Goal: Task Accomplishment & Management: Use online tool/utility

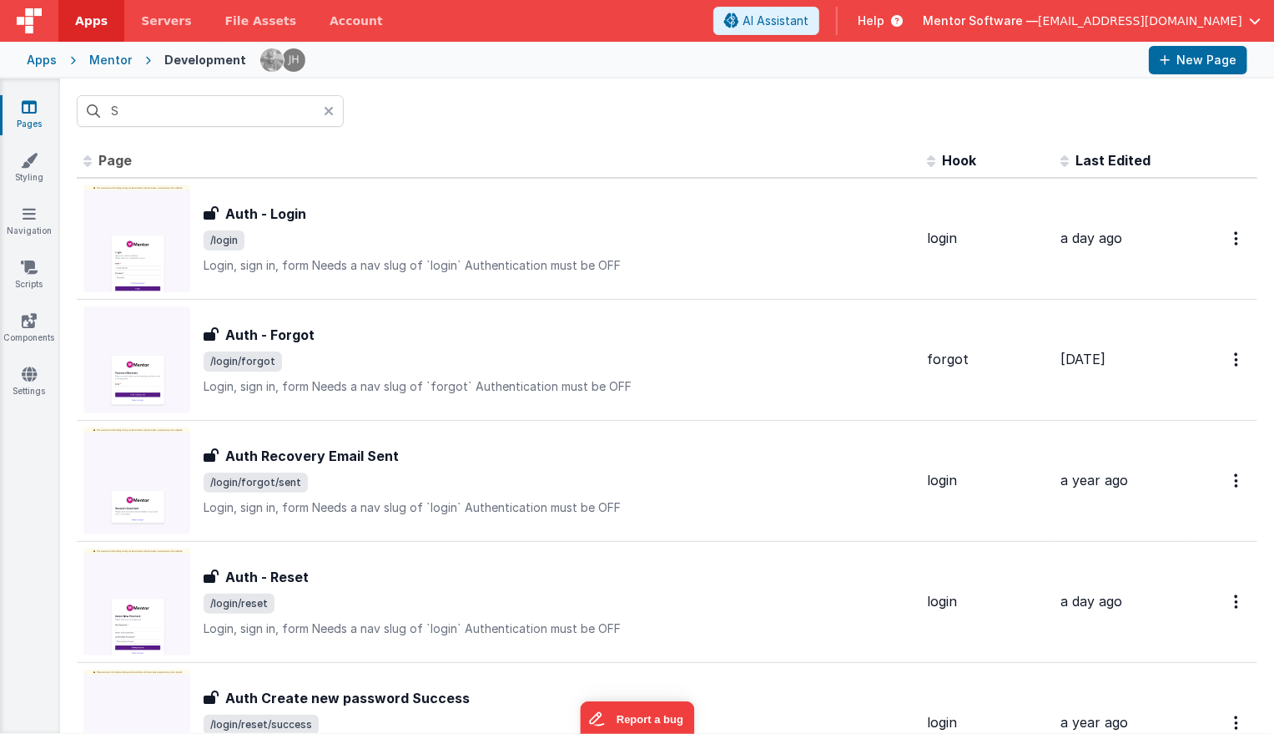
click at [331, 114] on icon at bounding box center [329, 110] width 10 height 13
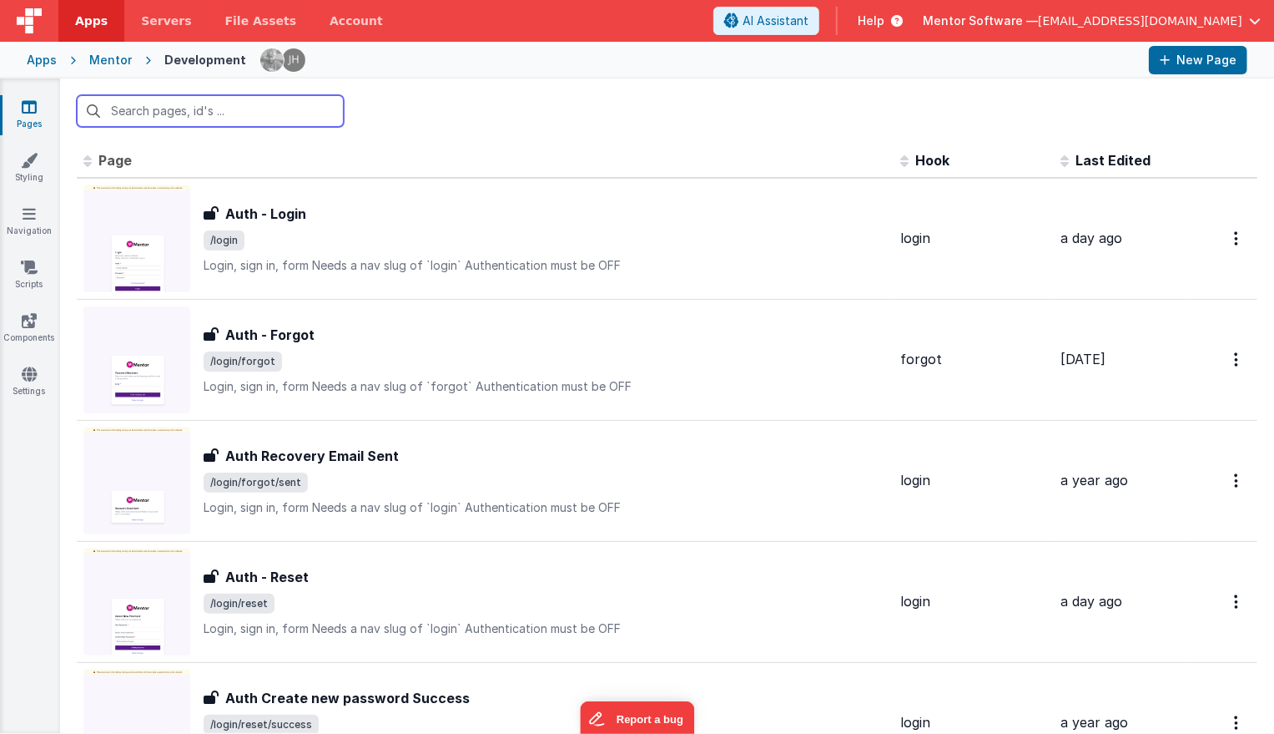
click at [232, 121] on input "text" at bounding box center [210, 111] width 267 height 32
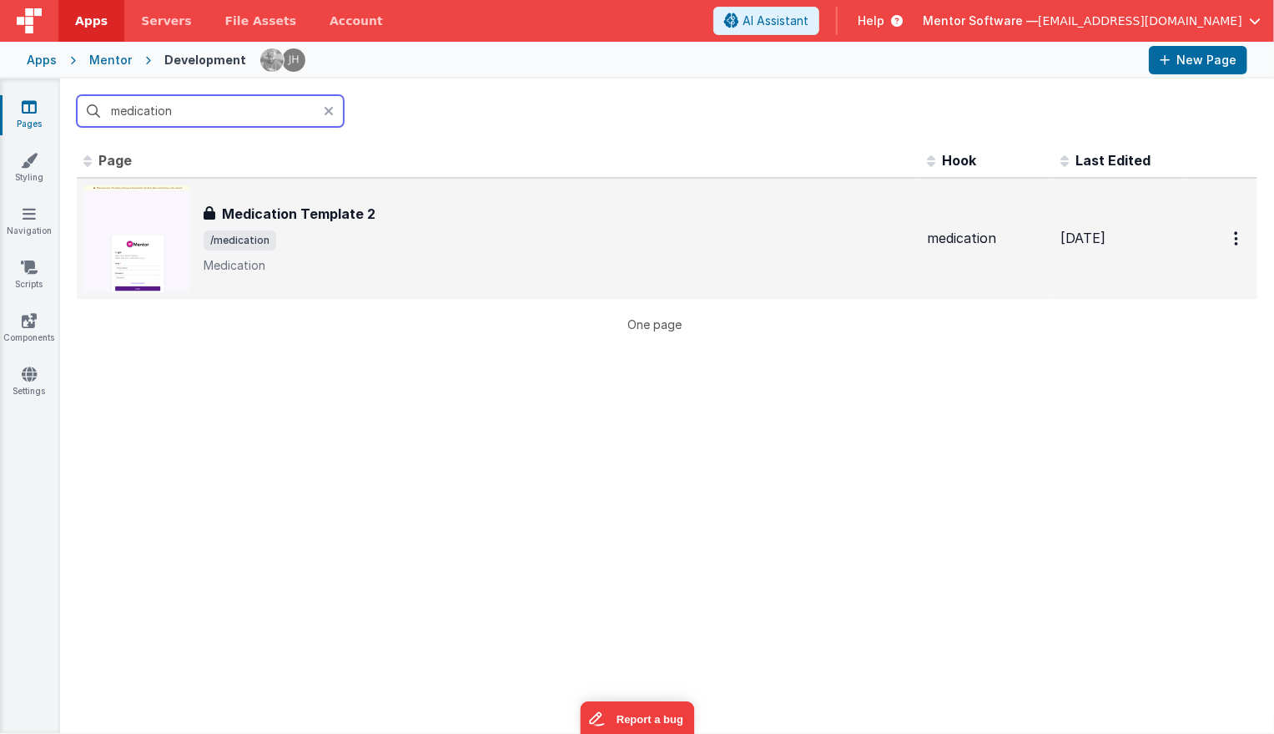
type input "medication"
click at [420, 222] on div "Medication Template 2" at bounding box center [559, 214] width 710 height 20
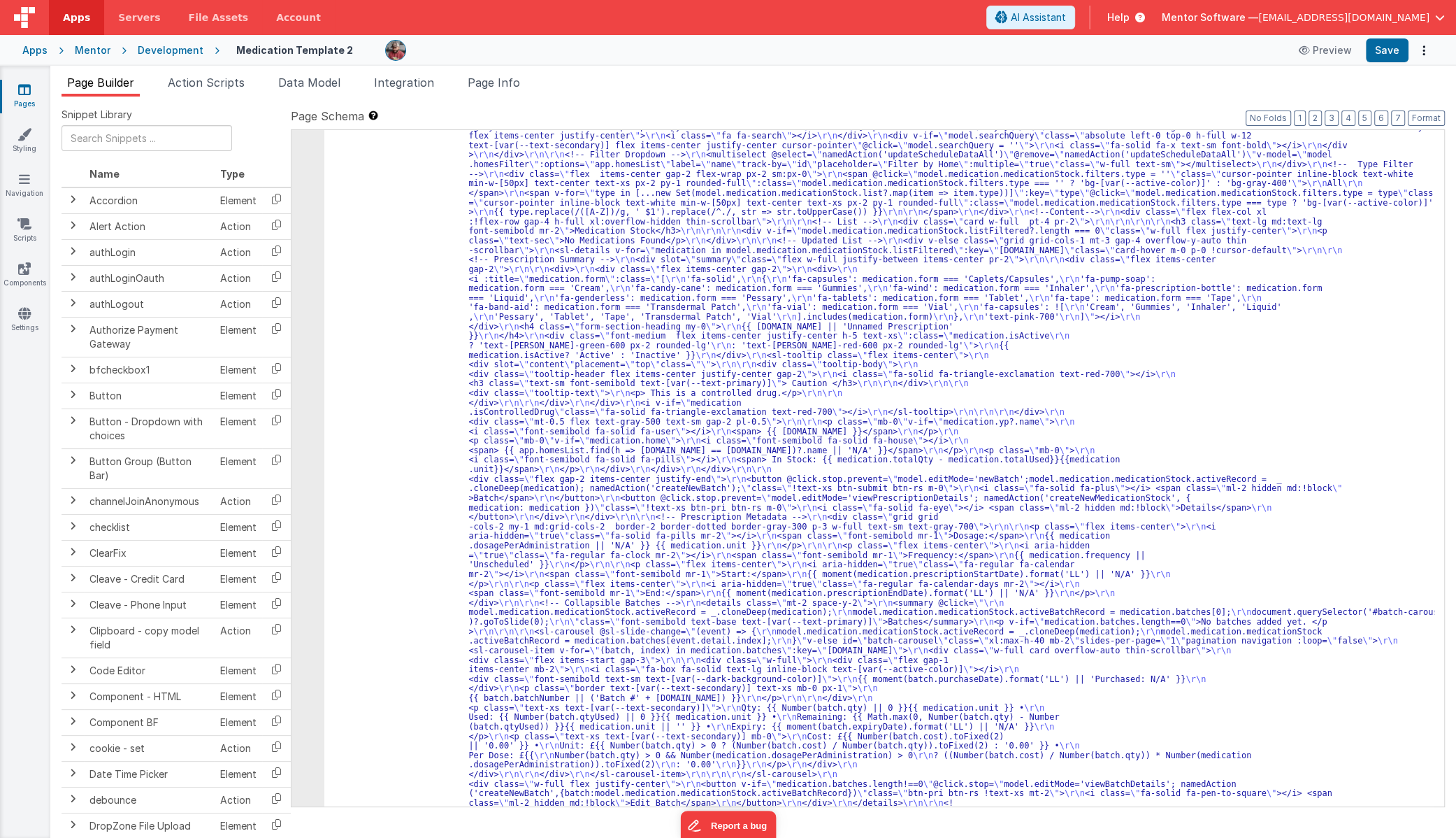
scroll to position [1410, 0]
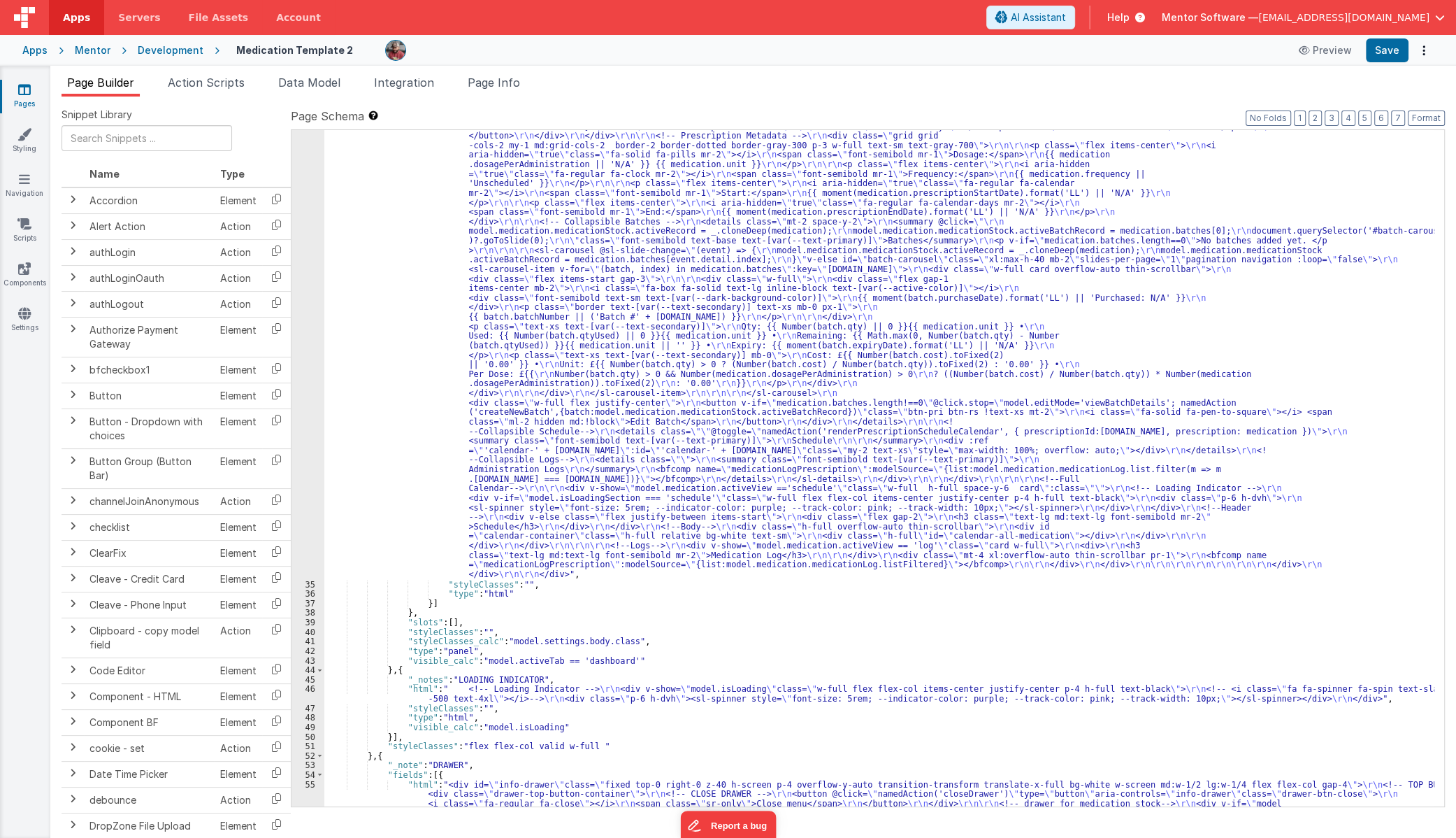
click at [313, 442] on div "34" at bounding box center [307, 146] width 33 height 868
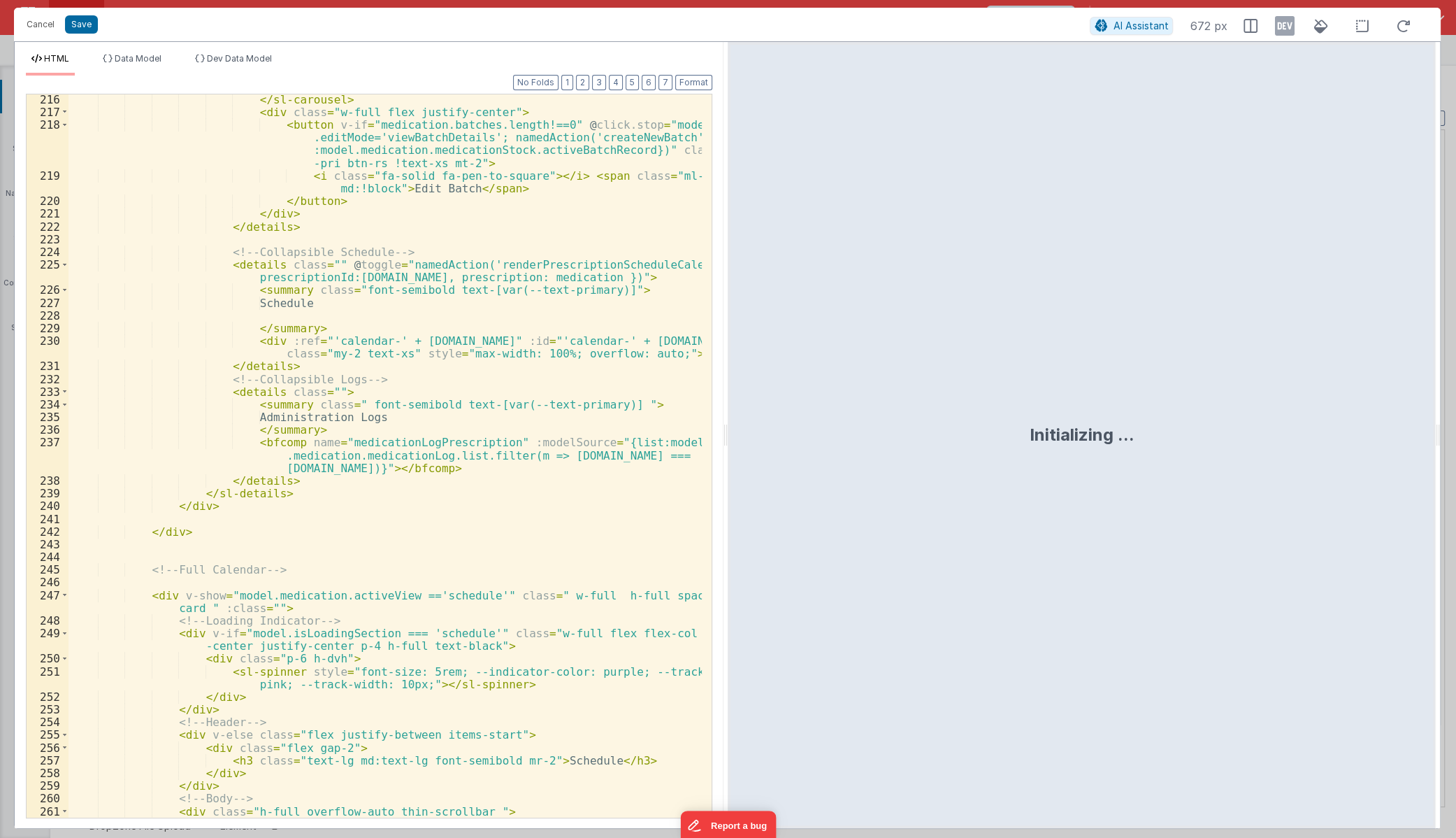
scroll to position [3523, 0]
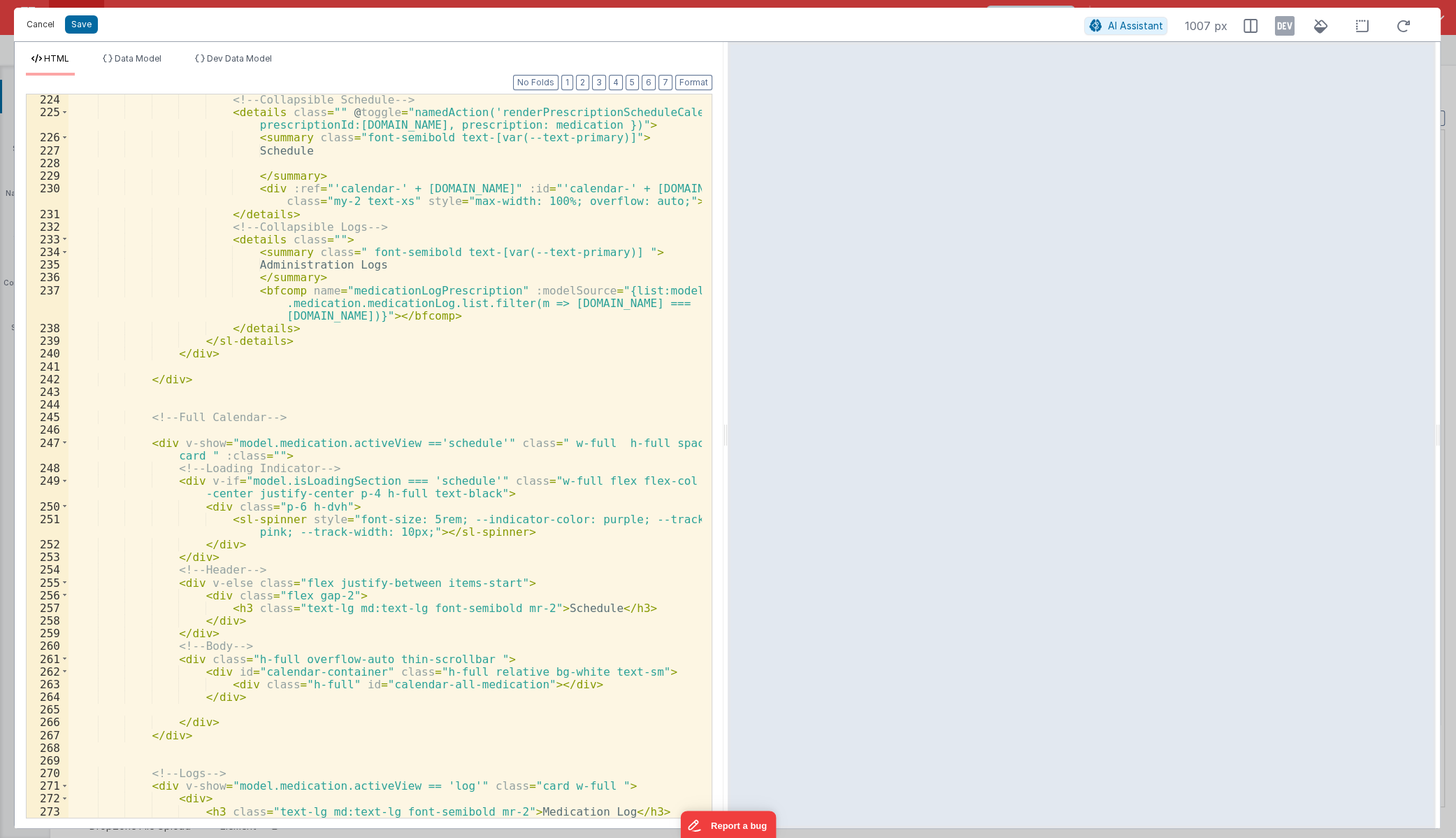
click at [36, 26] on button "Cancel" at bounding box center [40, 24] width 42 height 19
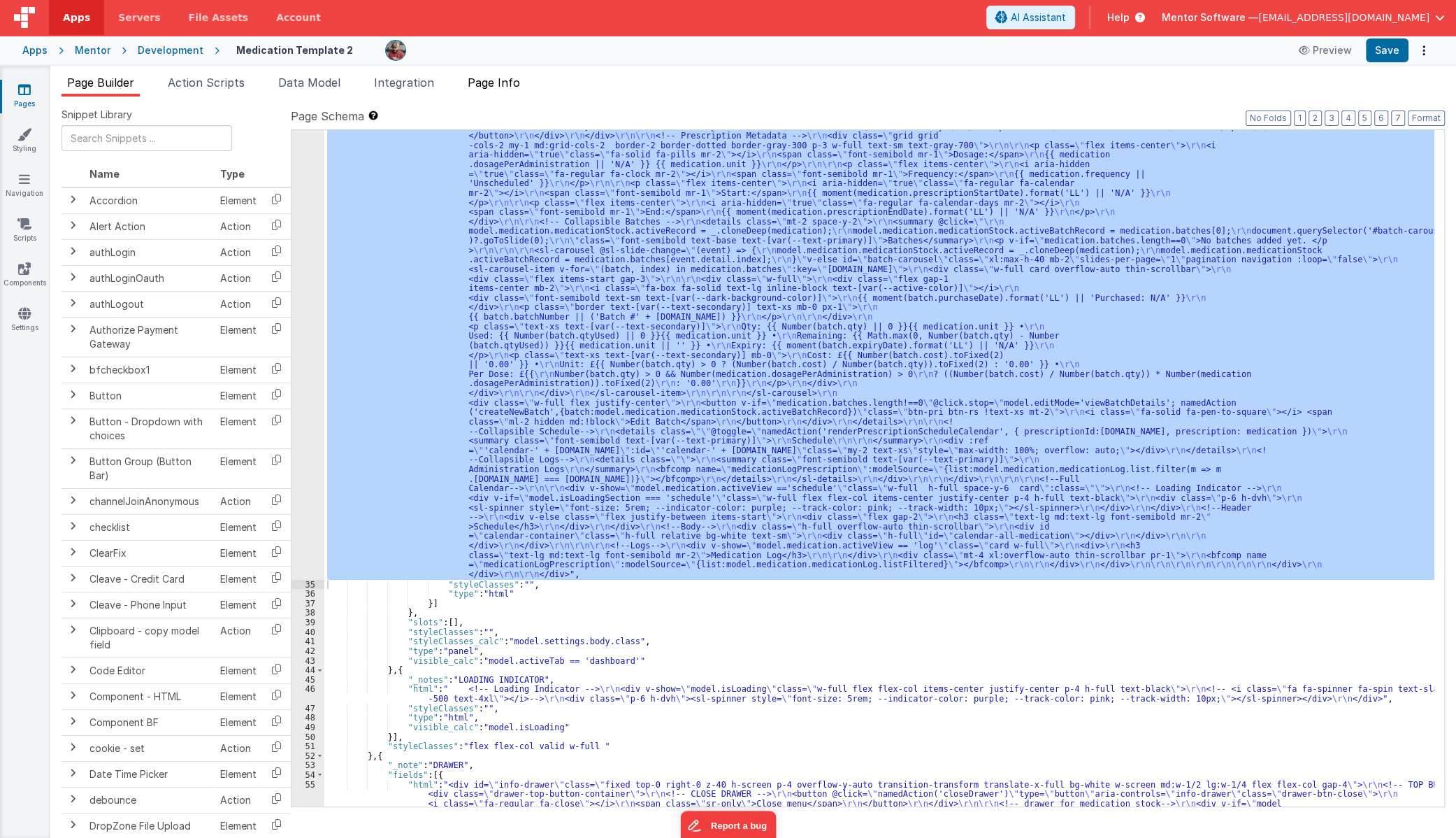
click at [492, 84] on span "Page Info" at bounding box center [493, 82] width 53 height 14
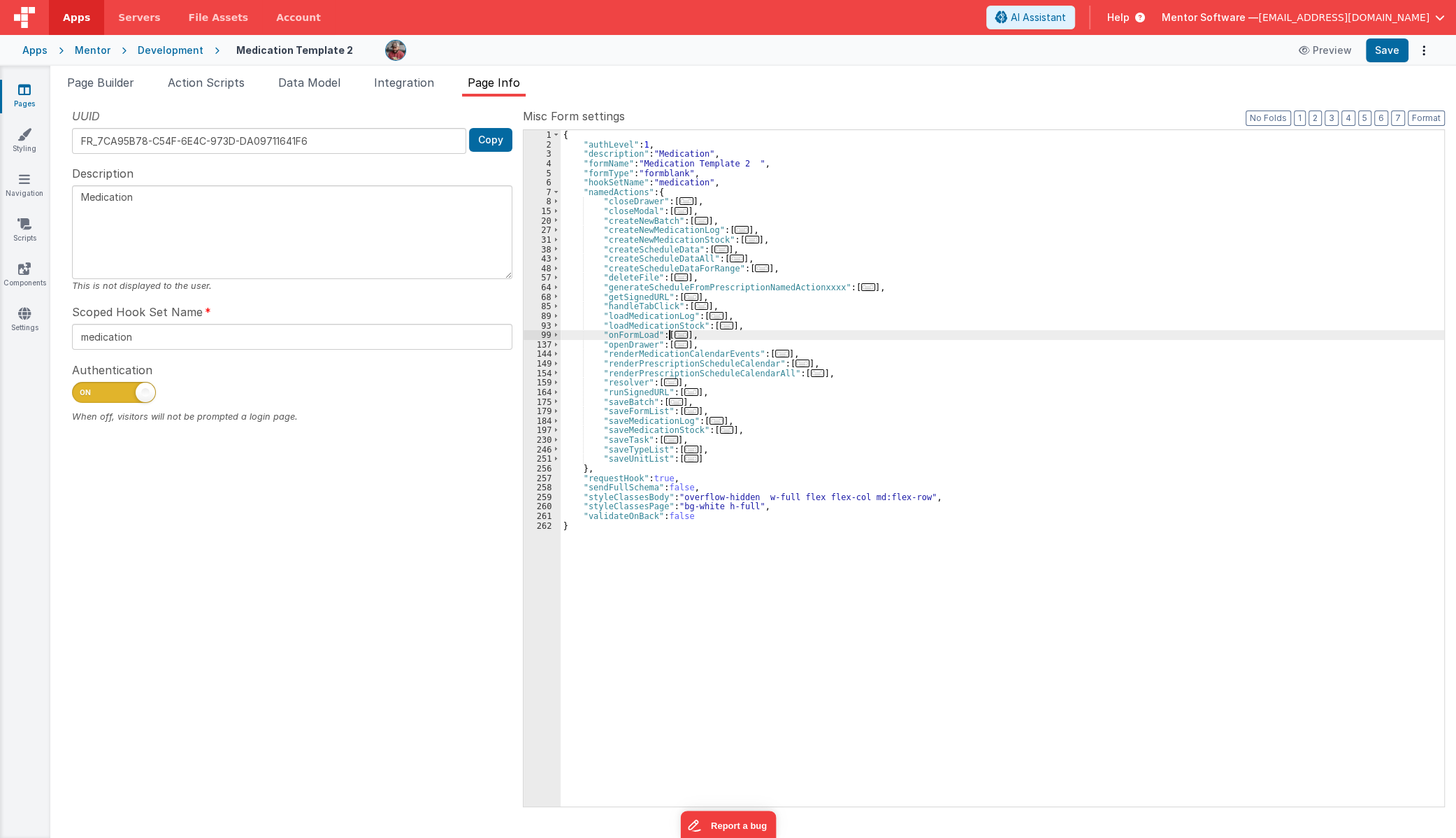
click at [674, 332] on span "..." at bounding box center [681, 334] width 14 height 8
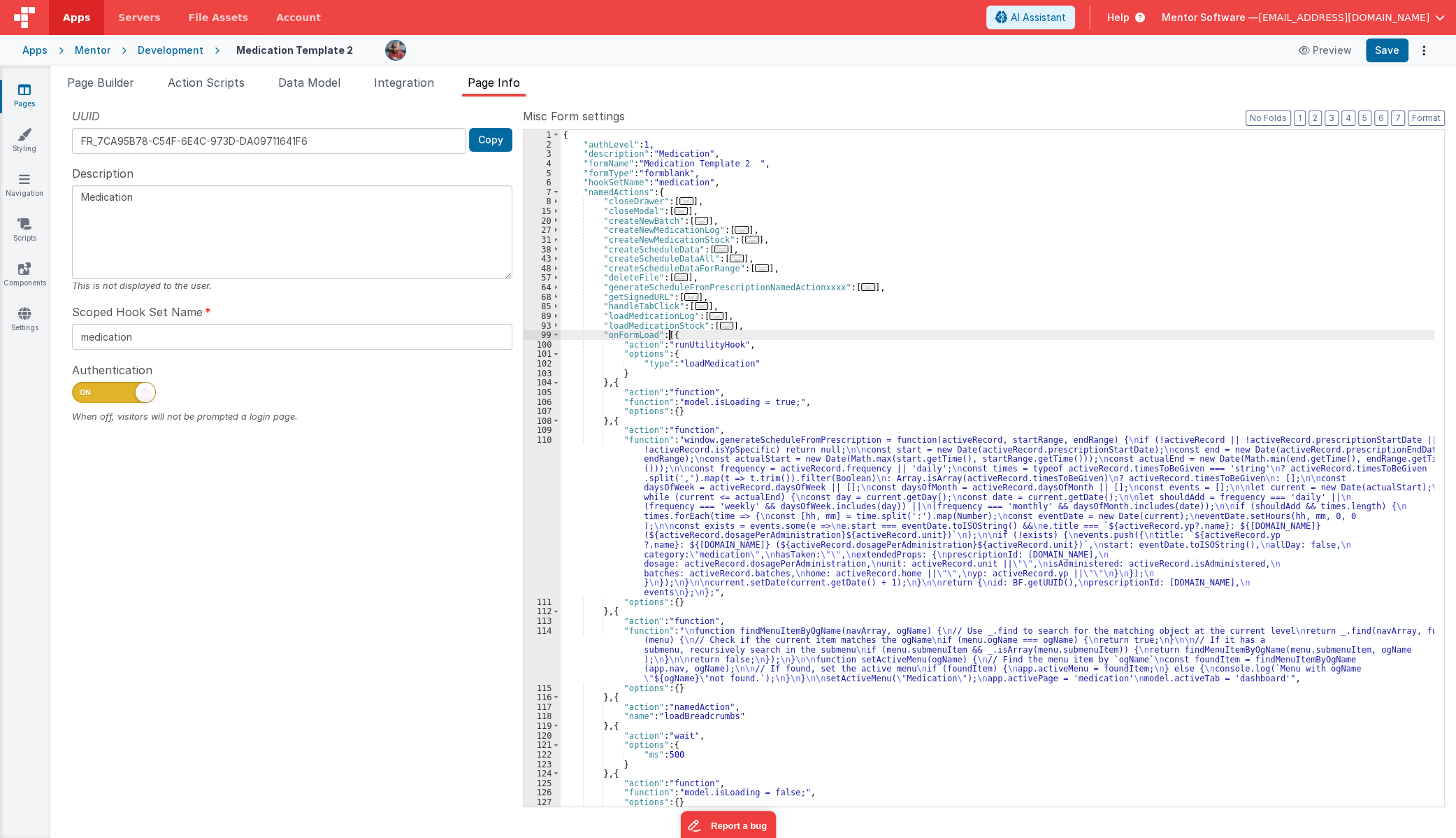
click at [677, 546] on div "{ "authLevel" : 1 , "description" : "Medication" , "formName" : "Medication Tem…" at bounding box center [997, 477] width 874 height 695
click at [556, 335] on span at bounding box center [555, 335] width 8 height 10
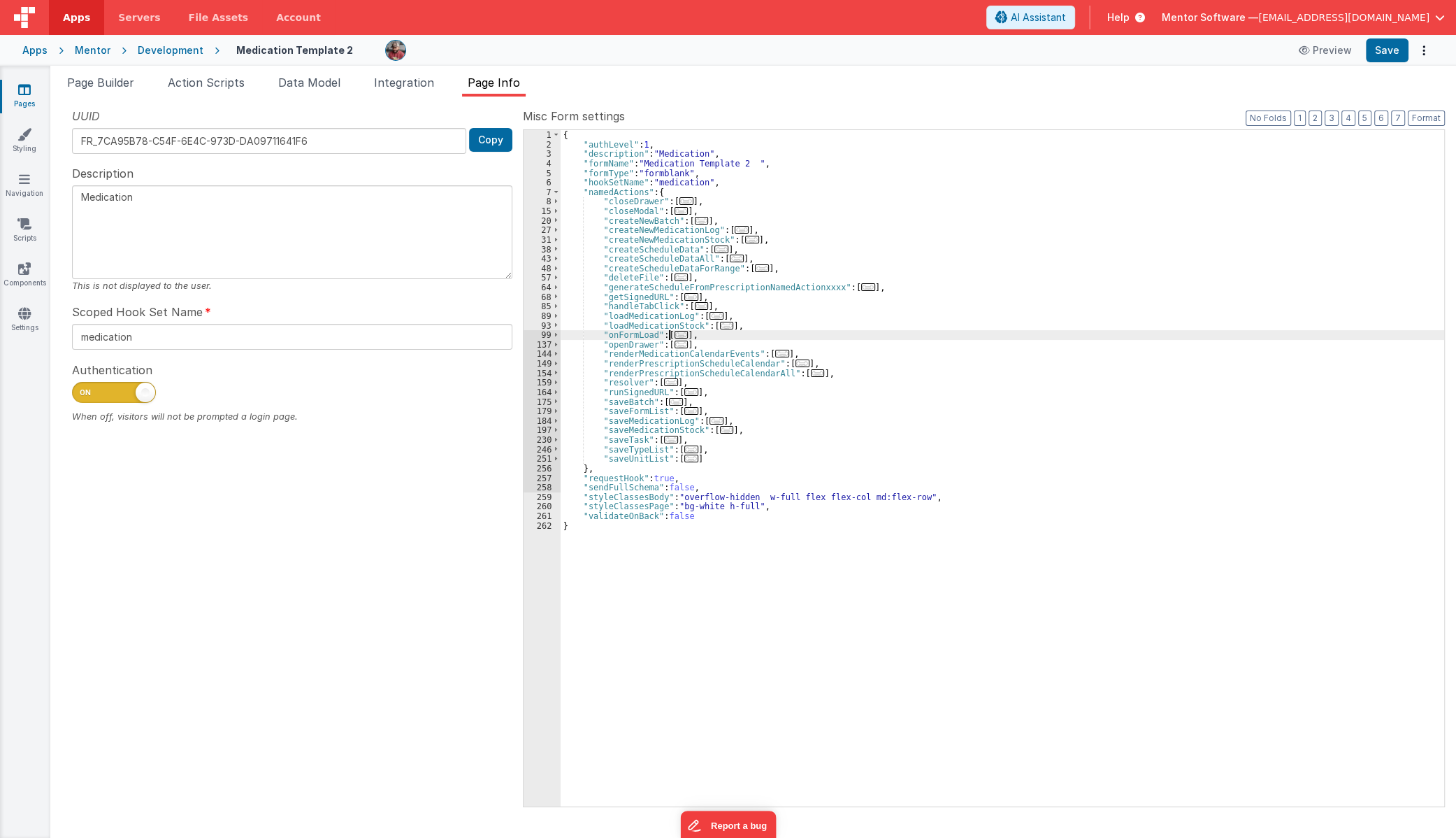
click at [792, 371] on div "{ "authLevel" : 1 , "description" : "Medication" , "formName" : "Medication Tem…" at bounding box center [1002, 477] width 884 height 695
click at [811, 372] on span "..." at bounding box center [818, 373] width 14 height 8
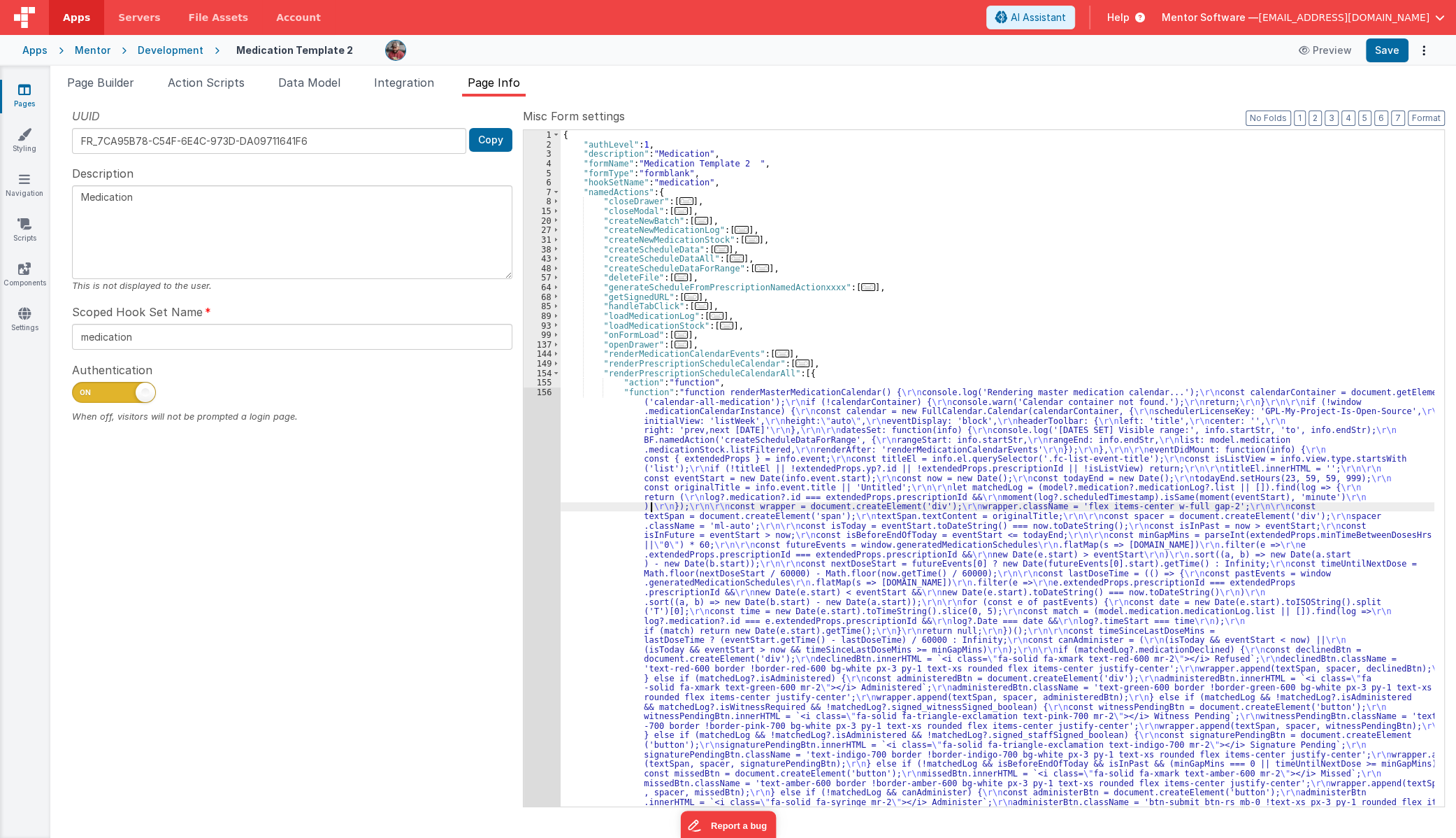
click at [648, 504] on div "{ "authLevel" : 1 , "description" : "Medication" , "formName" : "Medication Tem…" at bounding box center [997, 721] width 874 height 1182
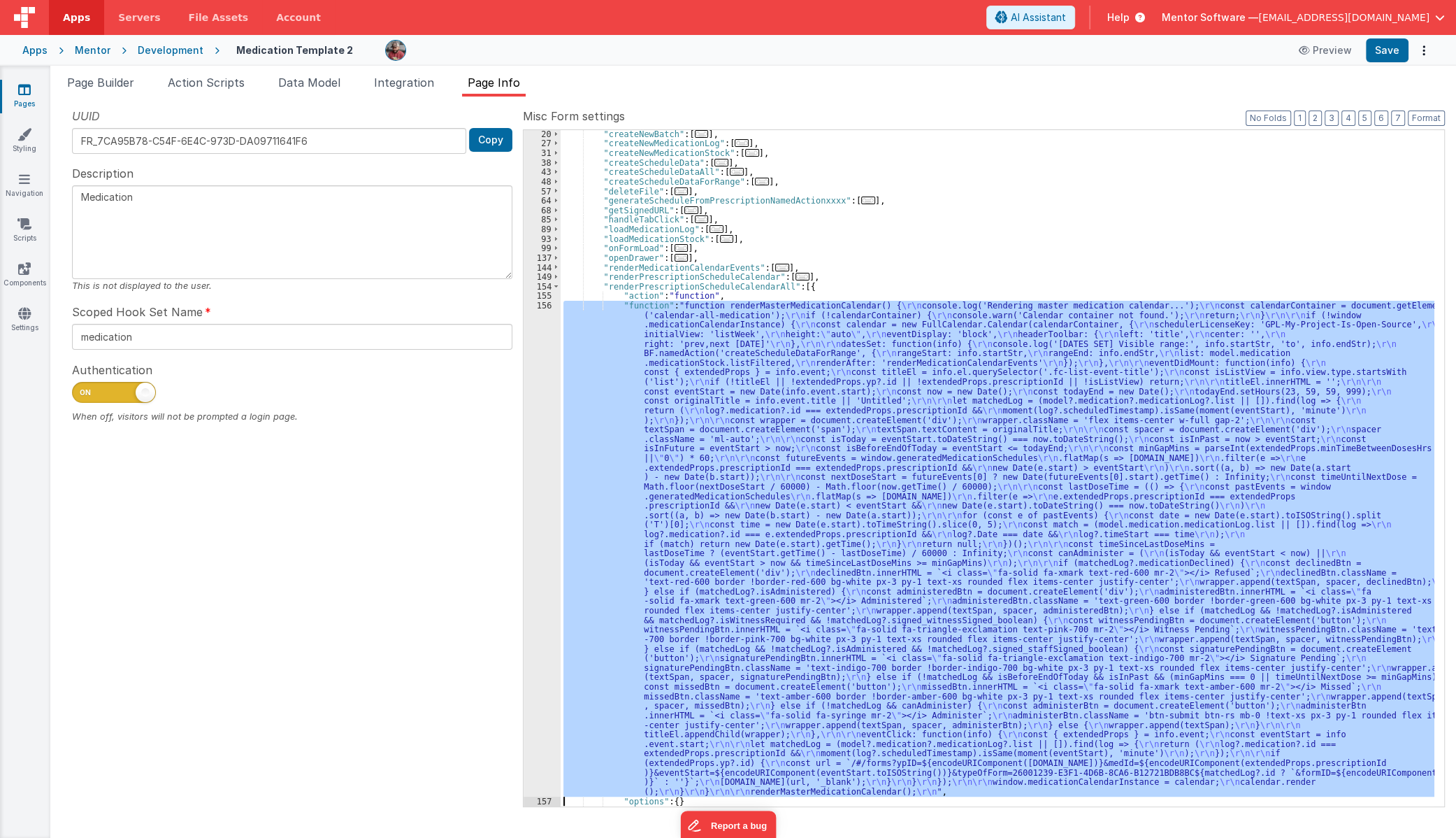
click at [531, 520] on div "156" at bounding box center [542, 549] width 37 height 496
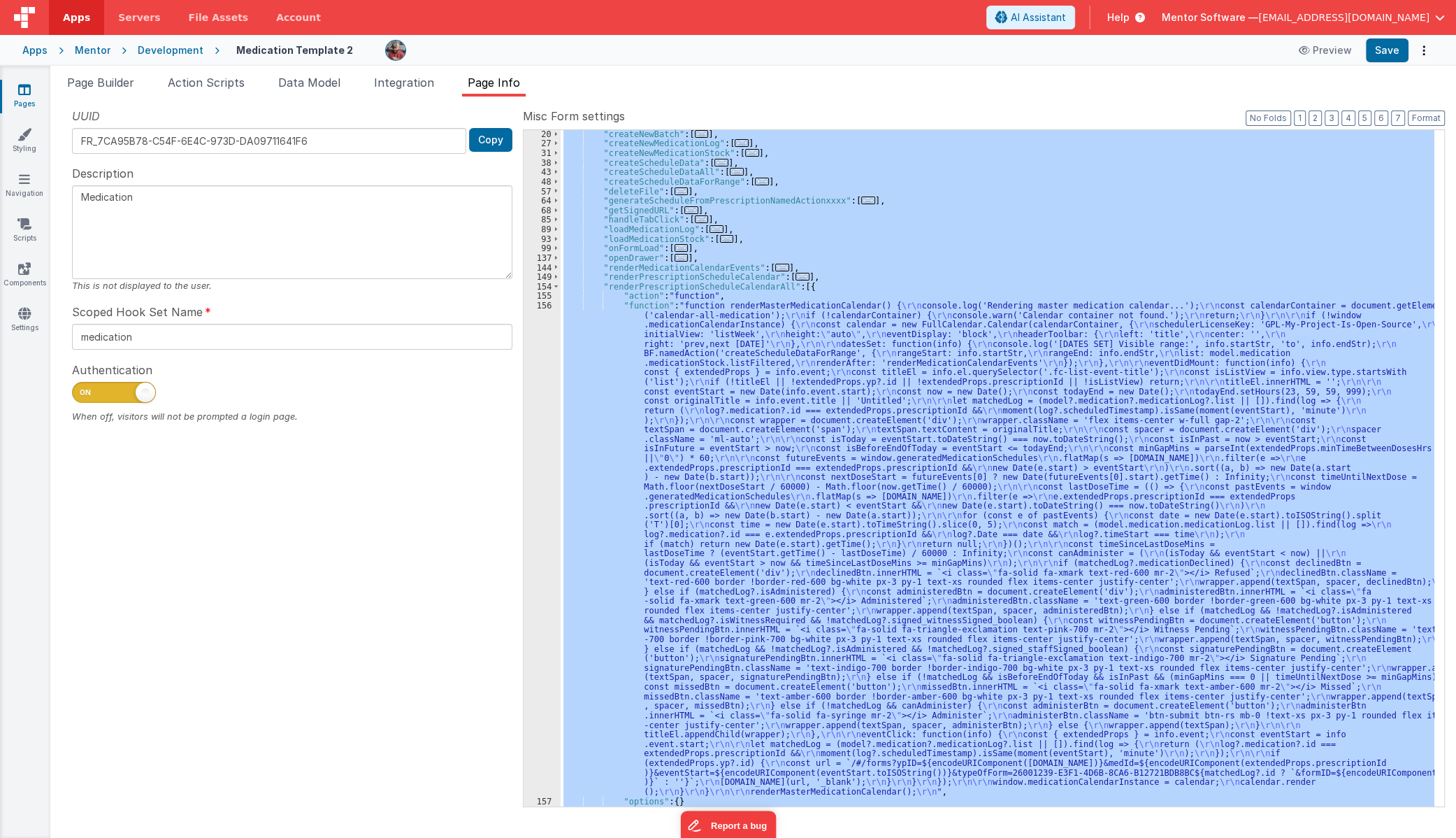
click at [548, 525] on div "156" at bounding box center [542, 549] width 37 height 496
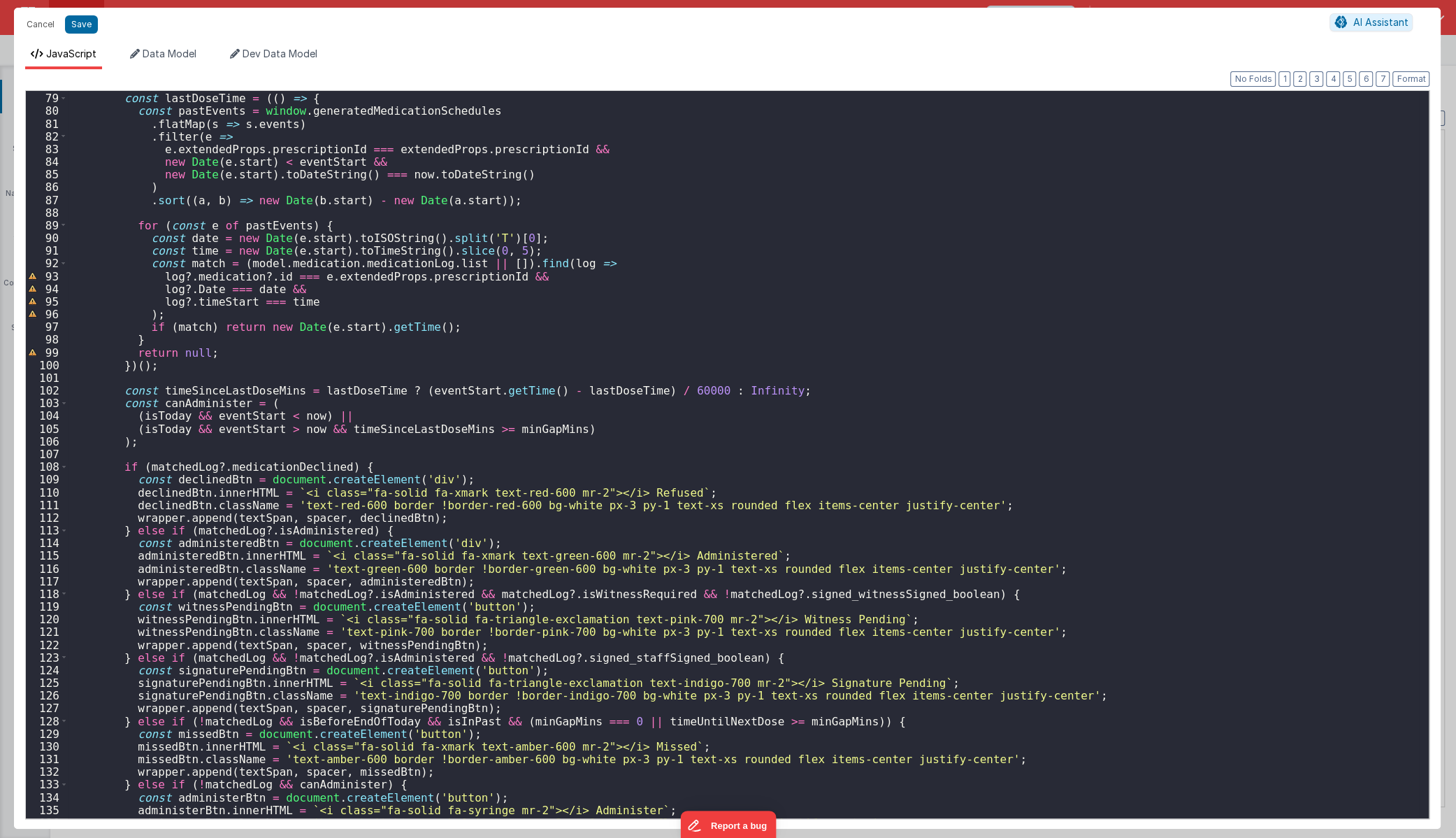
scroll to position [1067, 0]
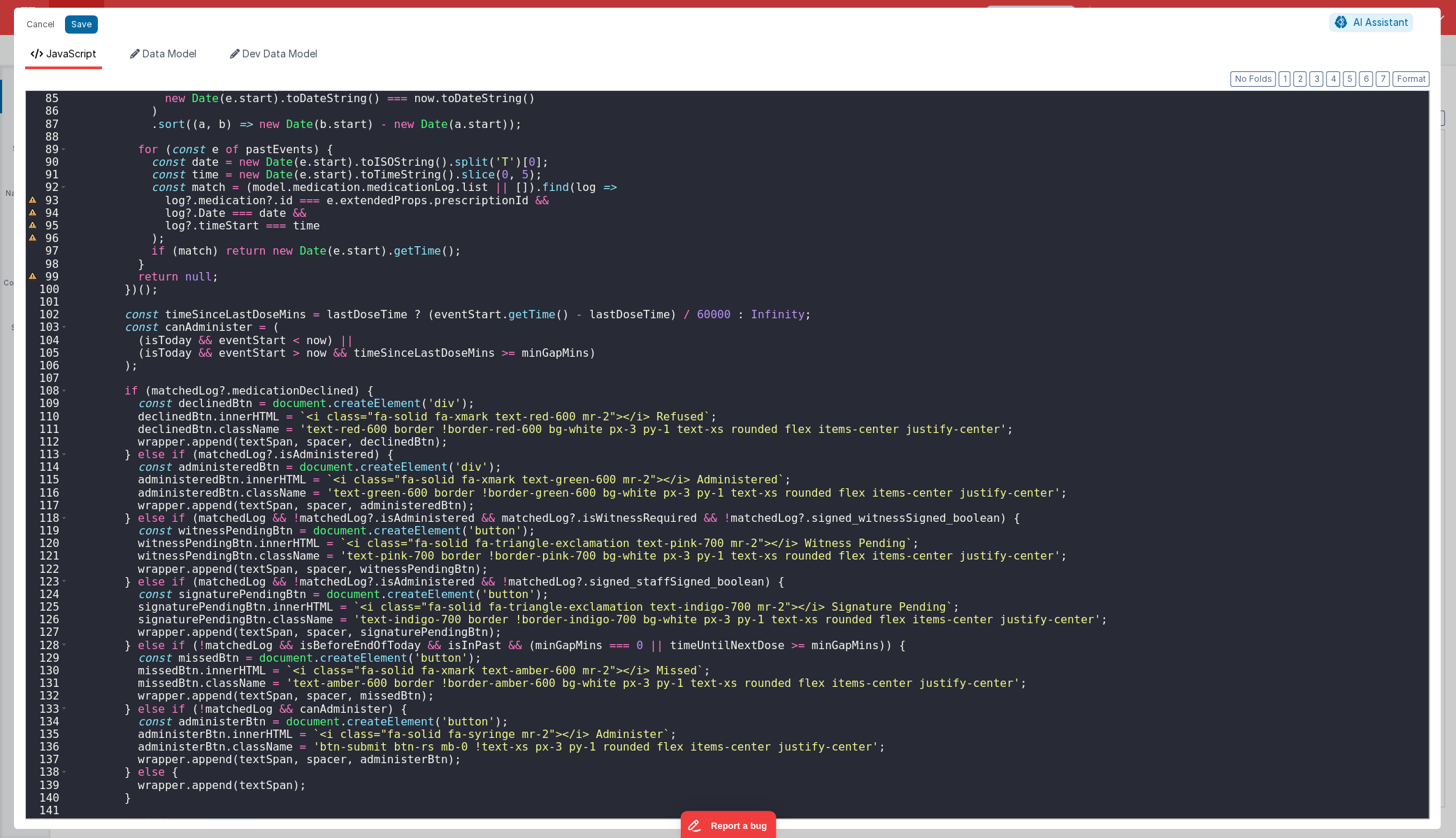
click at [462, 484] on div "new Date ( e . start ) < eventStart && new Date ( e . start ) . toDateString ( …" at bounding box center [744, 455] width 1352 height 753
click at [74, 28] on button "Save" at bounding box center [81, 24] width 33 height 18
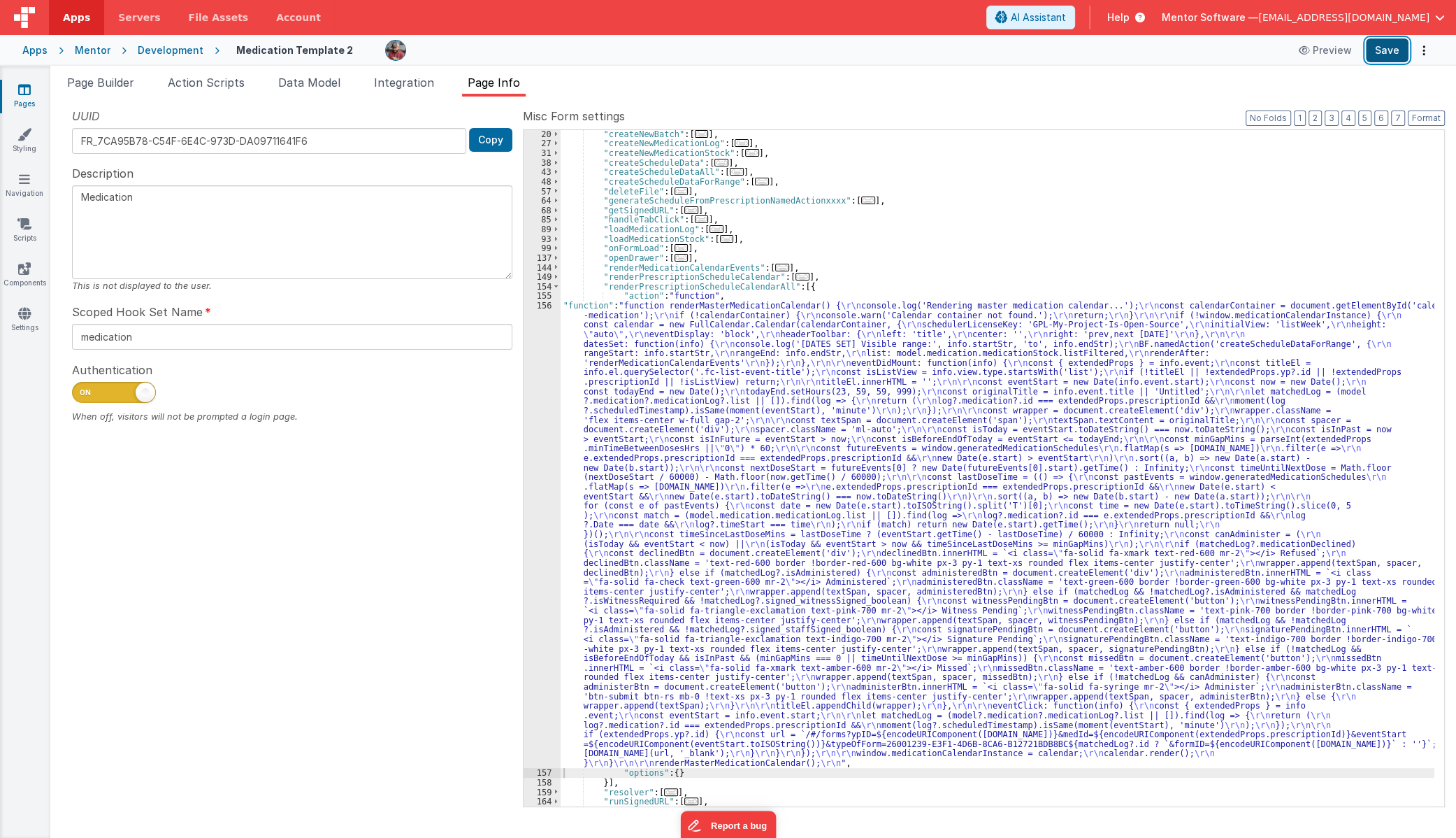
click at [1066, 55] on button "Save" at bounding box center [1387, 50] width 43 height 23
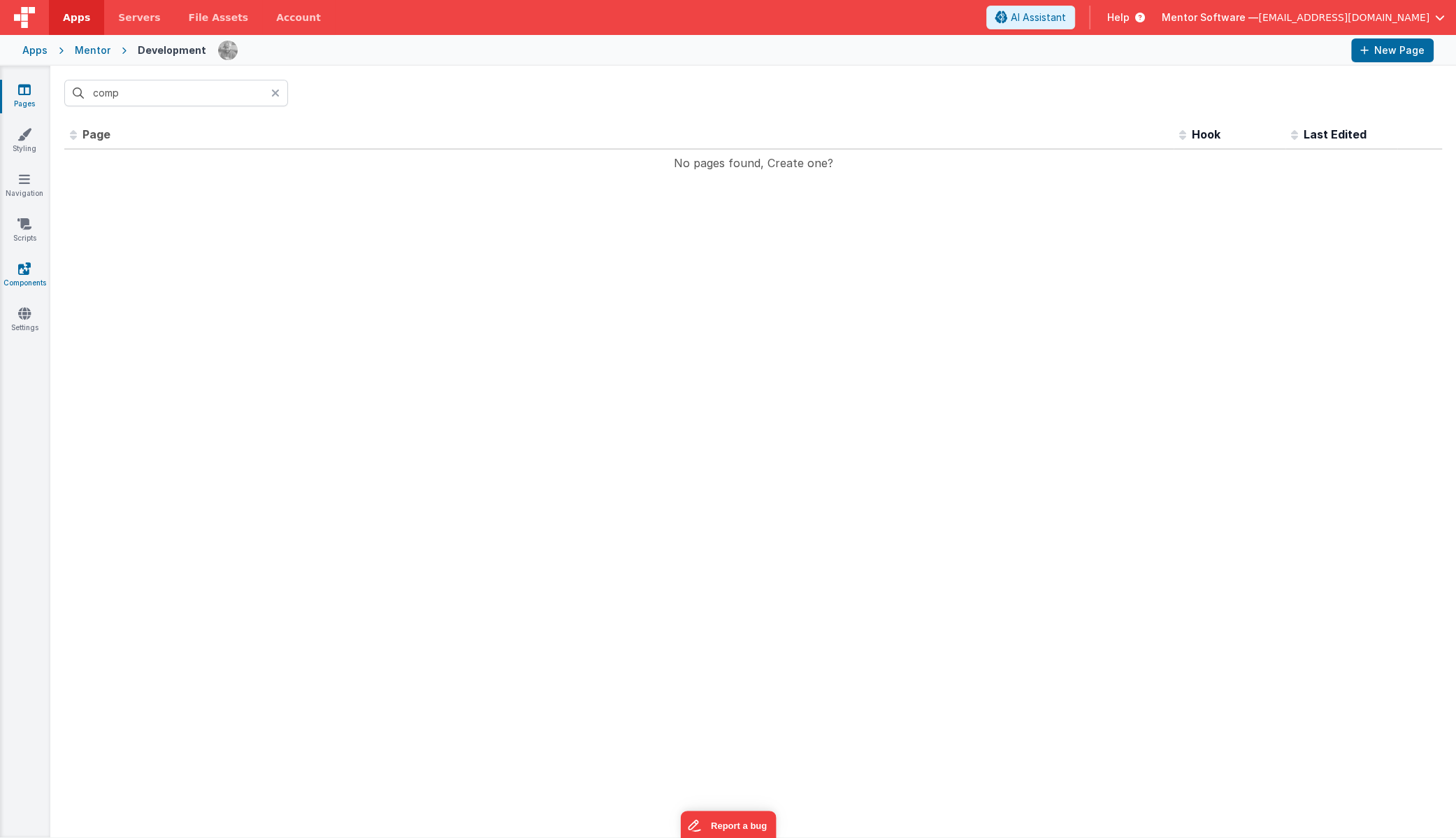
type input "comp"
click at [21, 269] on icon at bounding box center [24, 268] width 13 height 14
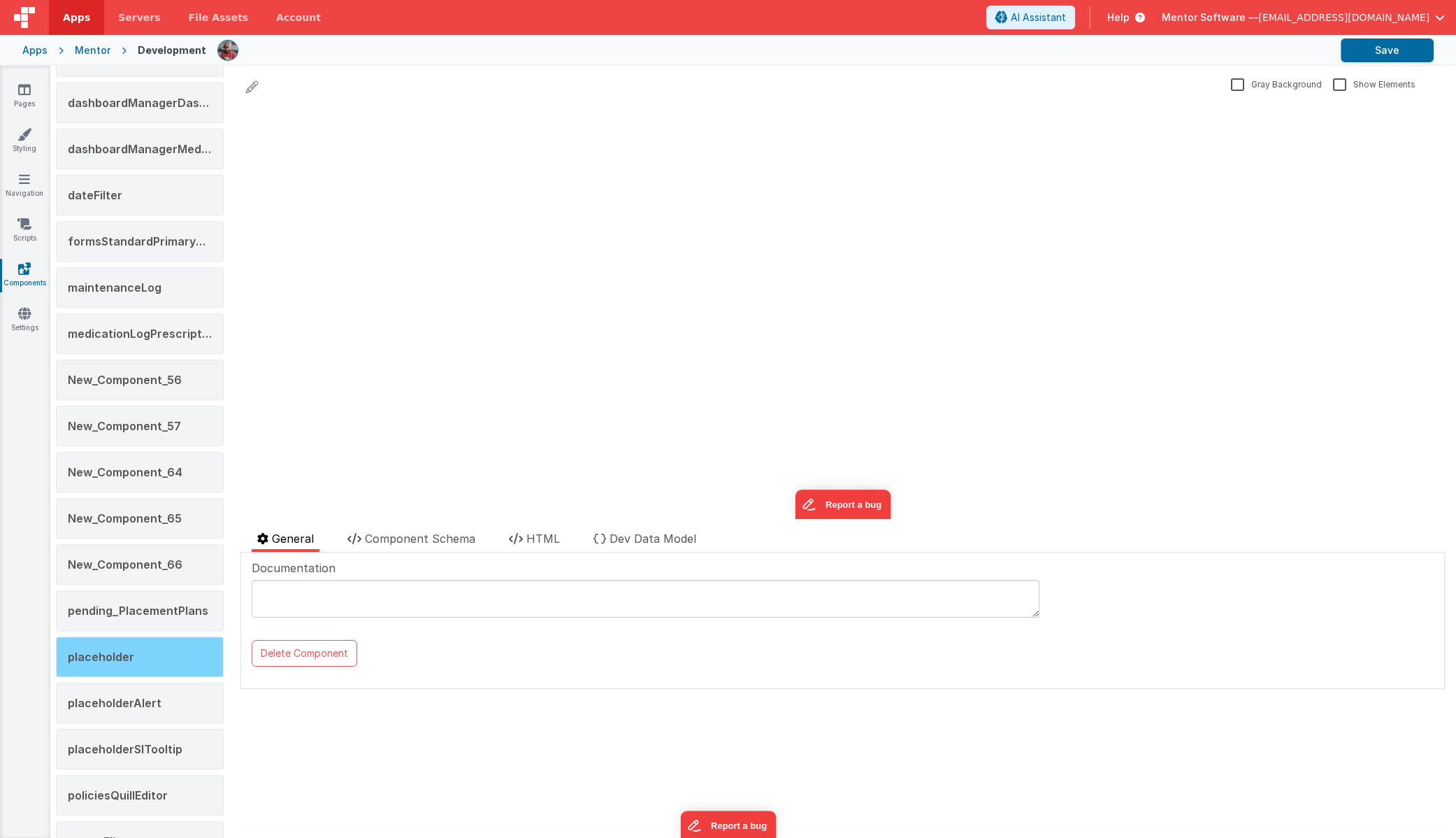
scroll to position [509, 0]
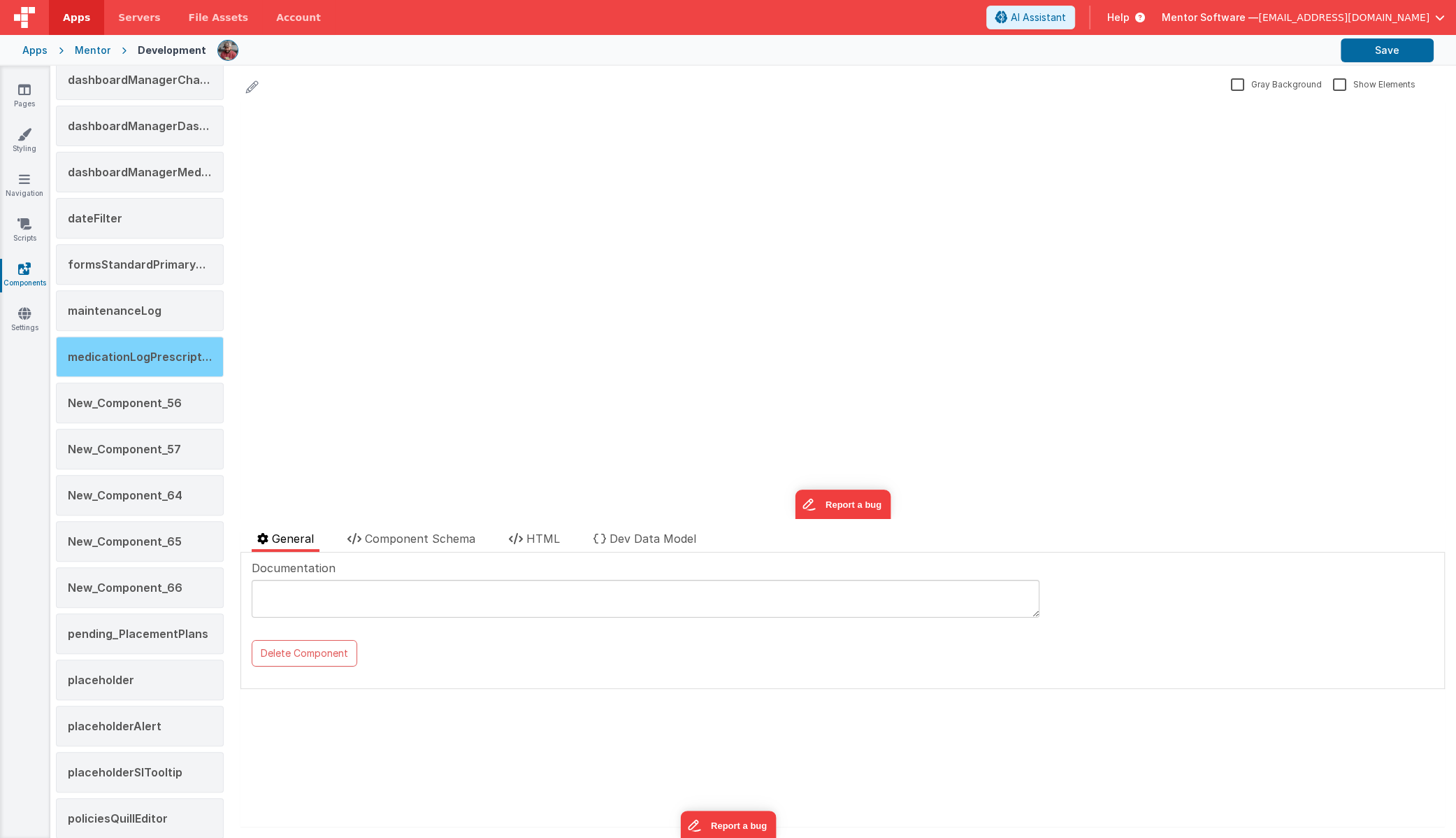
click at [142, 351] on span "medicationLogPrescription" at bounding box center [143, 356] width 151 height 14
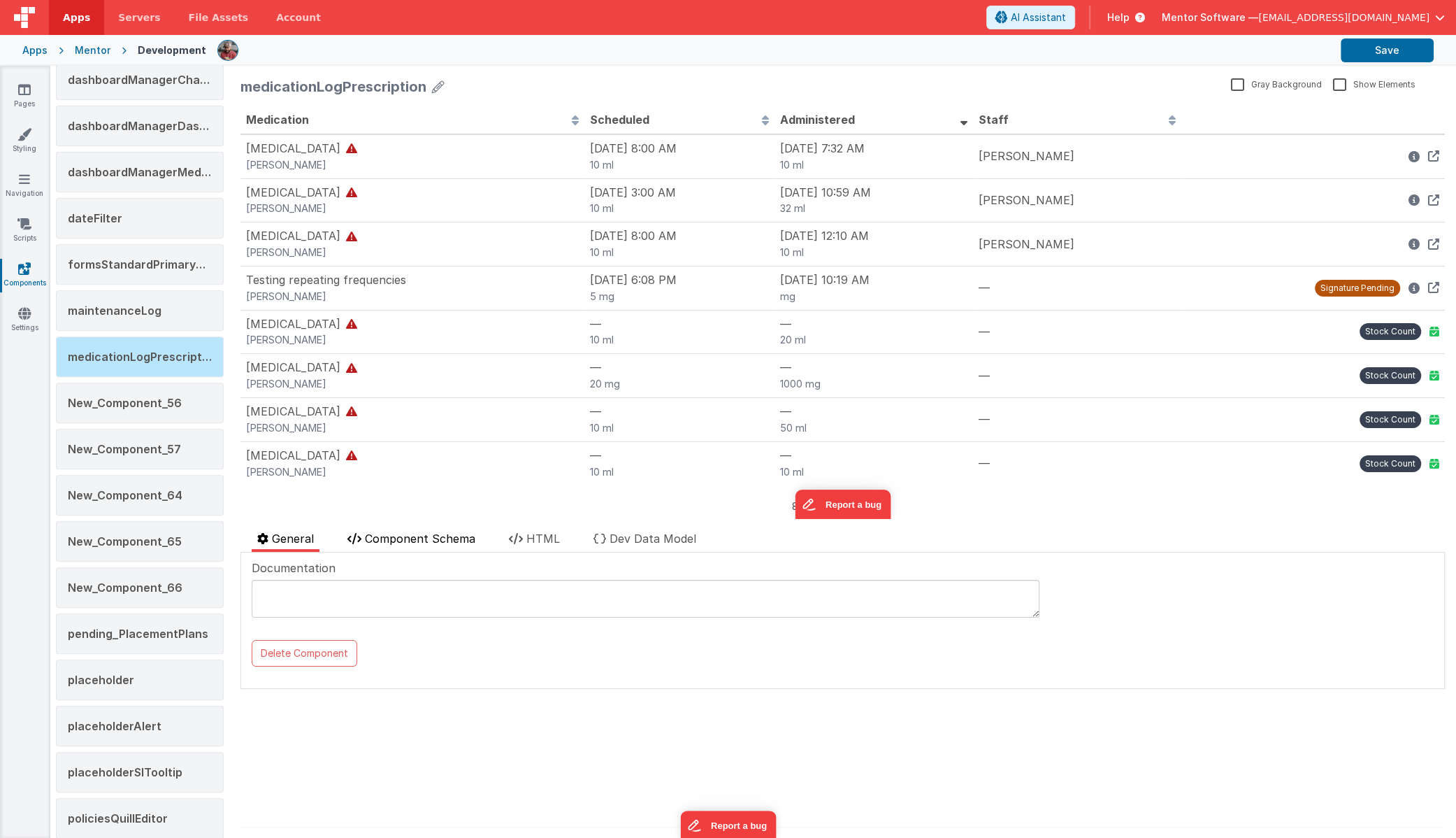
click at [453, 541] on span "Component Schema" at bounding box center [421, 538] width 111 height 14
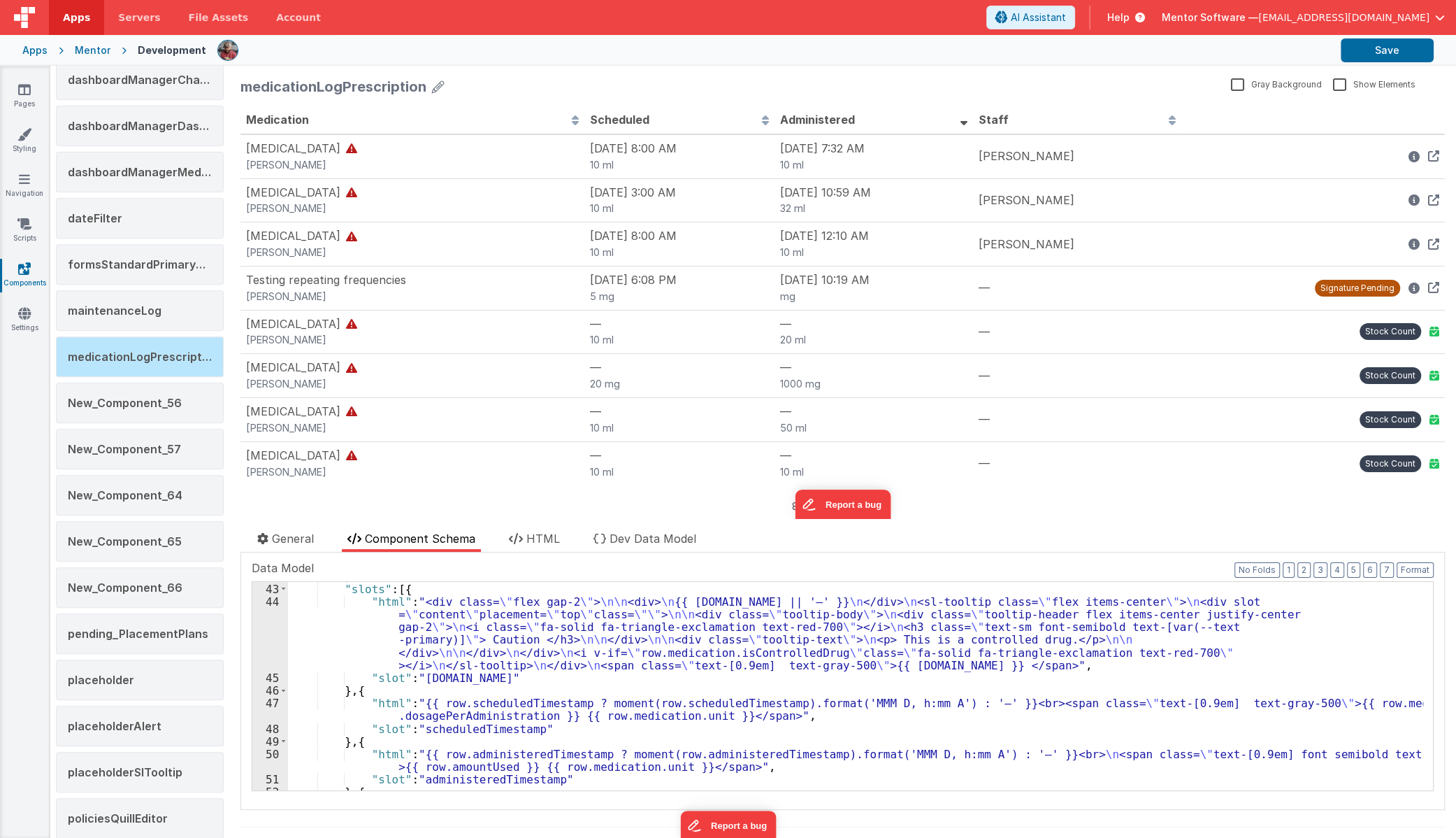
scroll to position [533, 0]
click at [449, 713] on div "} , "slots" : [{ "html" : "<div class= \" flex gap-2 \" > \n\n <div> \n {{ [DOM…" at bounding box center [855, 685] width 1135 height 234
click at [276, 711] on div "47" at bounding box center [270, 709] width 36 height 25
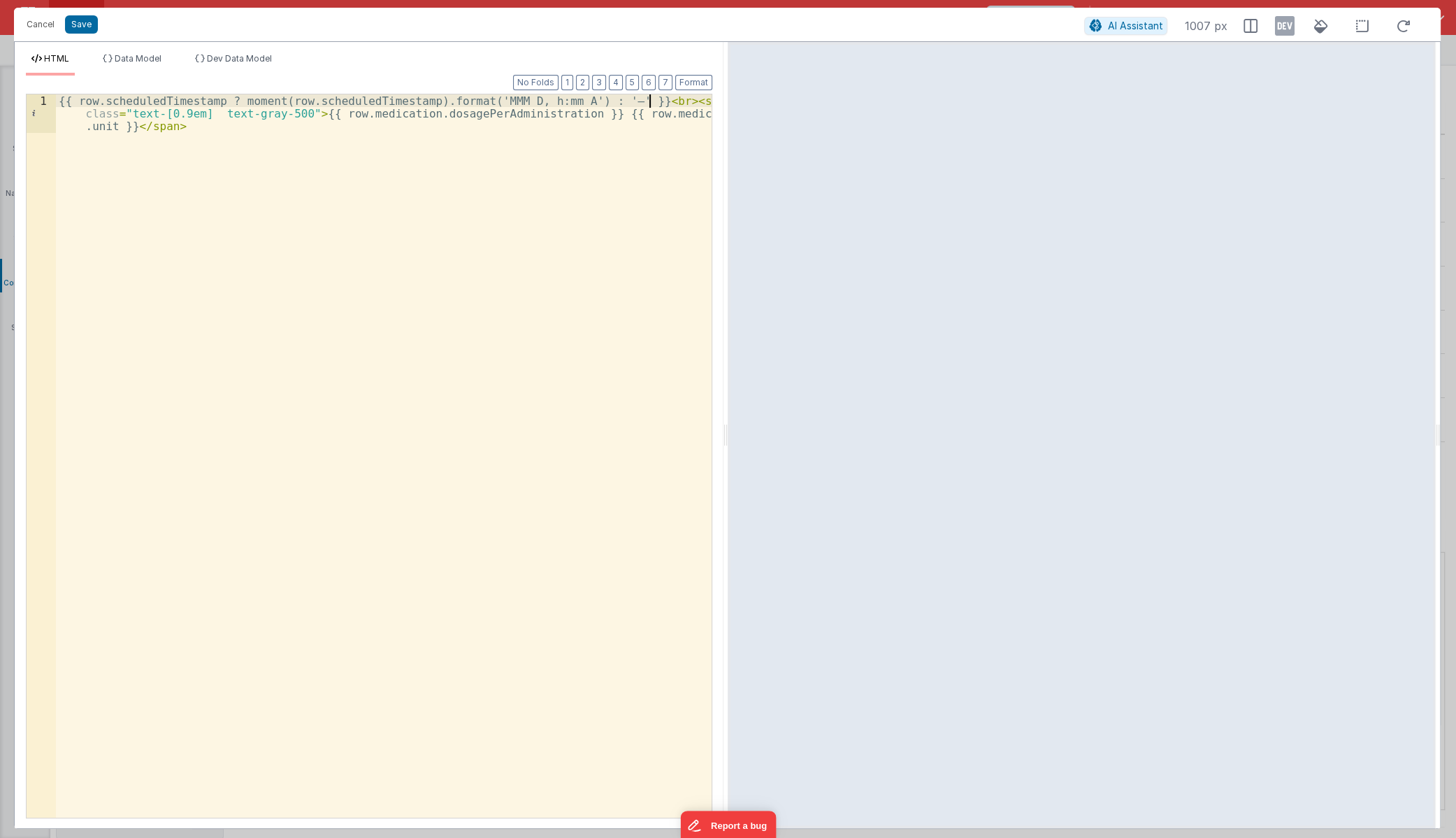
click at [651, 103] on div "{{ row.scheduledTimestamp ? moment(row.scheduledTimestamp).format('MMM D, h:mm …" at bounding box center [384, 494] width 656 height 799
click at [386, 239] on div "{{ row.scheduledTimestamp ? moment(row.scheduledTimestamp).format('MMM D, h:mm …" at bounding box center [384, 494] width 656 height 799
click at [454, 265] on div "{{ row.scheduledTimestamp ? moment(row.scheduledTimestamp).format('MMM D, h:mm …" at bounding box center [384, 494] width 656 height 799
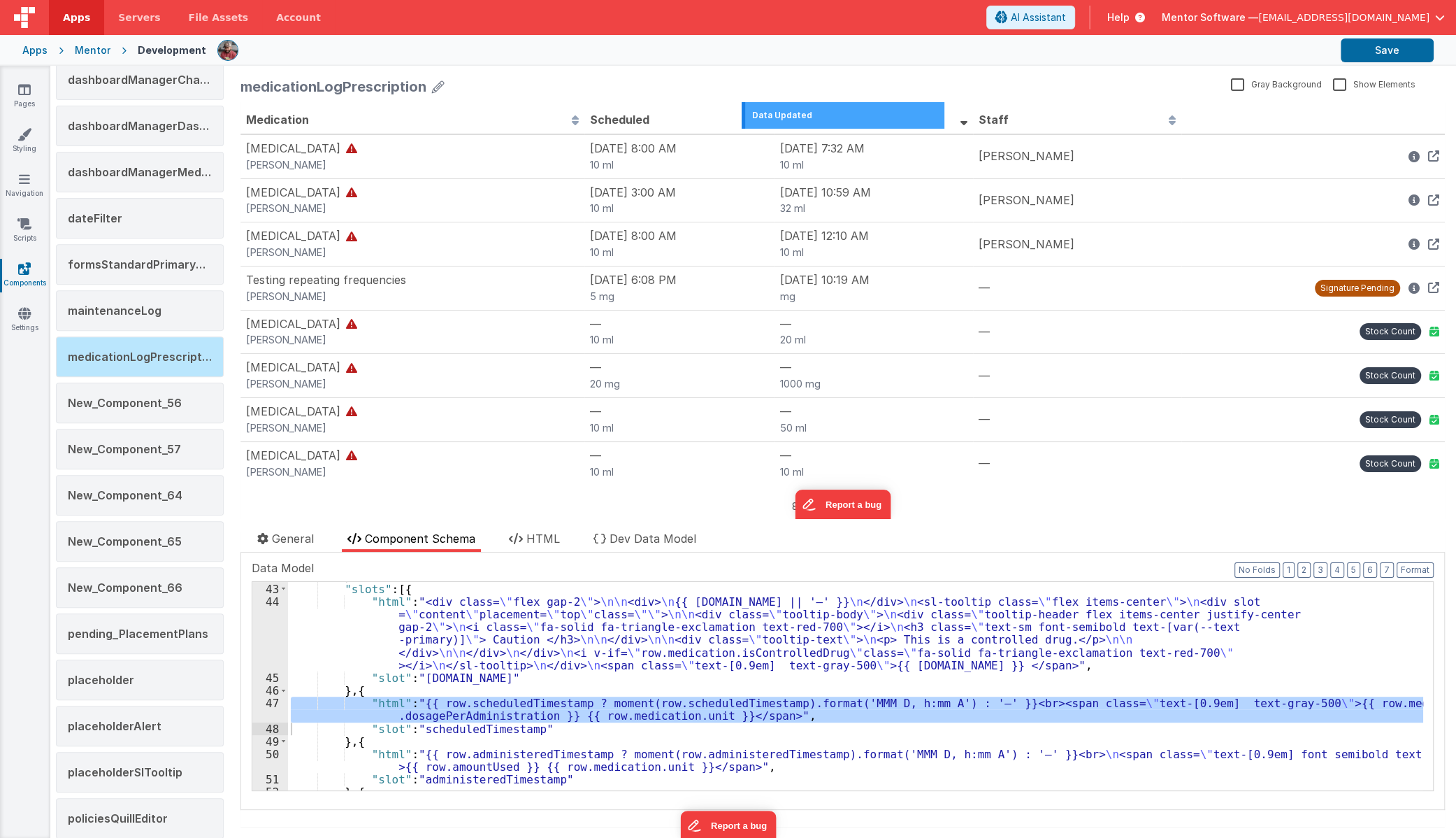
click at [265, 705] on div "47" at bounding box center [270, 709] width 36 height 25
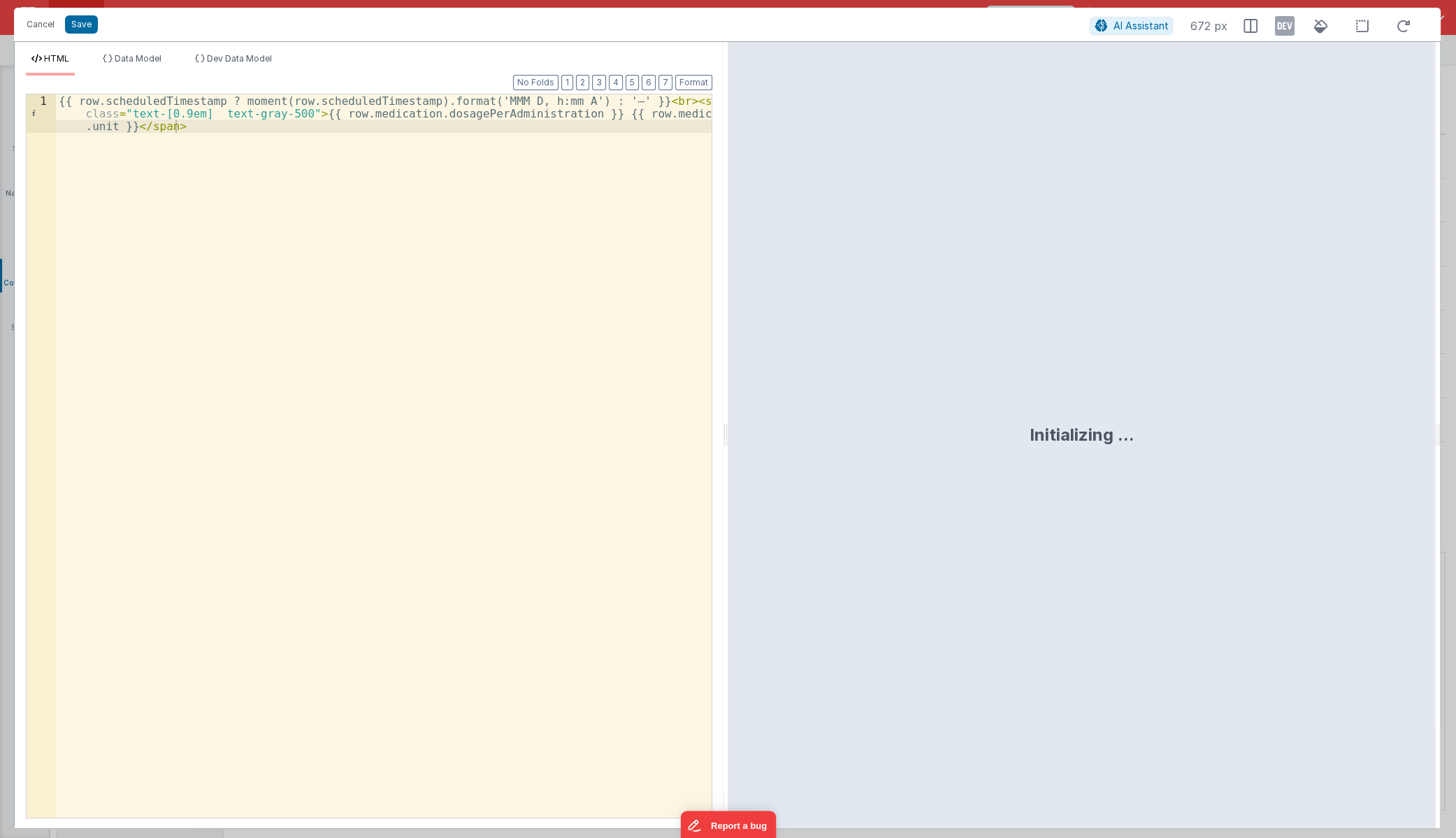
click at [698, 107] on div "{{ row.scheduledTimestamp ? moment(row.scheduledTimestamp).format('MMM D, h:mm …" at bounding box center [384, 494] width 656 height 799
click at [698, 103] on div "{{ row.scheduledTimestamp ? moment(row.scheduledTimestamp).format('MMM D, h:mm …" at bounding box center [384, 494] width 656 height 799
click at [89, 23] on button "Save" at bounding box center [81, 24] width 33 height 18
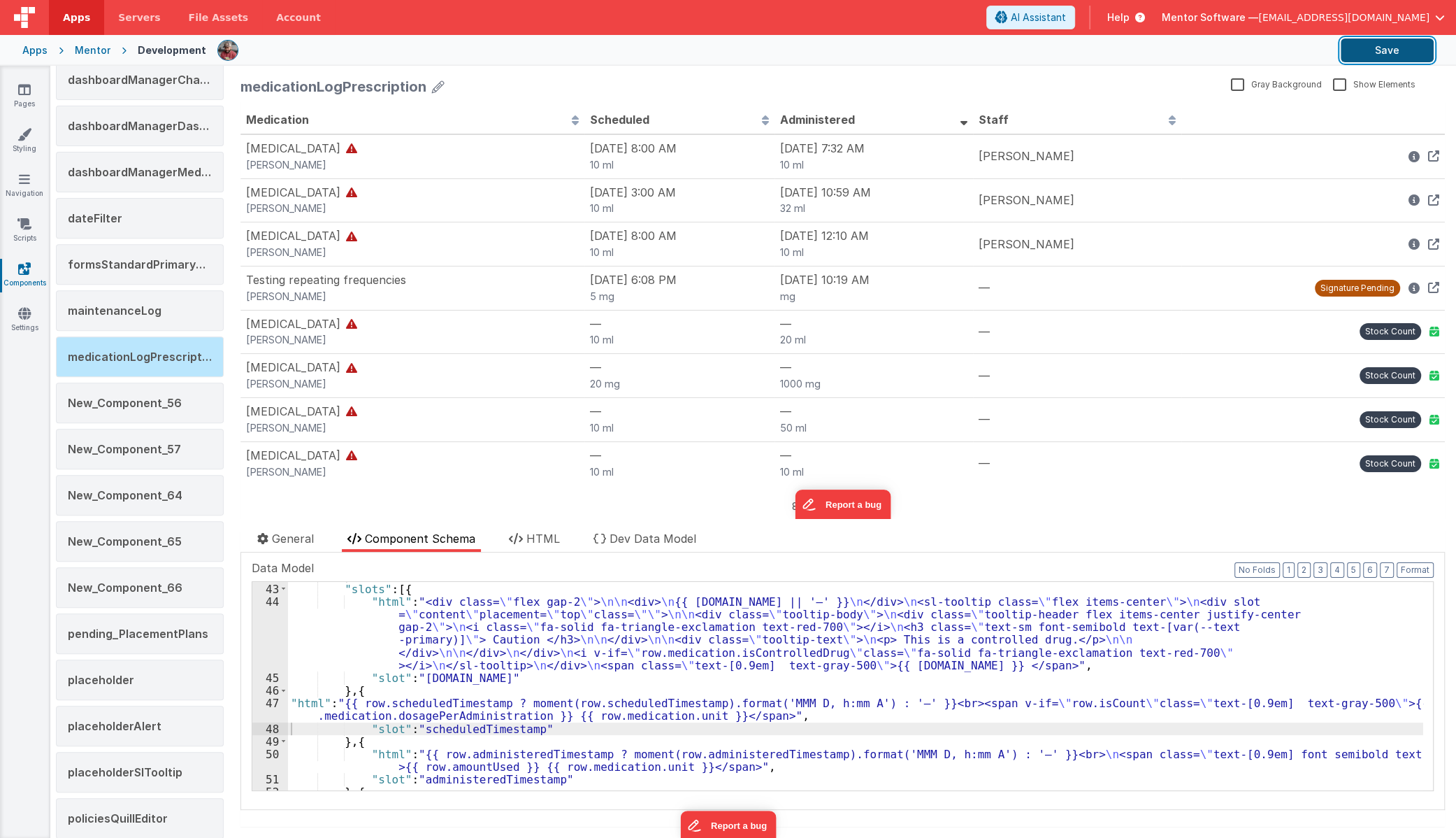
click at [1366, 51] on button "Save" at bounding box center [1387, 50] width 93 height 23
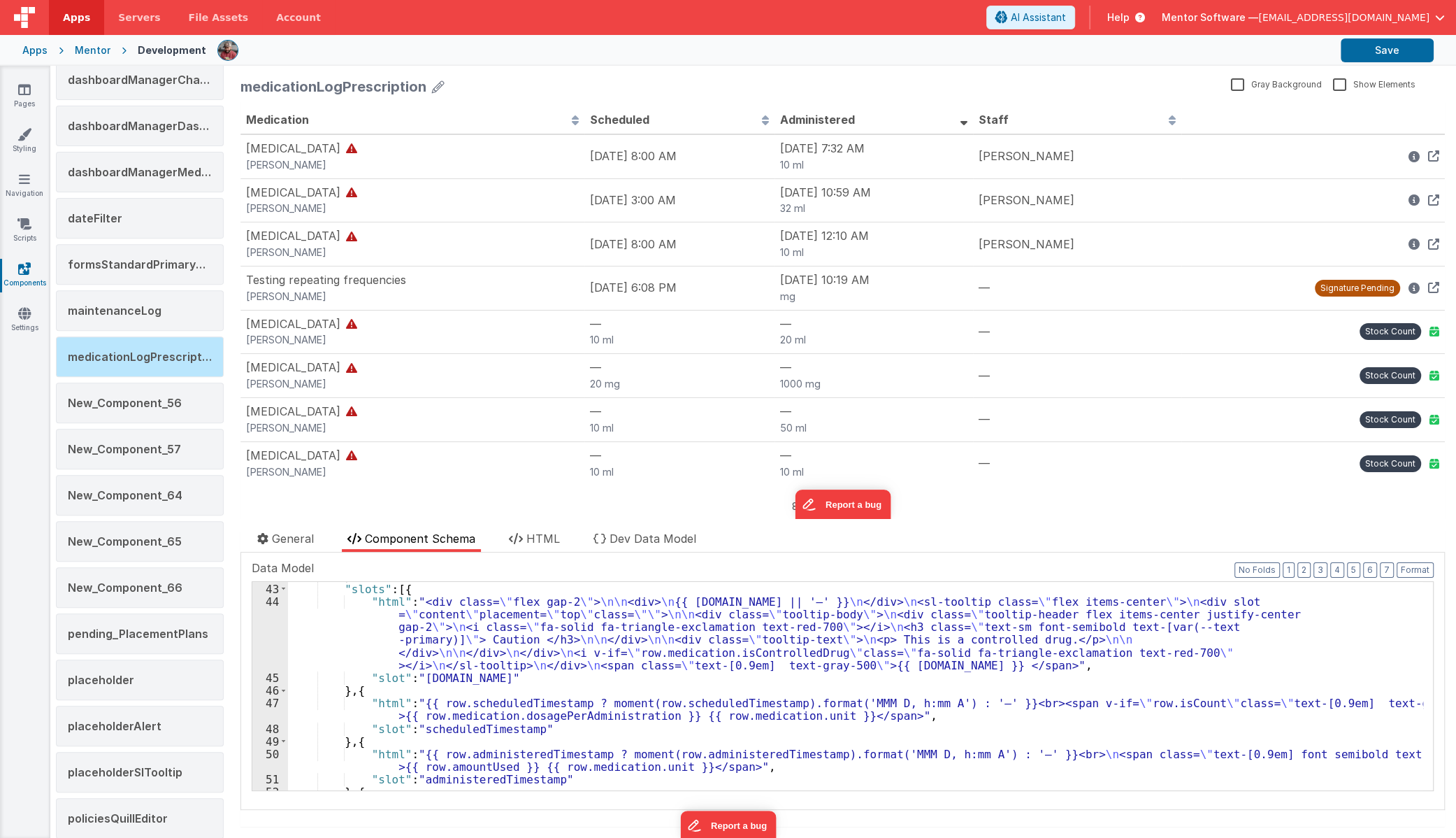
click at [482, 705] on div "} , "slots" : [{ "html" : "<div class= \" flex gap-2 \" > \n\n <div> \n {{ [DOM…" at bounding box center [855, 685] width 1135 height 234
click at [433, 721] on div "} , "slots" : [{ "html" : "<div class= \" flex gap-2 \" > \n\n <div> \n {{ [DOM…" at bounding box center [855, 685] width 1135 height 234
click at [492, 664] on div "} , "slots" : [{ "html" : "<div class= \" flex gap-2 \" > \n\n <div> \n {{ [DOM…" at bounding box center [855, 685] width 1135 height 234
click at [487, 711] on div "} , "slots" : [{ "html" : "<div class= \" flex gap-2 \" > \n\n <div> \n {{ [DOM…" at bounding box center [855, 685] width 1135 height 234
click at [274, 710] on div "47" at bounding box center [270, 709] width 36 height 25
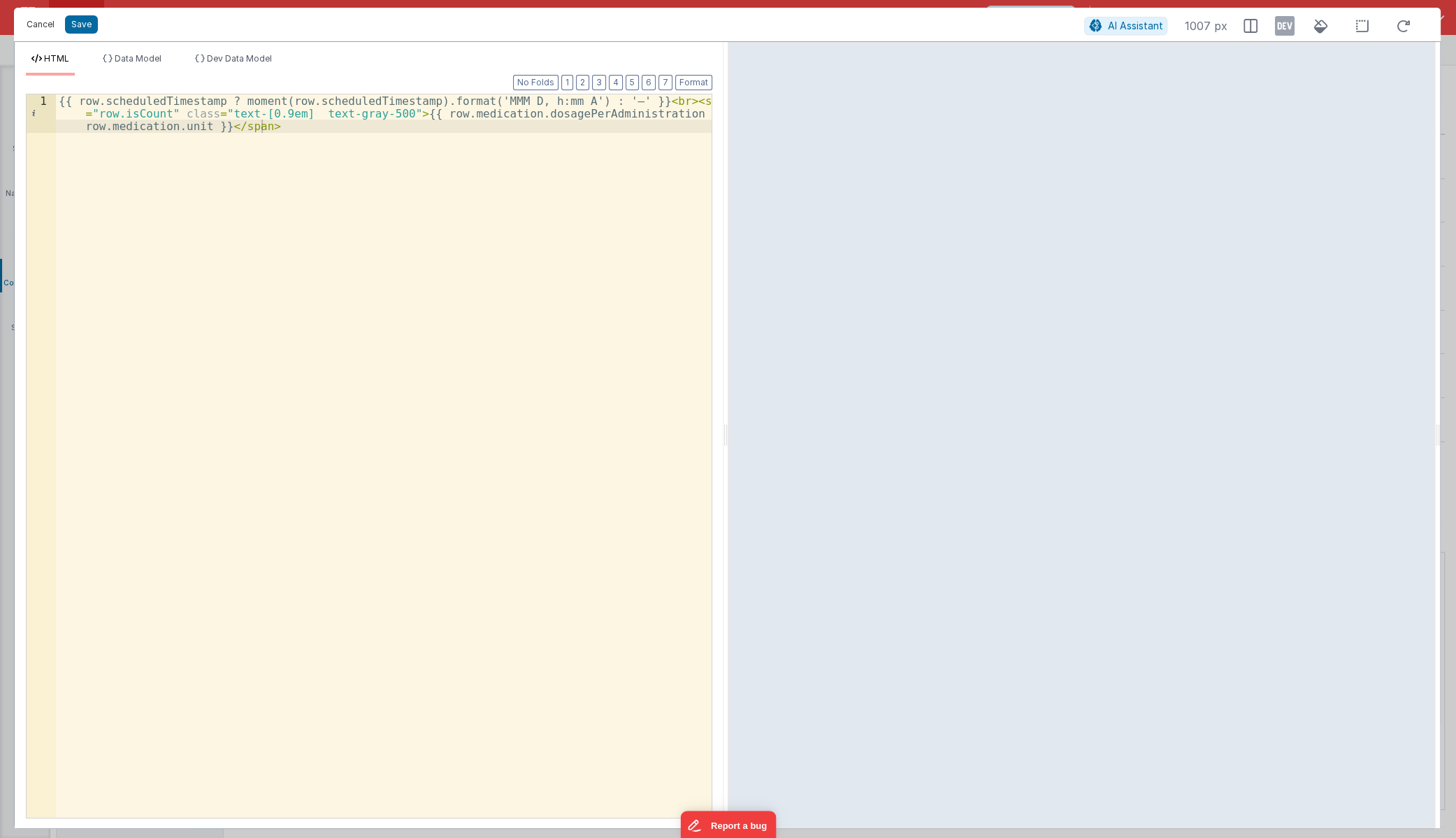
click at [34, 22] on button "Cancel" at bounding box center [40, 24] width 42 height 19
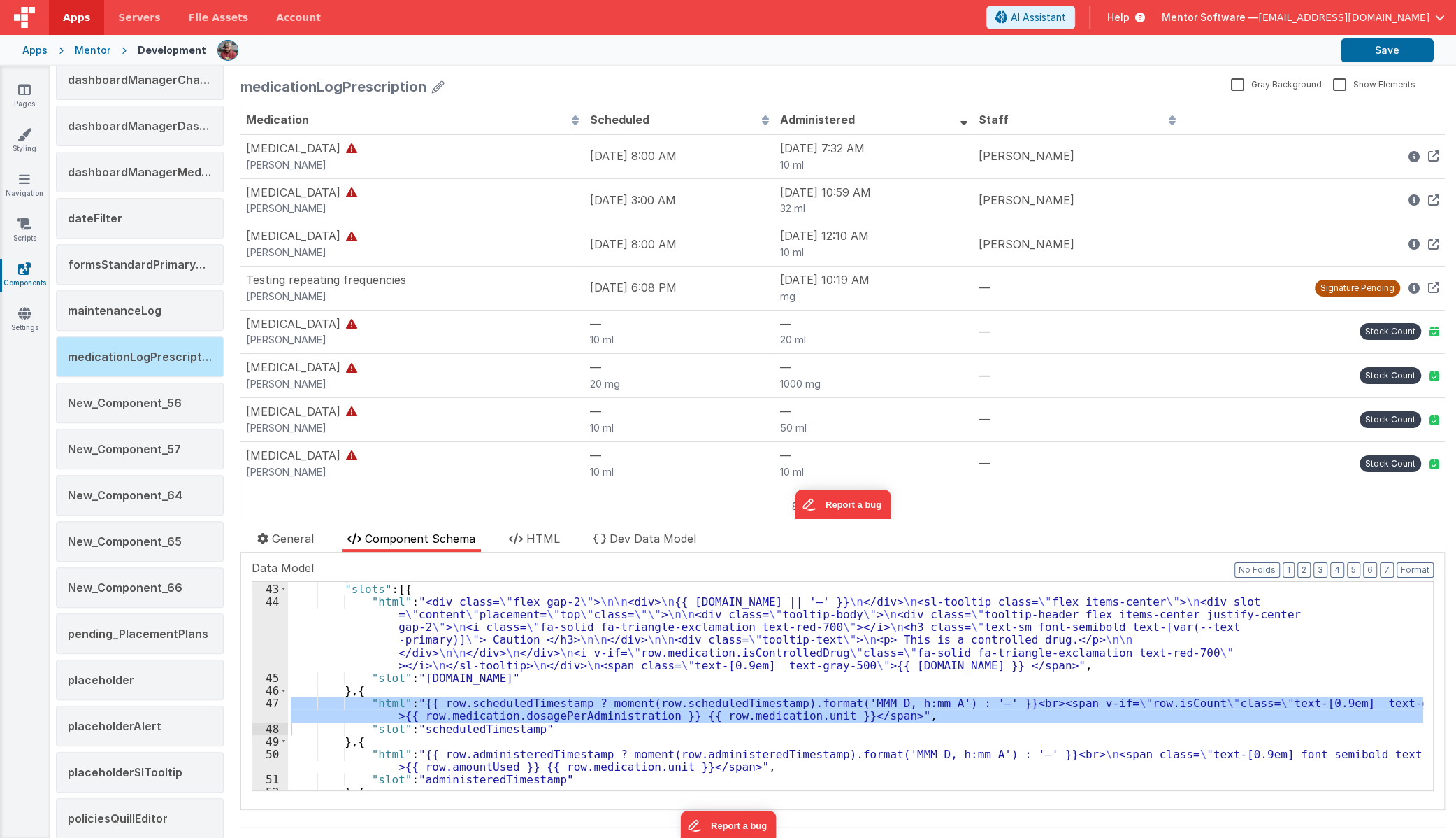
scroll to position [572, 0]
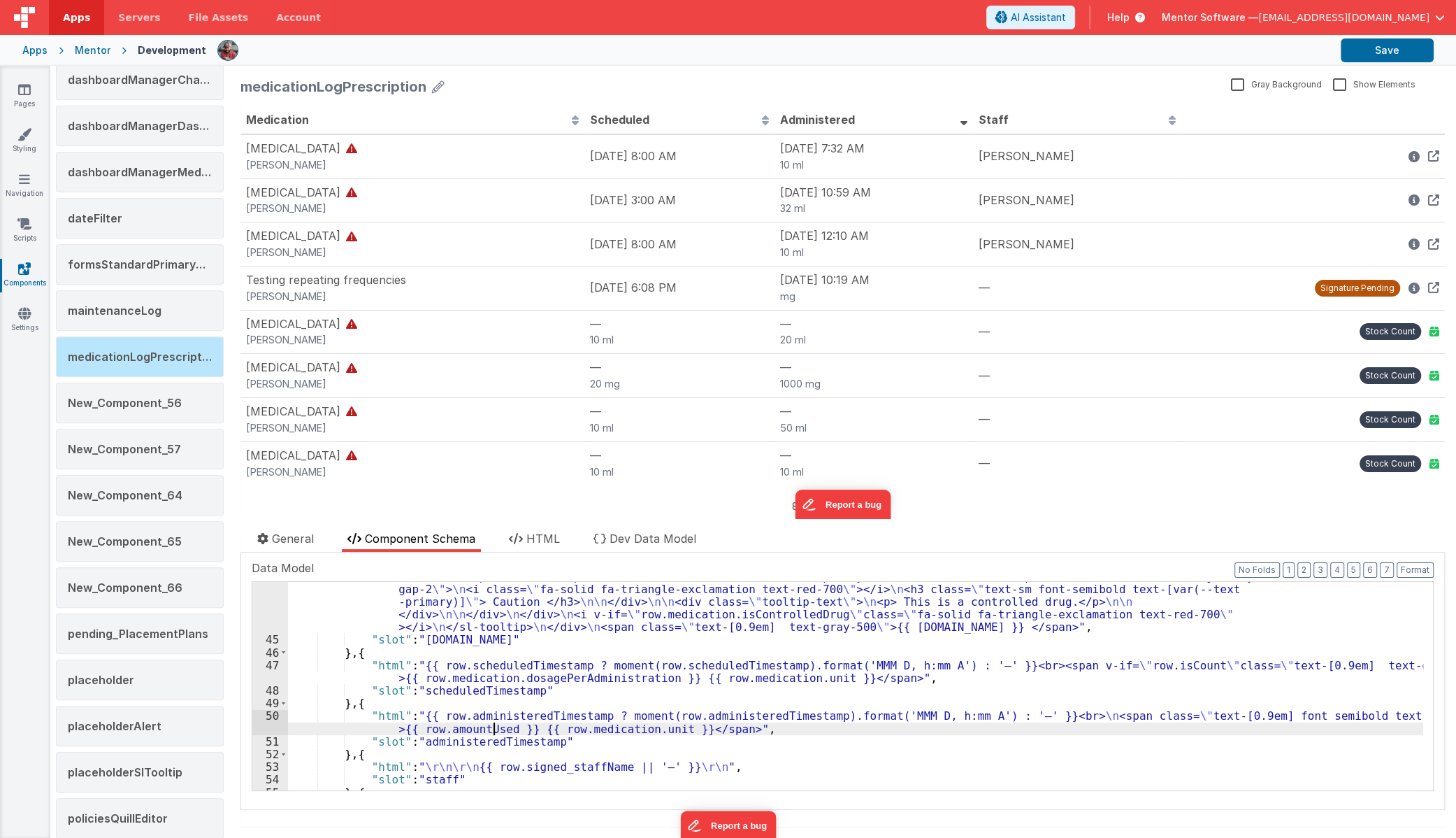
click at [491, 726] on div ""html" : "<div class= \" flex gap-2 \" > \n\n <div> \n {{ [DOMAIN_NAME] || '—' …" at bounding box center [855, 705] width 1135 height 297
click at [272, 720] on div "50" at bounding box center [270, 722] width 36 height 25
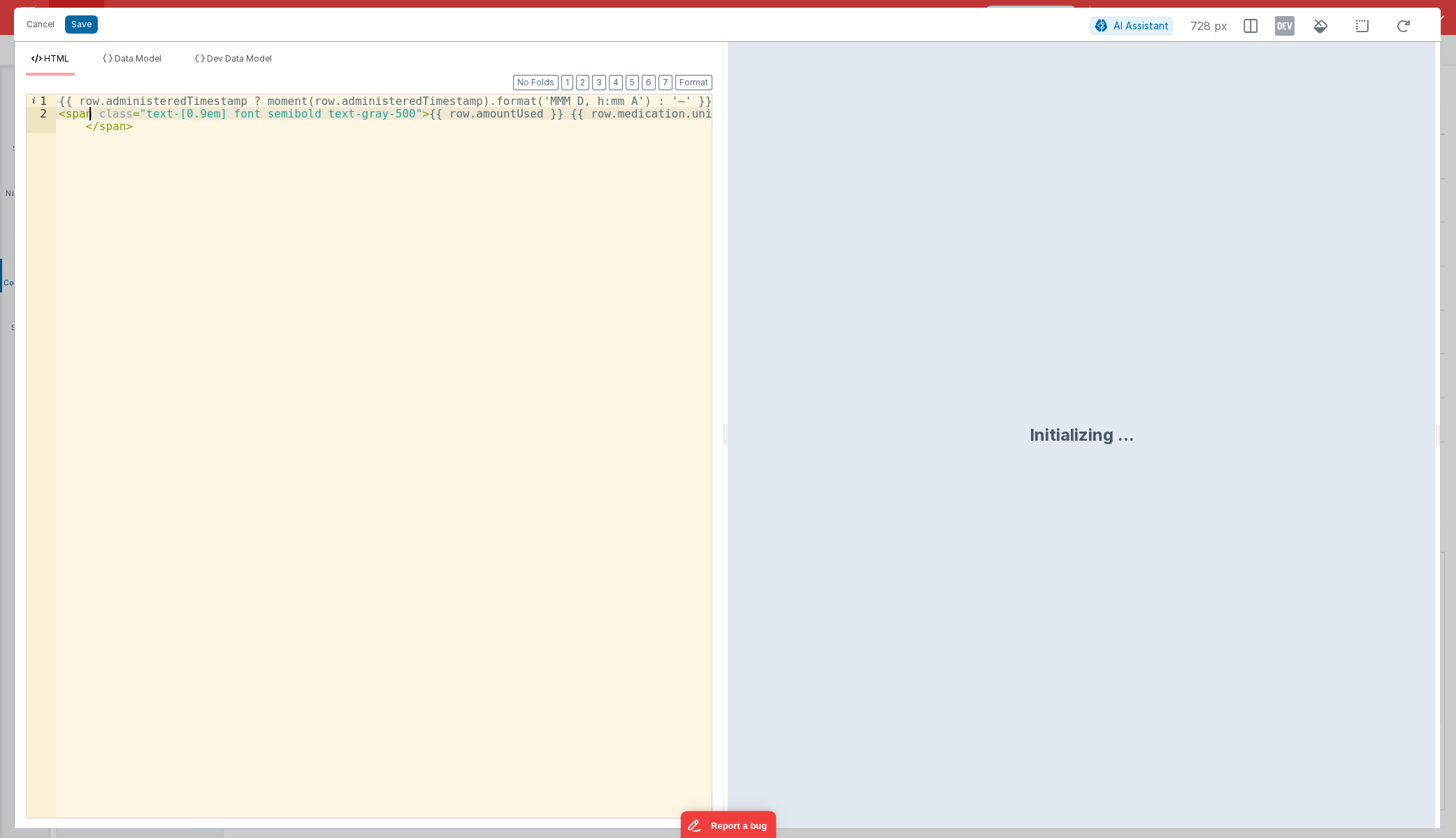
click at [90, 116] on div "{{ row.administeredTimestamp ? moment(row.administeredTimestamp).format('MMM D,…" at bounding box center [384, 475] width 656 height 762
click at [82, 25] on button "Save" at bounding box center [81, 24] width 33 height 18
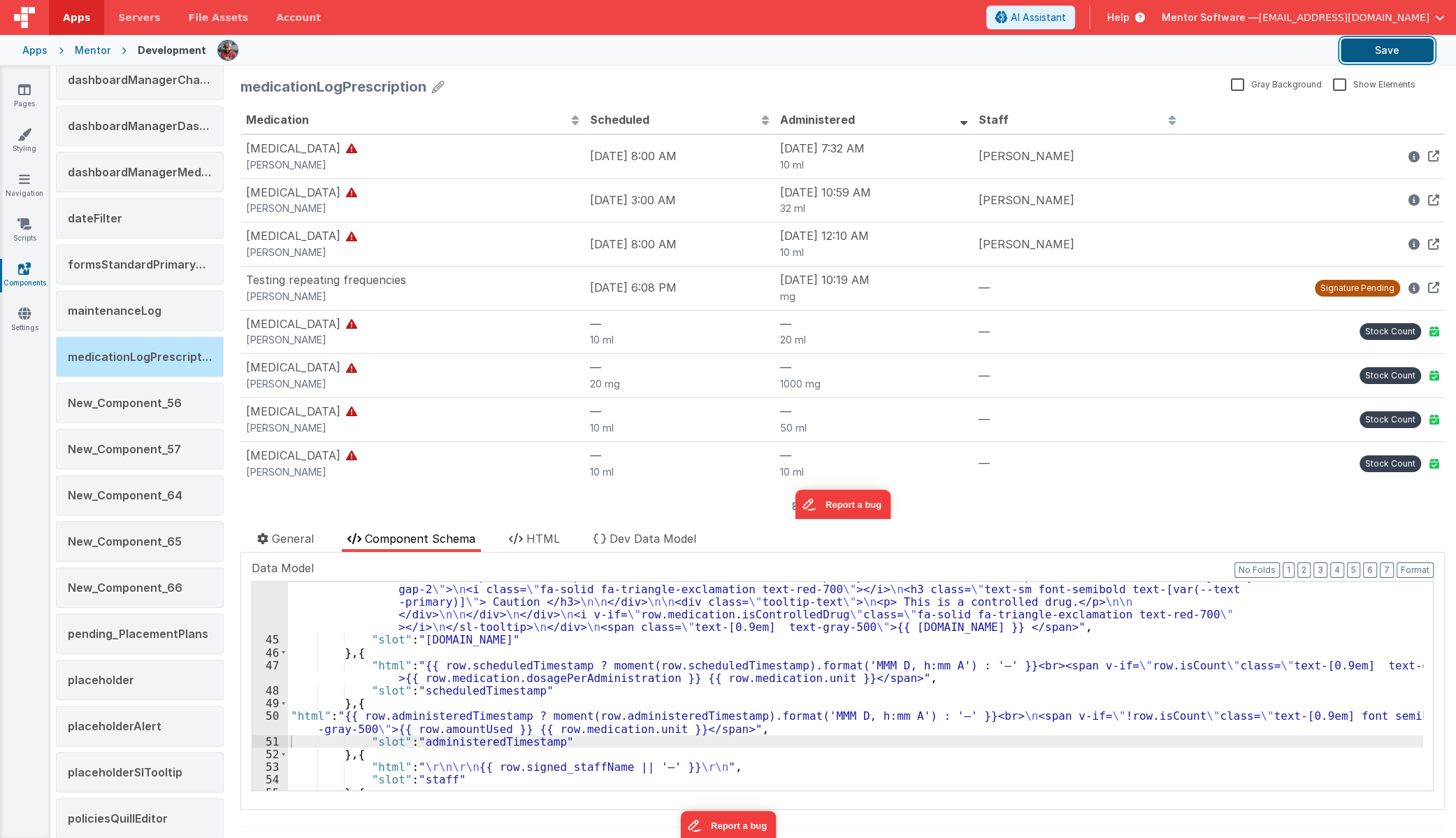
click at [1371, 41] on button "Save" at bounding box center [1387, 50] width 93 height 23
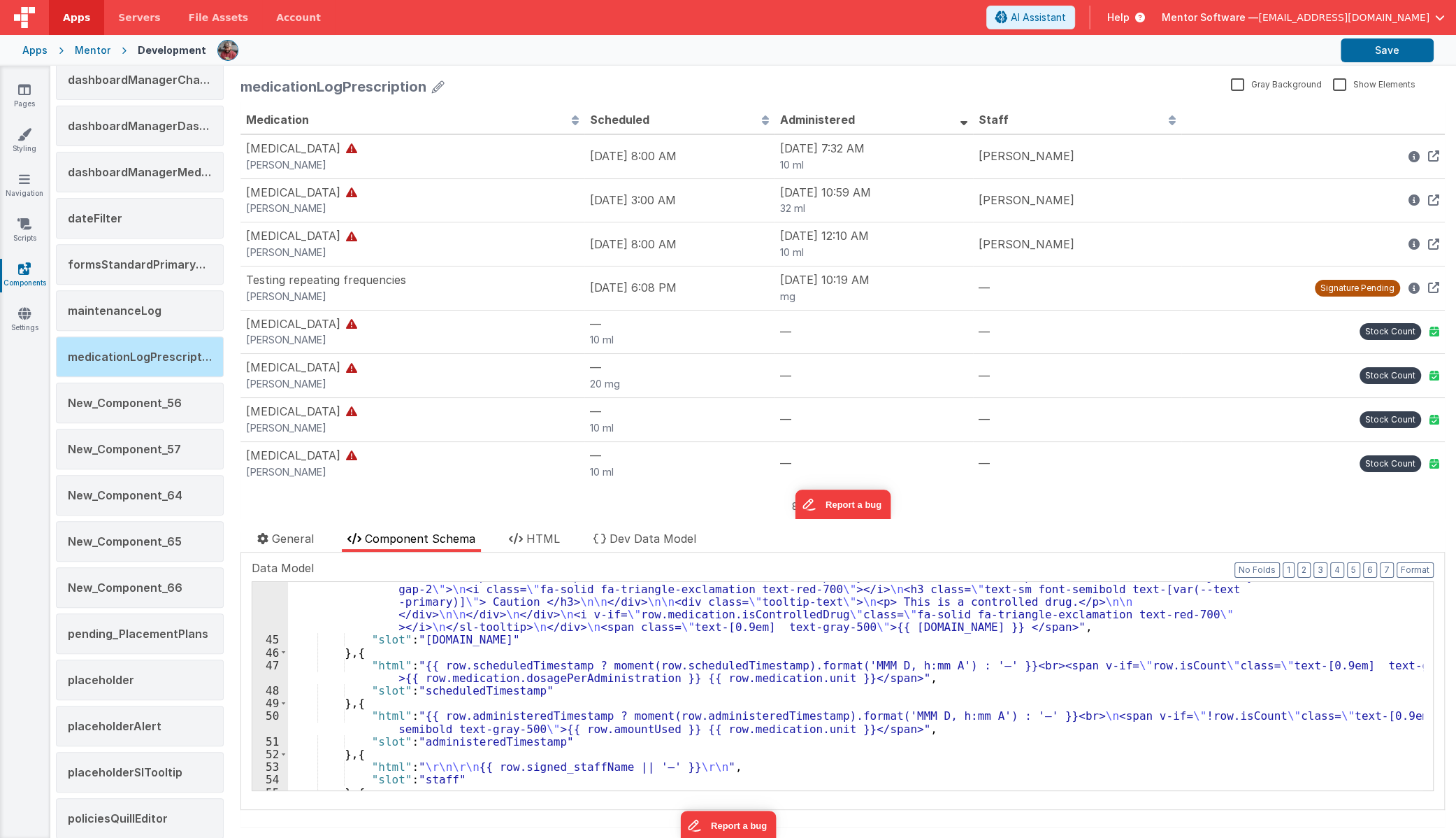
click at [640, 680] on div ""html" : "<div class= \" flex gap-2 \" > \n\n <div> \n {{ [DOMAIN_NAME] || '—' …" at bounding box center [855, 705] width 1135 height 297
click at [1087, 667] on div ""html" : "<div class= \" flex gap-2 \" > \n\n <div> \n {{ [DOMAIN_NAME] || '—' …" at bounding box center [855, 705] width 1135 height 297
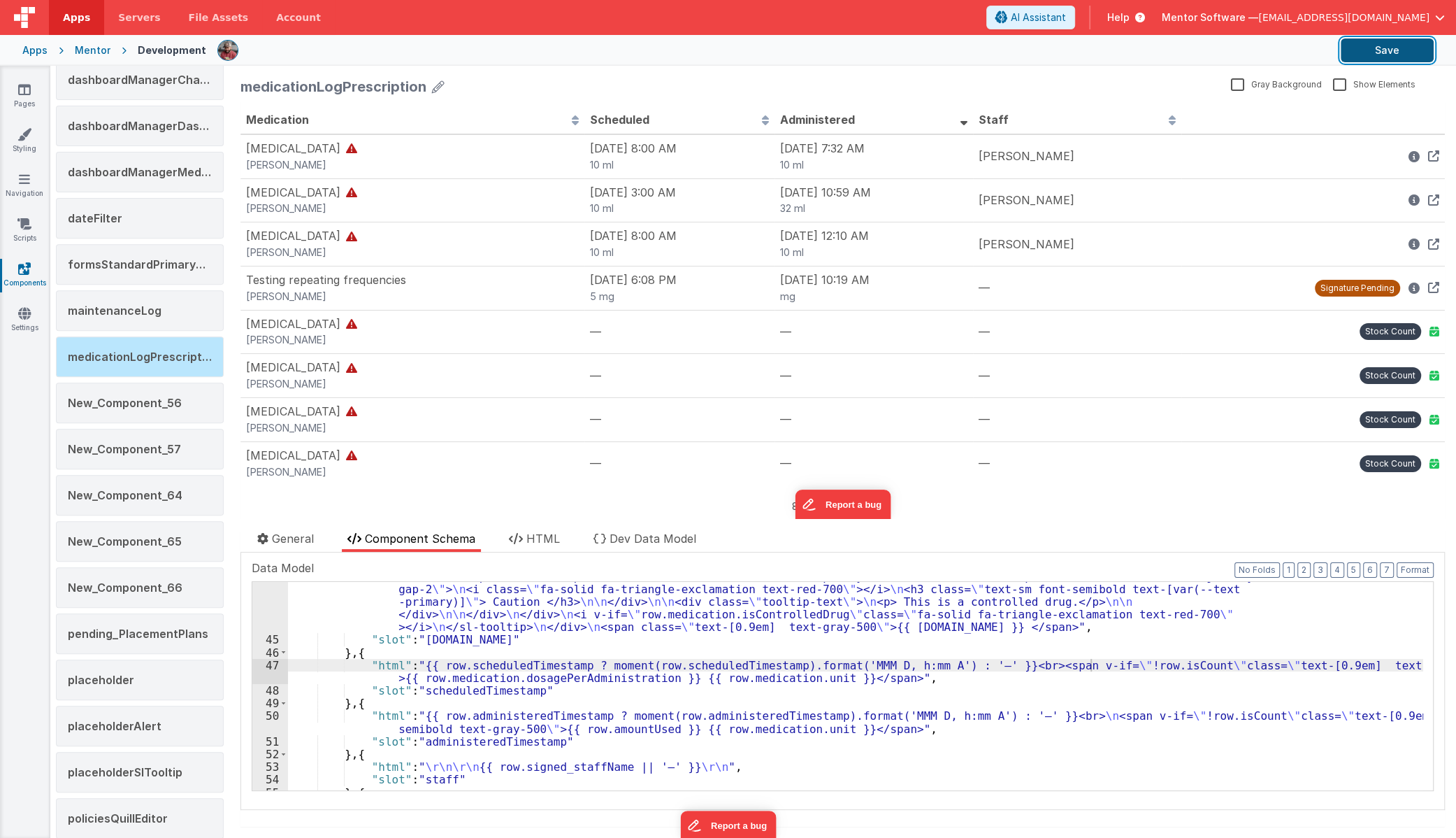
click at [1400, 55] on button "Save" at bounding box center [1387, 50] width 93 height 23
click at [28, 96] on link "Pages" at bounding box center [24, 96] width 50 height 28
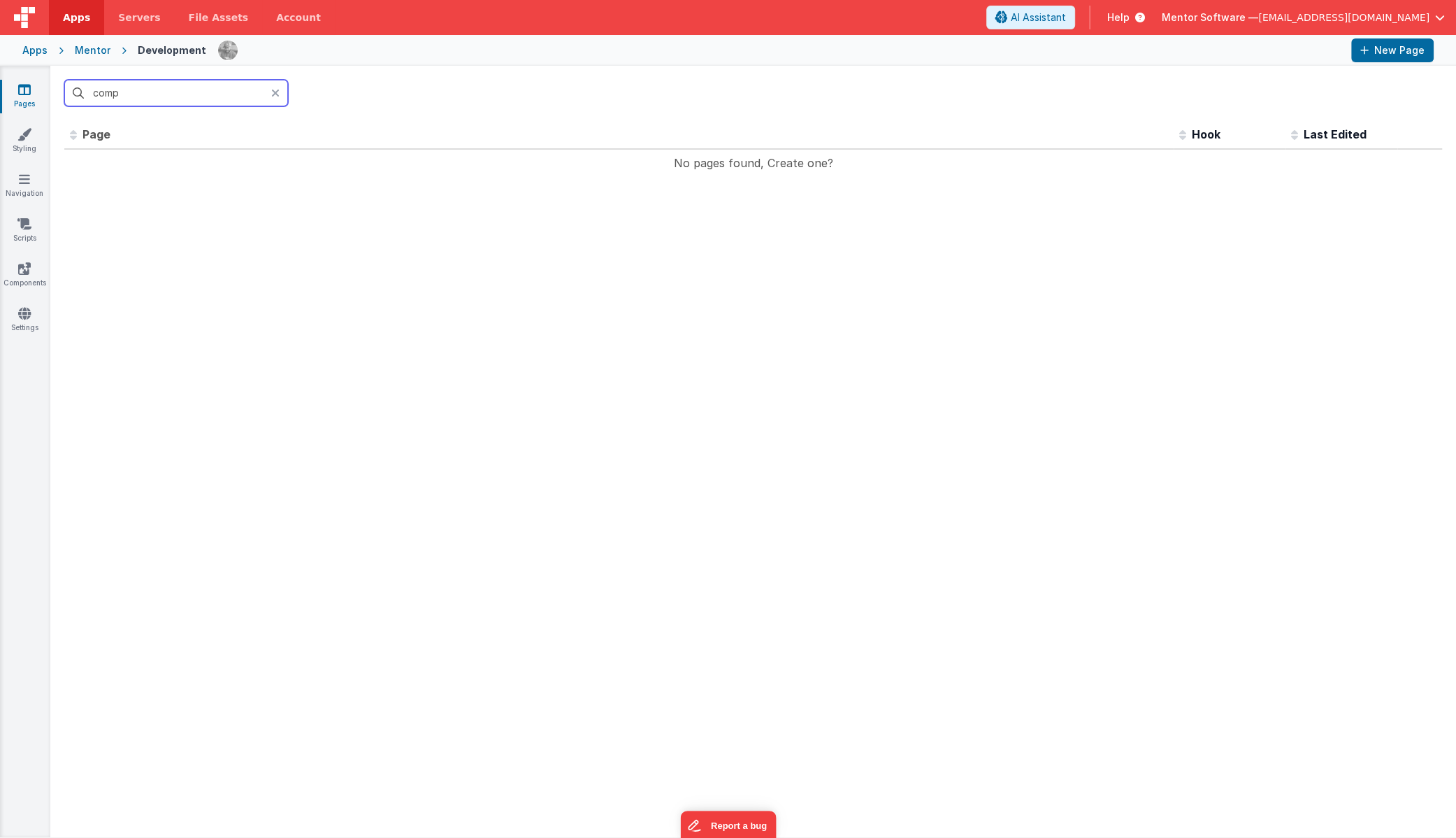
click at [160, 82] on input "comp" at bounding box center [176, 93] width 224 height 27
click at [158, 82] on input "comp" at bounding box center [176, 93] width 224 height 27
click at [151, 94] on input "comp" at bounding box center [176, 93] width 224 height 27
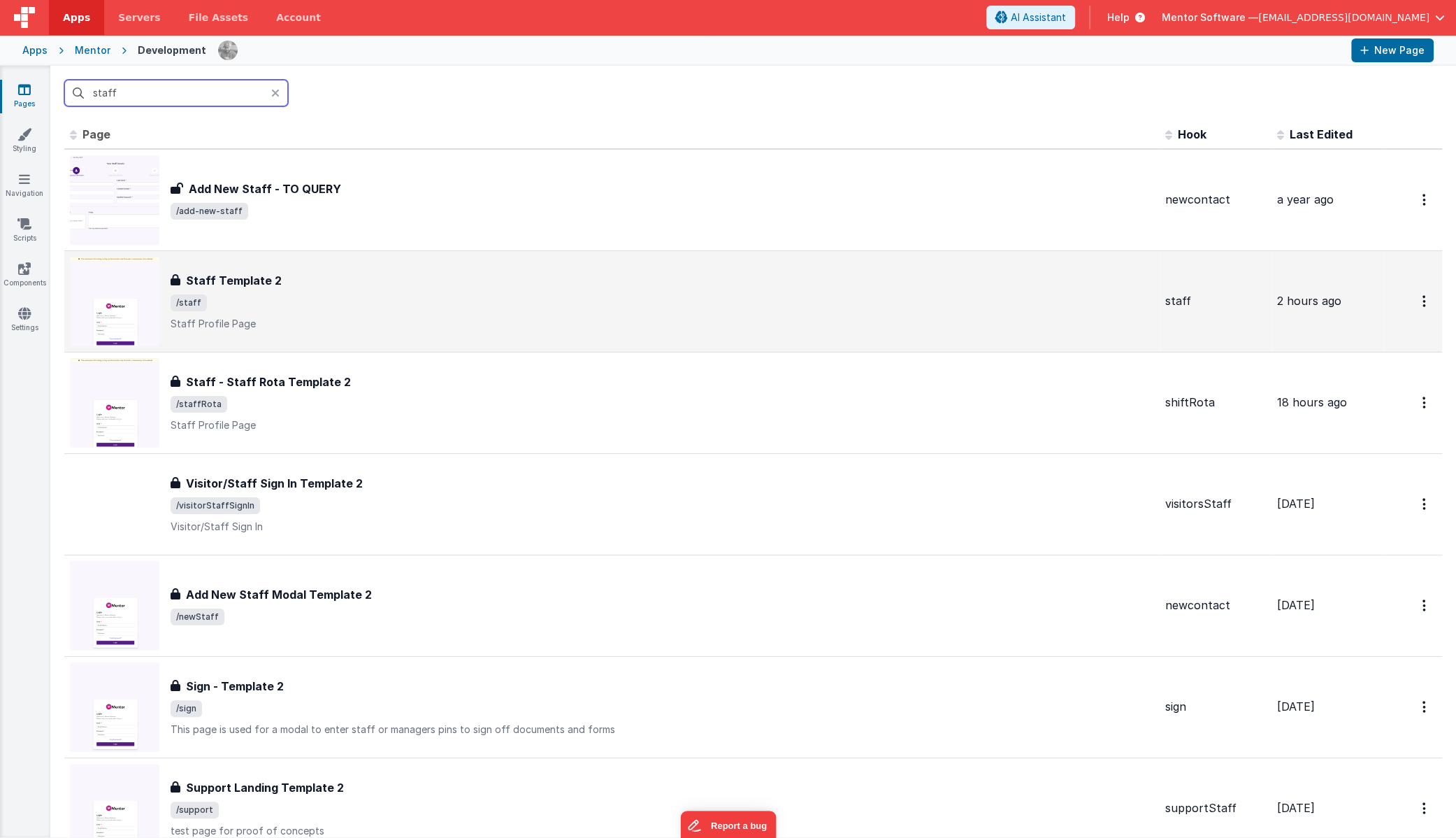
type input "staff"
click at [360, 304] on span "/staff" at bounding box center [663, 303] width 984 height 17
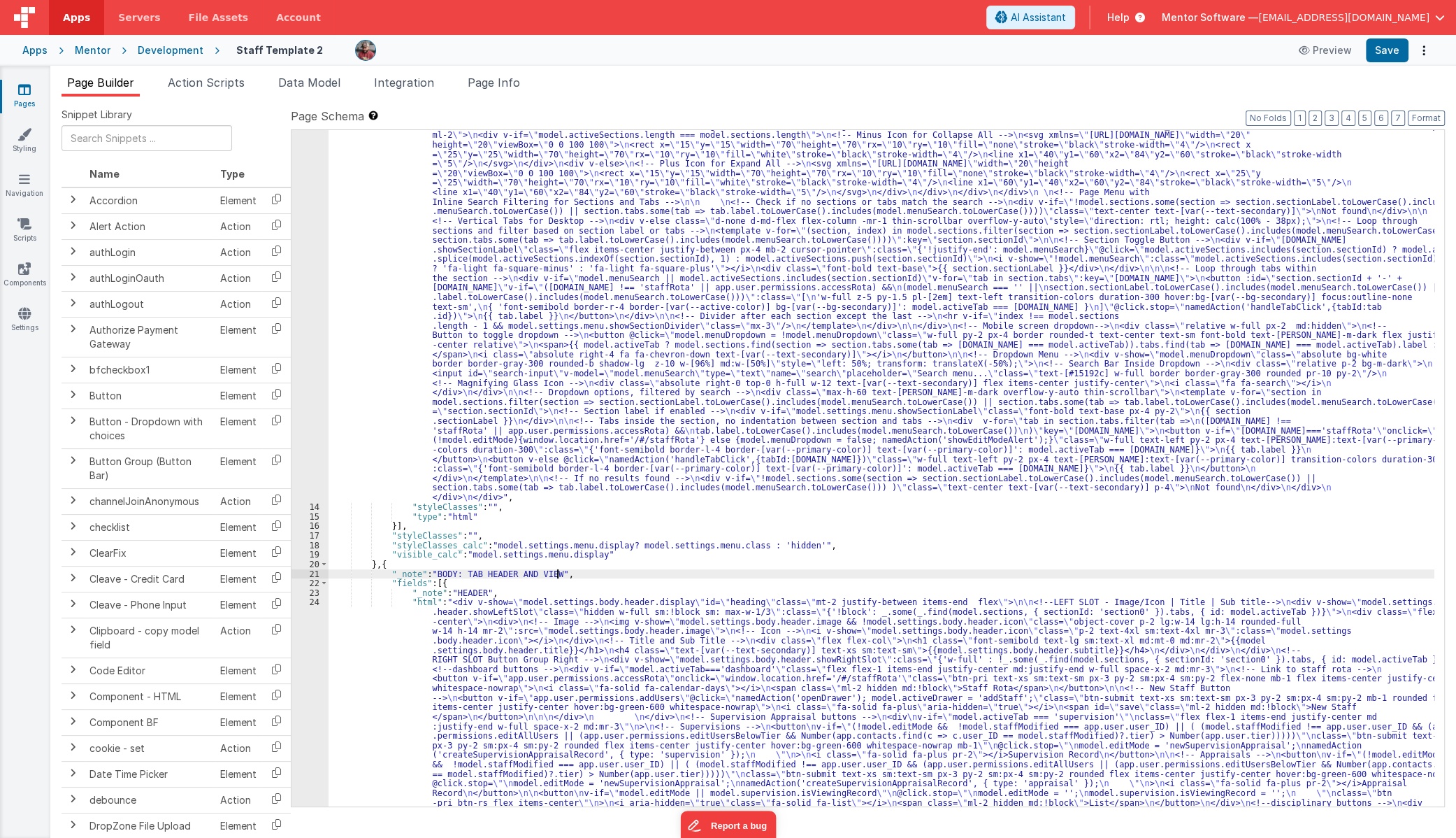
click at [606, 577] on div ""html" : "<div class= \" hidden md:!block view-content \" > \n <!-- Search Inpu…" at bounding box center [881, 798] width 1106 height 1449
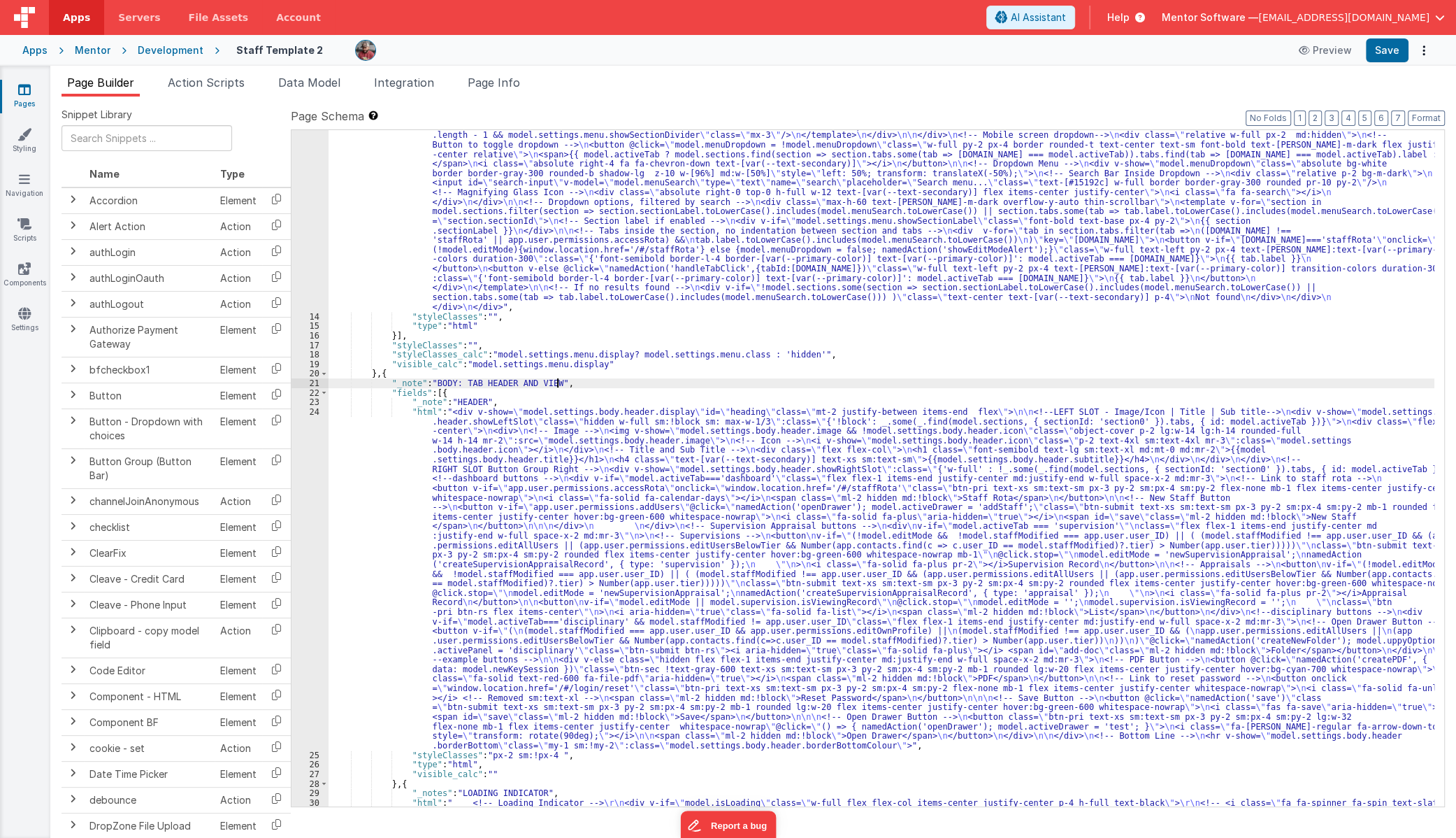
scroll to position [457, 0]
click at [608, 579] on div ""html" : "<div class= \" hidden md:!block view-content \" > \n <!-- Search Inpu…" at bounding box center [881, 445] width 1106 height 1125
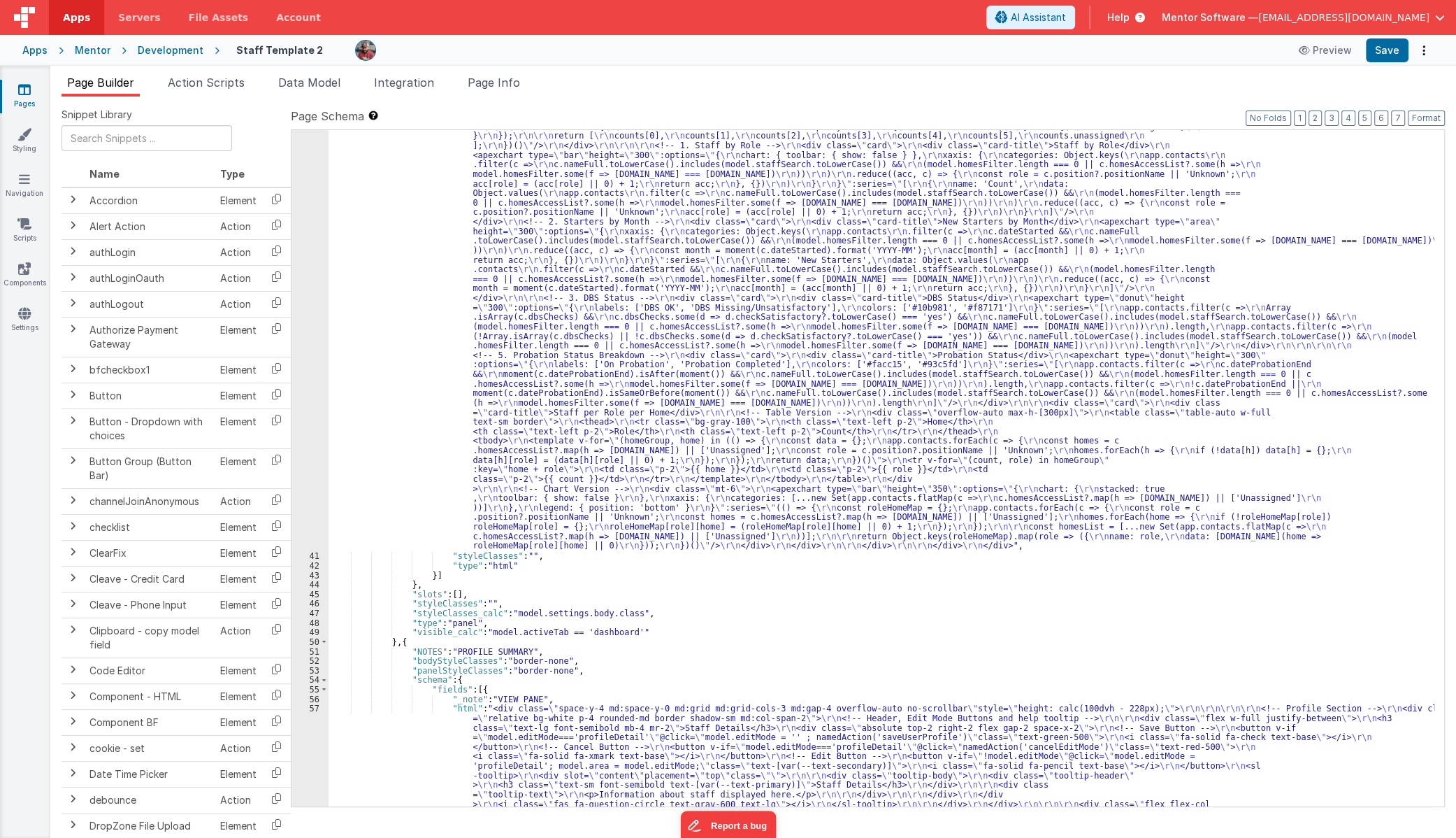
scroll to position [2134, 0]
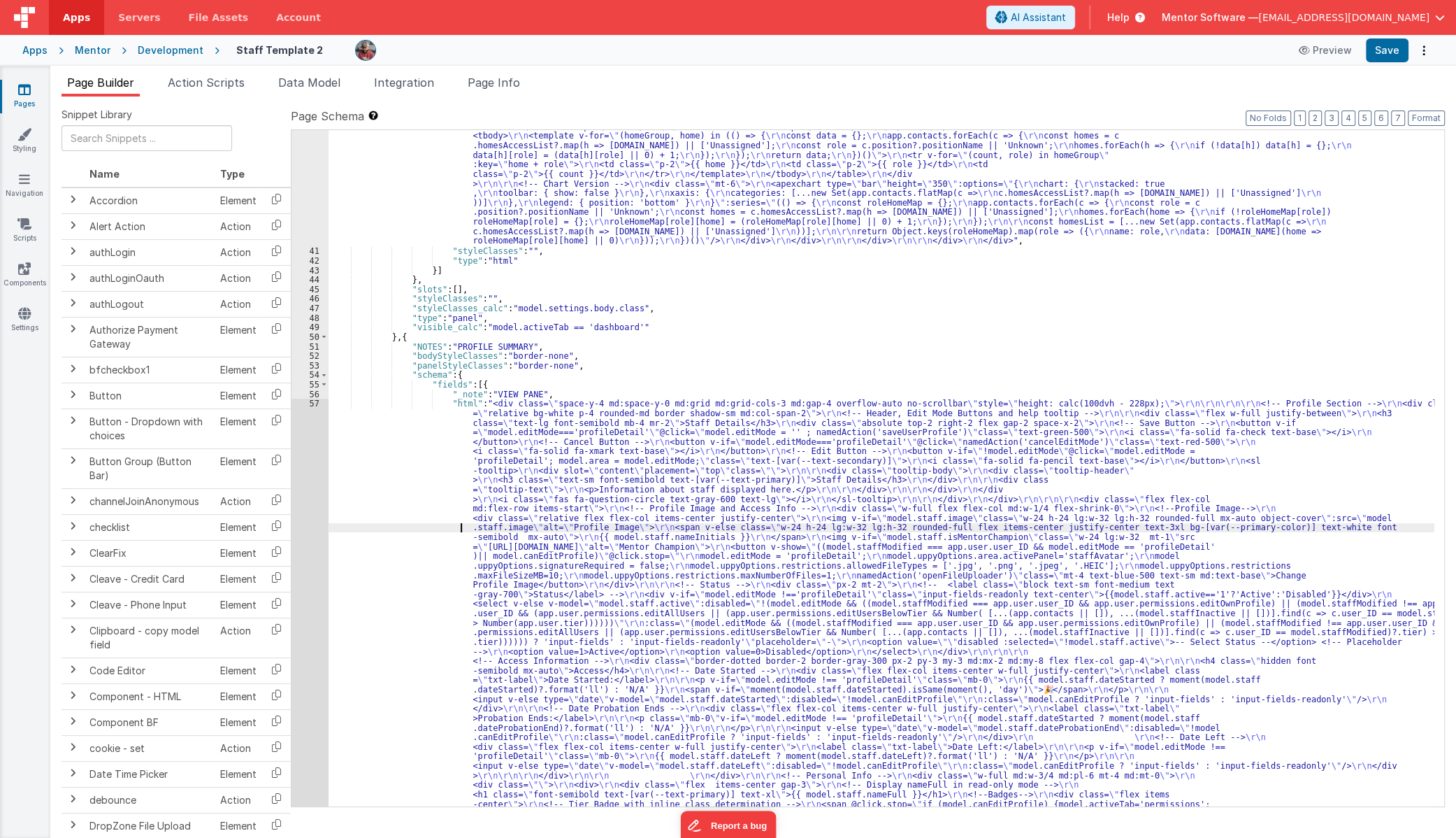
scroll to position [2210, 0]
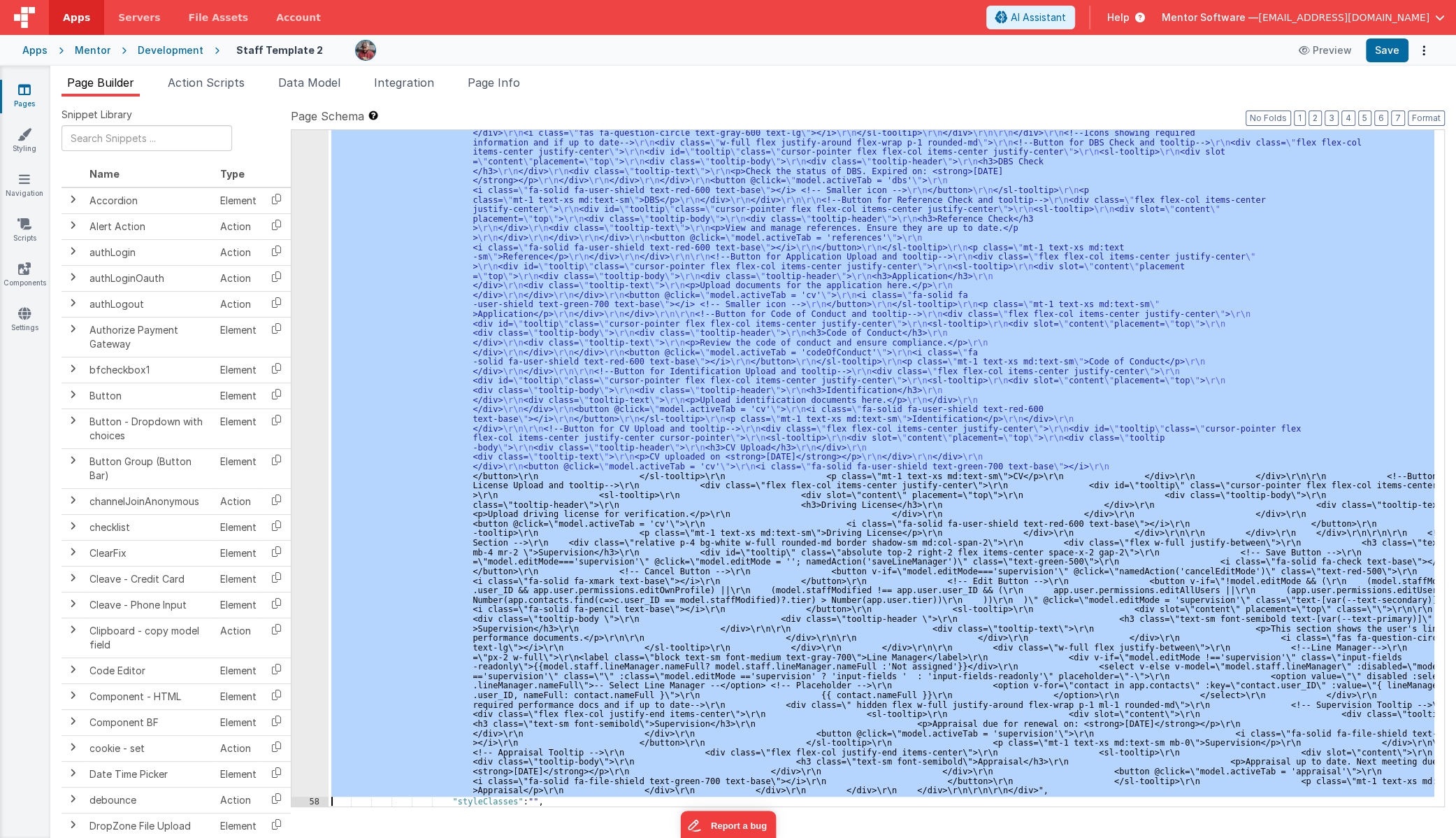
click at [297, 578] on div "57 58 59 60 61 62 63 64 65 66 67 68 69 70 71 72 73 74 75 76 77 78 79 80 81 82 8…" at bounding box center [310, 105] width 37 height 2755
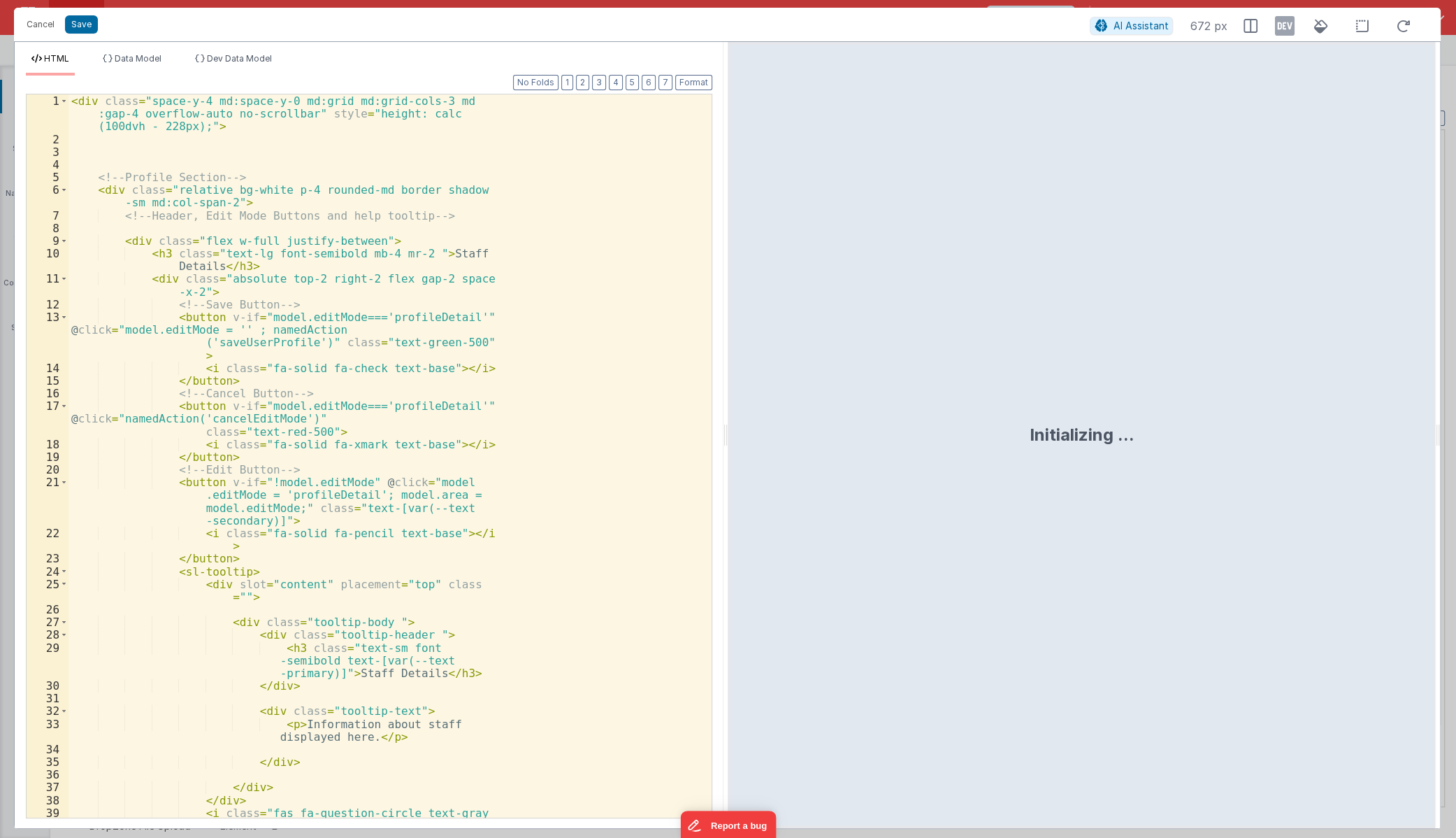
scroll to position [3881, 0]
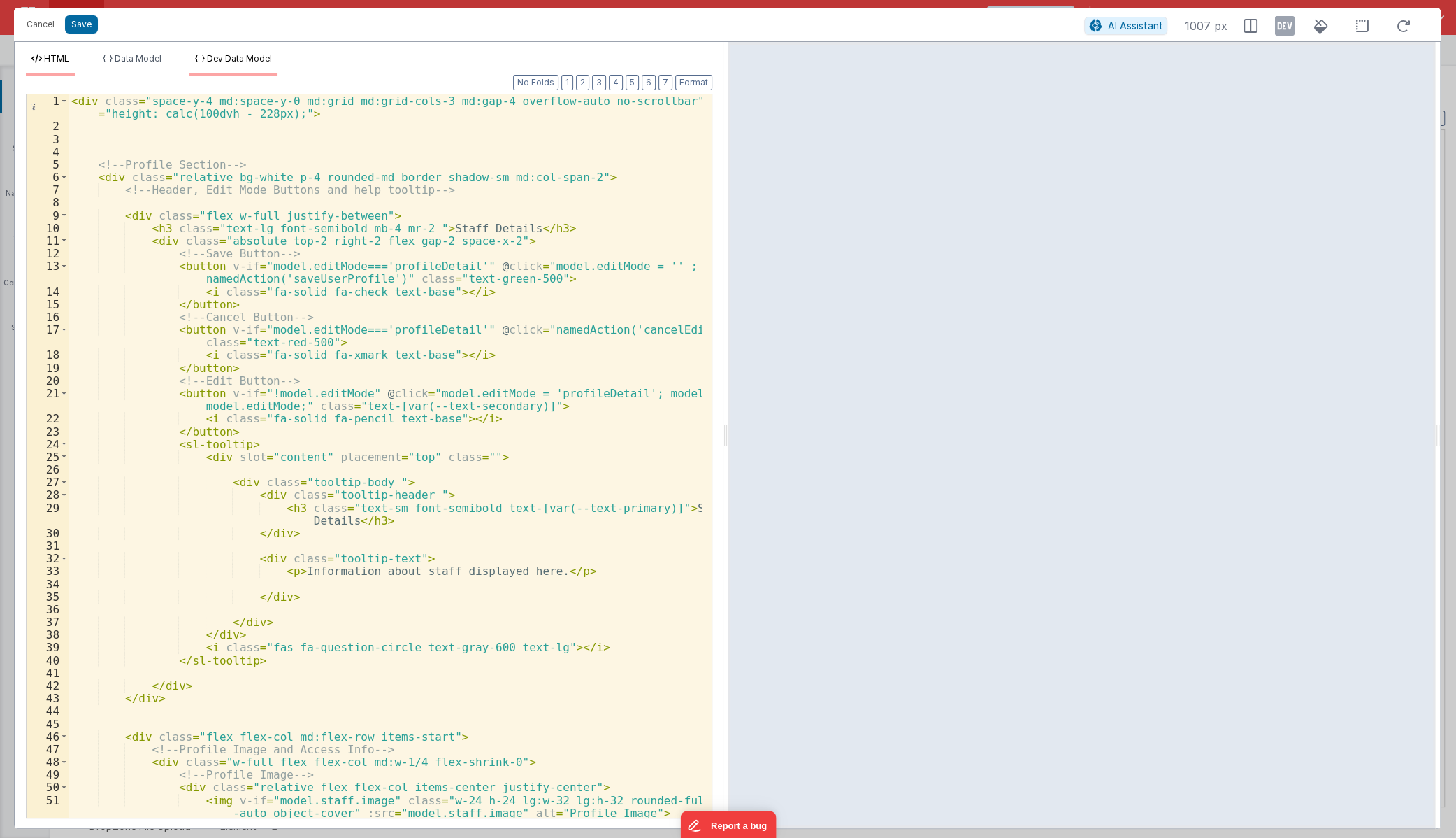
click at [261, 55] on span "Dev Data Model" at bounding box center [240, 58] width 65 height 11
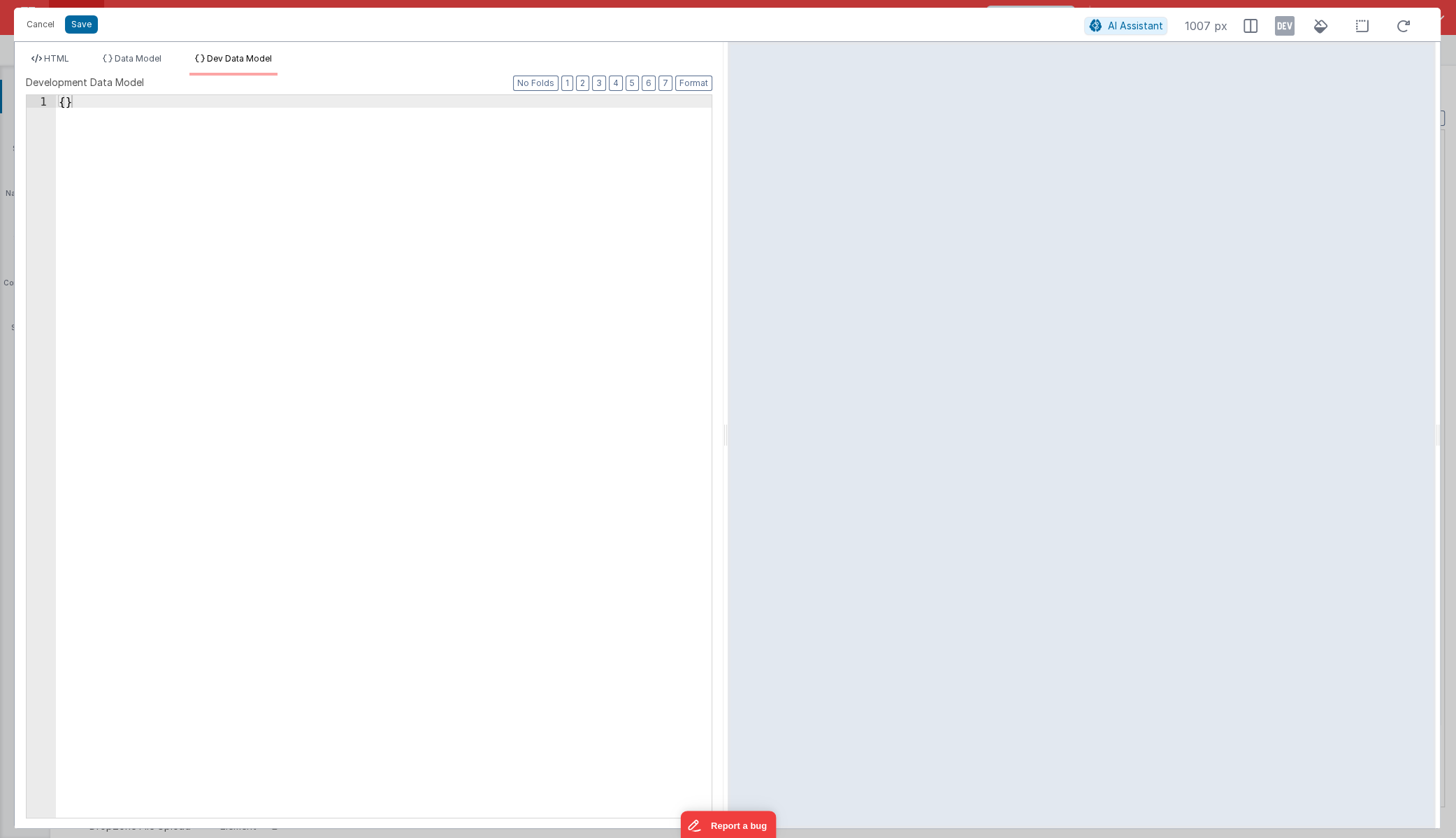
click at [394, 363] on div "{ }" at bounding box center [384, 468] width 656 height 747
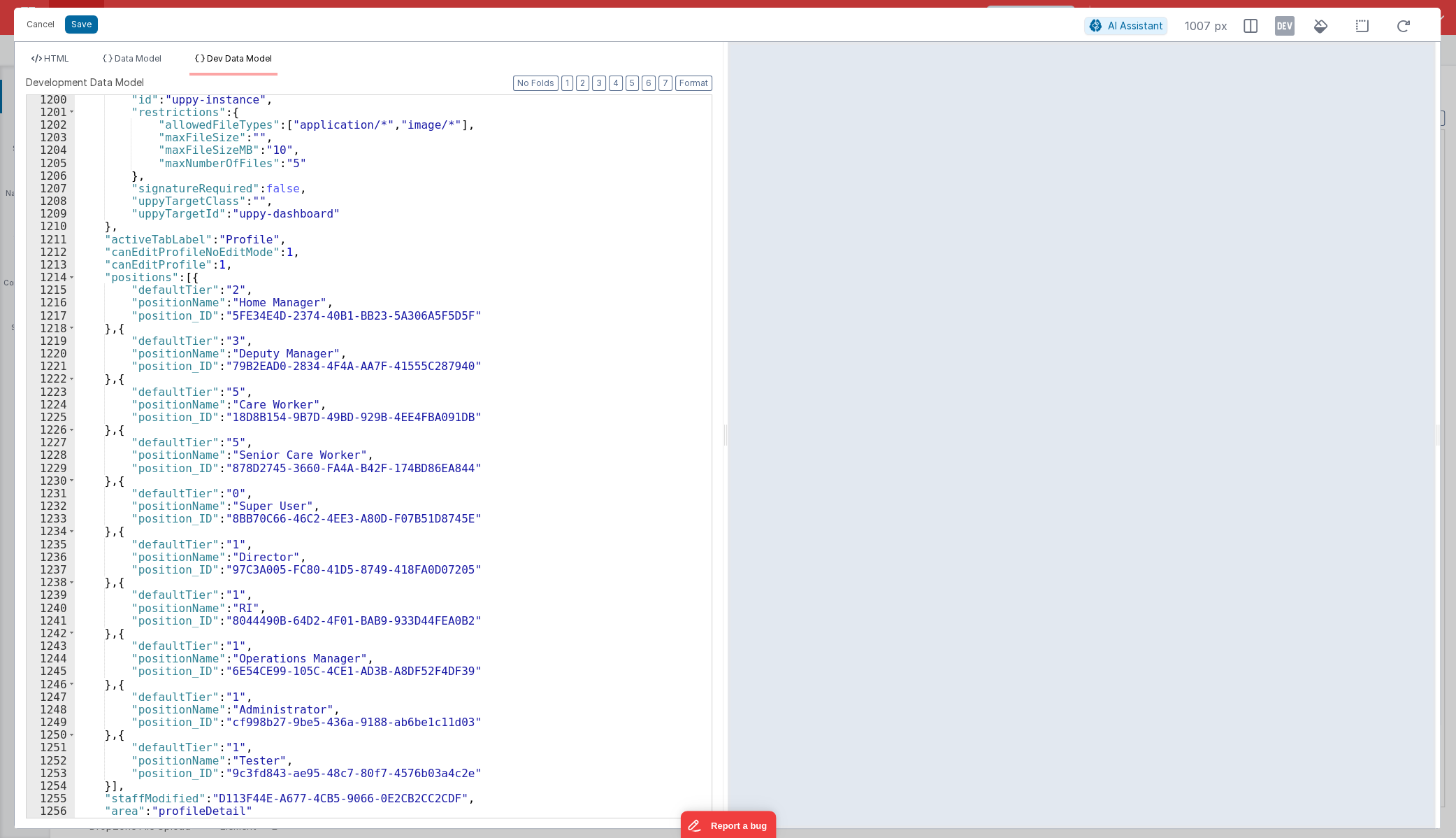
scroll to position [15793, 0]
click at [1286, 33] on icon at bounding box center [1283, 26] width 19 height 23
click at [45, 64] on li "HTML" at bounding box center [50, 64] width 49 height 23
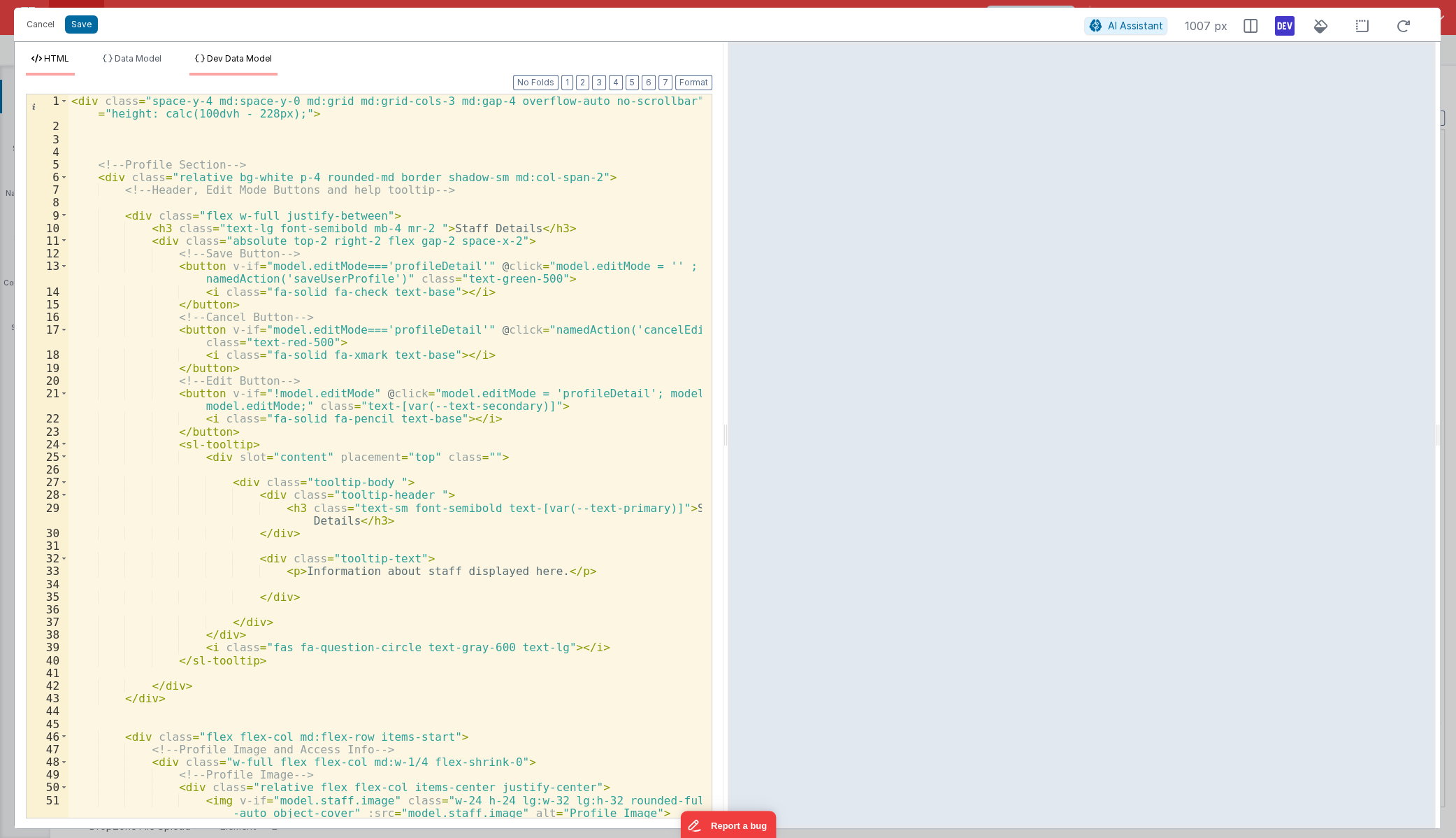
click at [246, 63] on li "Dev Data Model" at bounding box center [233, 64] width 88 height 23
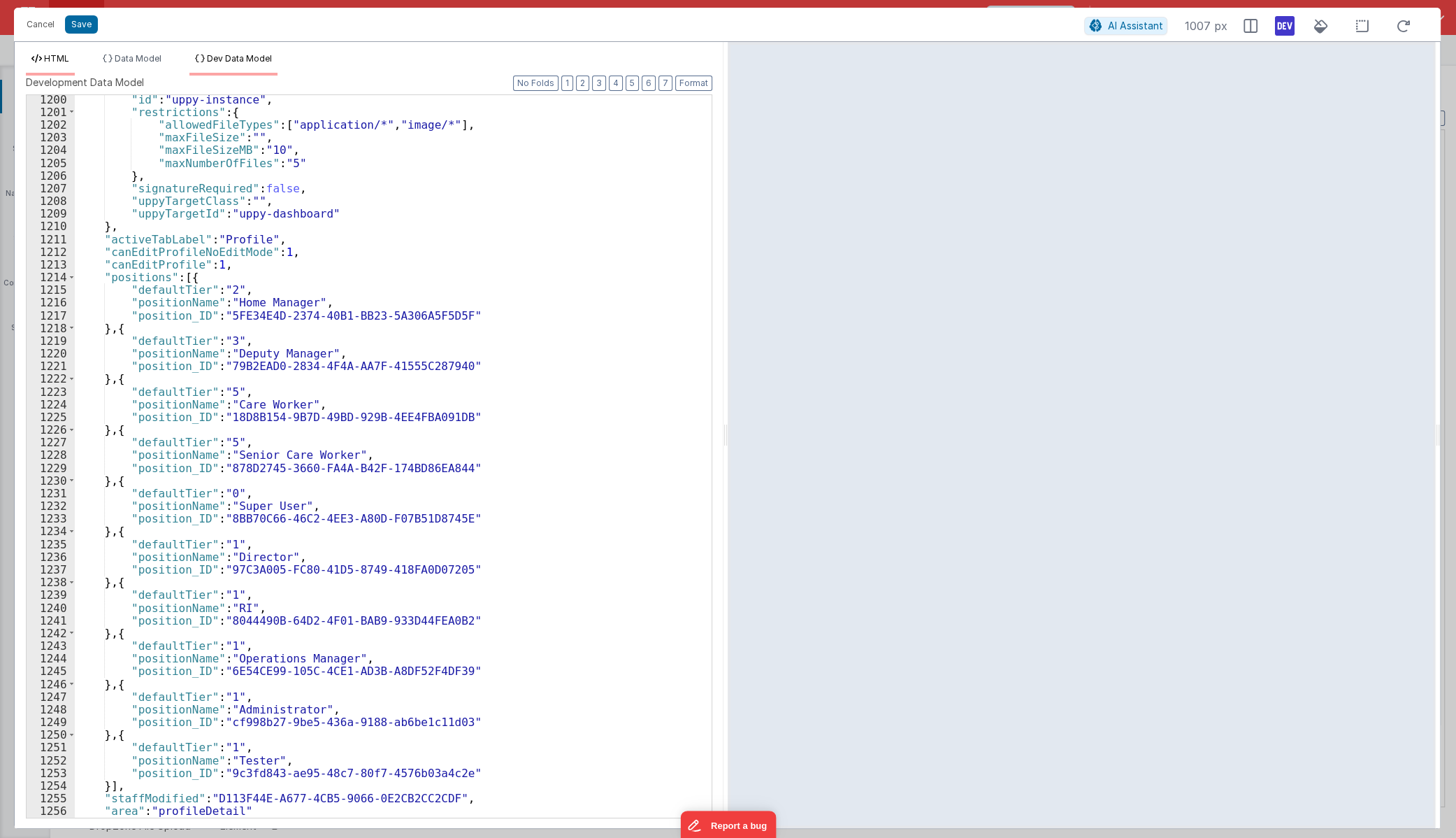
click at [54, 54] on span "HTML" at bounding box center [57, 58] width 25 height 11
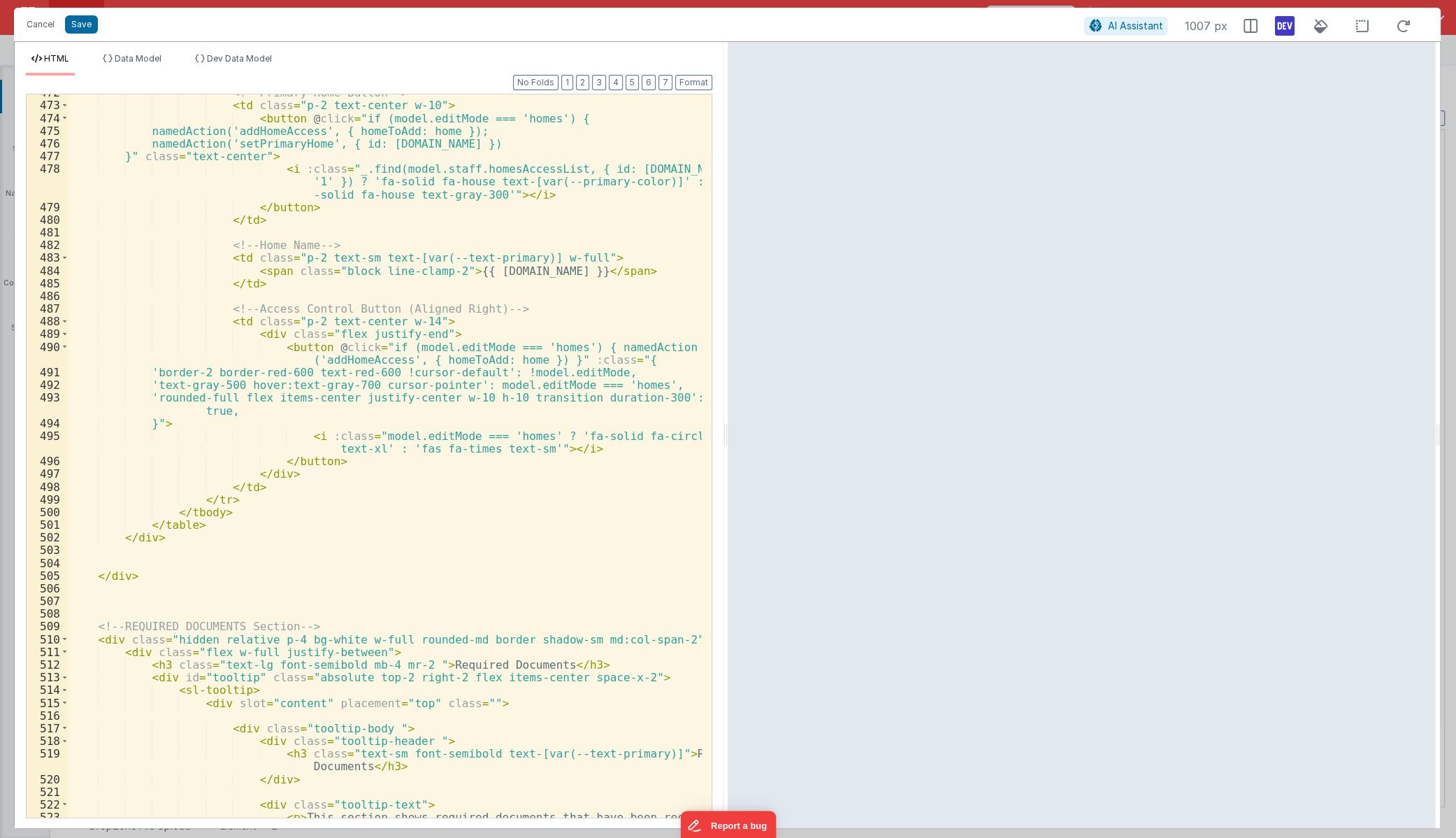
scroll to position [6350, 0]
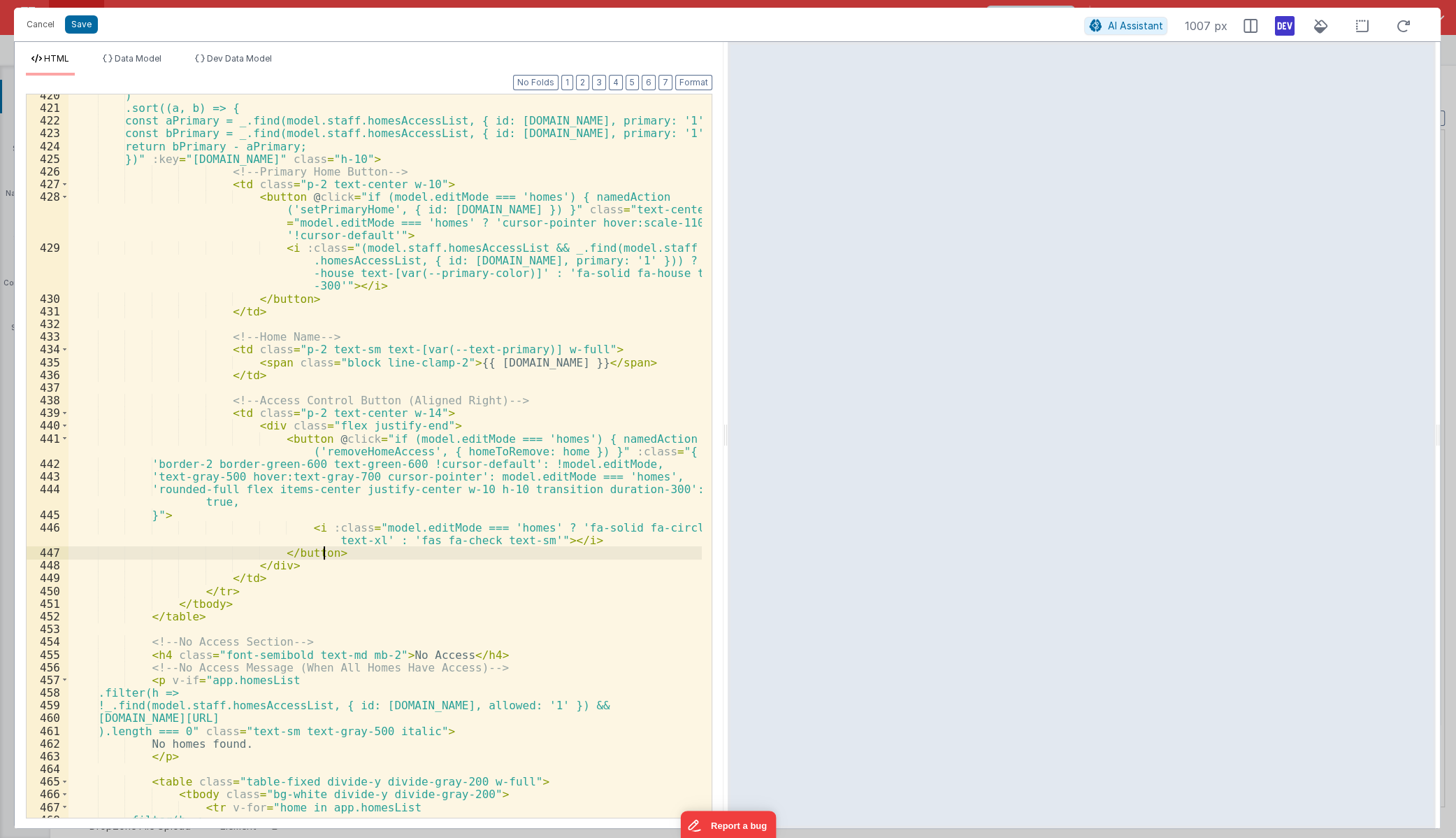
click at [500, 551] on div ") .sort((a, b) => { const aPrimary = _.find(model.staff.homesAccessList, { id: …" at bounding box center [385, 463] width 633 height 748
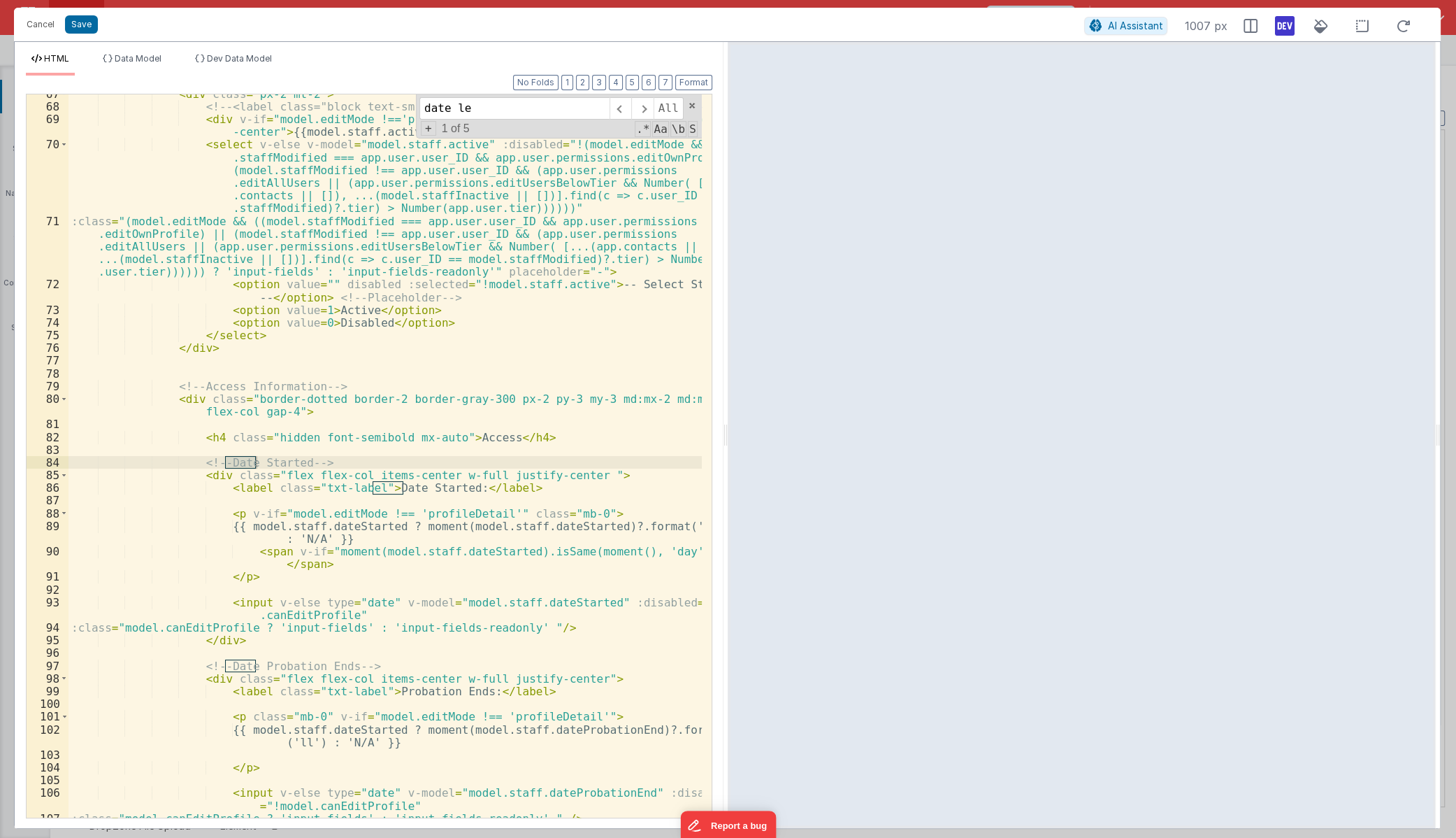
scroll to position [1405, 0]
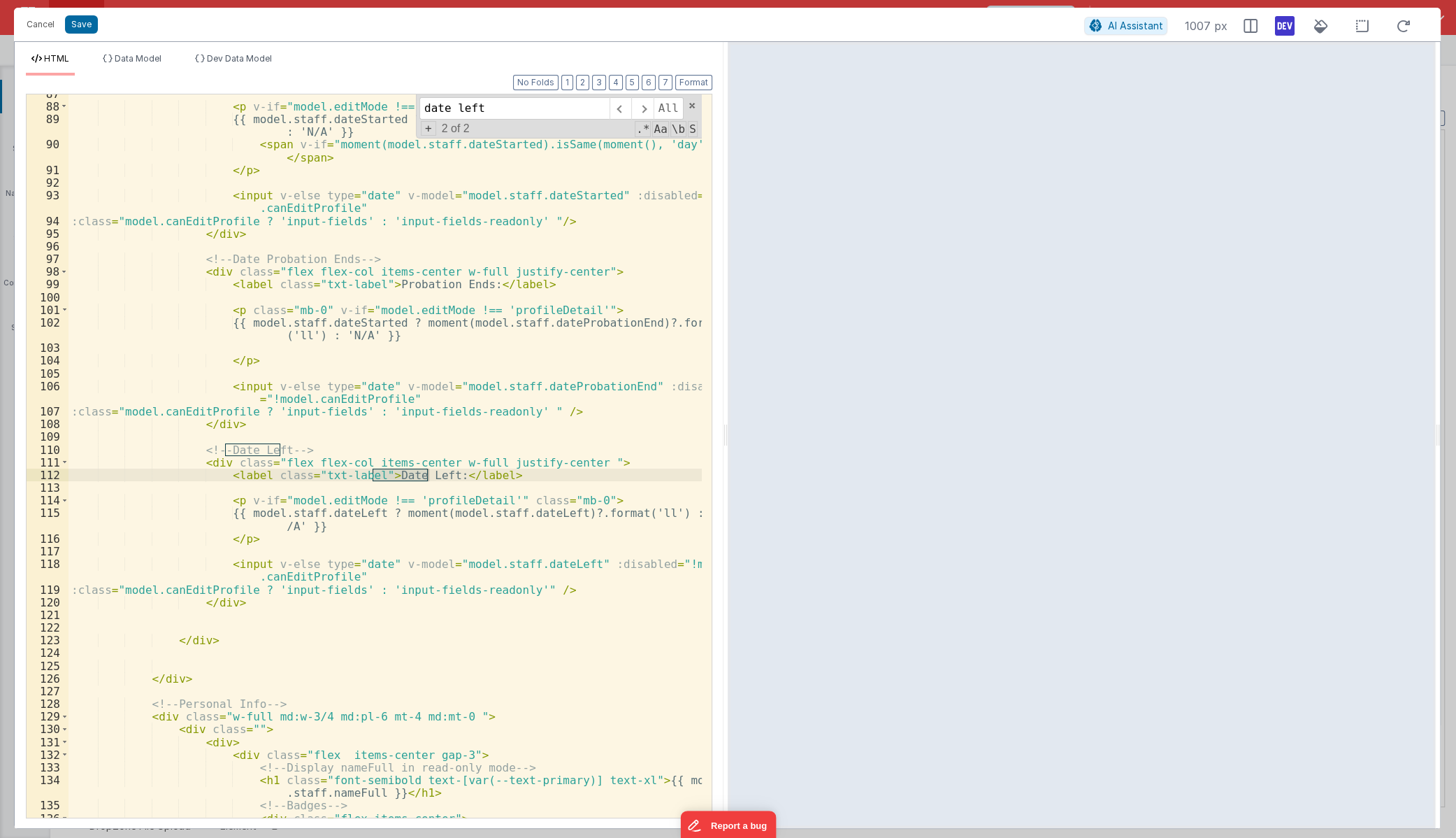
type input "date left"
click at [256, 618] on div "< p v-if = "model.editMode !== 'profileDetail'" class = "mb-0" > {{ model.staff…" at bounding box center [385, 461] width 633 height 748
click at [204, 597] on div "< p v-if = "model.editMode !== 'profileDetail'" class = "mb-0" > {{ model.staff…" at bounding box center [385, 461] width 633 height 748
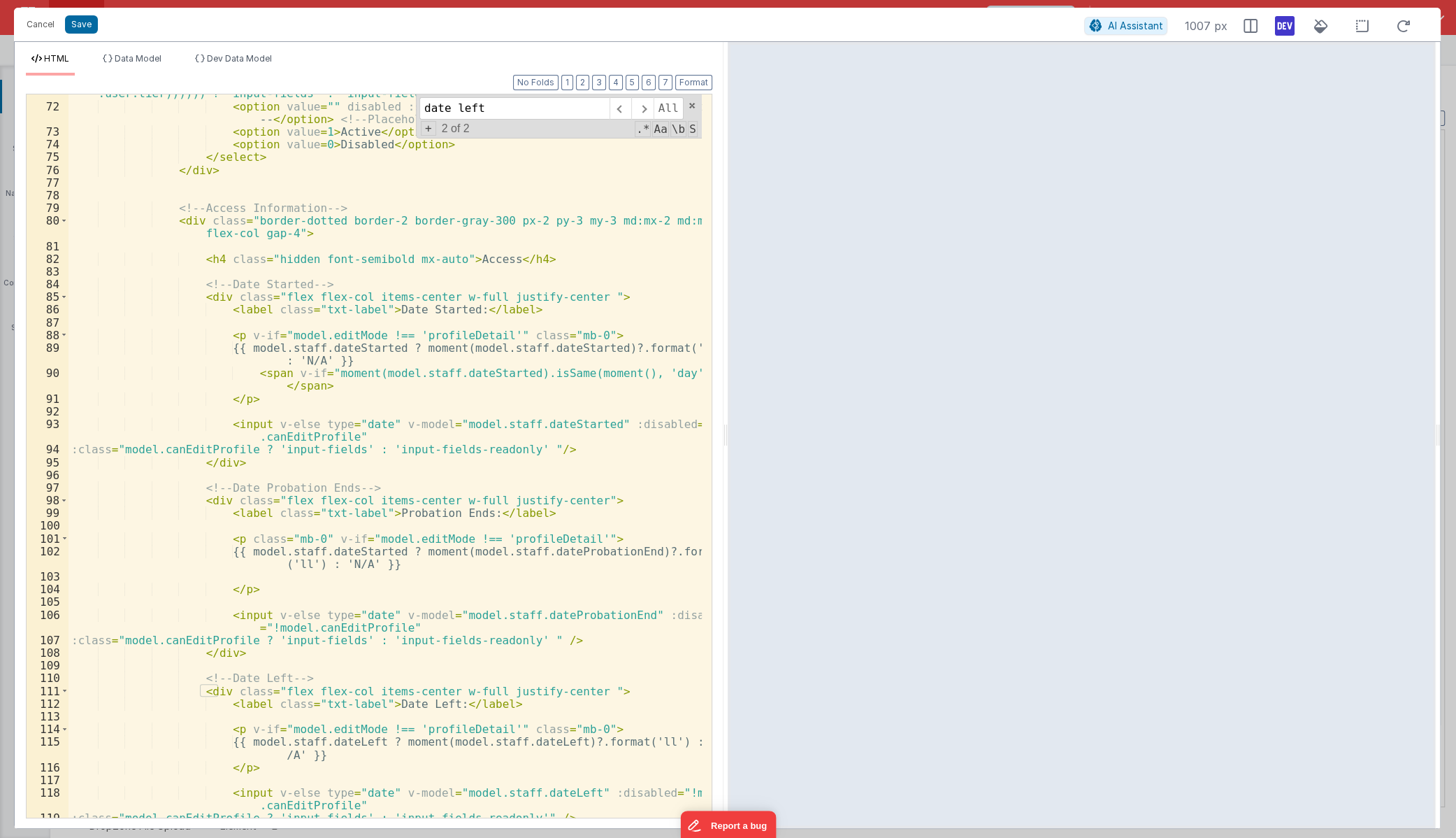
scroll to position [1177, 0]
click at [60, 218] on span at bounding box center [64, 220] width 8 height 13
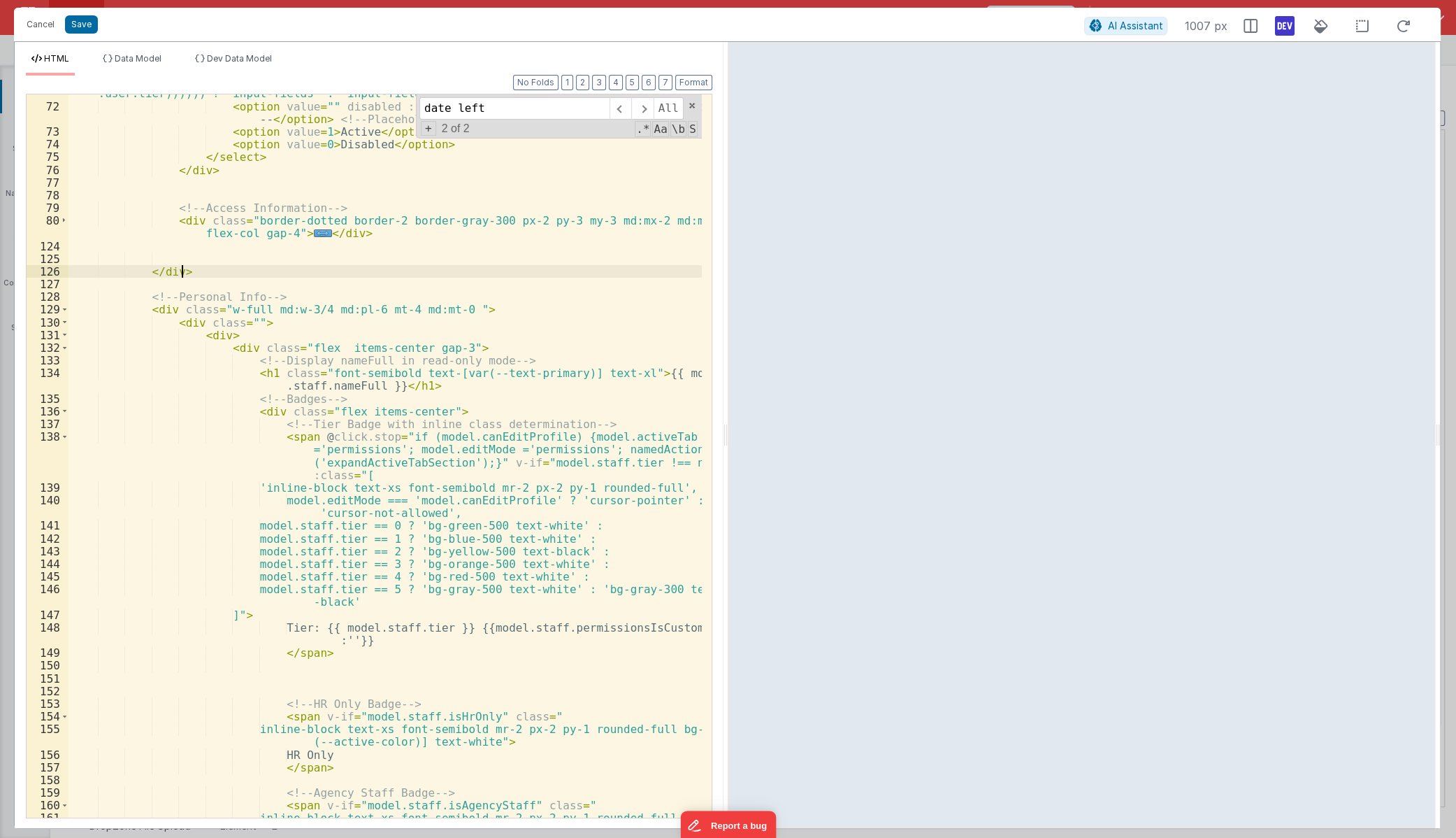
click at [235, 266] on div ":class = "(model.editMode && ((model.staffModified === app.user.user_ID && app.…" at bounding box center [385, 442] width 633 height 812
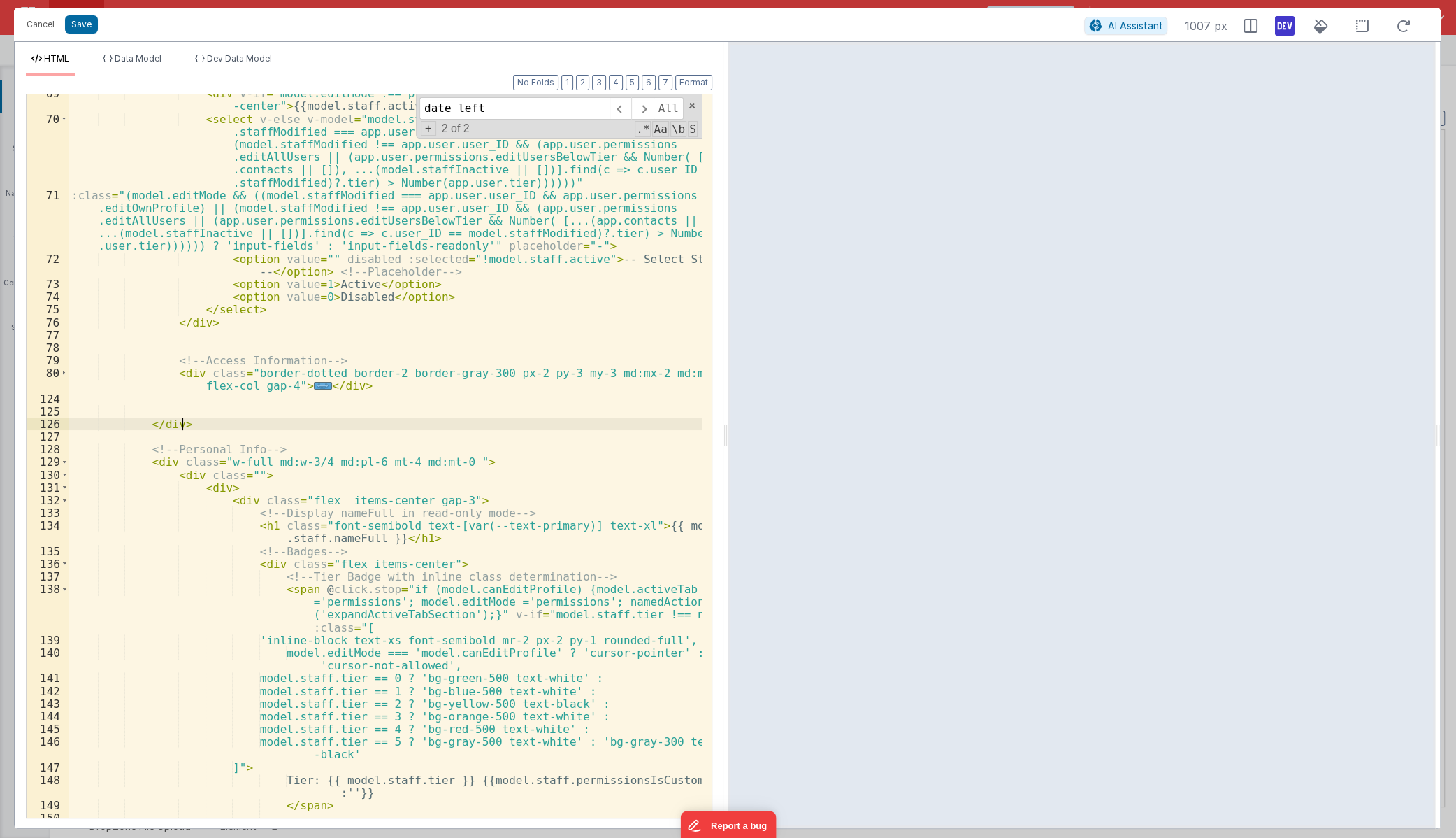
scroll to position [1025, 0]
click at [399, 386] on div "< div v-if = "model.editMode !=='profileDetail'" class = "input-fields-readonly…" at bounding box center [385, 467] width 633 height 762
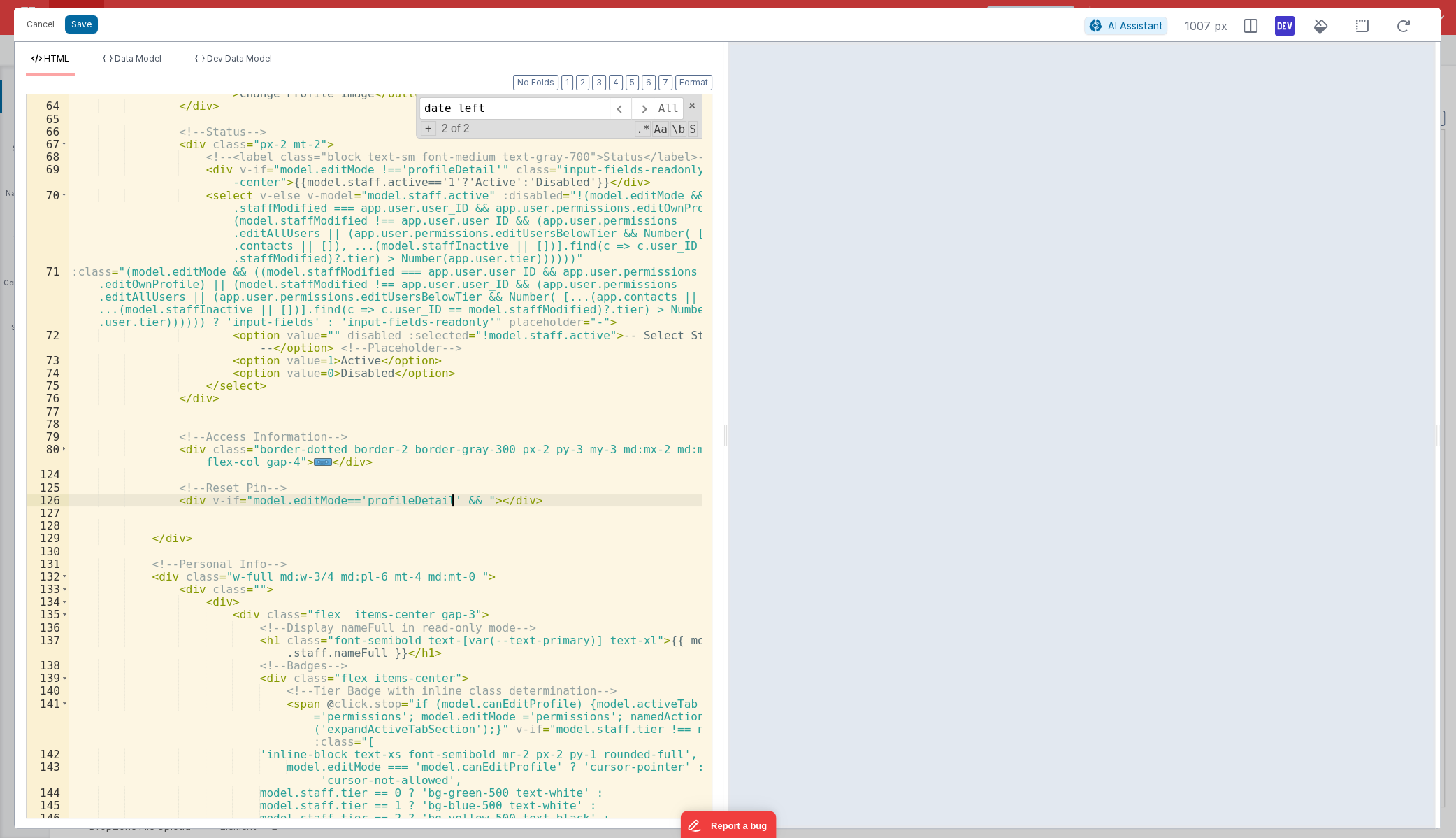
scroll to position [949, 0]
drag, startPoint x: 664, startPoint y: 196, endPoint x: 434, endPoint y: 207, distance: 230.3
click at [434, 207] on div "namedAction('openFileUploader')" class = "mt-4 text-blue-500 text-sm md:text-ba…" at bounding box center [385, 454] width 633 height 762
click at [450, 499] on div "namedAction('openFileUploader')" class = "mt-4 text-blue-500 text-sm md:text-ba…" at bounding box center [385, 454] width 633 height 762
paste textarea
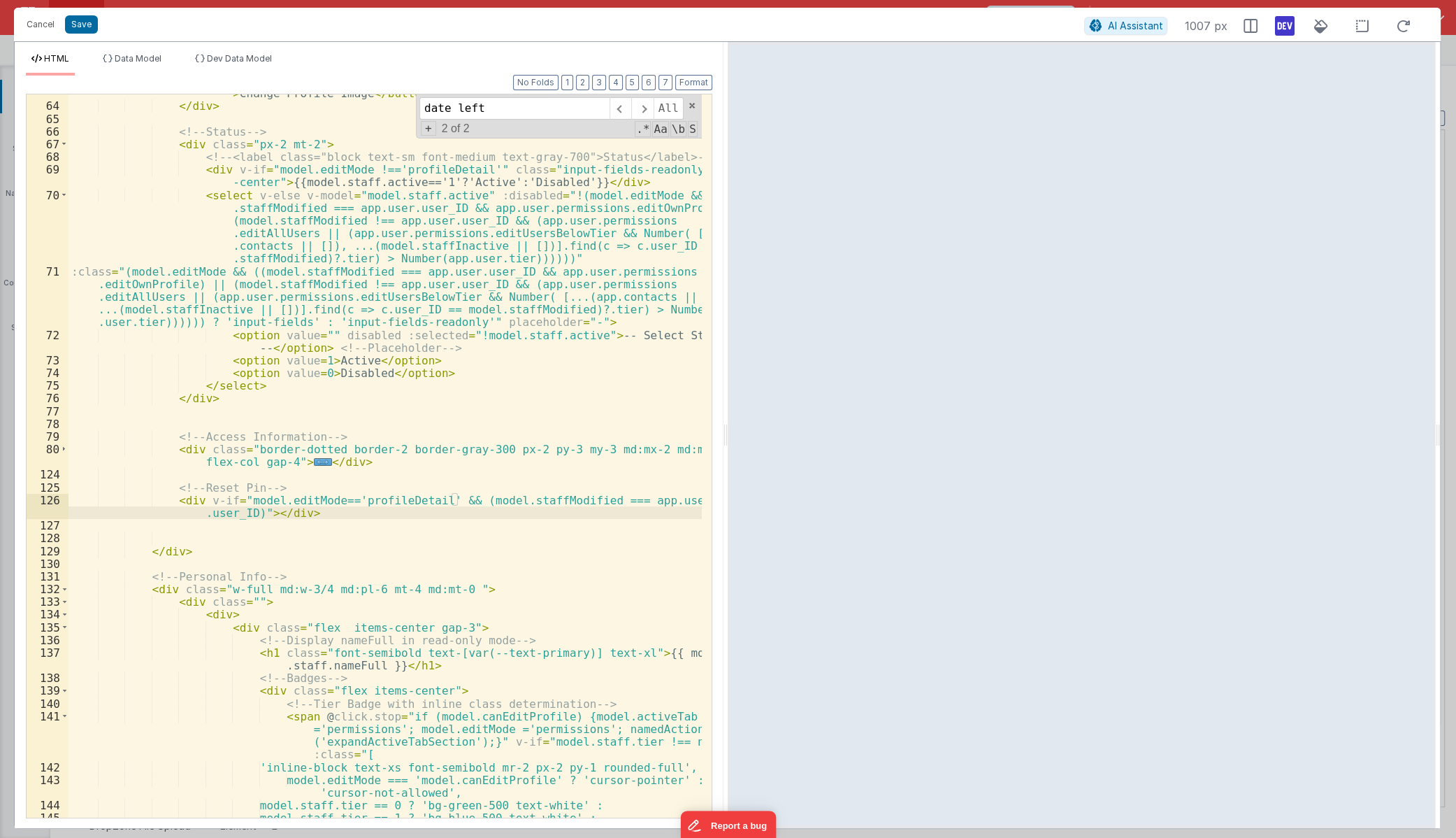
click at [573, 539] on div "namedAction('openFileUploader')" class = "mt-4 text-blue-500 text-sm md:text-ba…" at bounding box center [385, 454] width 633 height 762
click at [264, 515] on div "namedAction('openFileUploader')" class = "mt-4 text-blue-500 text-sm md:text-ba…" at bounding box center [385, 454] width 633 height 762
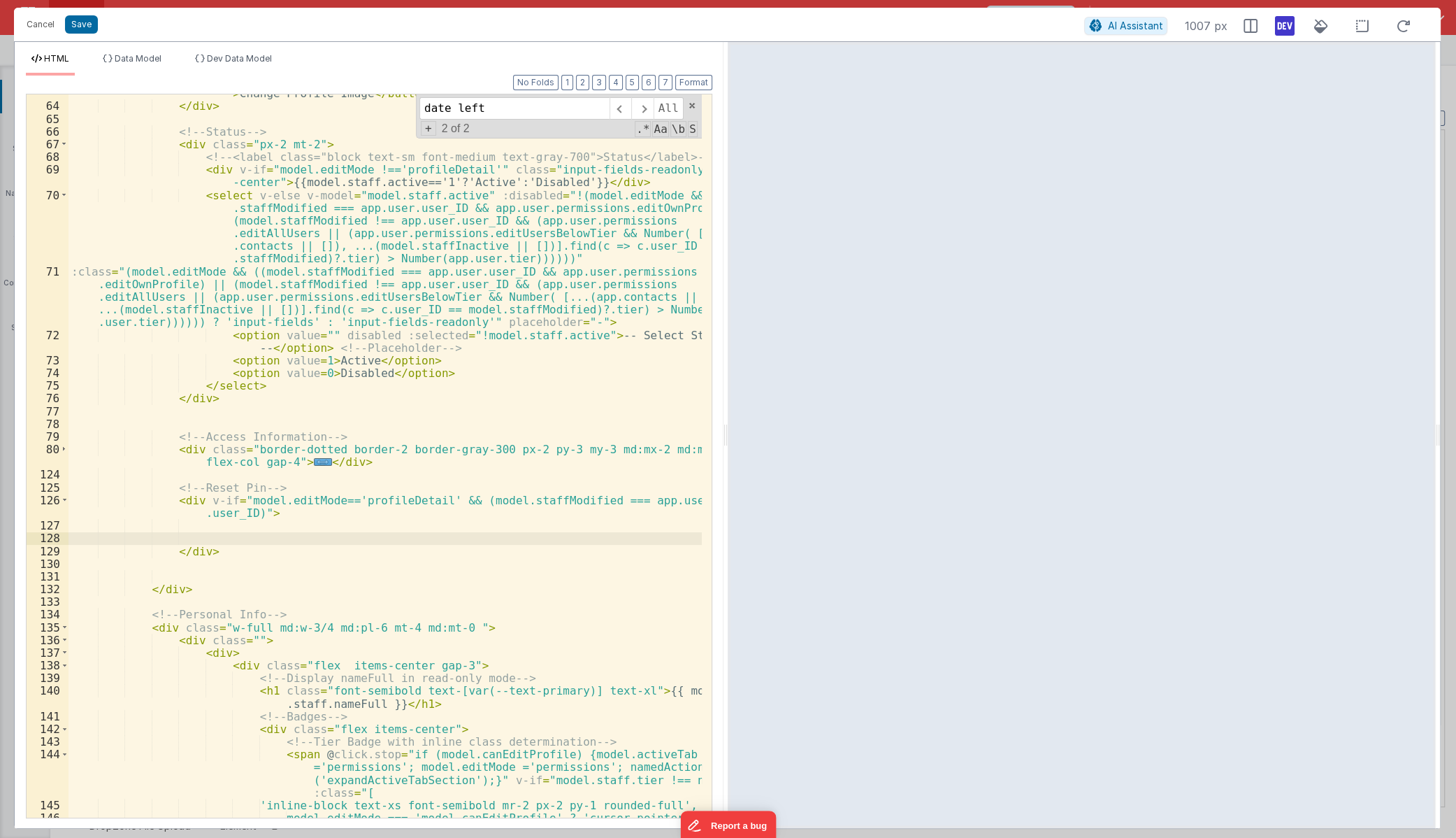
click at [369, 525] on div "namedAction('openFileUploader')" class = "mt-4 text-blue-500 text-sm md:text-ba…" at bounding box center [385, 461] width 633 height 774
click at [358, 529] on div "namedAction('openFileUploader')" class = "mt-4 text-blue-500 text-sm md:text-ba…" at bounding box center [385, 461] width 633 height 774
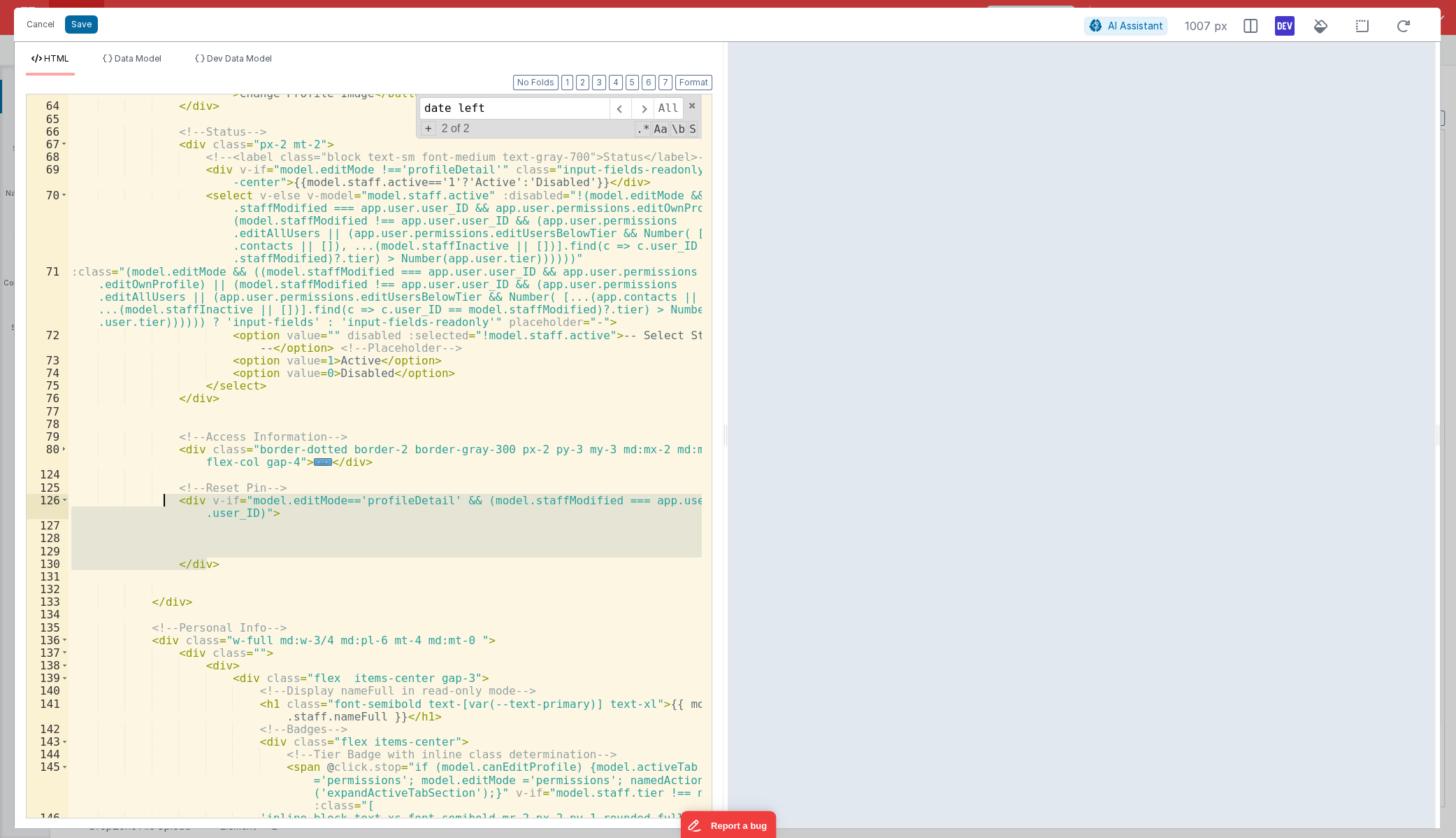
click at [166, 496] on div "namedAction('openFileUploader')" class = "mt-4 text-blue-500 text-sm md:text-ba…" at bounding box center [385, 454] width 633 height 762
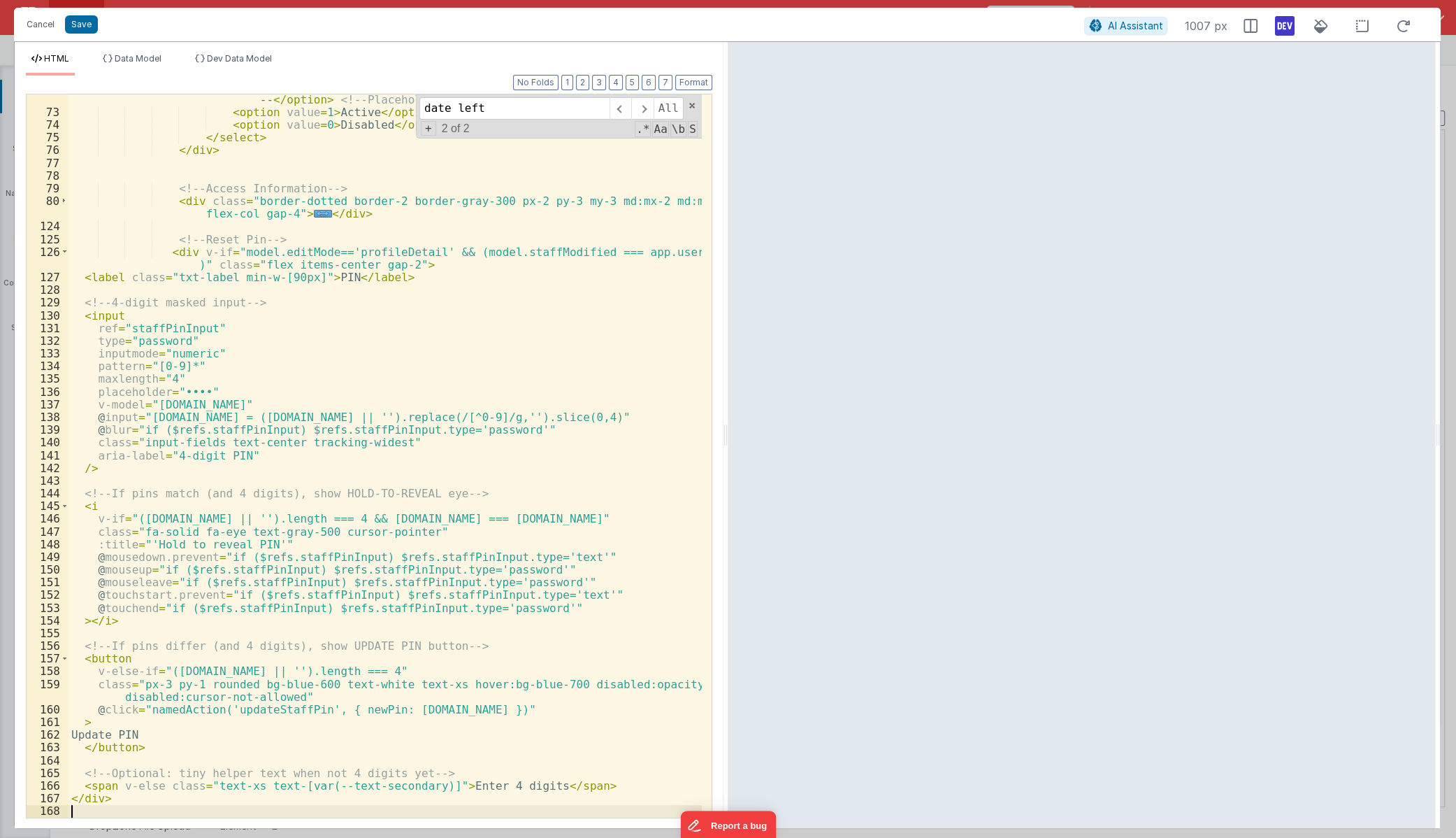
scroll to position [1197, 0]
click at [241, 57] on span "Dev Data Model" at bounding box center [240, 58] width 65 height 11
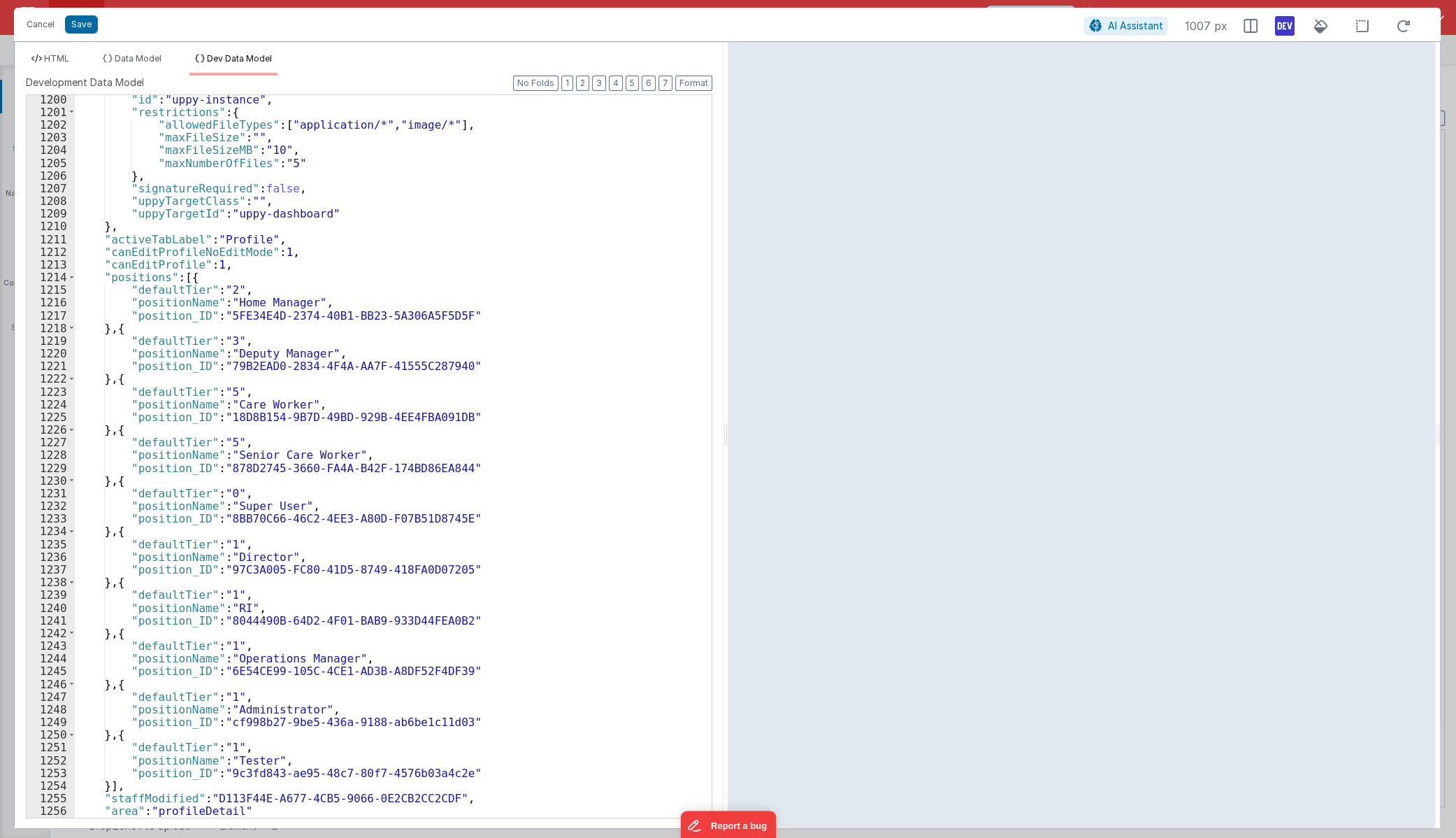
click at [436, 328] on div ""id" : "uppy-instance" , "restrictions" : { "allowedFileTypes" : [ "application…" at bounding box center [388, 467] width 627 height 747
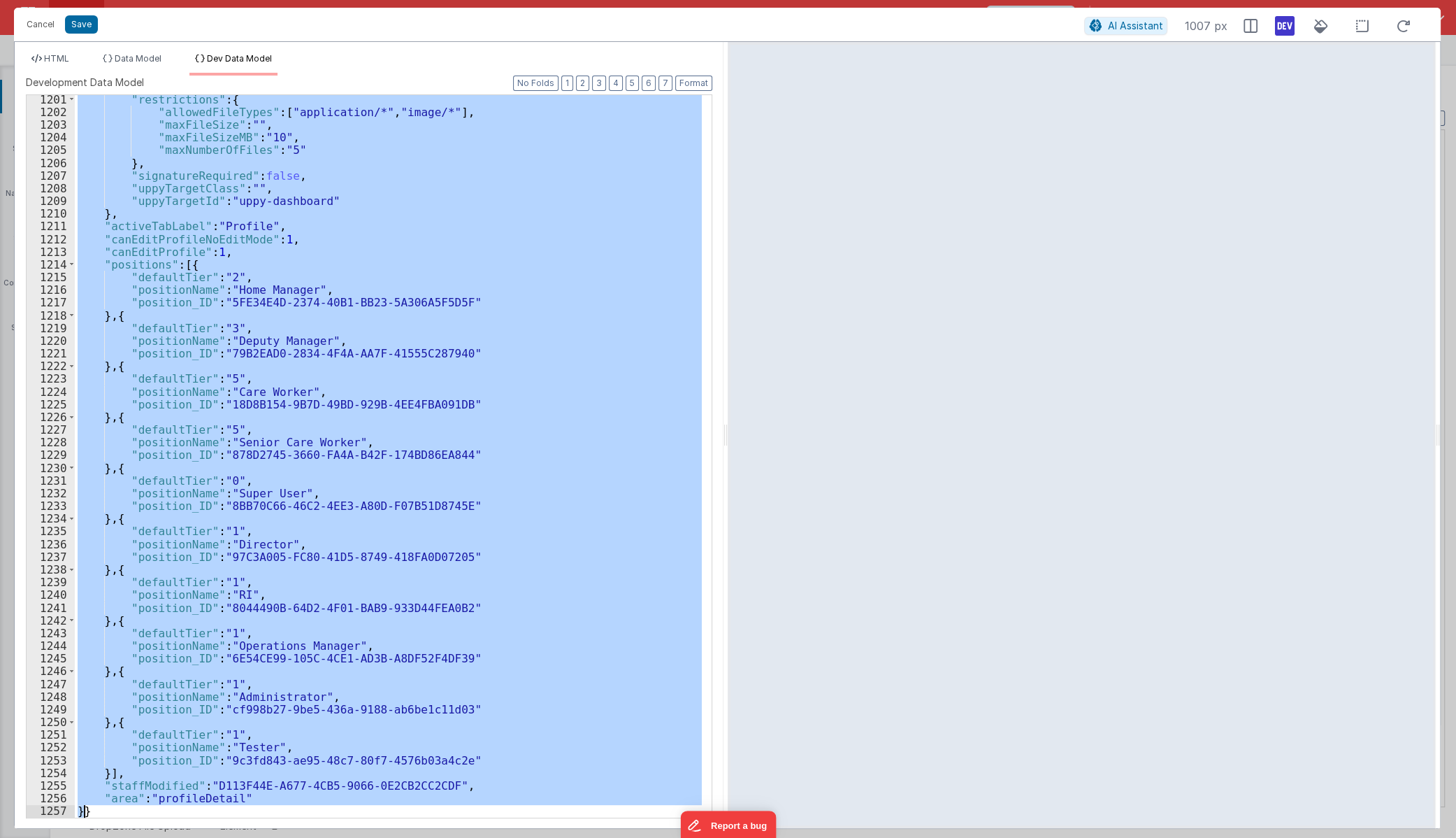
scroll to position [15806, 0]
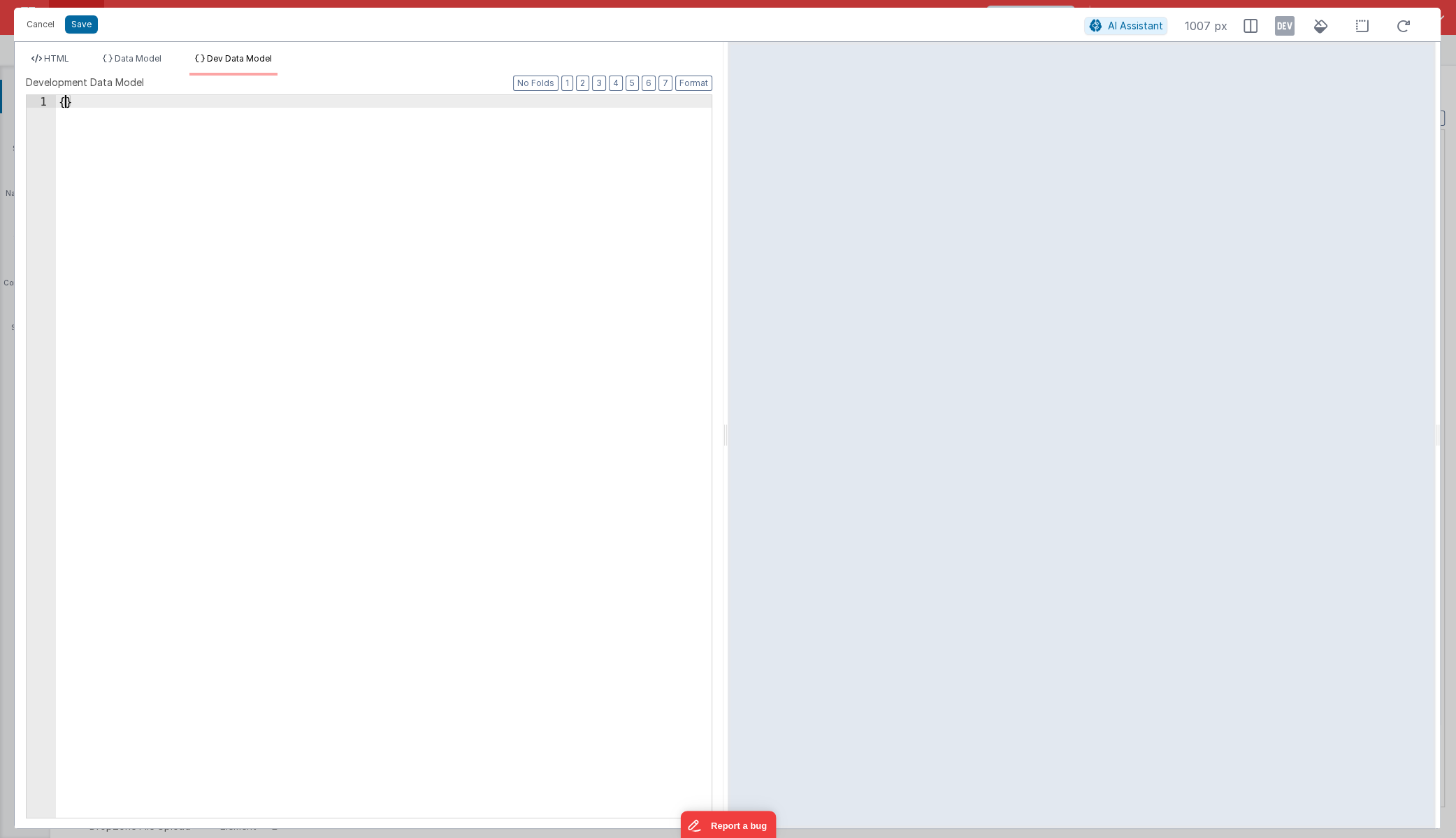
click at [1289, 29] on icon at bounding box center [1283, 26] width 19 height 23
click at [75, 27] on button "Save" at bounding box center [81, 24] width 33 height 18
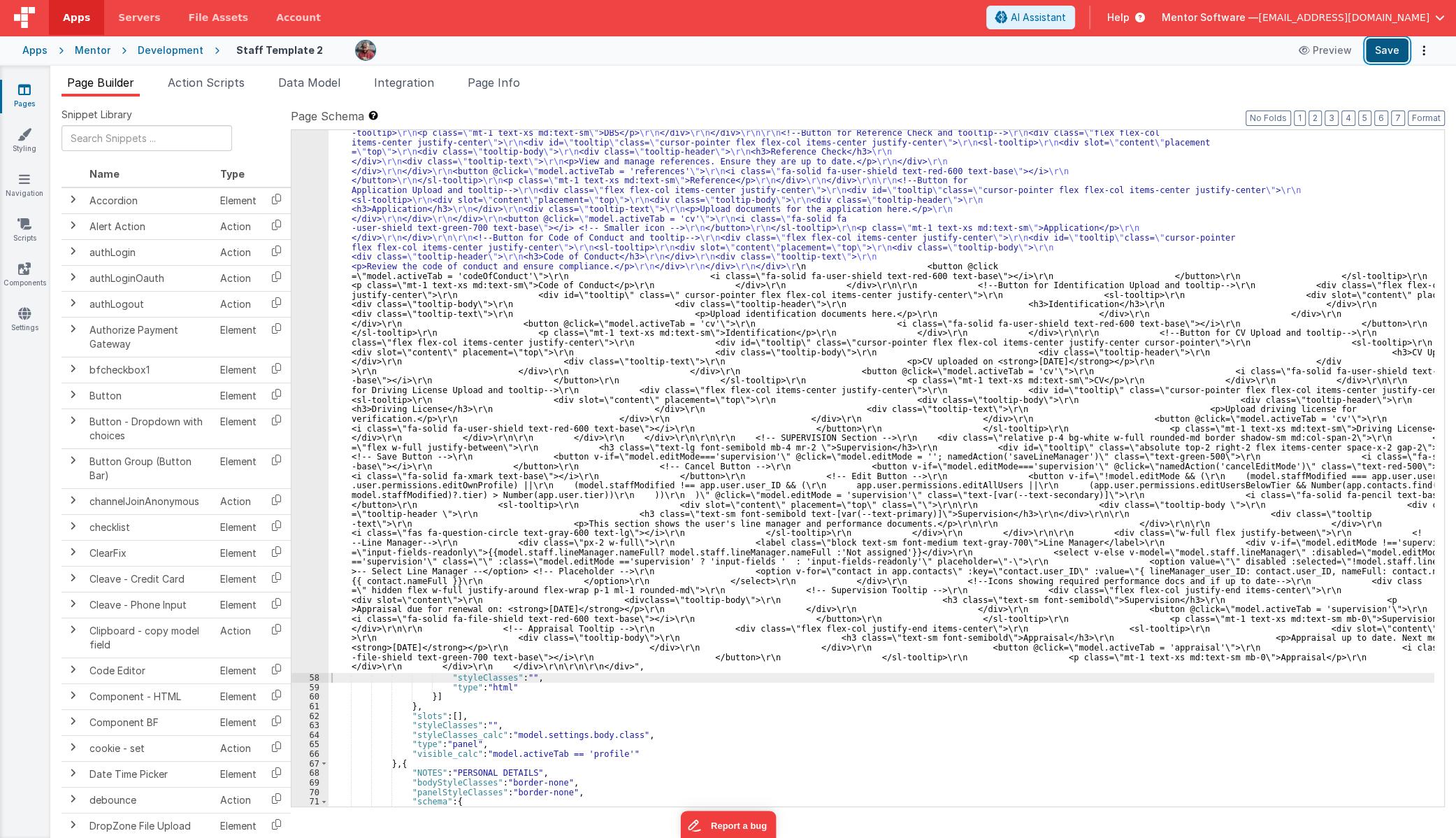
click at [1392, 53] on button "Save" at bounding box center [1387, 50] width 43 height 23
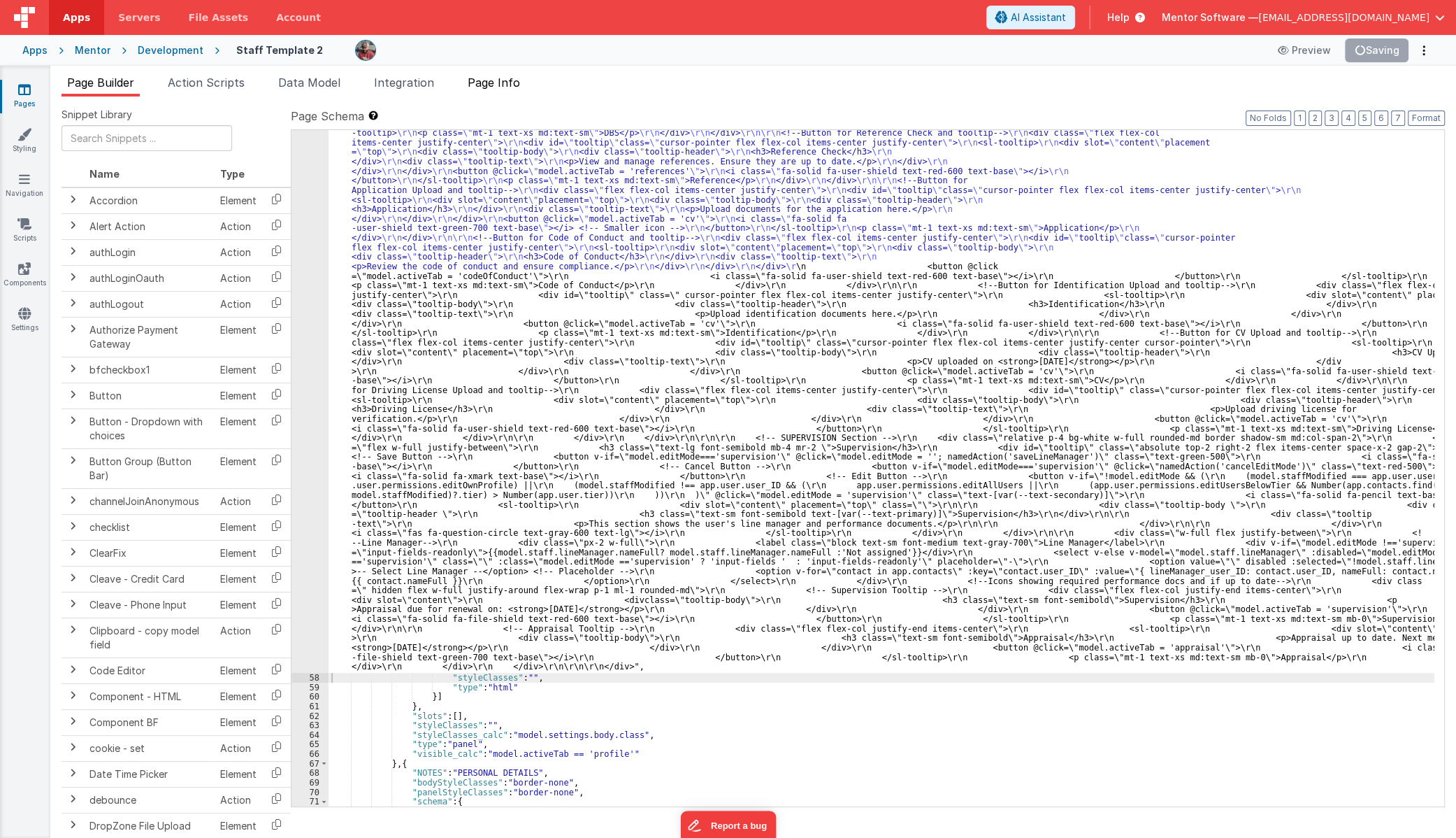
click at [504, 86] on span "Page Info" at bounding box center [493, 82] width 53 height 14
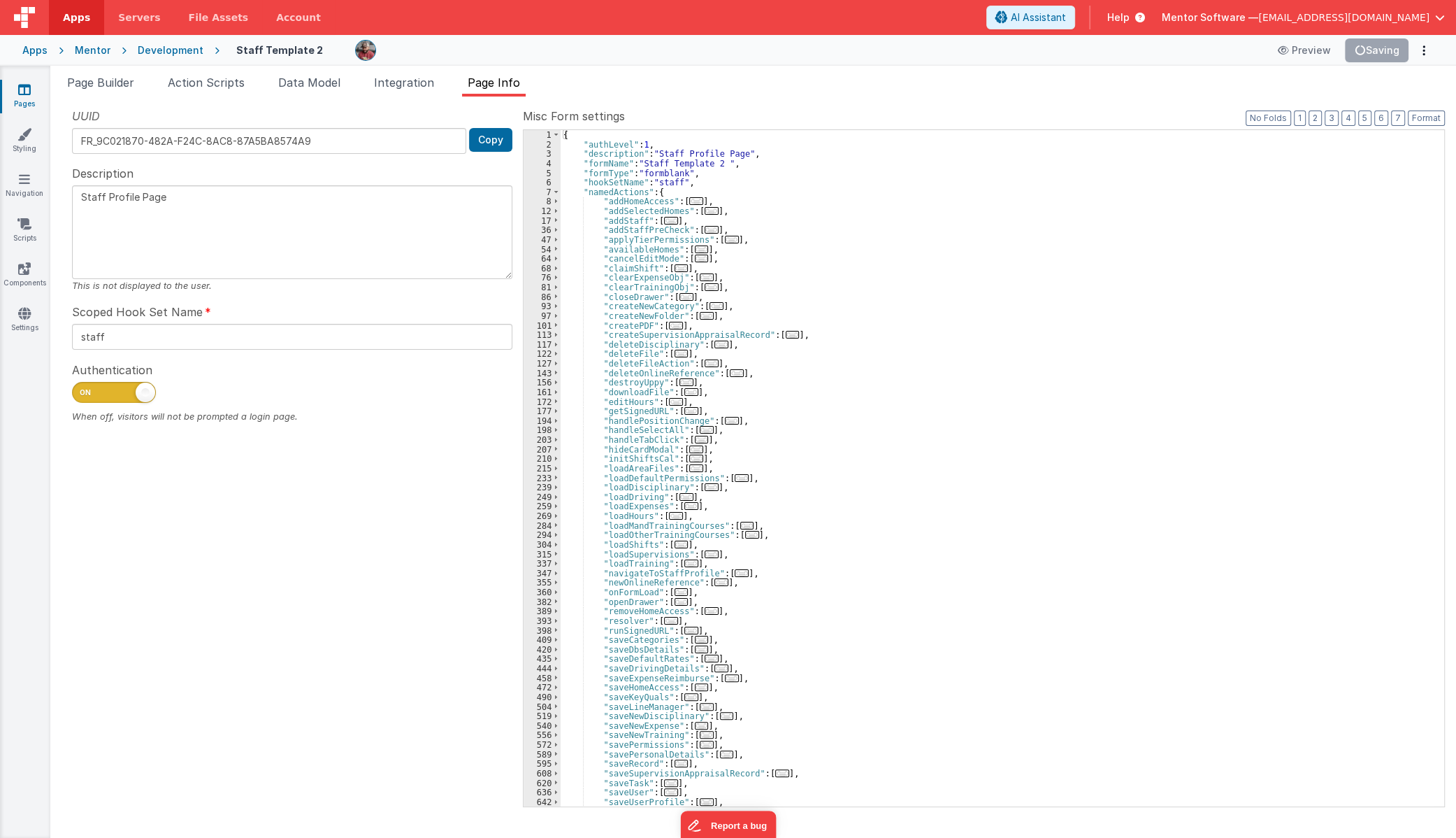
click at [727, 569] on div "{ "authLevel" : 1 , "description" : "Staff Profile Page" , "formName" : "Staff …" at bounding box center [997, 477] width 874 height 695
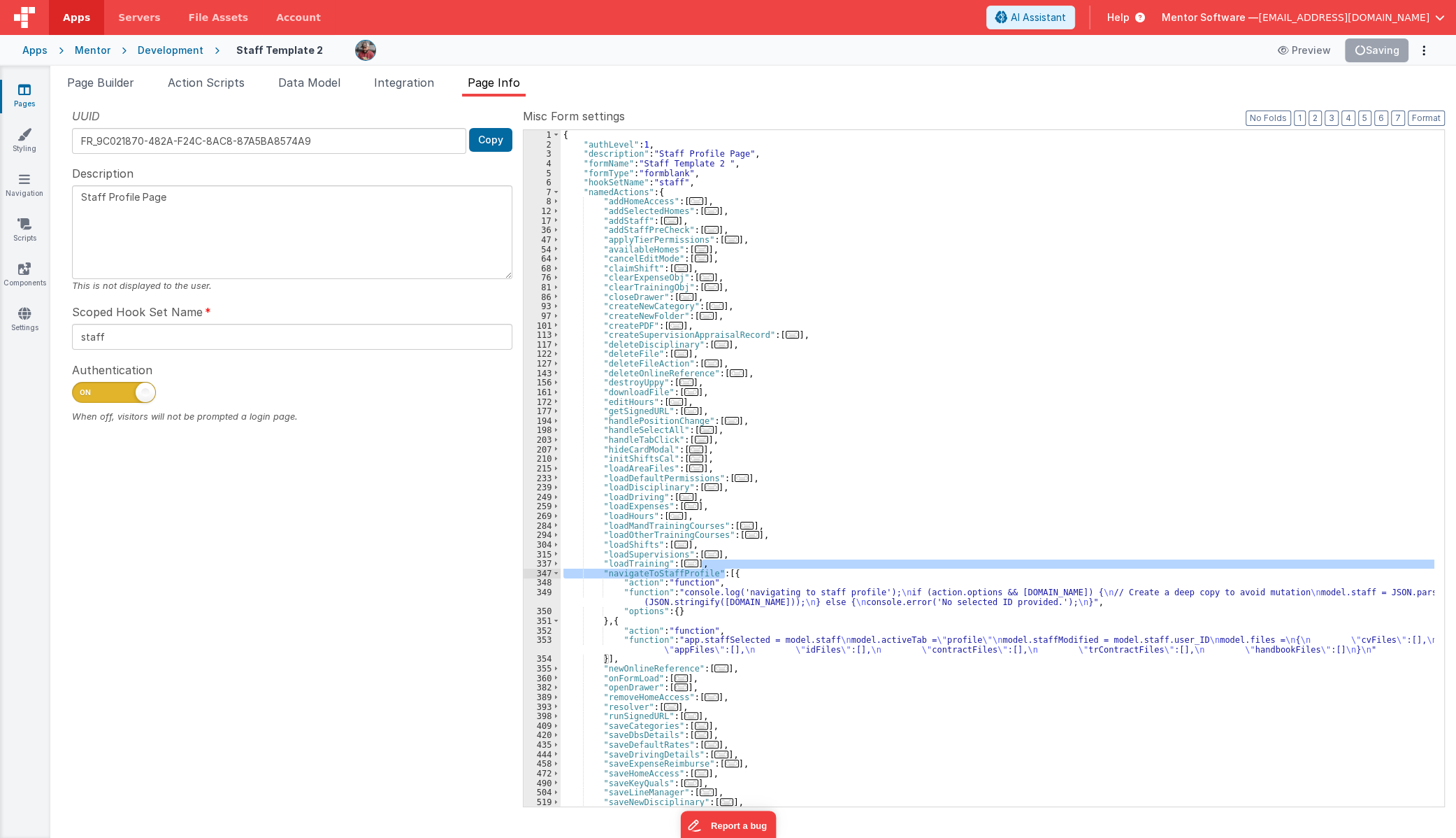
click at [1049, 679] on div "{ "authLevel" : 1 , "description" : "Staff Profile Page" , "formName" : "Staff …" at bounding box center [997, 477] width 874 height 695
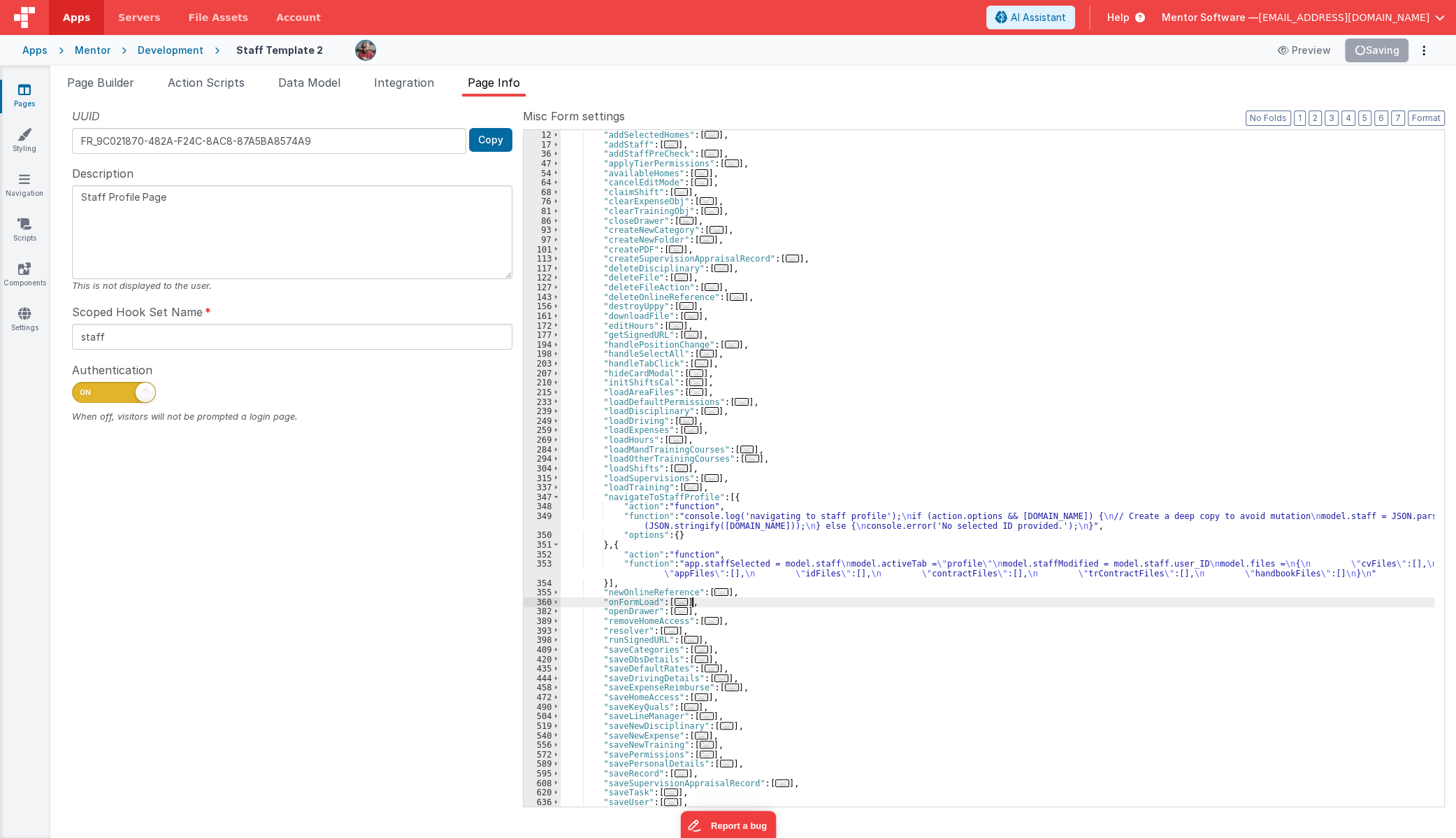
scroll to position [229, 0]
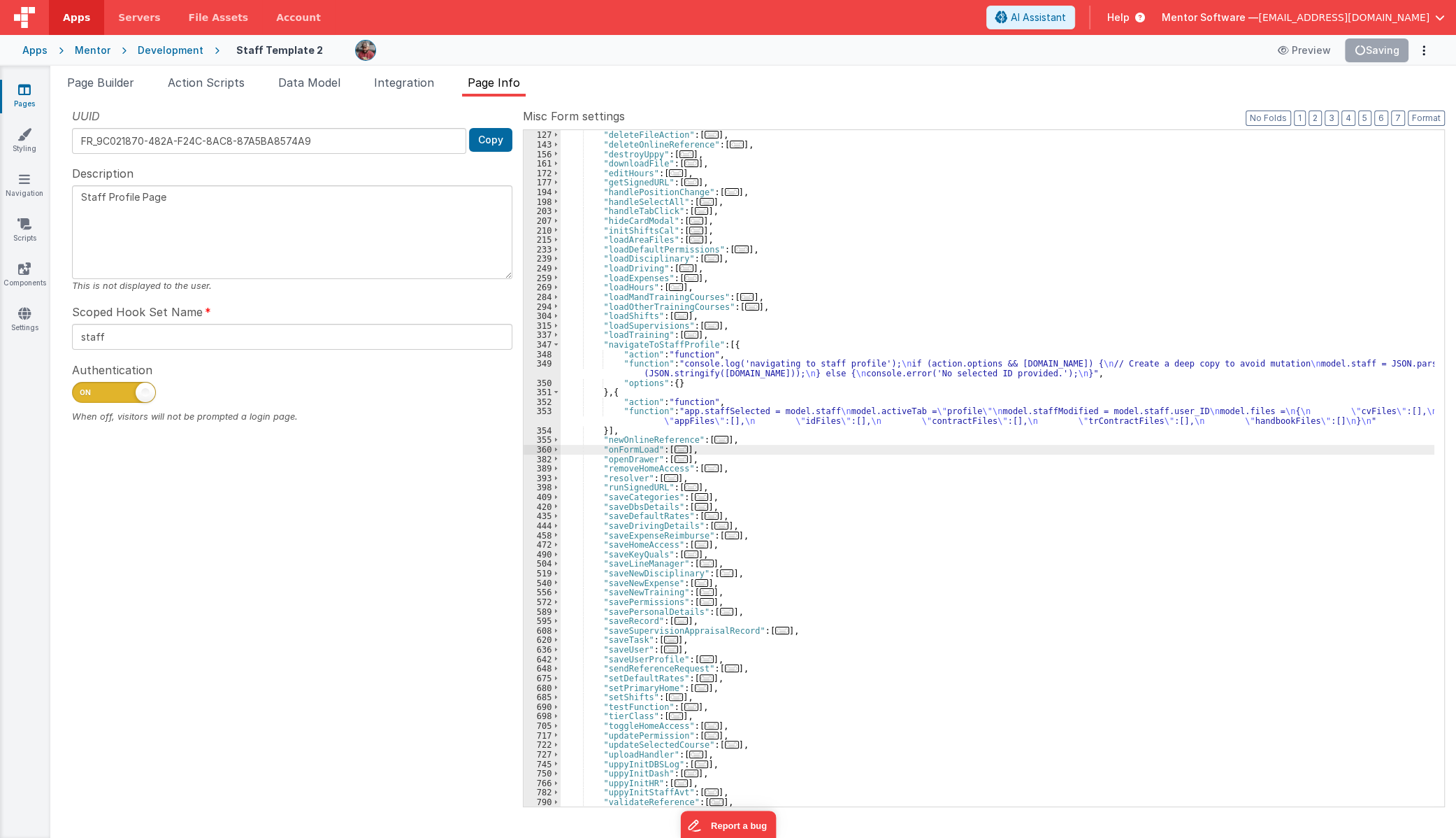
drag, startPoint x: 91, startPoint y: 80, endPoint x: 142, endPoint y: 115, distance: 61.9
click at [91, 80] on span "Page Builder" at bounding box center [101, 82] width 67 height 14
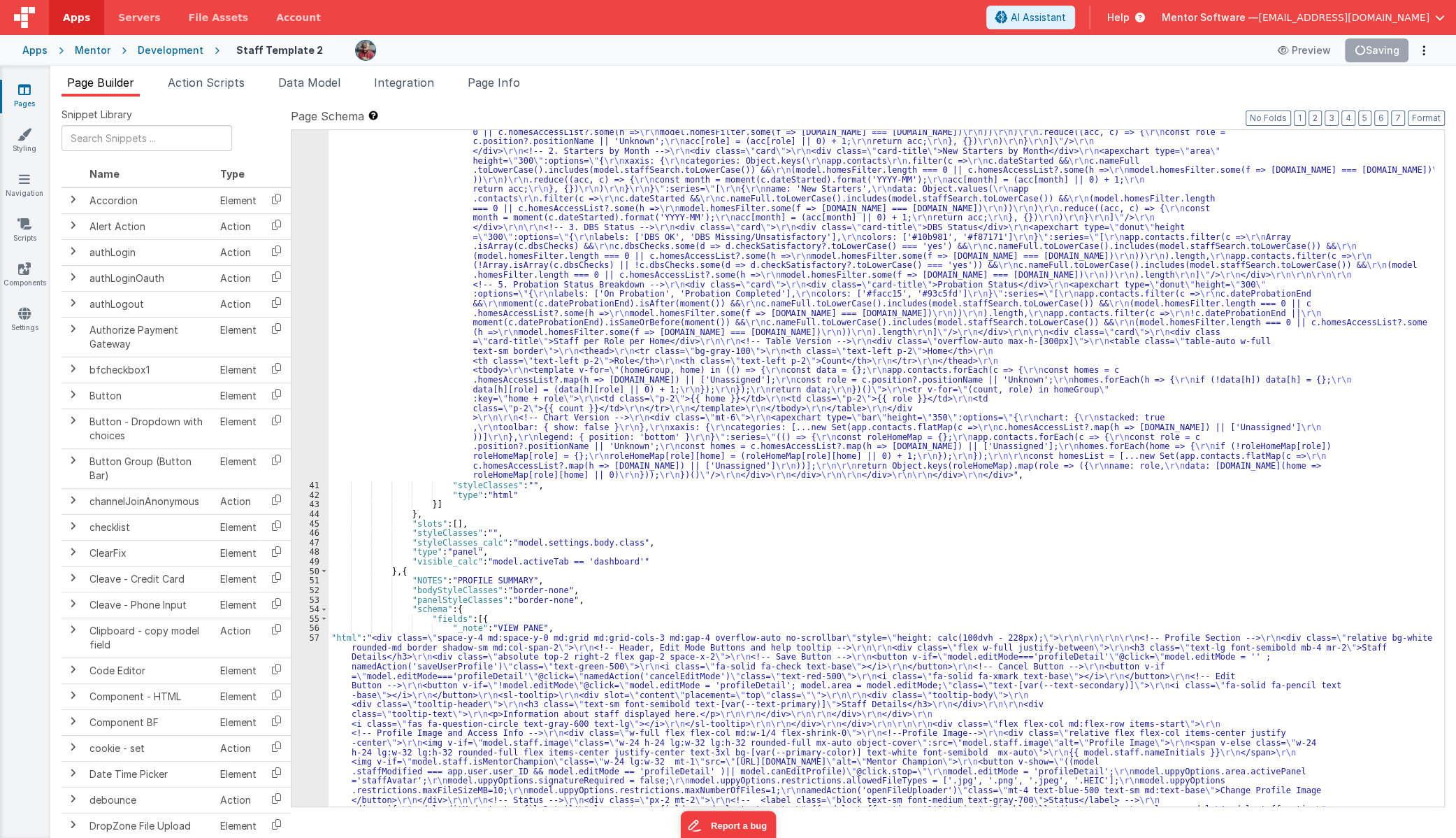
scroll to position [1937, 0]
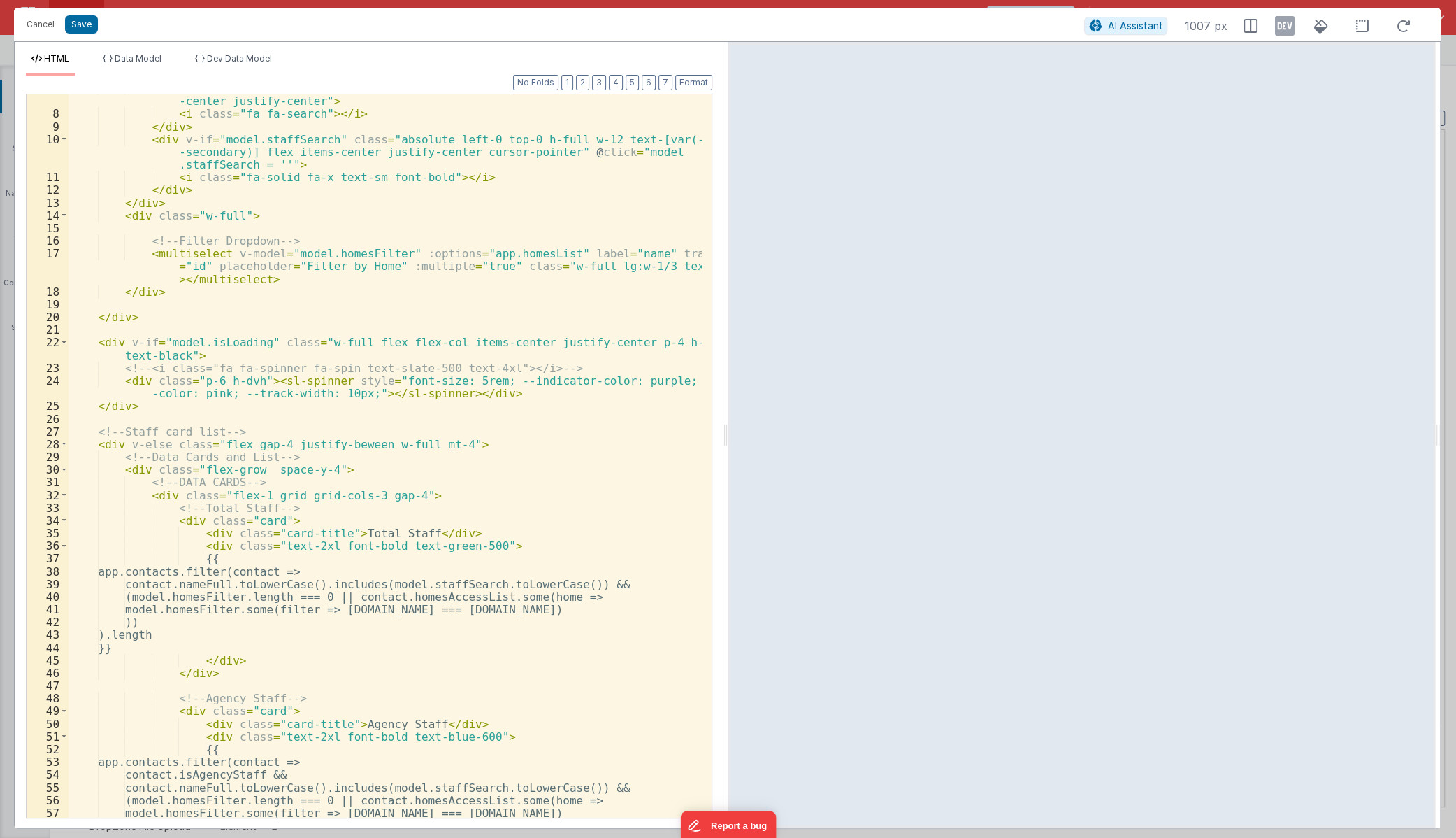
scroll to position [0, 0]
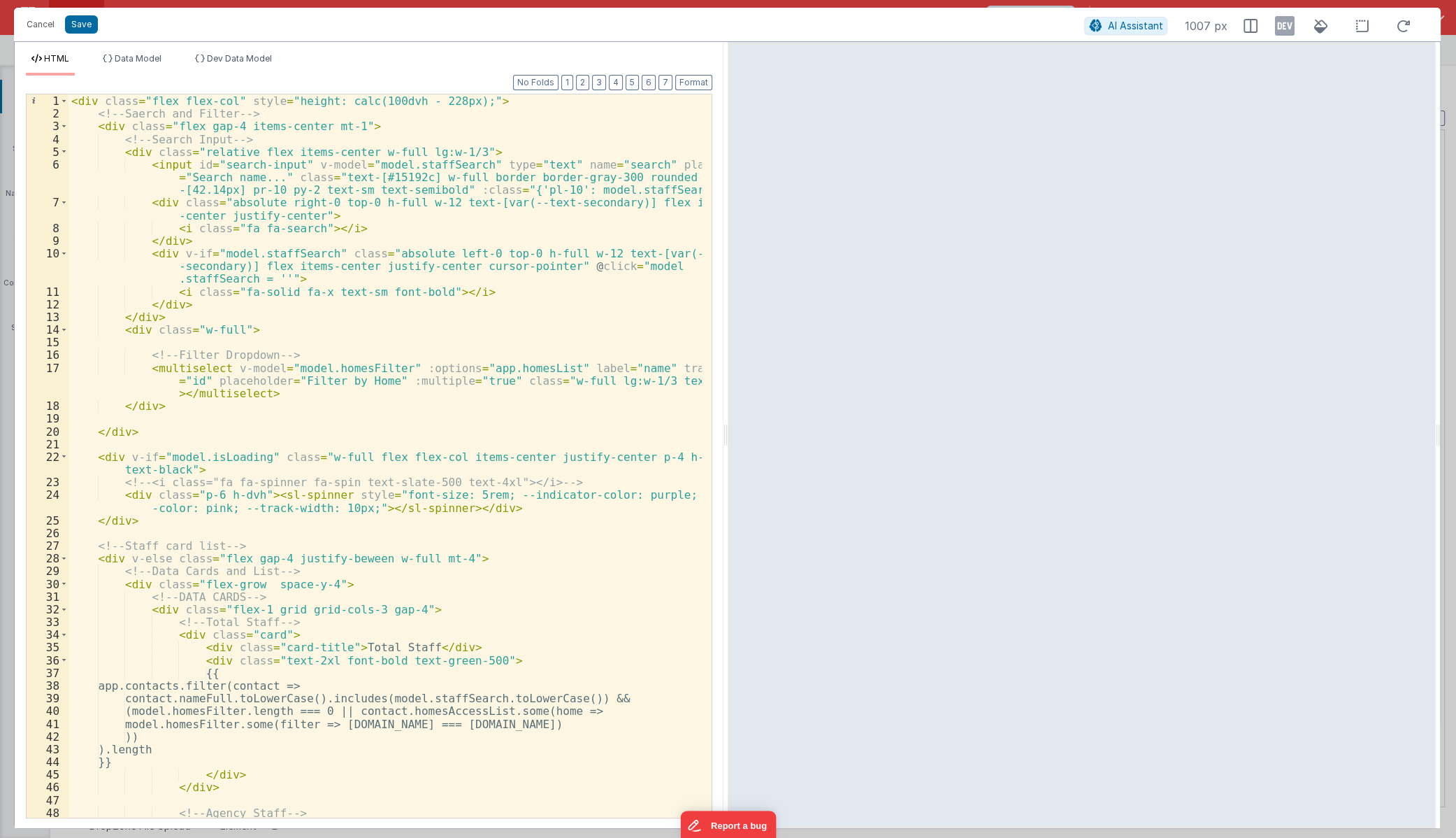
click at [258, 412] on div "< div class = "flex flex-col" style = "height: calc(100dvh - 228px);" > <!-- Sa…" at bounding box center [385, 468] width 633 height 748
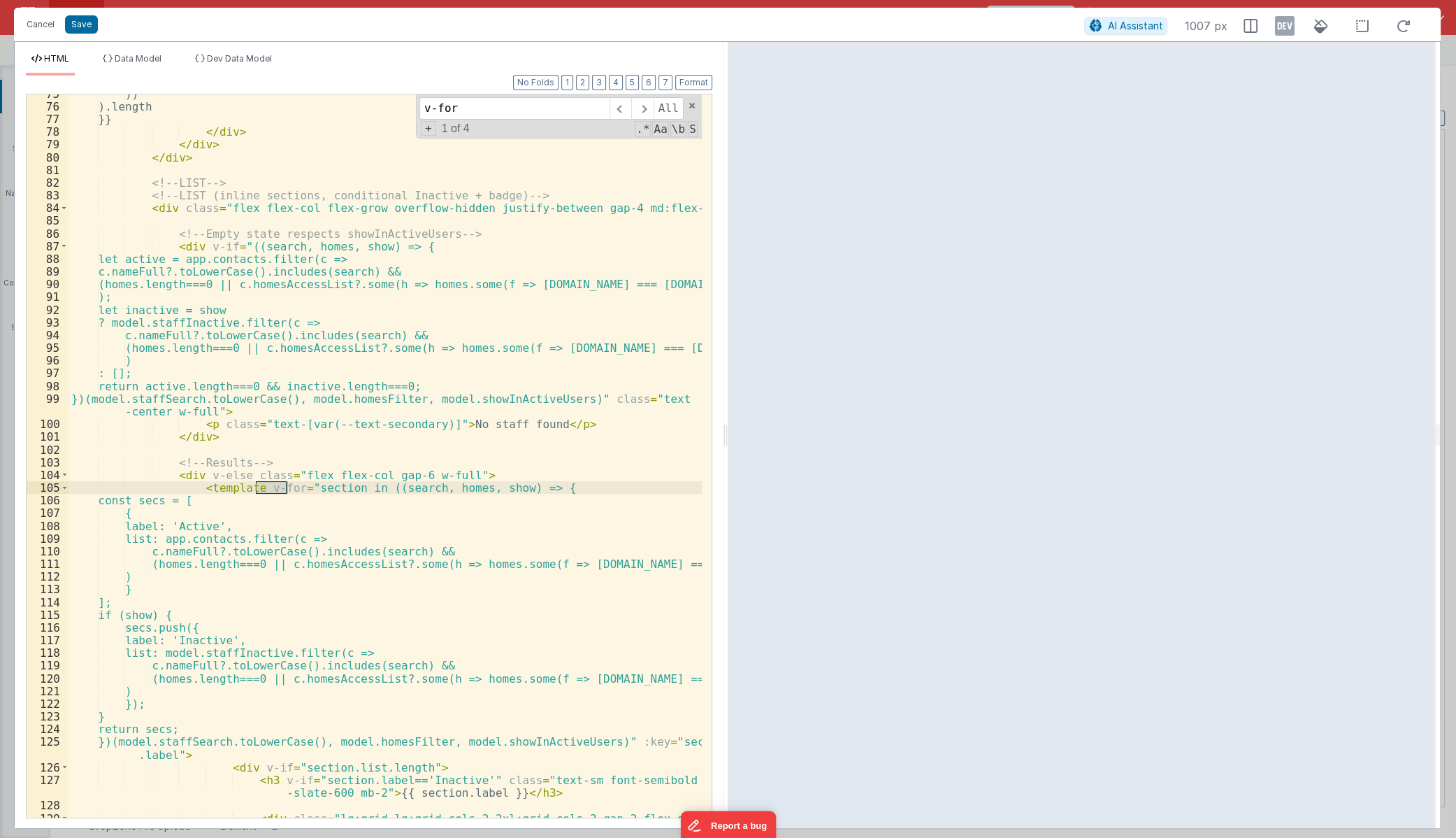
scroll to position [1063, 0]
click at [266, 168] on div ")) ).length }} </ div > </ div > </ div > <!-- LIST --> <!-- LIST (inline secti…" at bounding box center [385, 461] width 633 height 748
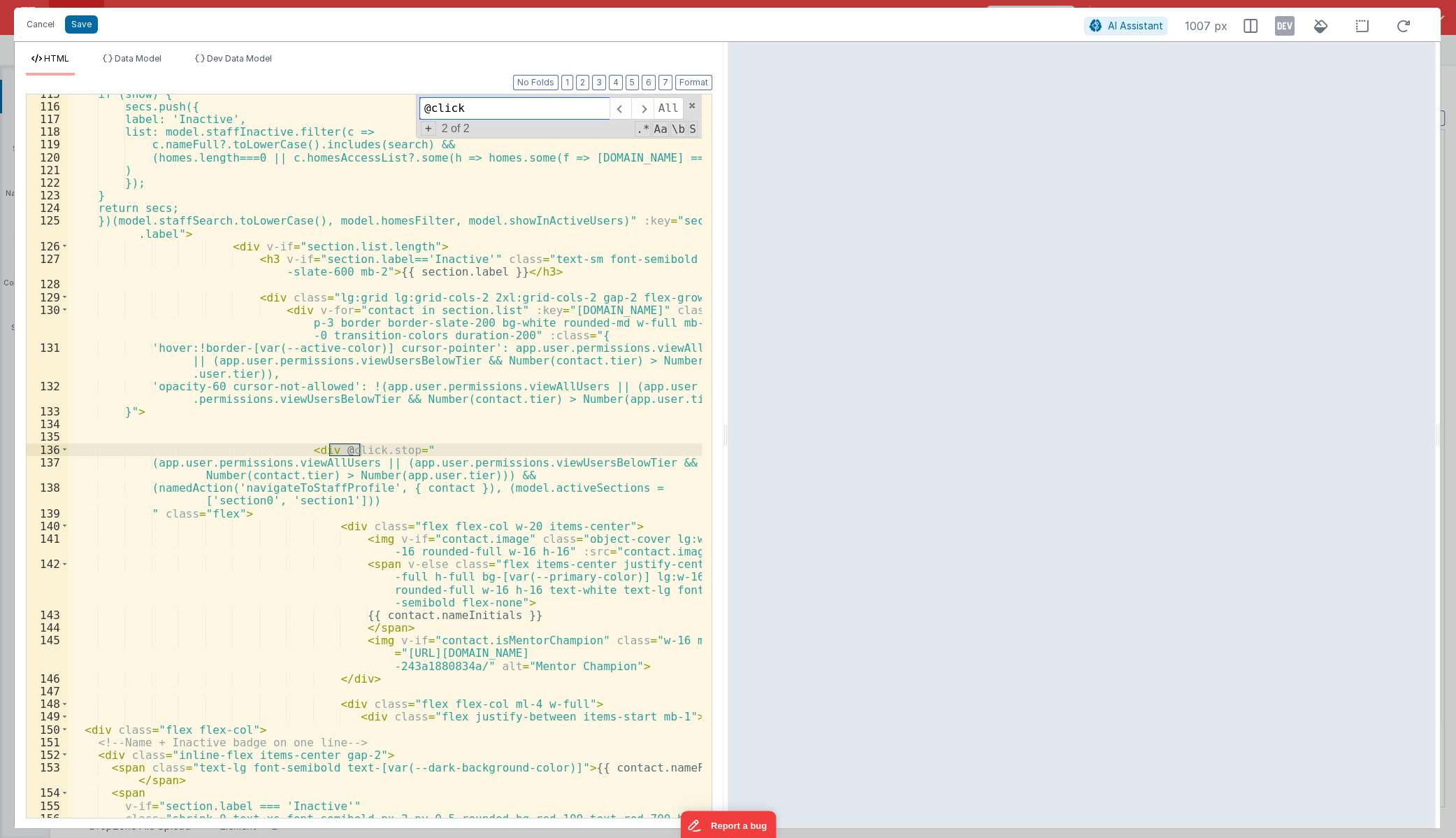
scroll to position [0, 0]
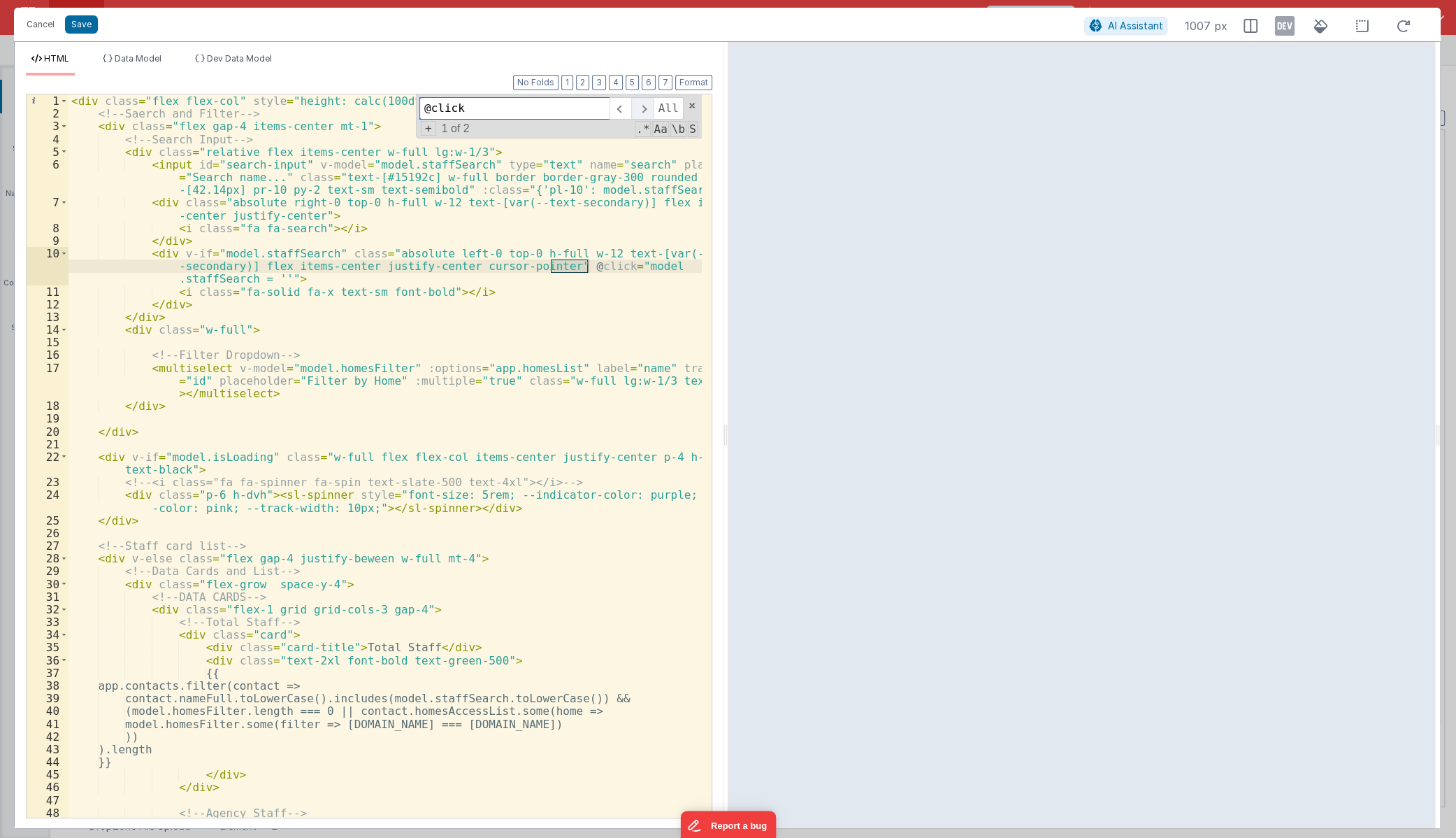
type input "@click"
click at [648, 107] on span at bounding box center [643, 108] width 22 height 23
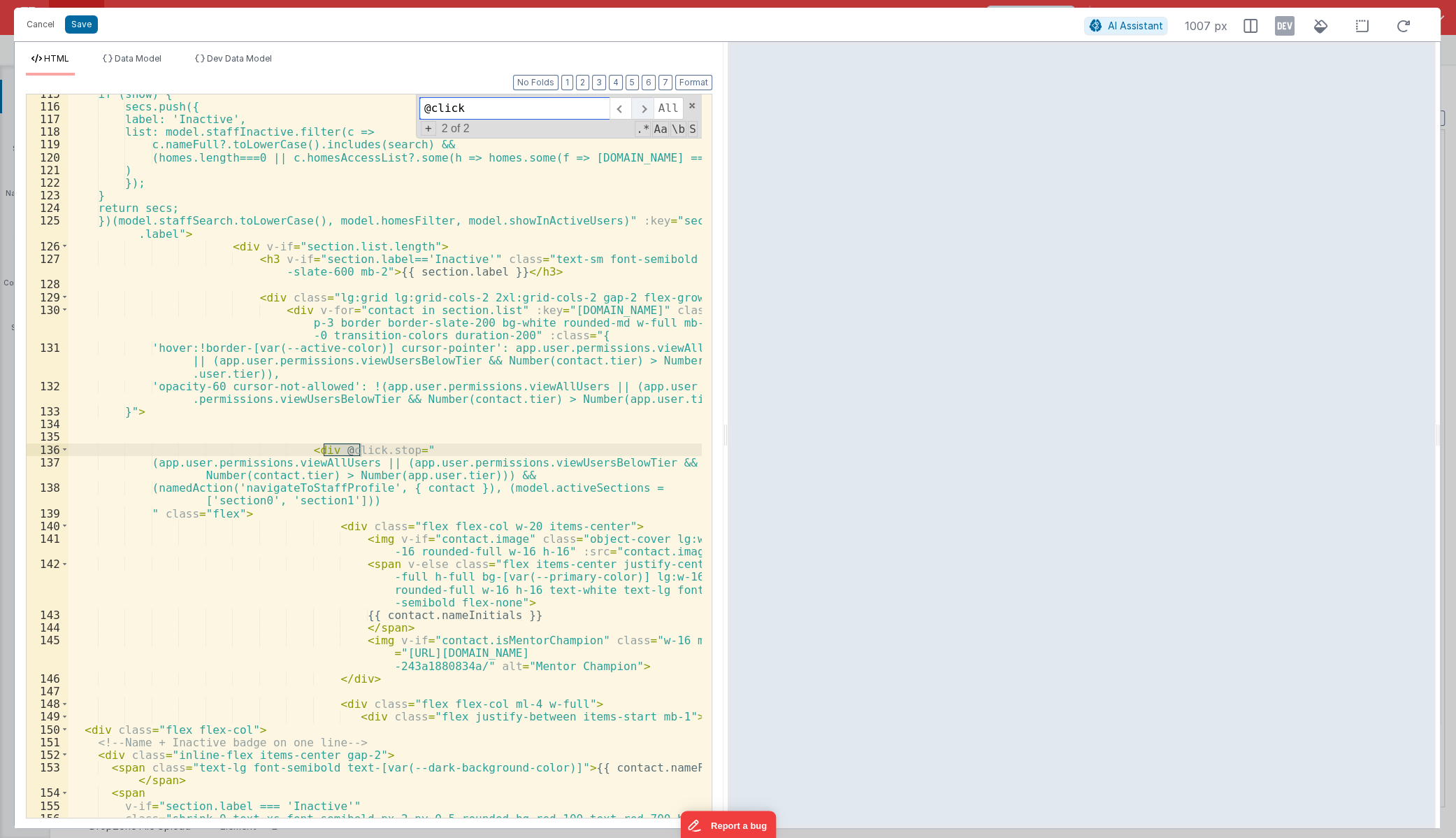
scroll to position [1583, 0]
click at [648, 107] on span at bounding box center [643, 108] width 22 height 23
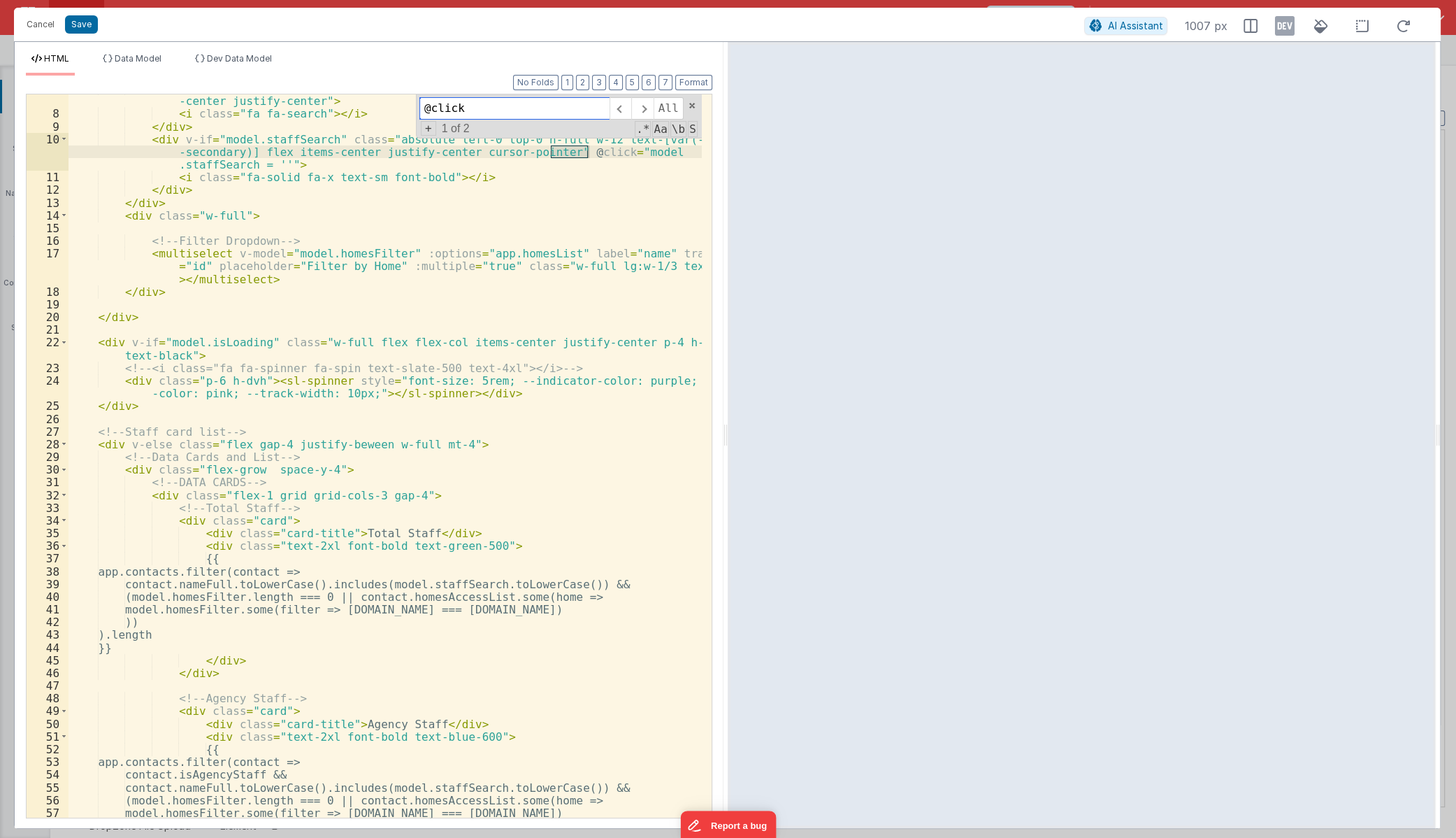
scroll to position [190, 0]
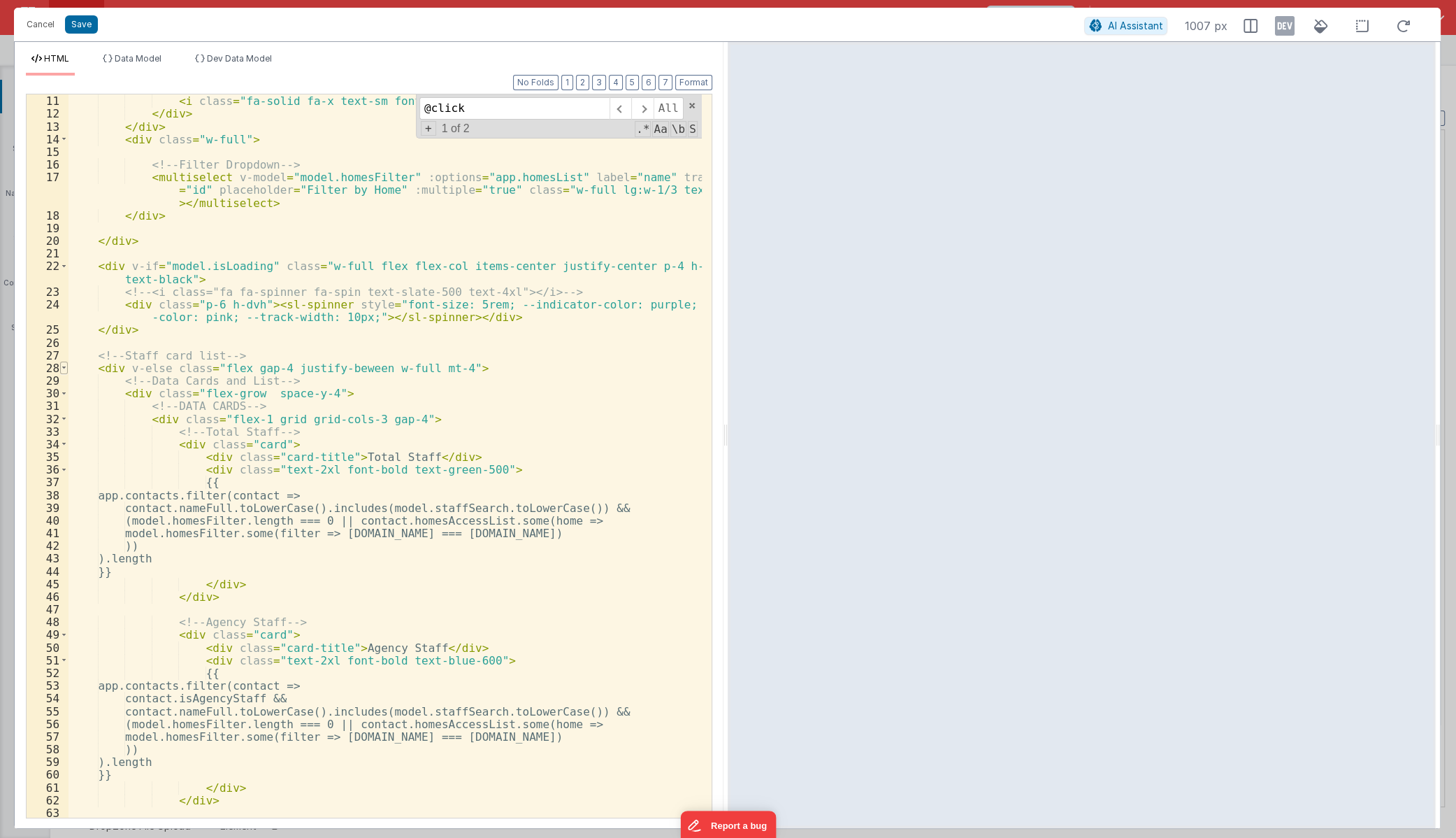
click at [65, 367] on span at bounding box center [64, 367] width 8 height 13
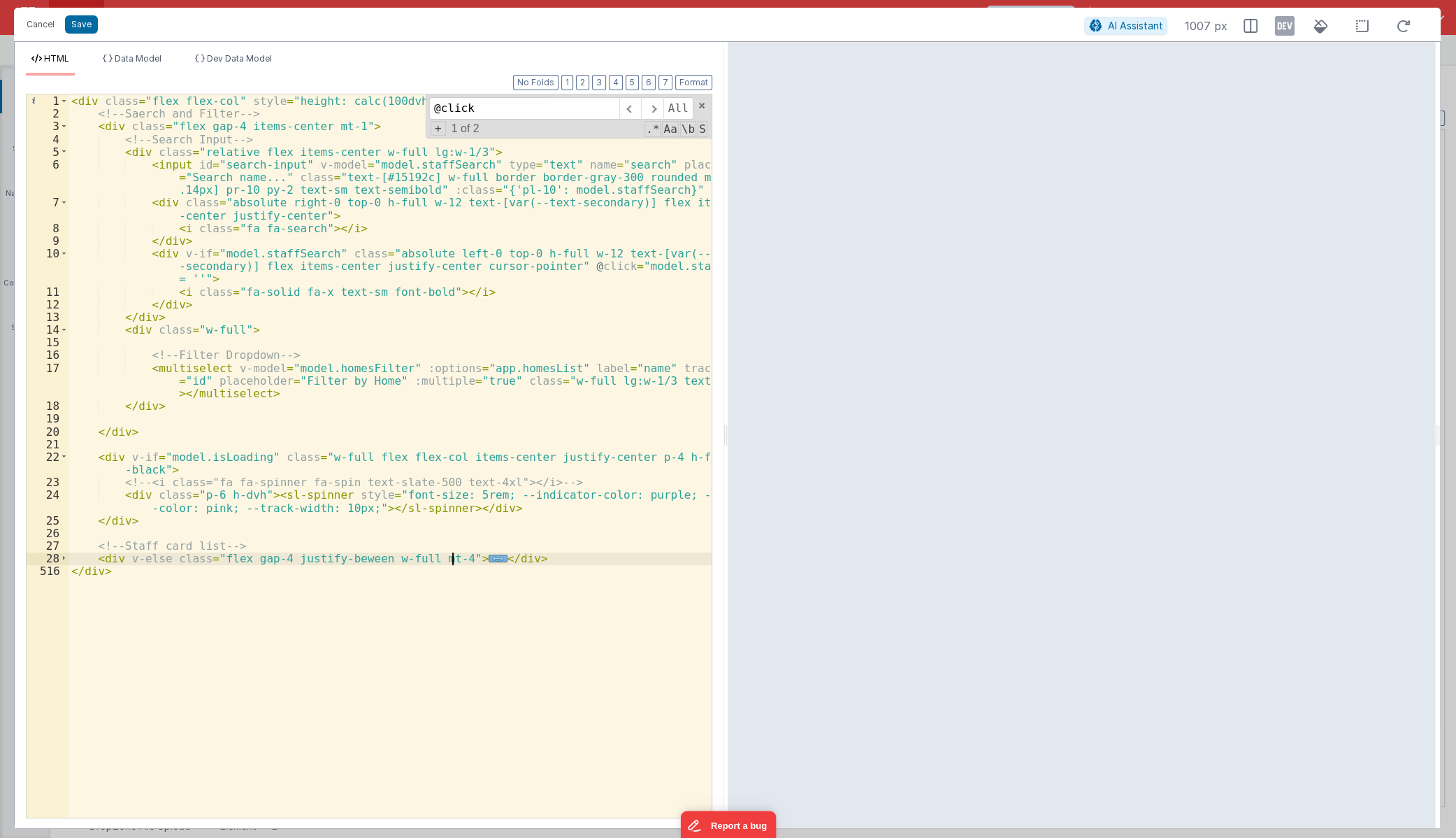
click at [488, 562] on span "..." at bounding box center [498, 558] width 18 height 8
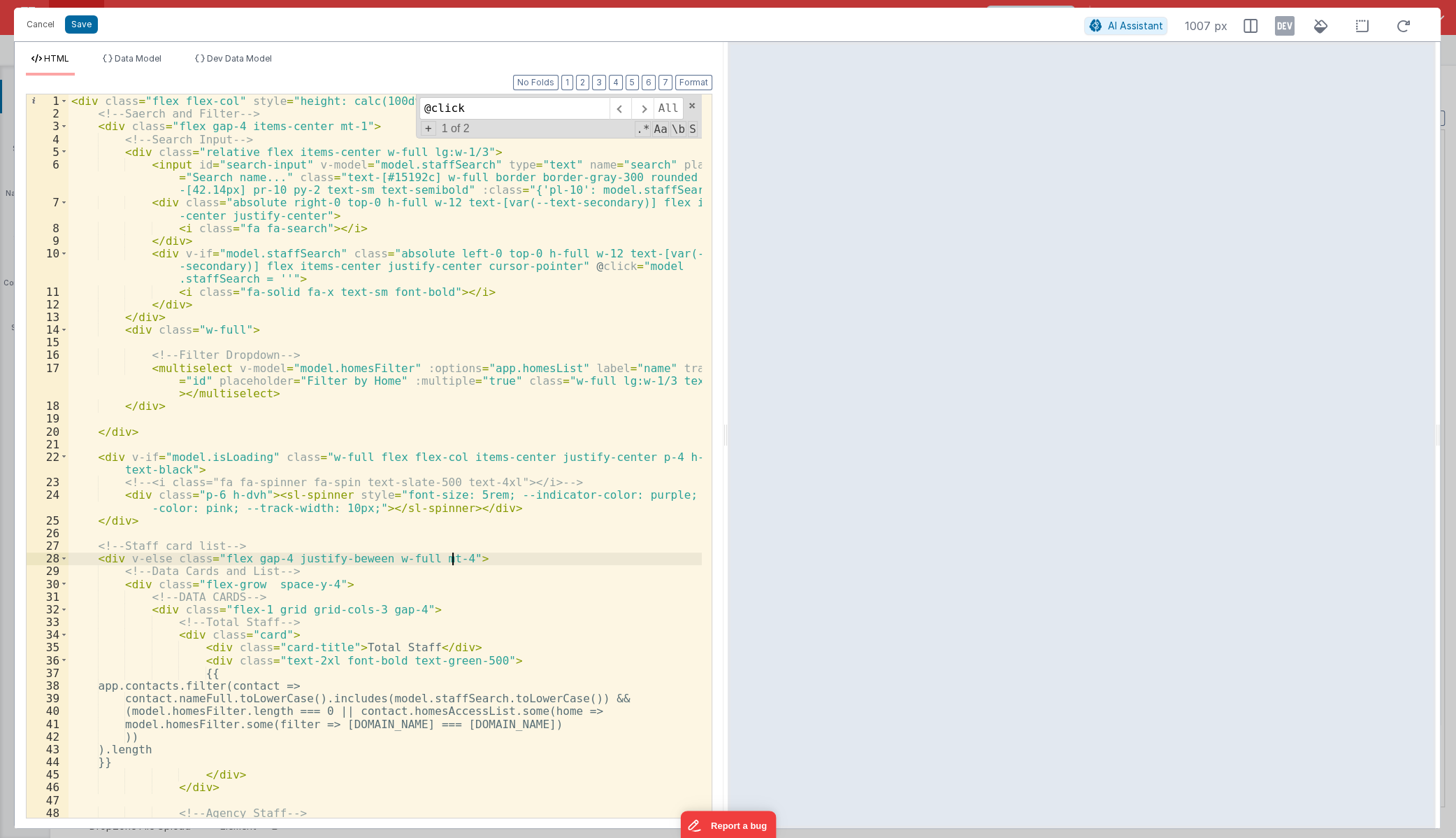
click at [522, 546] on div "< div class = "flex flex-col" style = "height: calc(100dvh - 228px);" > <!-- Sa…" at bounding box center [385, 468] width 633 height 748
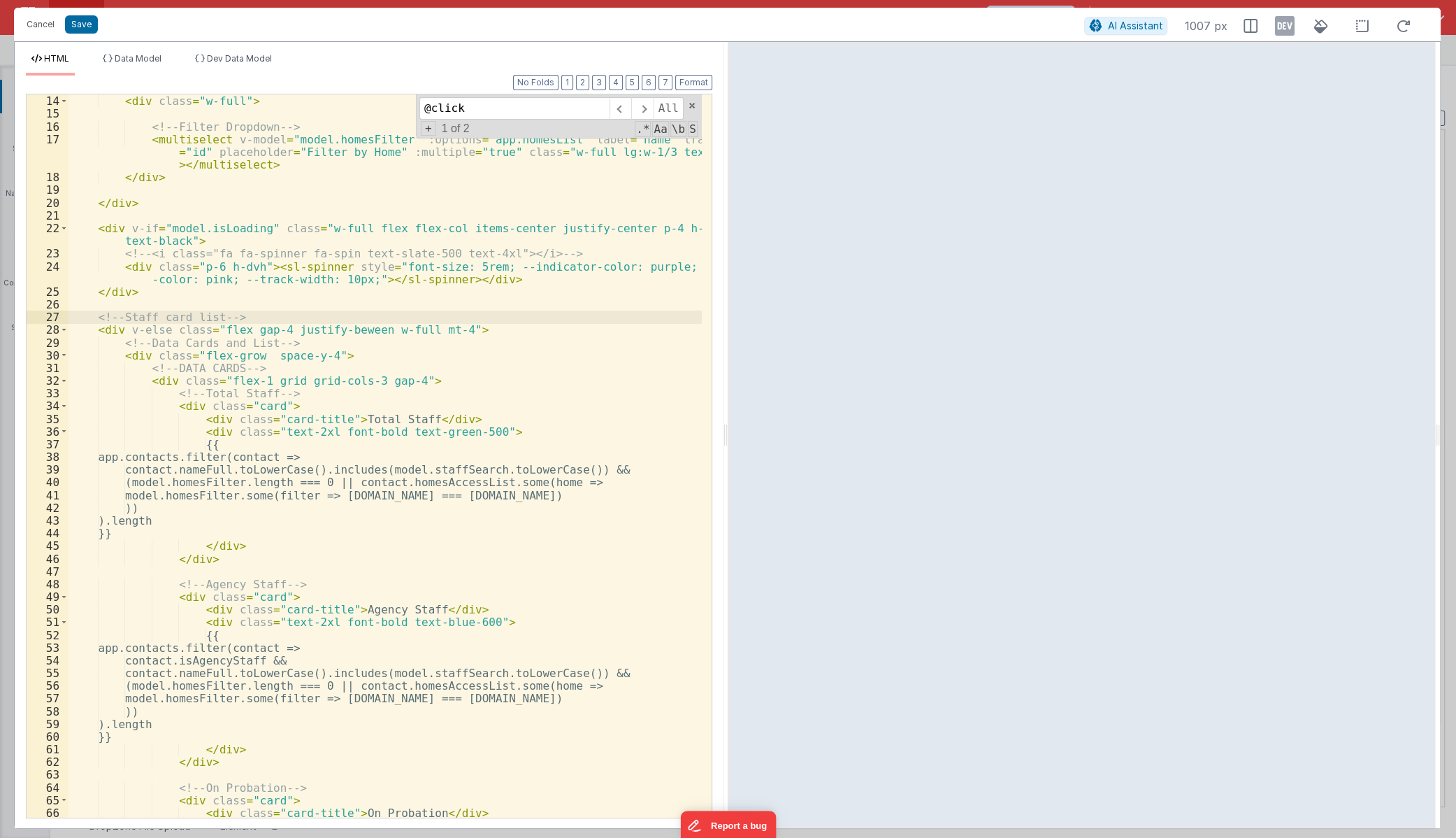
scroll to position [38, 0]
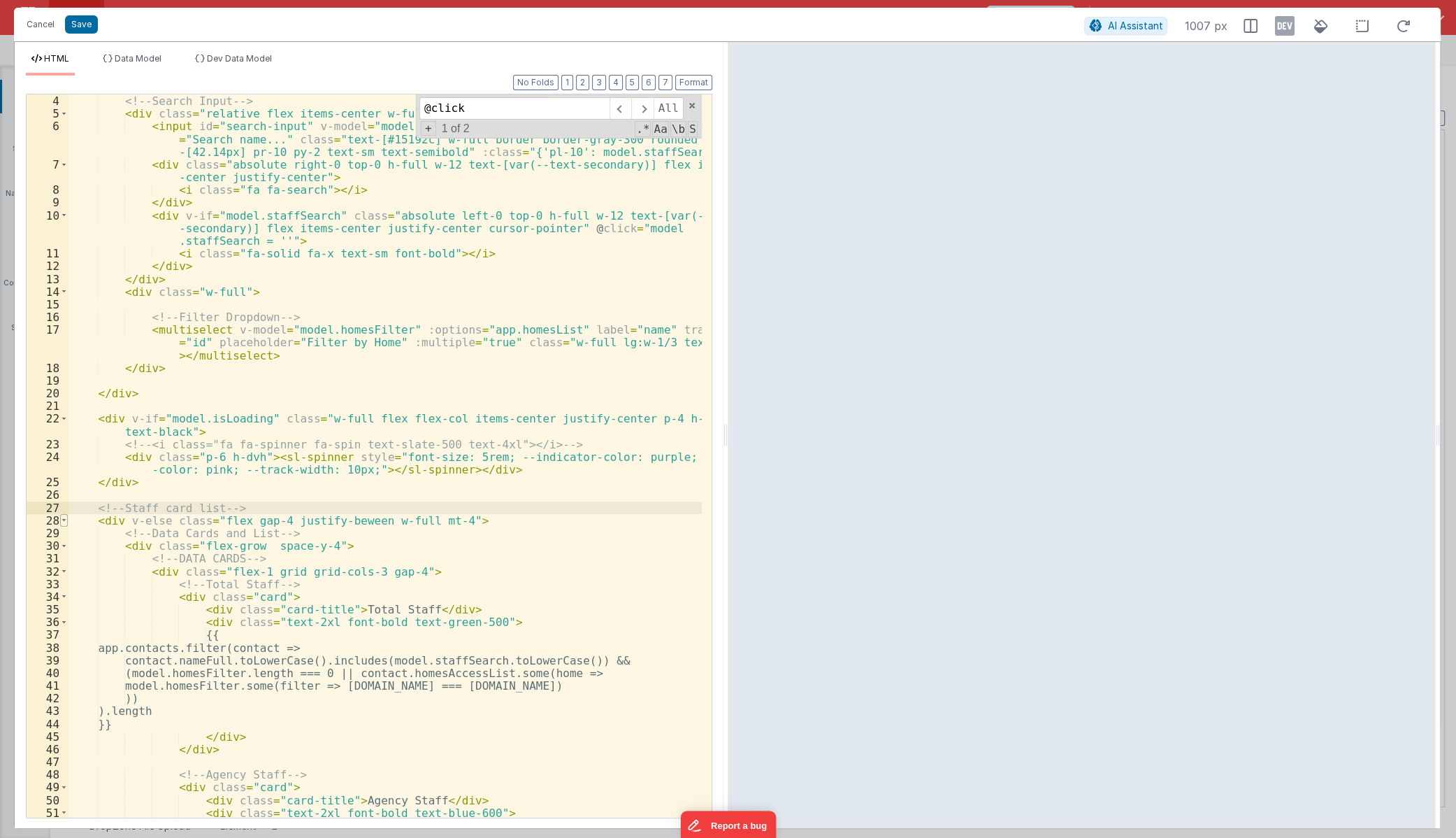
click at [62, 523] on span at bounding box center [64, 520] width 8 height 13
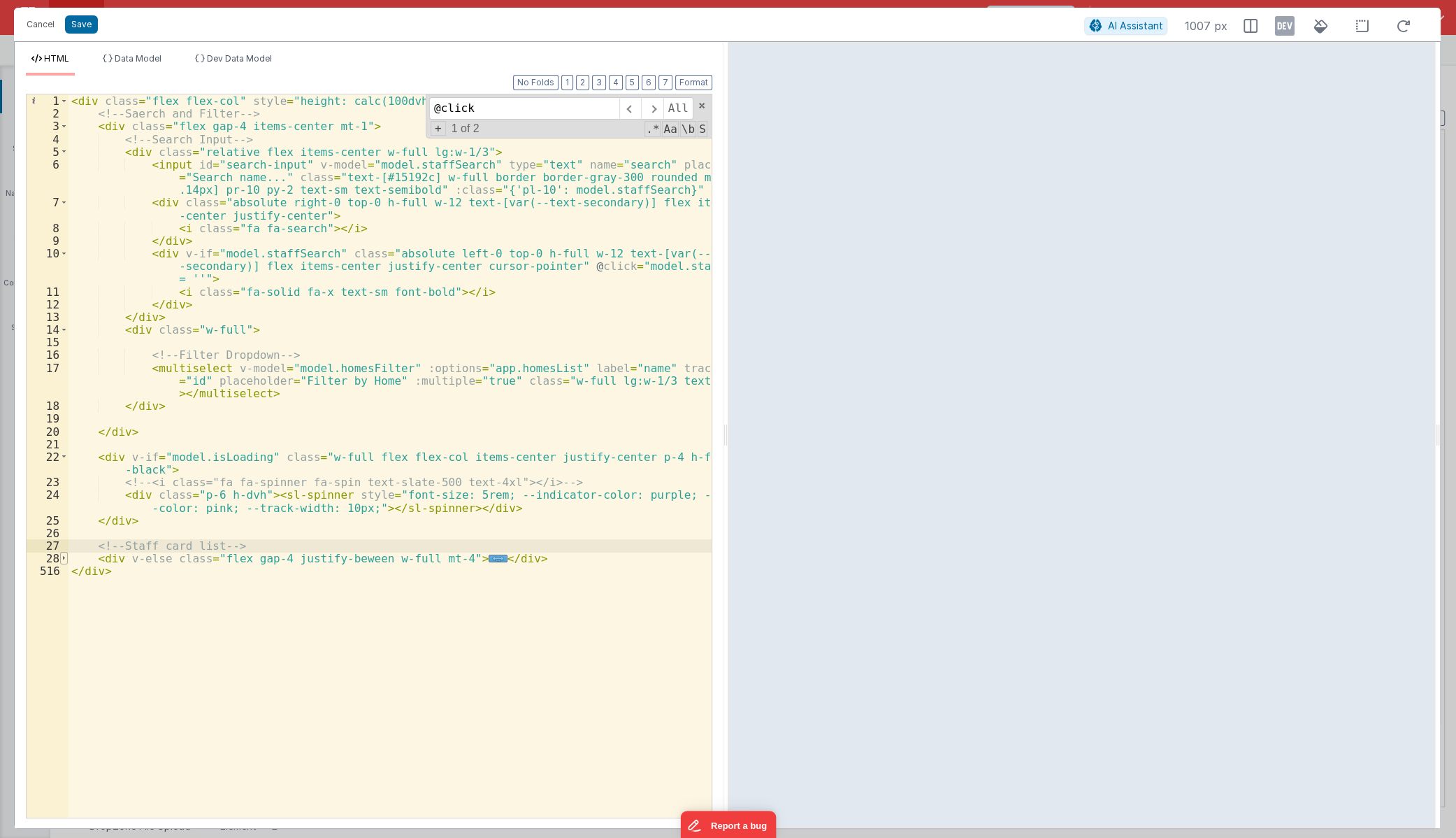
click at [61, 556] on span at bounding box center [64, 557] width 8 height 13
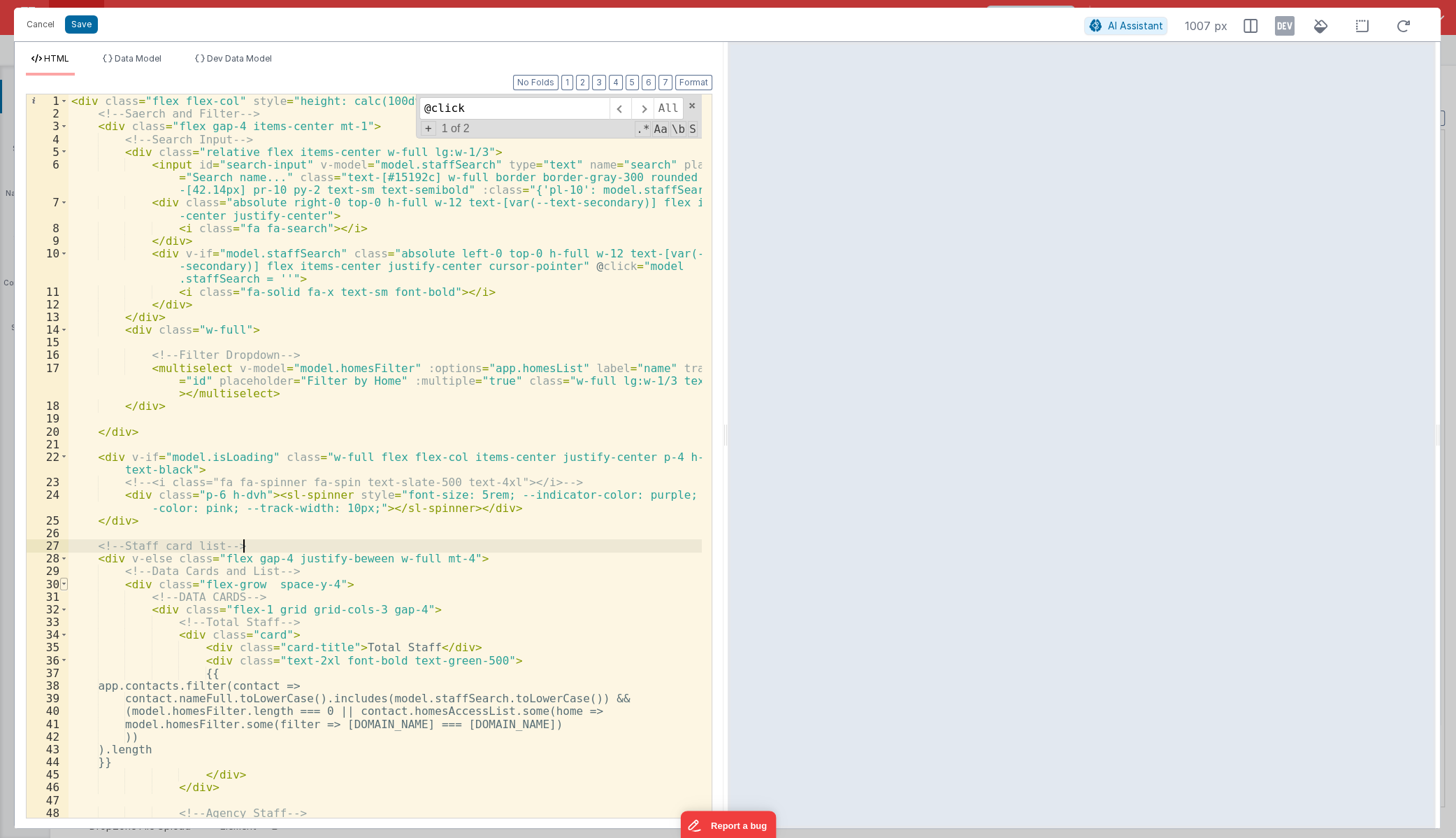
click at [65, 581] on span at bounding box center [64, 583] width 8 height 13
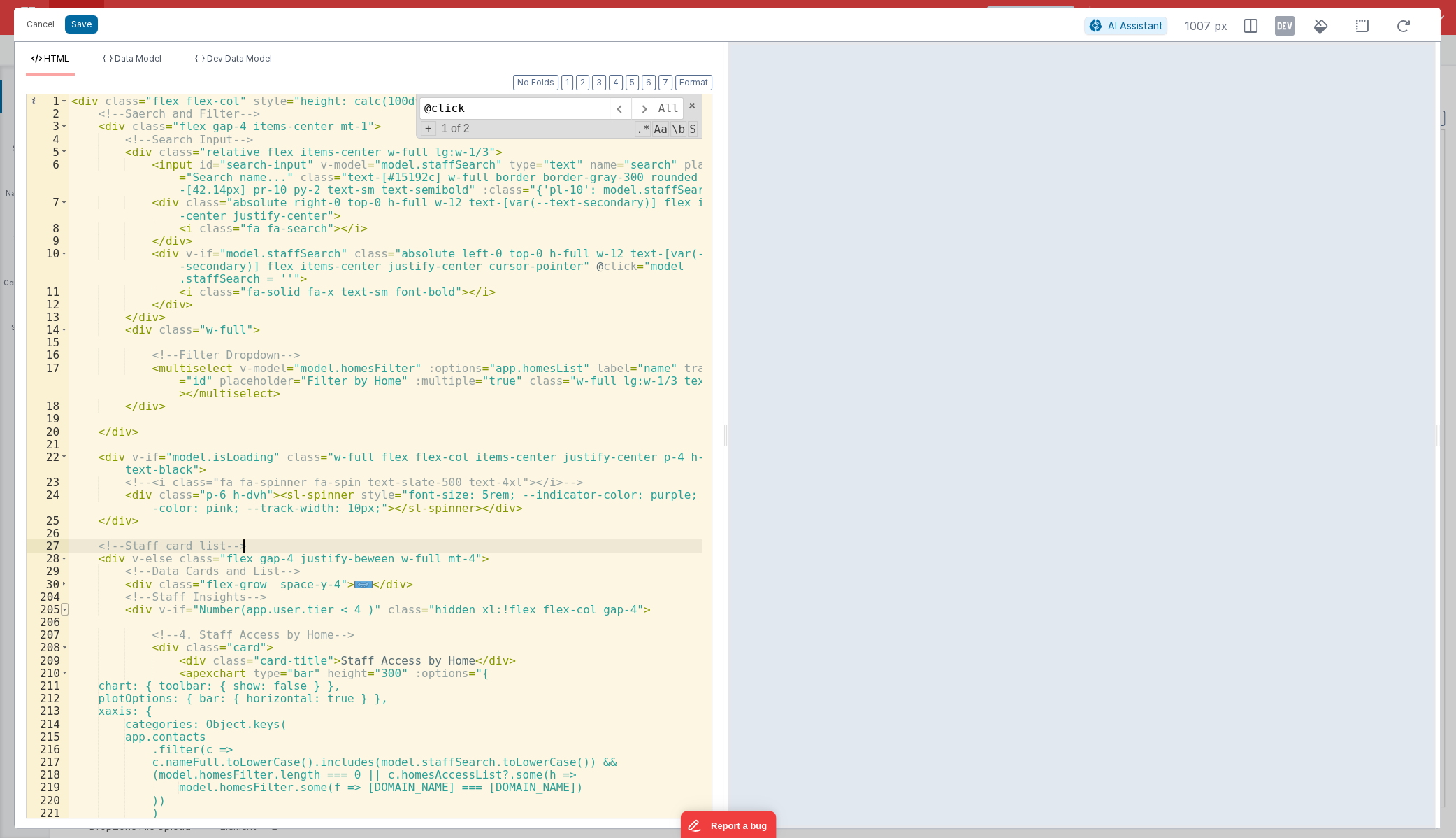
click at [61, 604] on span at bounding box center [65, 608] width 8 height 13
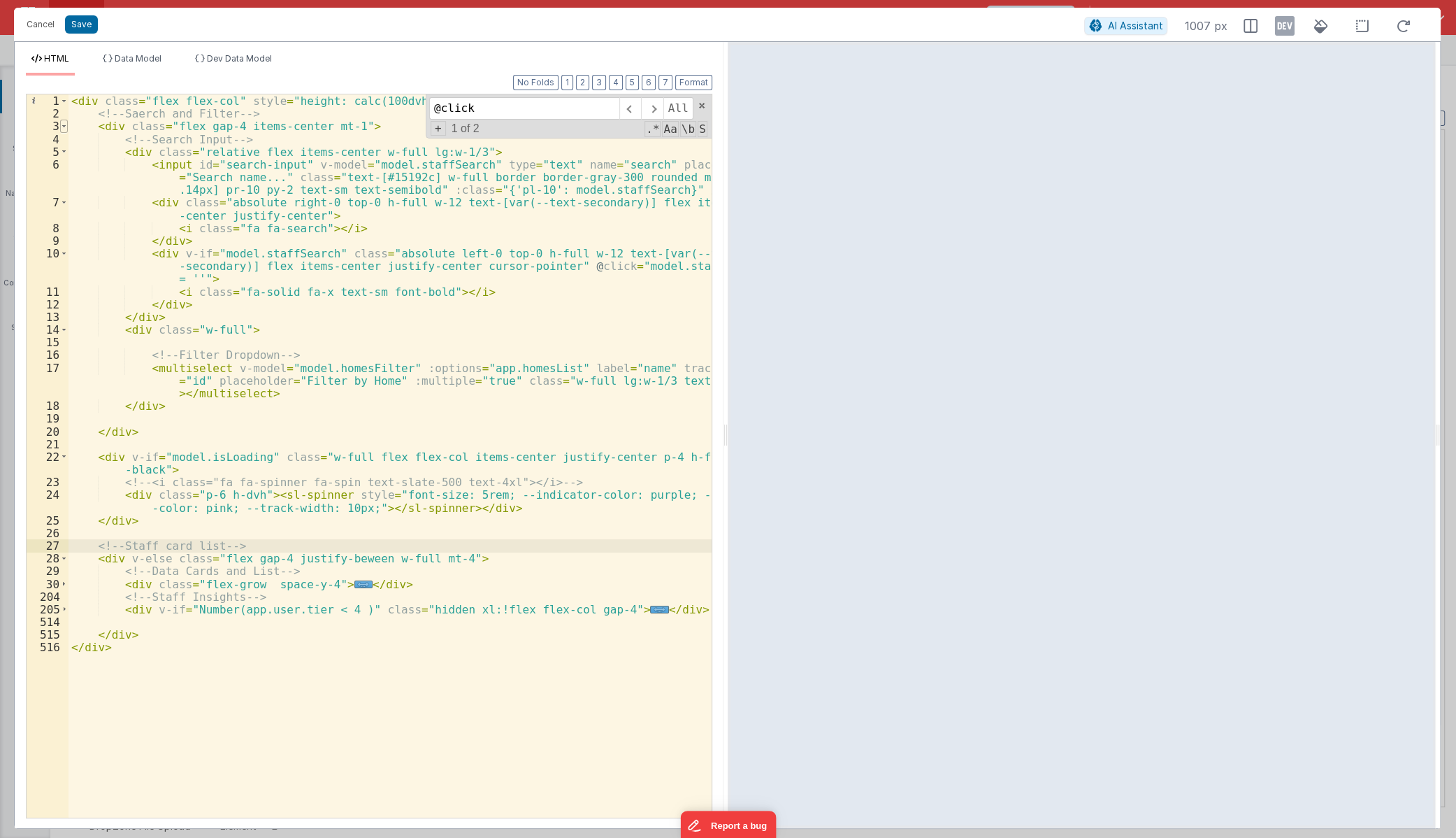
click at [63, 129] on span at bounding box center [64, 126] width 8 height 13
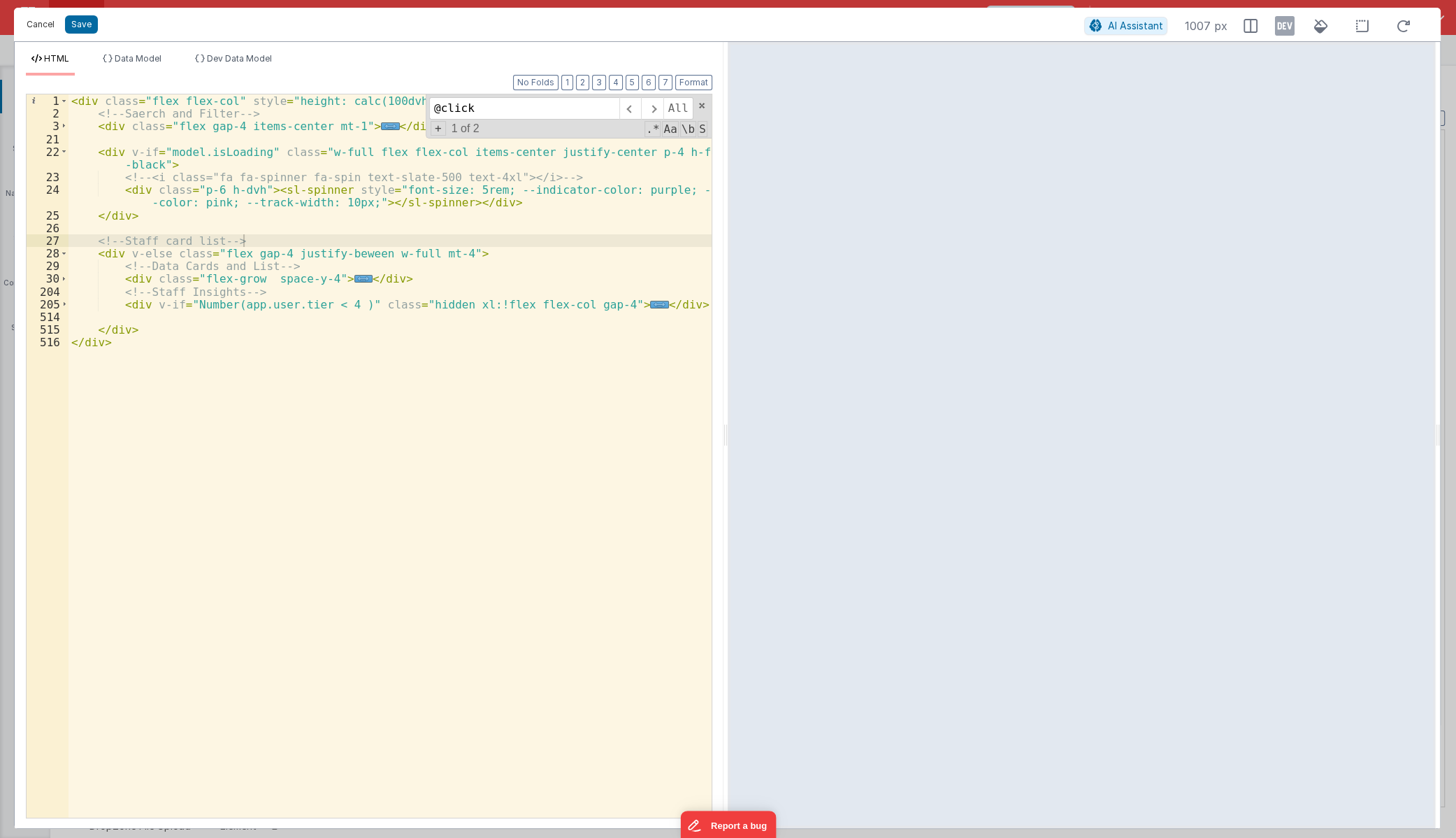
click at [44, 31] on button "Cancel" at bounding box center [40, 24] width 42 height 19
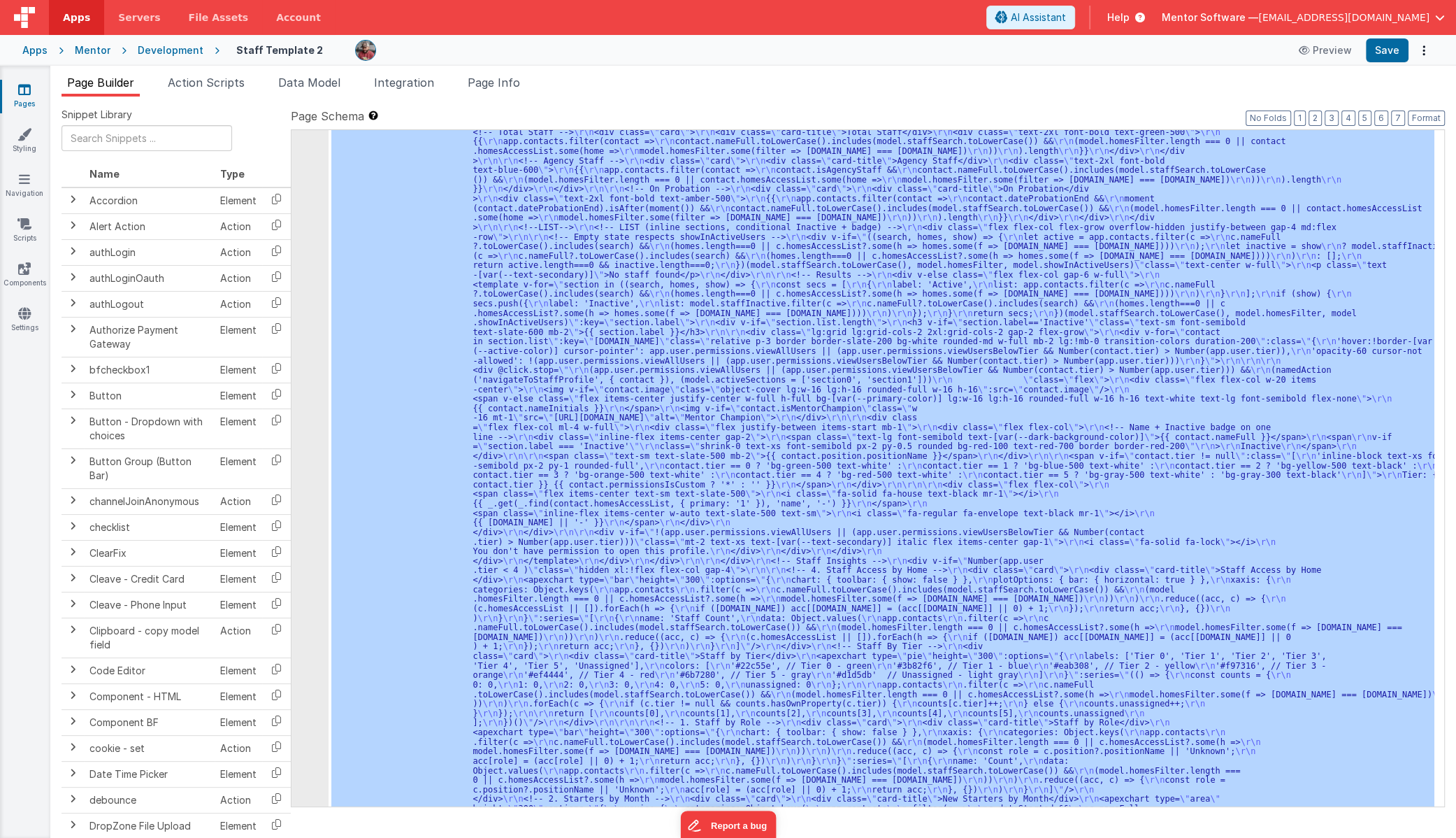
scroll to position [1518, 0]
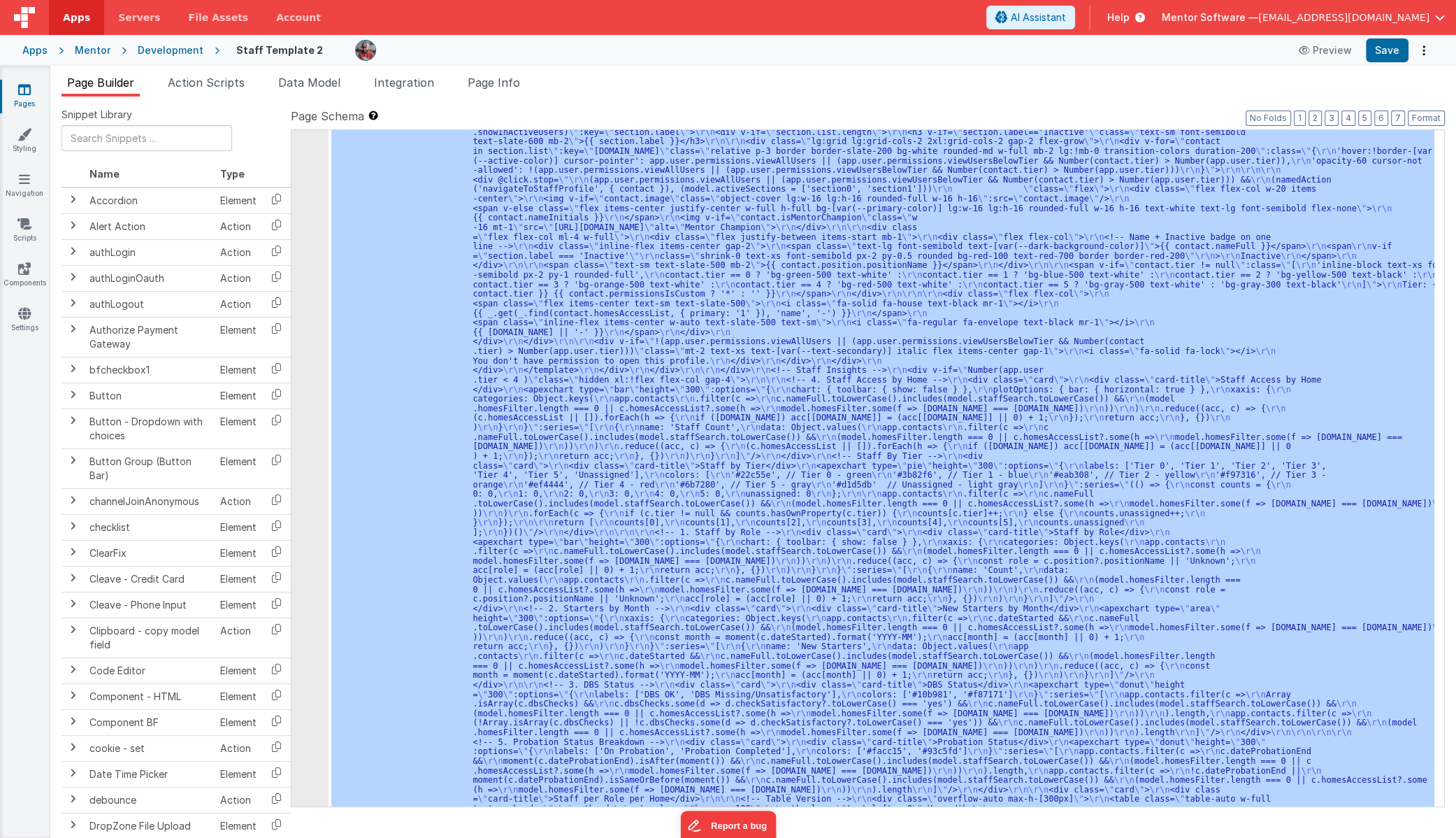
click at [416, 623] on div ""html" : "<div class= \" flex flex-col \" style= \" height: calc(100dvh - 228px…" at bounding box center [881, 468] width 1106 height 676
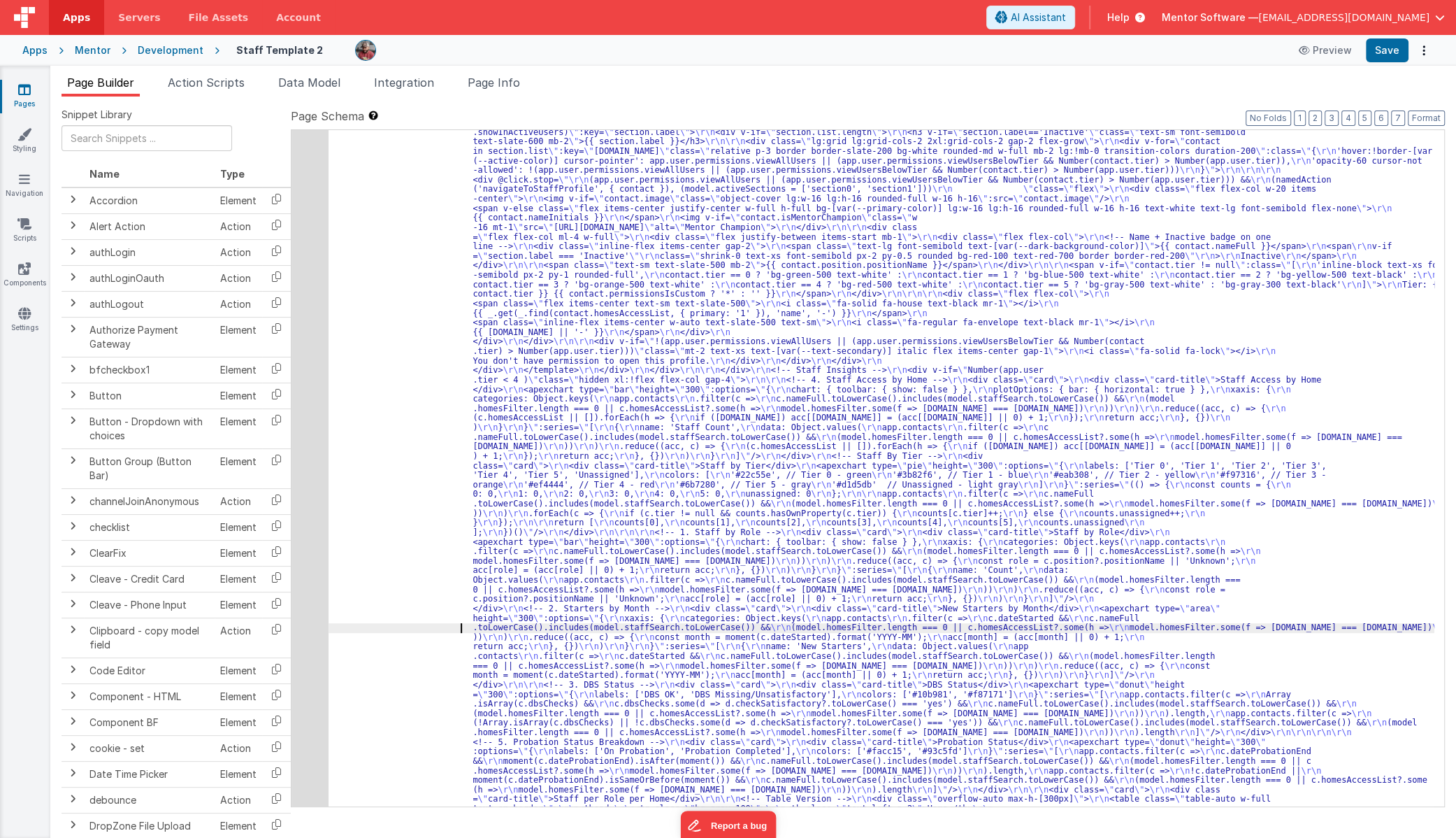
click at [315, 644] on div "40" at bounding box center [310, 390] width 37 height 1096
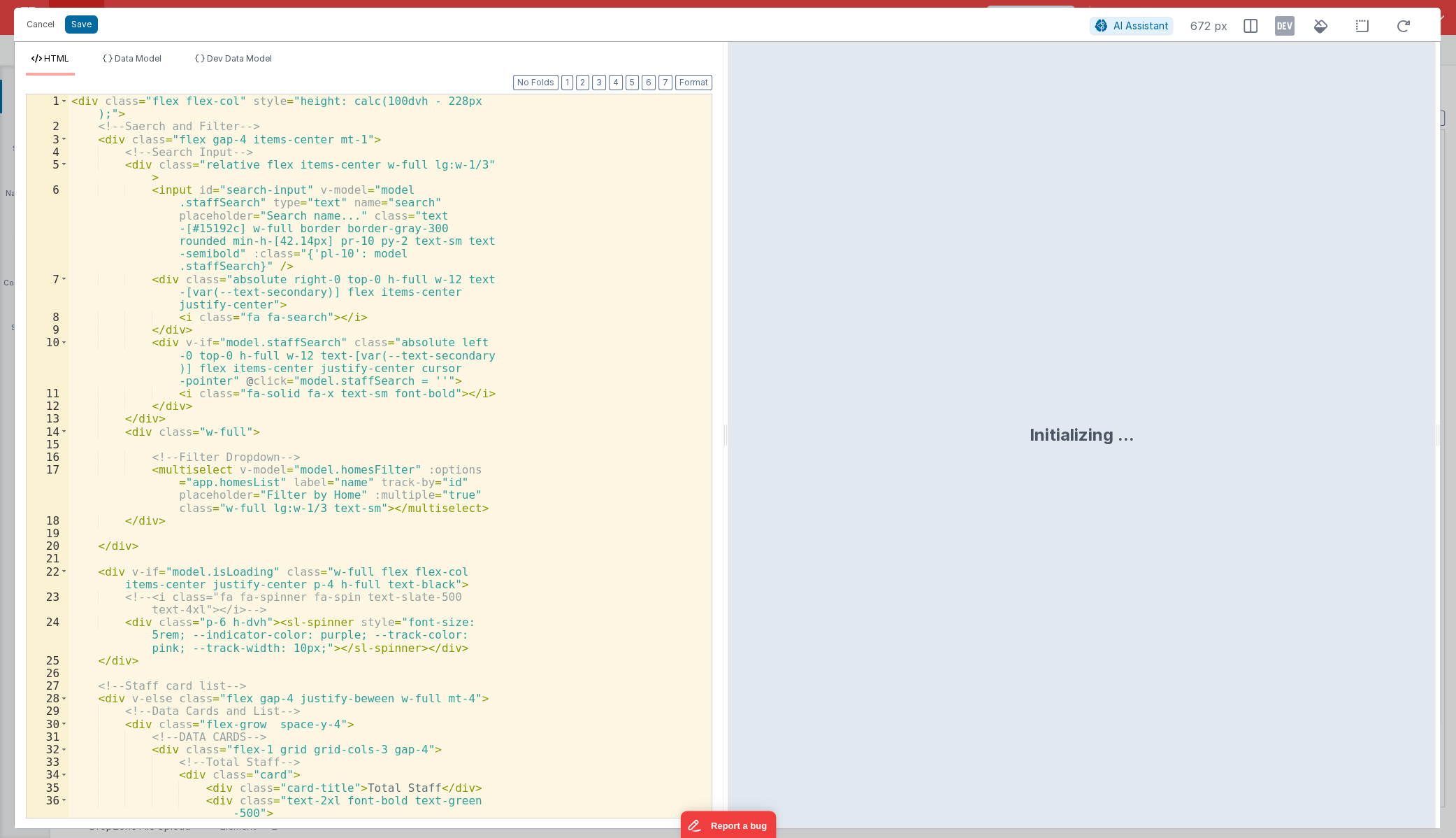
scroll to position [1659, 0]
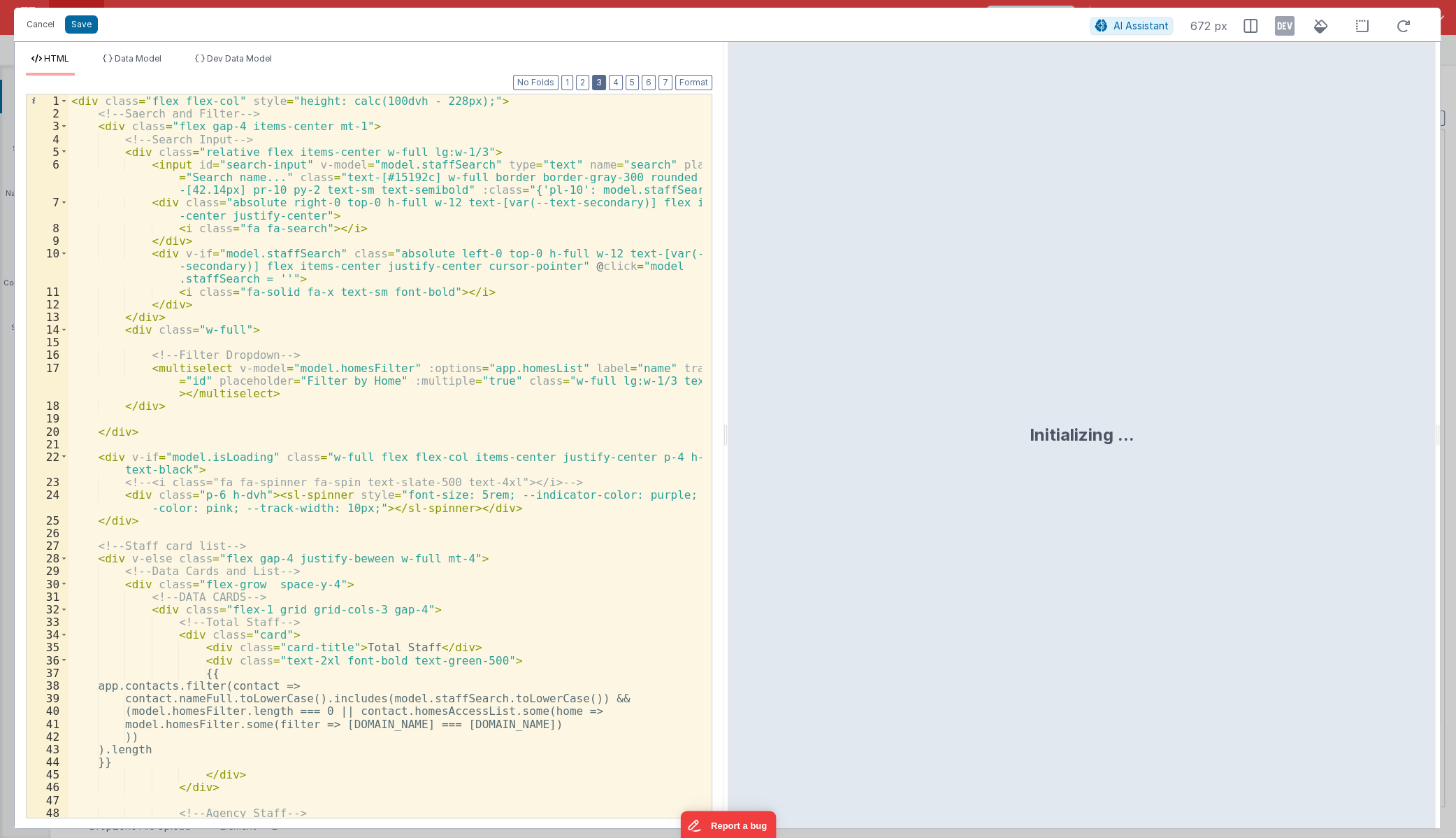
drag, startPoint x: 597, startPoint y: 82, endPoint x: 606, endPoint y: 81, distance: 9.1
click at [597, 81] on button "3" at bounding box center [599, 82] width 14 height 15
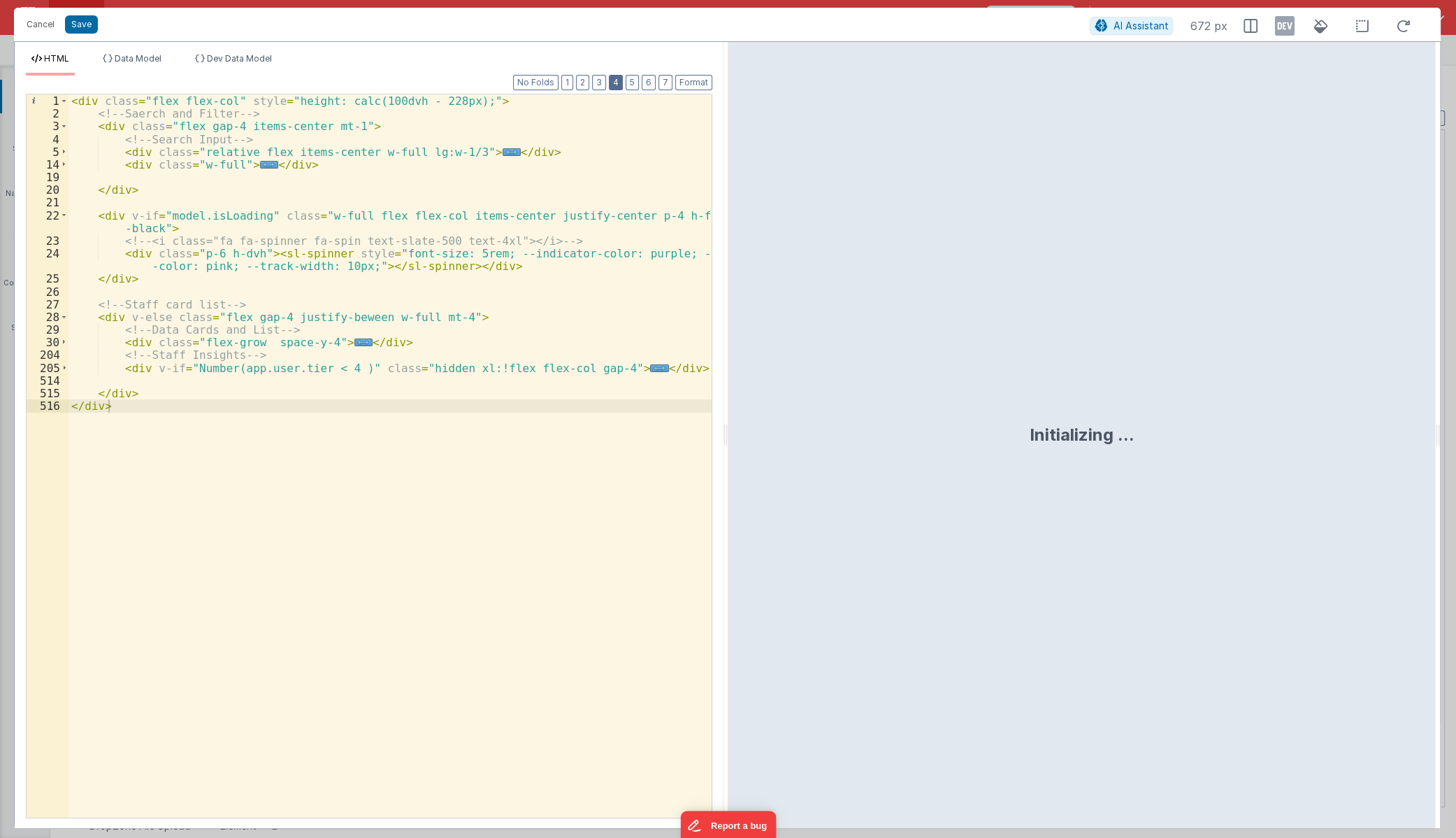
click at [619, 84] on button "4" at bounding box center [616, 82] width 14 height 15
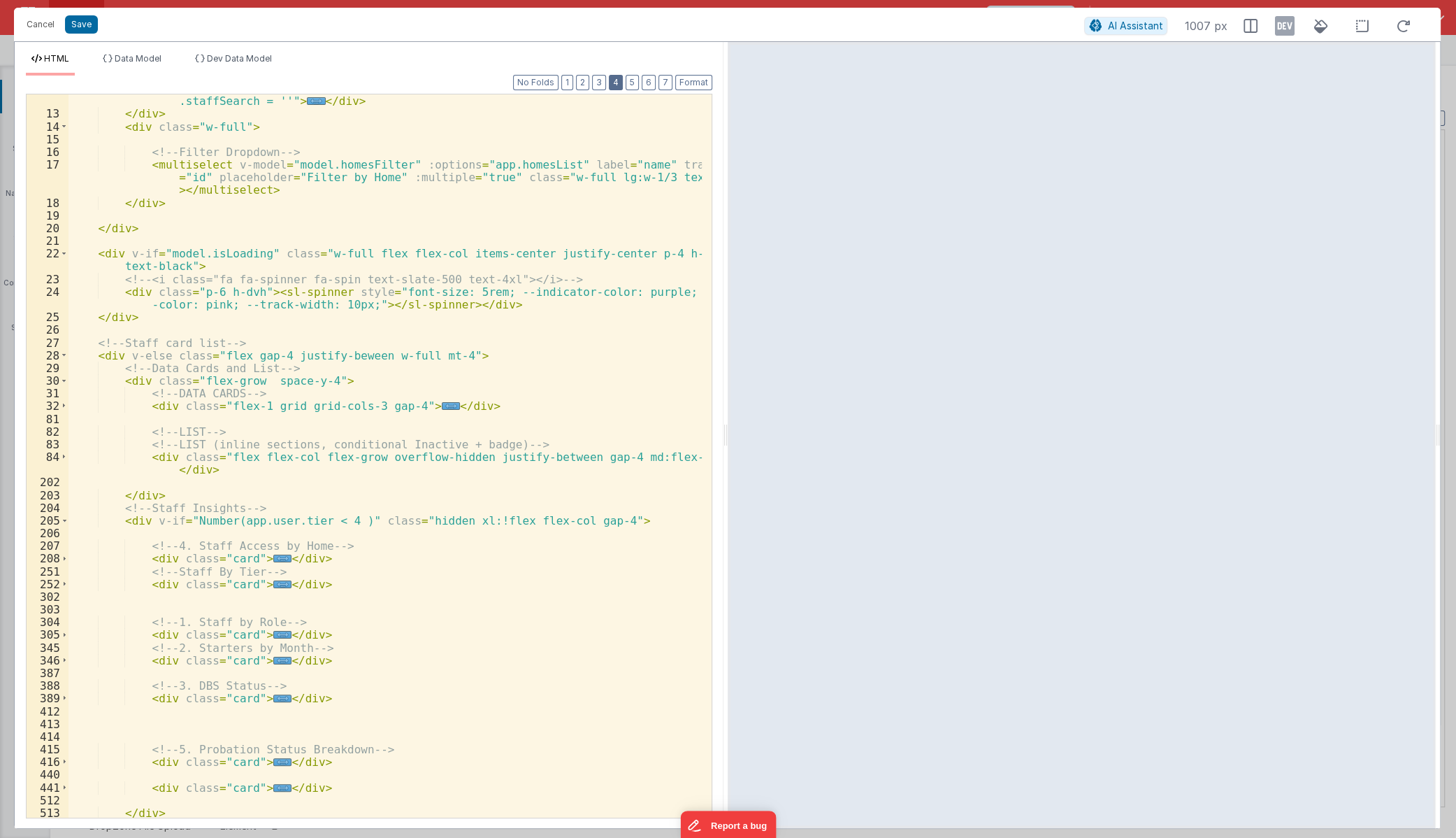
scroll to position [192, 0]
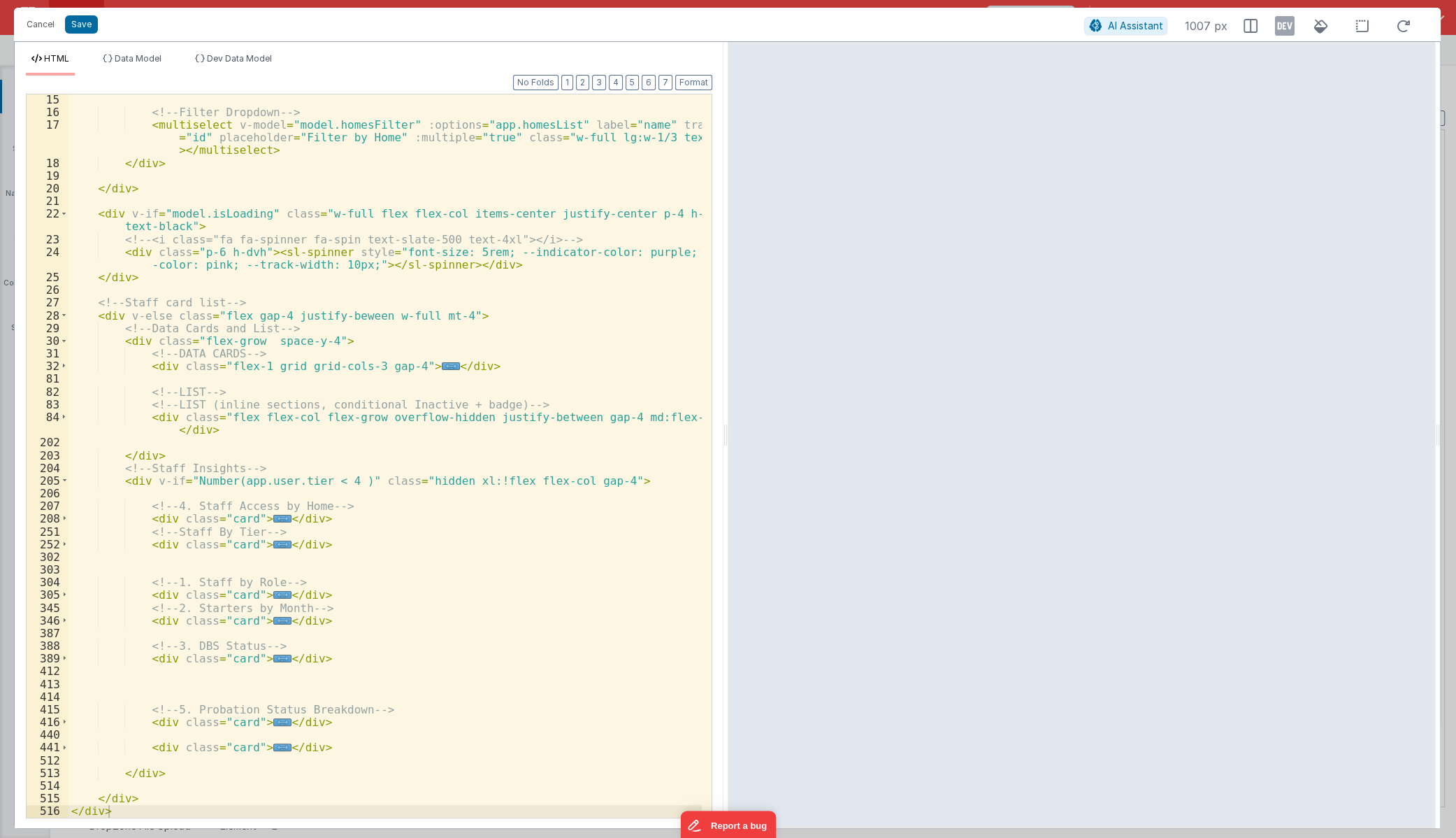
click at [738, 421] on span "..." at bounding box center [747, 416] width 18 height 8
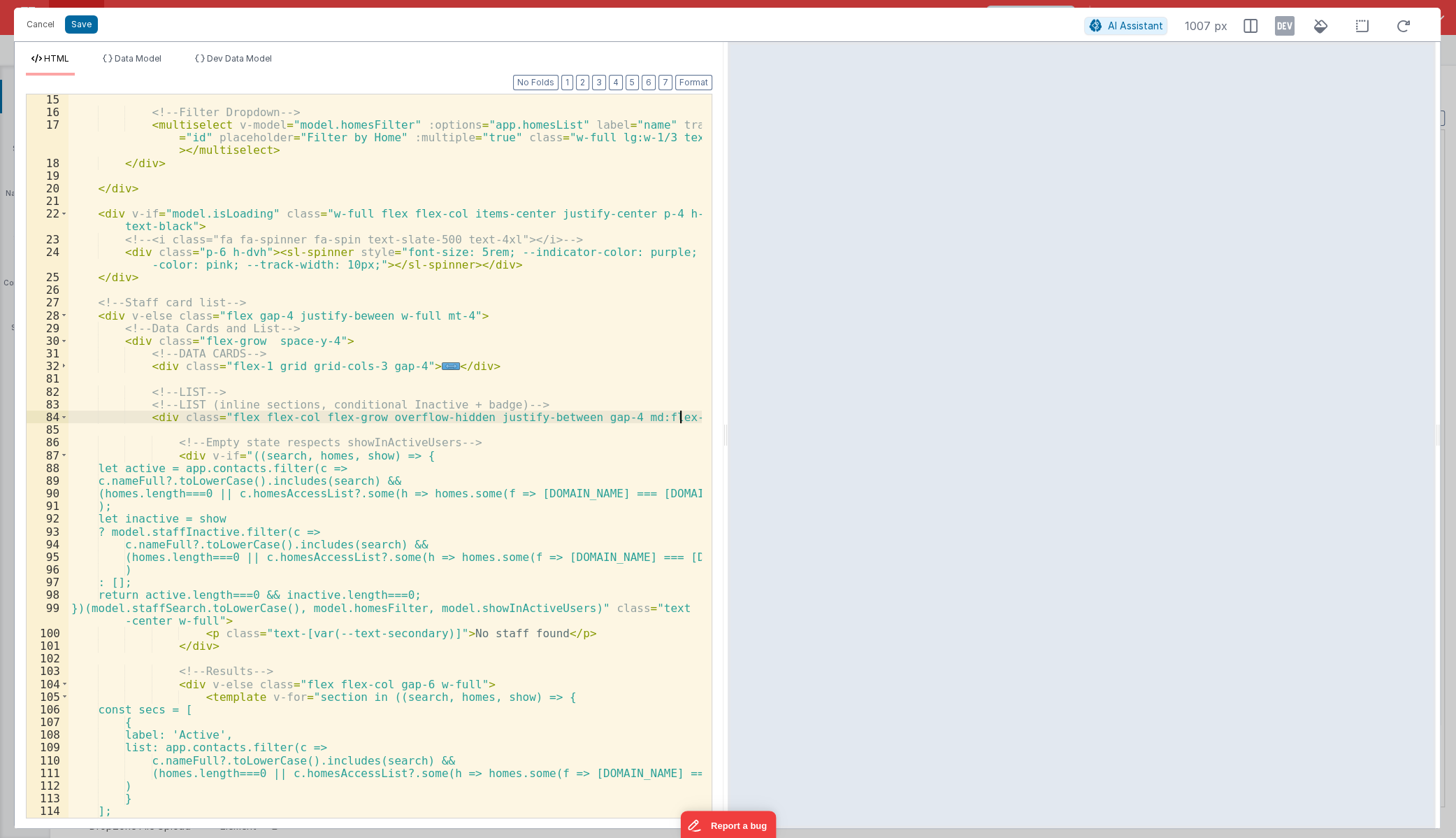
click at [306, 395] on div "<!-- Filter Dropdown --> < multiselect v-model = "model.homesFilter" :options =…" at bounding box center [385, 467] width 633 height 748
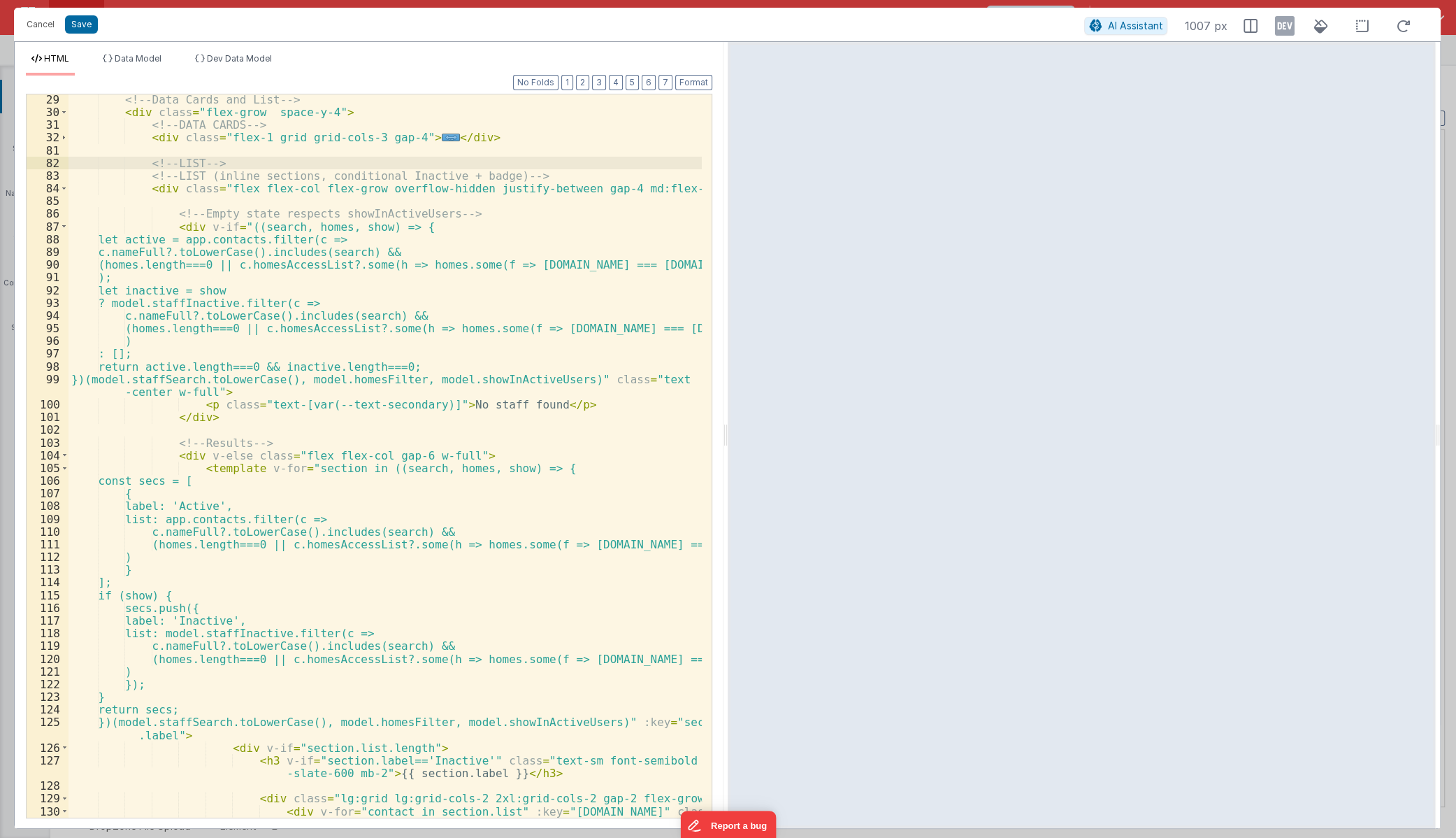
scroll to position [307, 0]
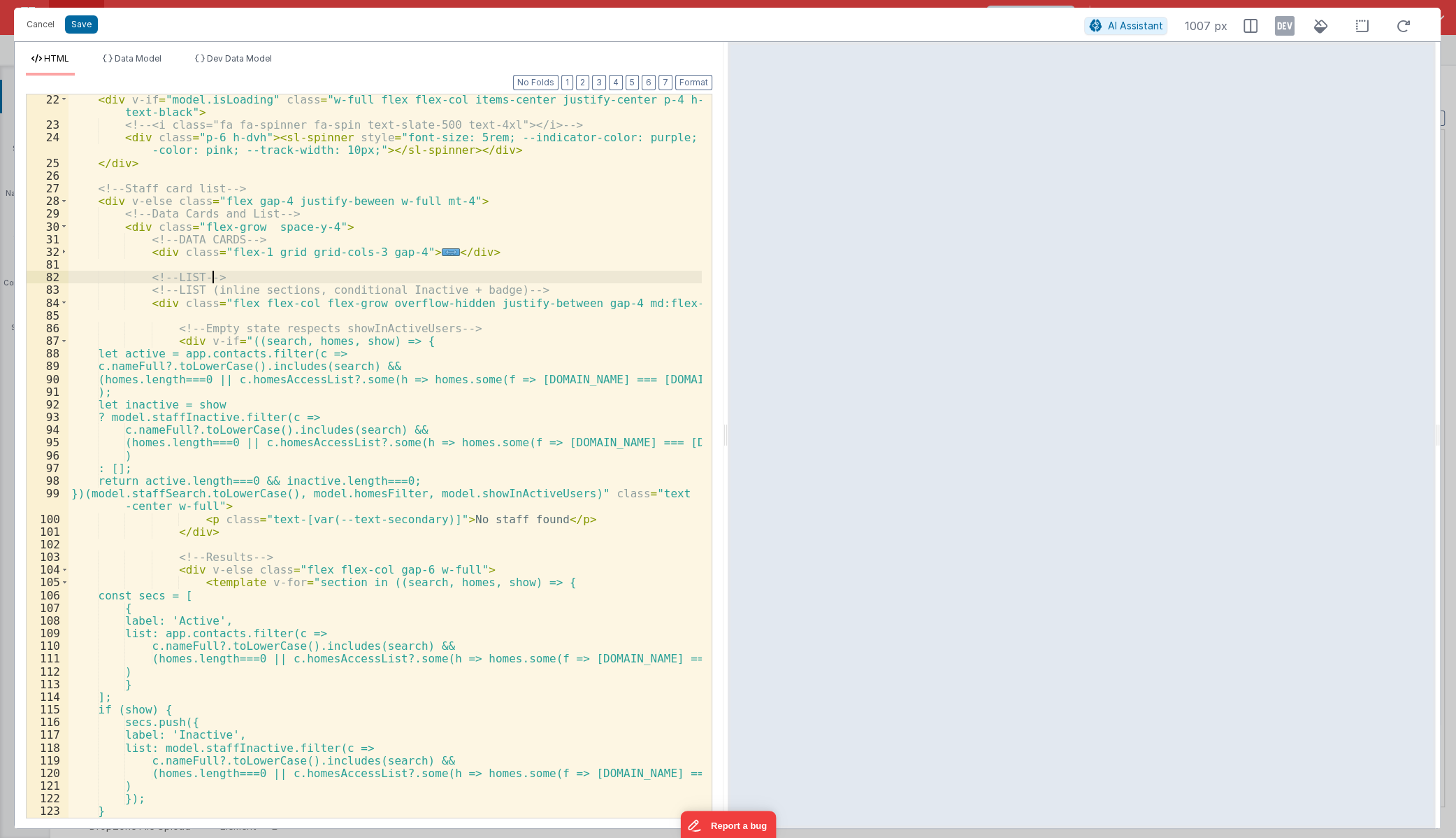
click at [281, 275] on div "< div v-if = "model.isLoading" class = "w-full flex flex-col items-center justi…" at bounding box center [385, 473] width 633 height 762
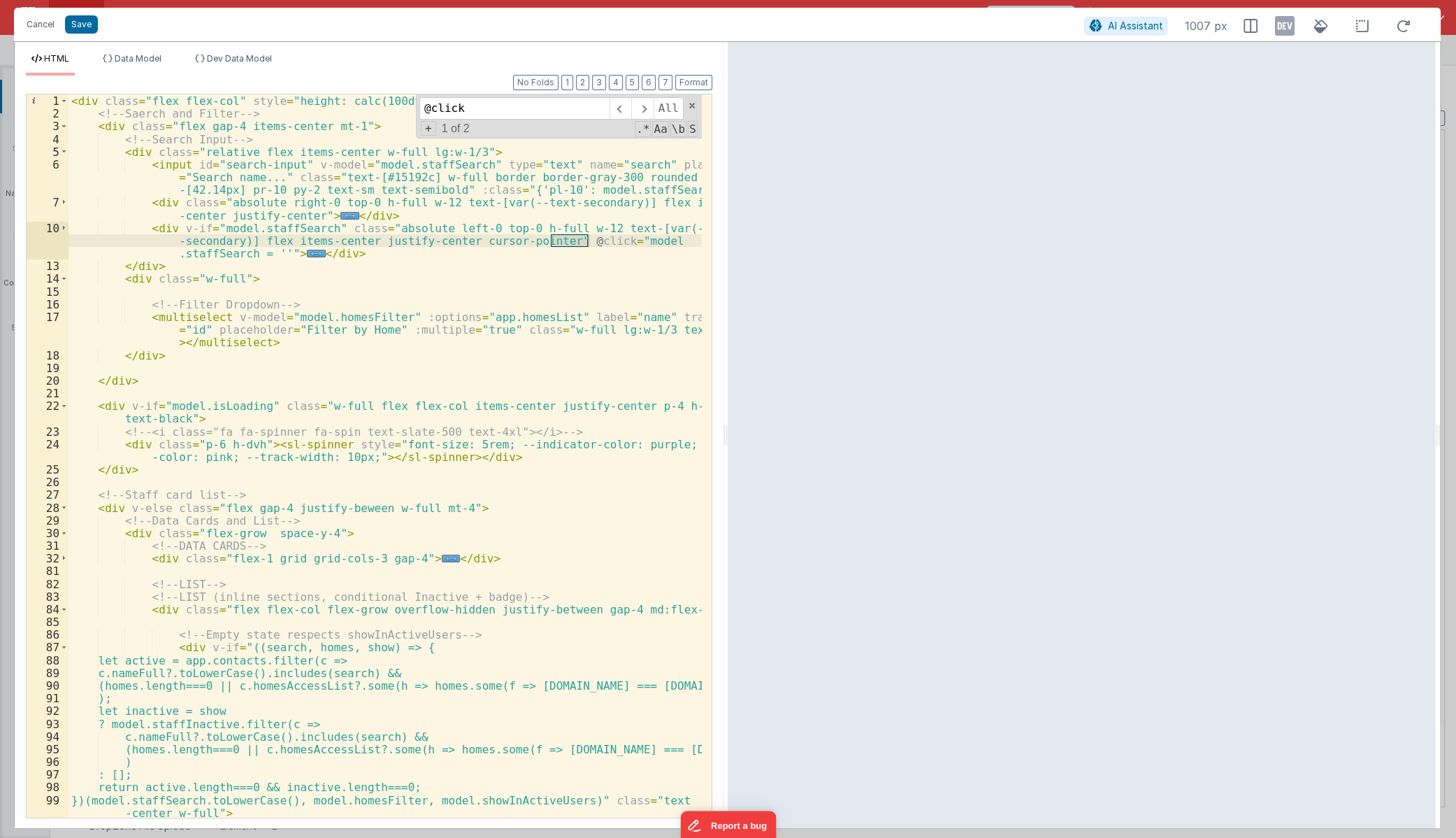
scroll to position [923, 0]
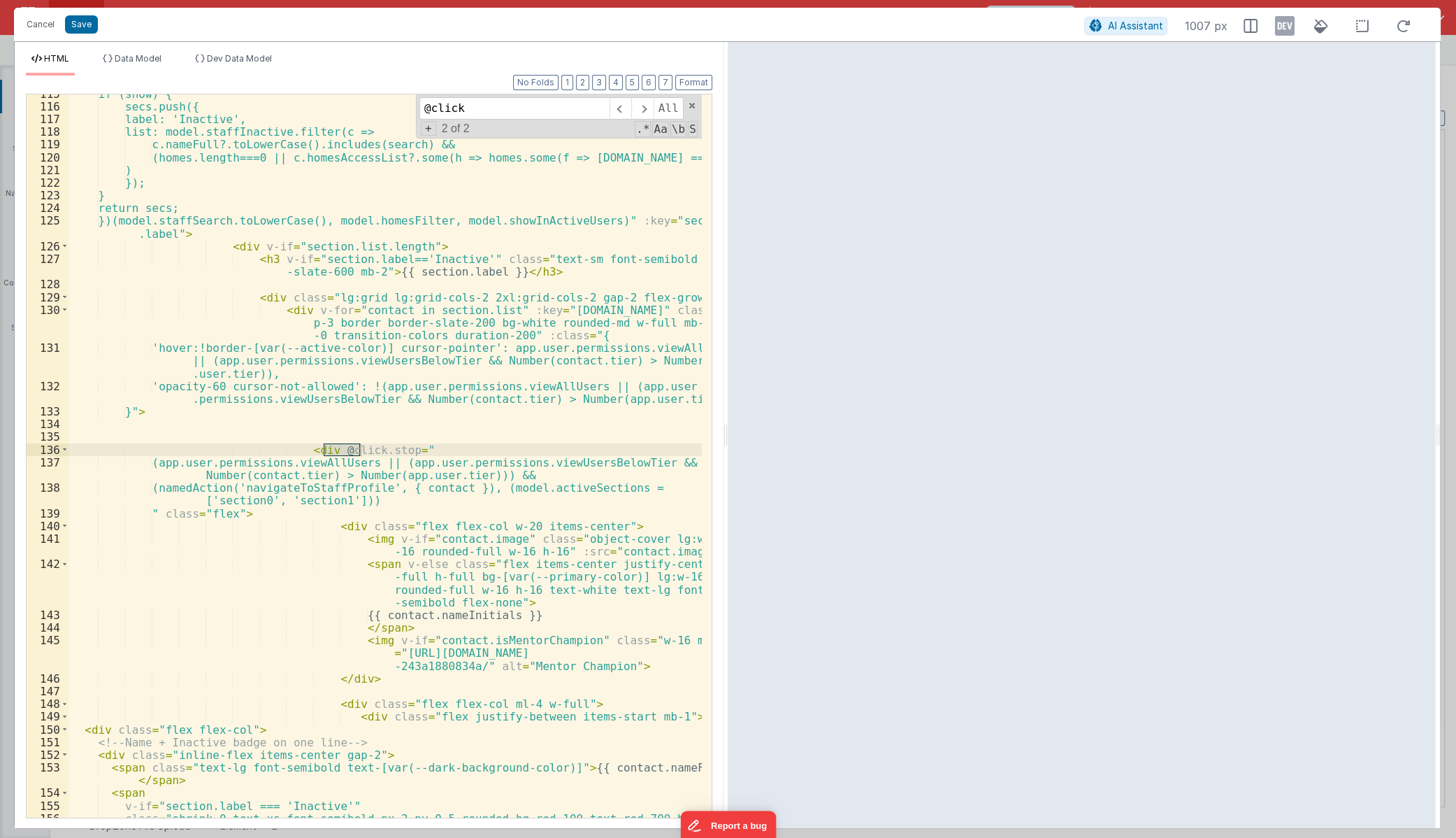
click at [446, 270] on div "if (show) { secs.push({ label: 'Inactive', list: model.staffInactive.filter(c =…" at bounding box center [385, 468] width 633 height 762
paste input "relative p-3 border border-slate-200 bg-white rounded-md w-full mb-2 lg:!mb-0 t…"
click at [519, 116] on input "relative p-3 border border-slate-200 bg-white rounded-md w-full mb-2 lg:!mb-0 t…" at bounding box center [514, 108] width 190 height 23
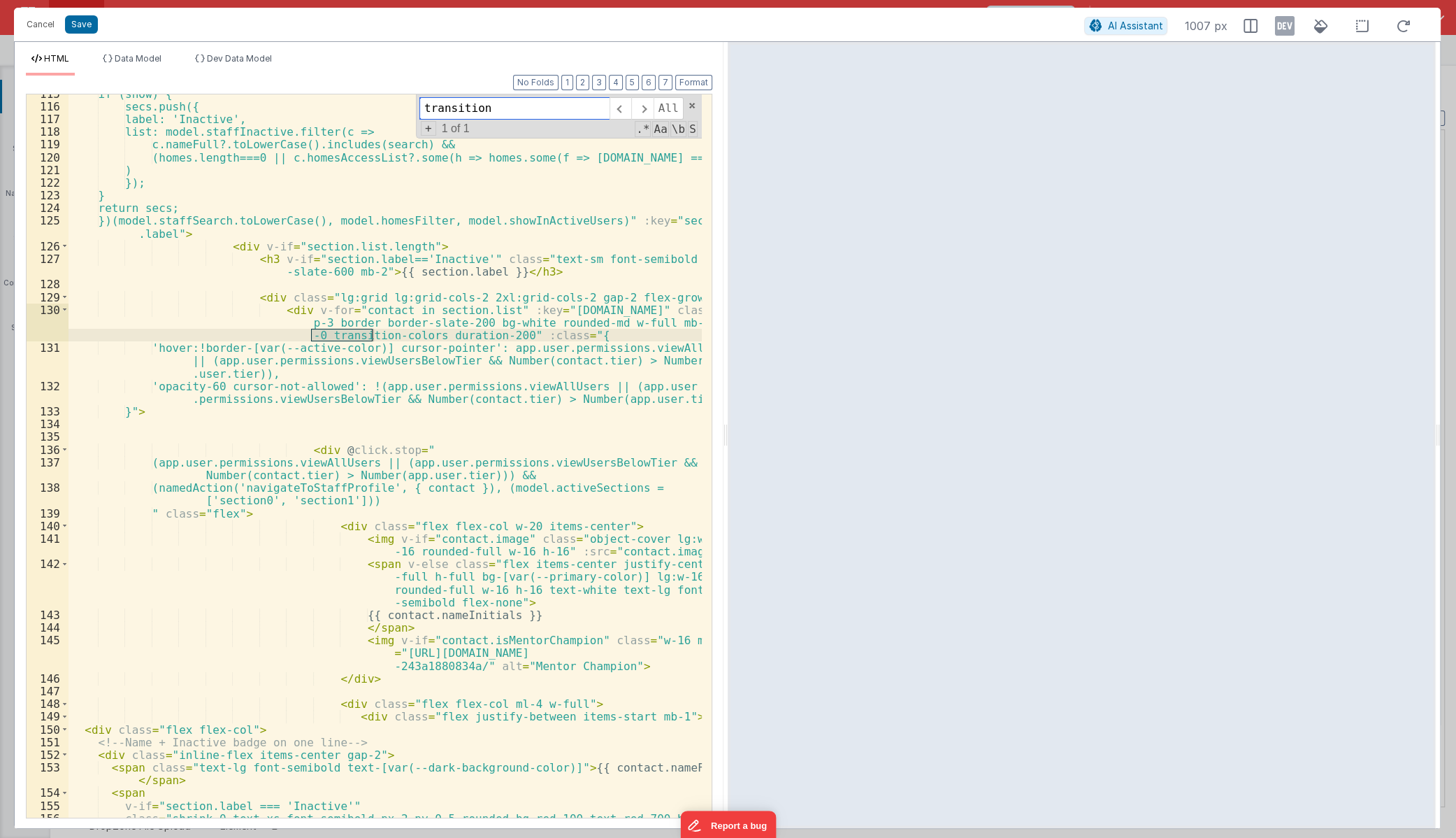
type input "transition"
click at [338, 480] on div "if (show) { secs.push({ label: 'Inactive', list: model.staffInactive.filter(c =…" at bounding box center [385, 468] width 633 height 762
click at [361, 488] on div "if (show) { secs.push({ label: 'Inactive', list: model.staffInactive.filter(c =…" at bounding box center [385, 468] width 633 height 762
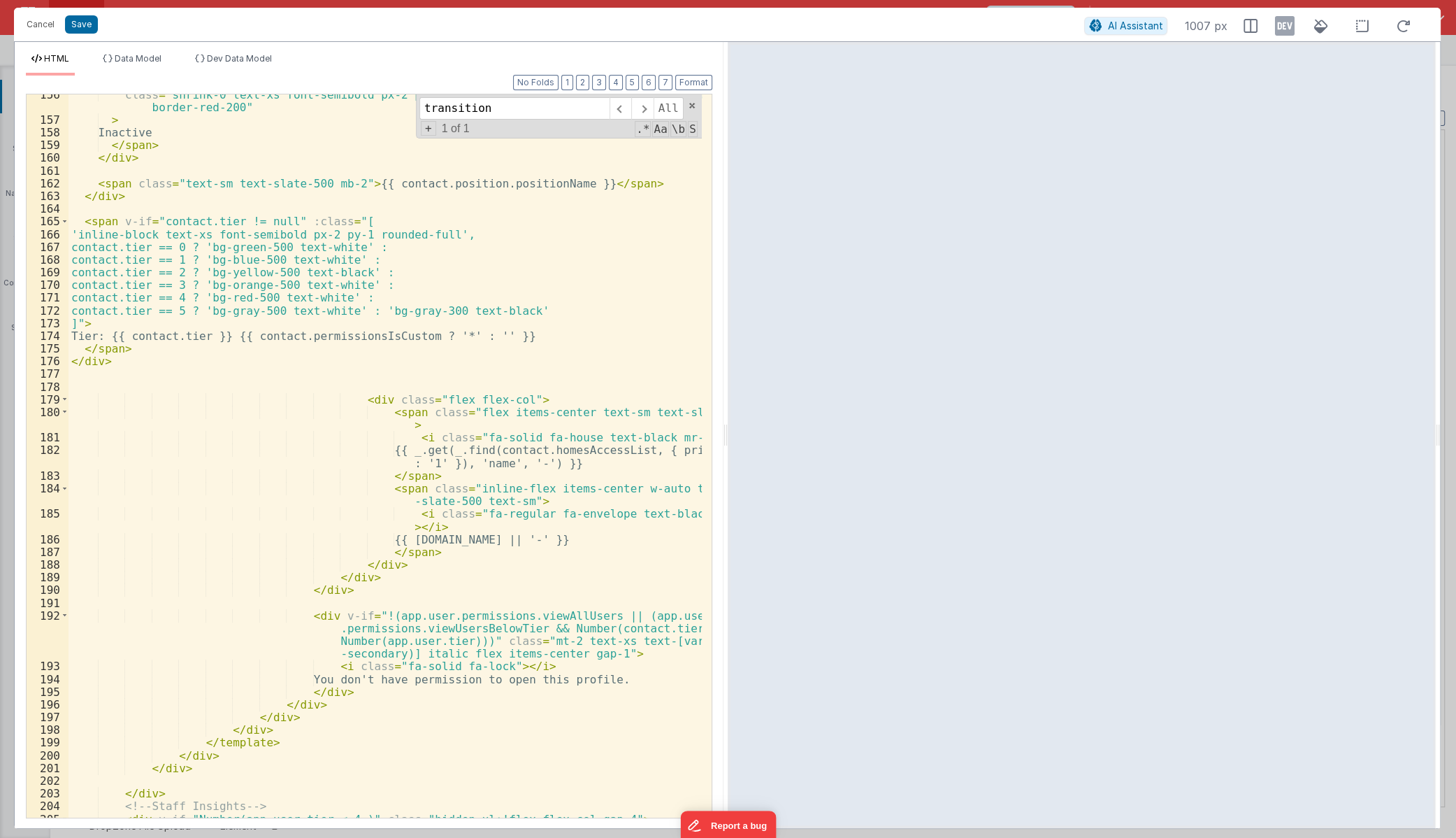
scroll to position [1875, 0]
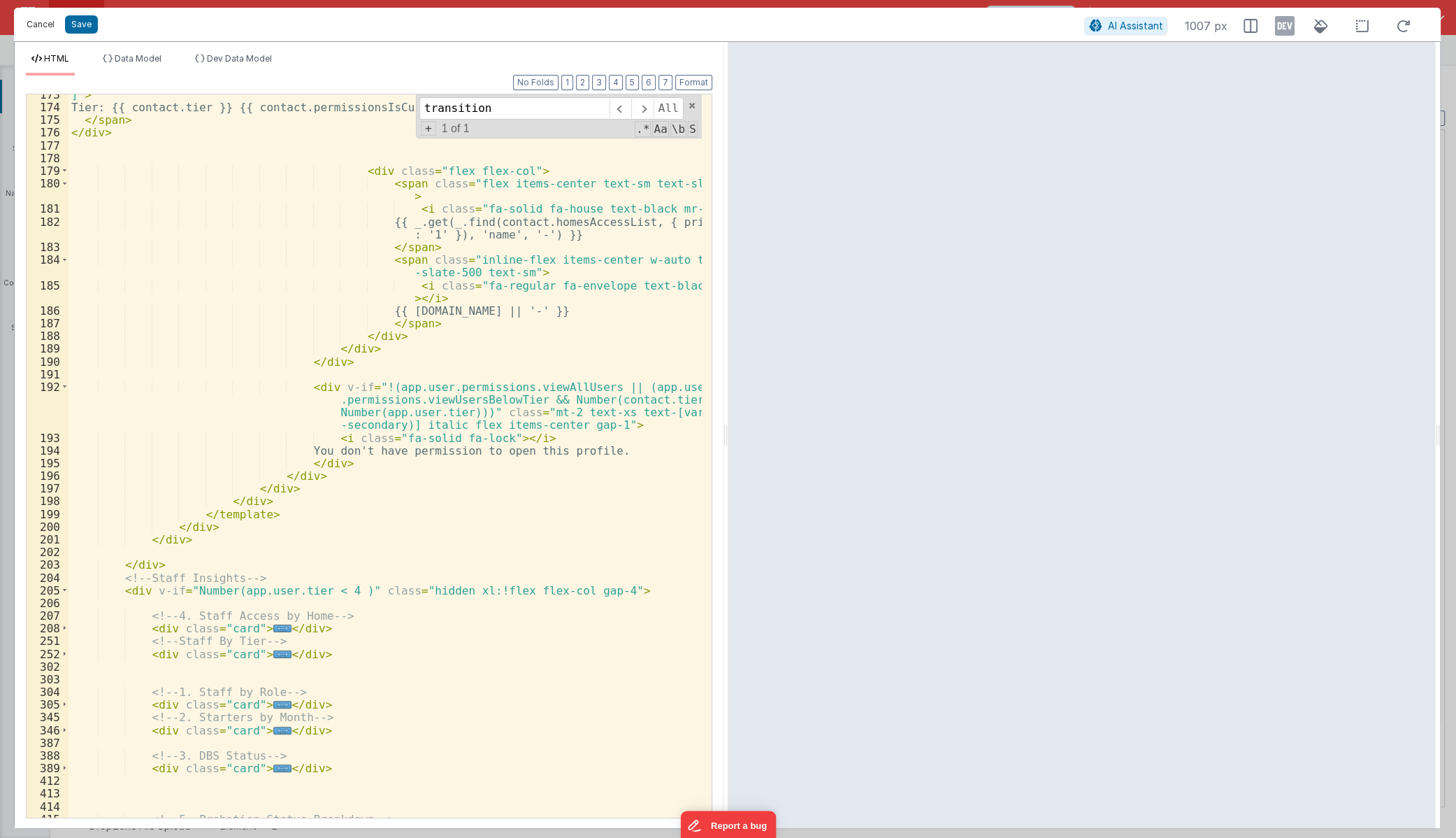
click at [34, 27] on button "Cancel" at bounding box center [40, 24] width 42 height 19
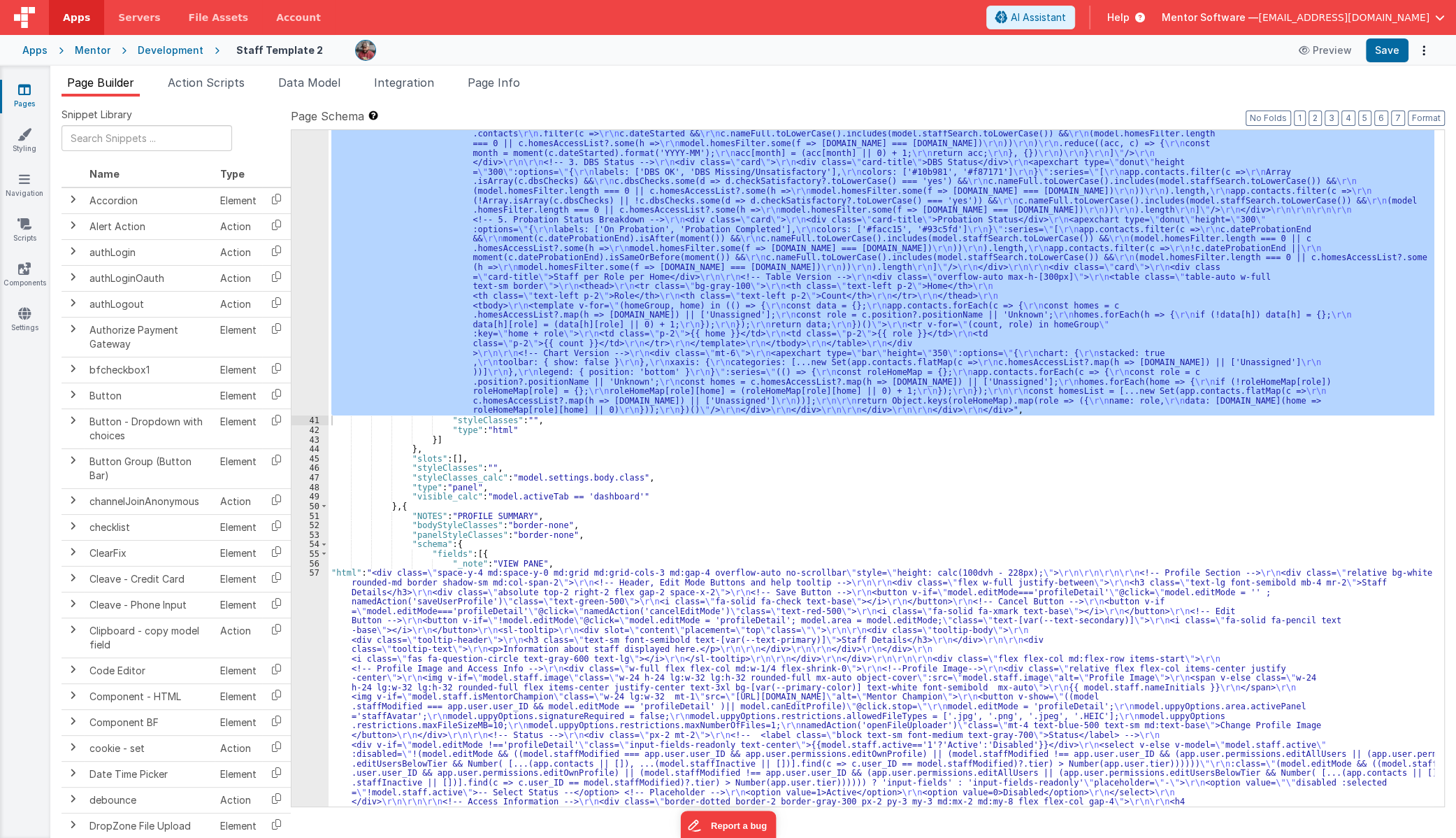
scroll to position [2155, 0]
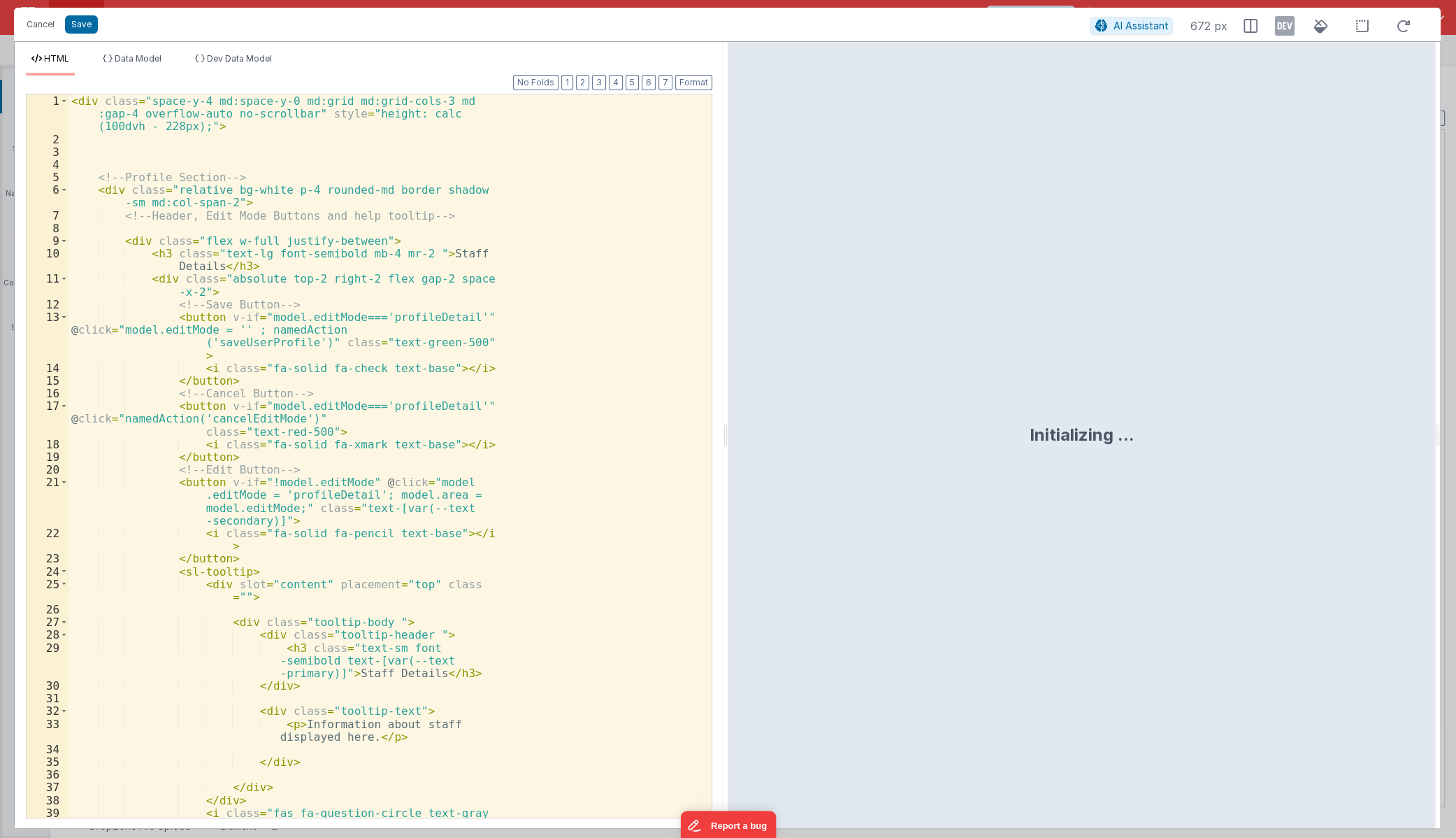
scroll to position [3758, 0]
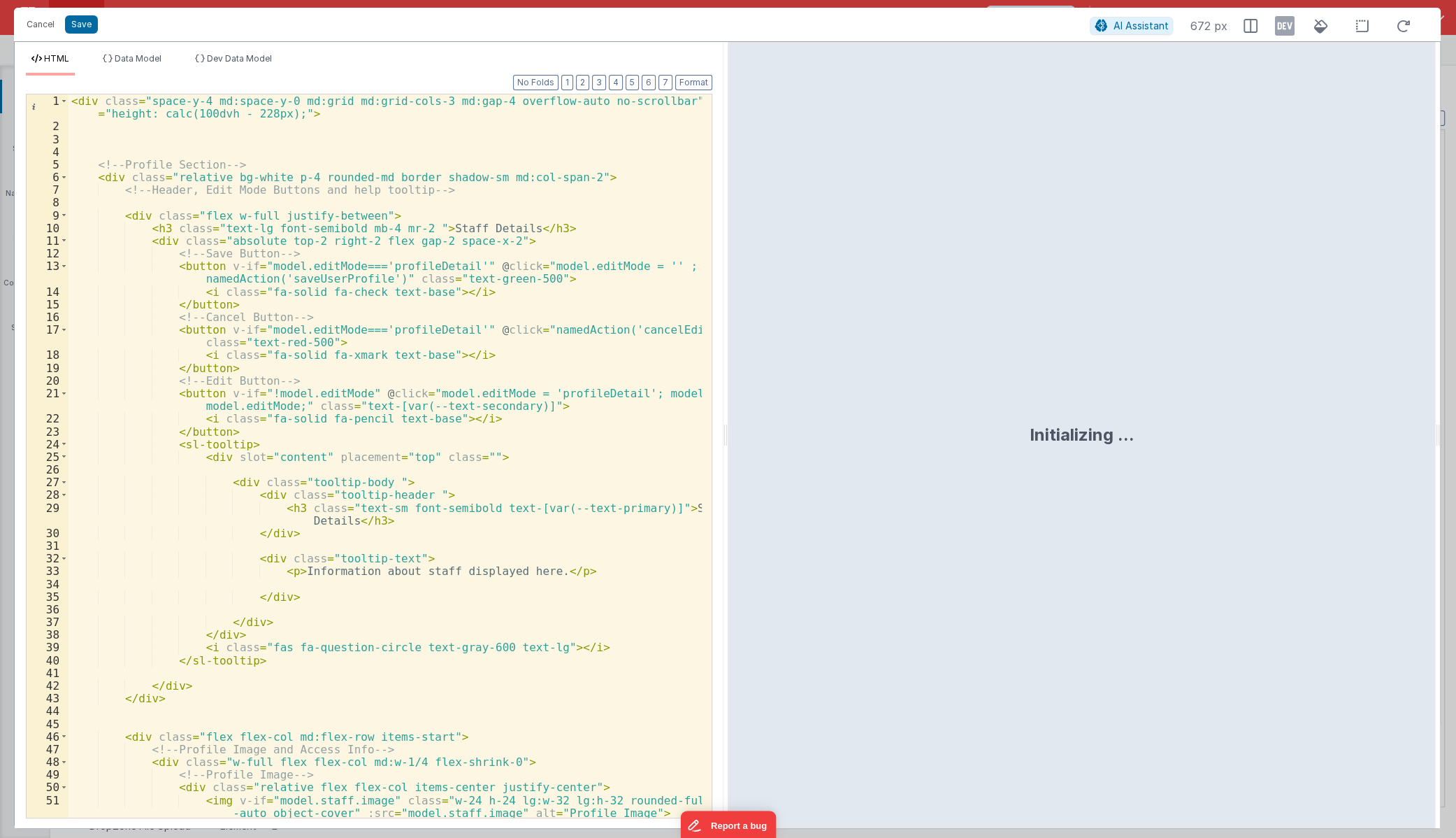
click at [565, 474] on div "< div class = "space-y-4 md:space-y-0 md:grid md:grid-cols-3 md:gap-4 overflow-…" at bounding box center [385, 488] width 633 height 787
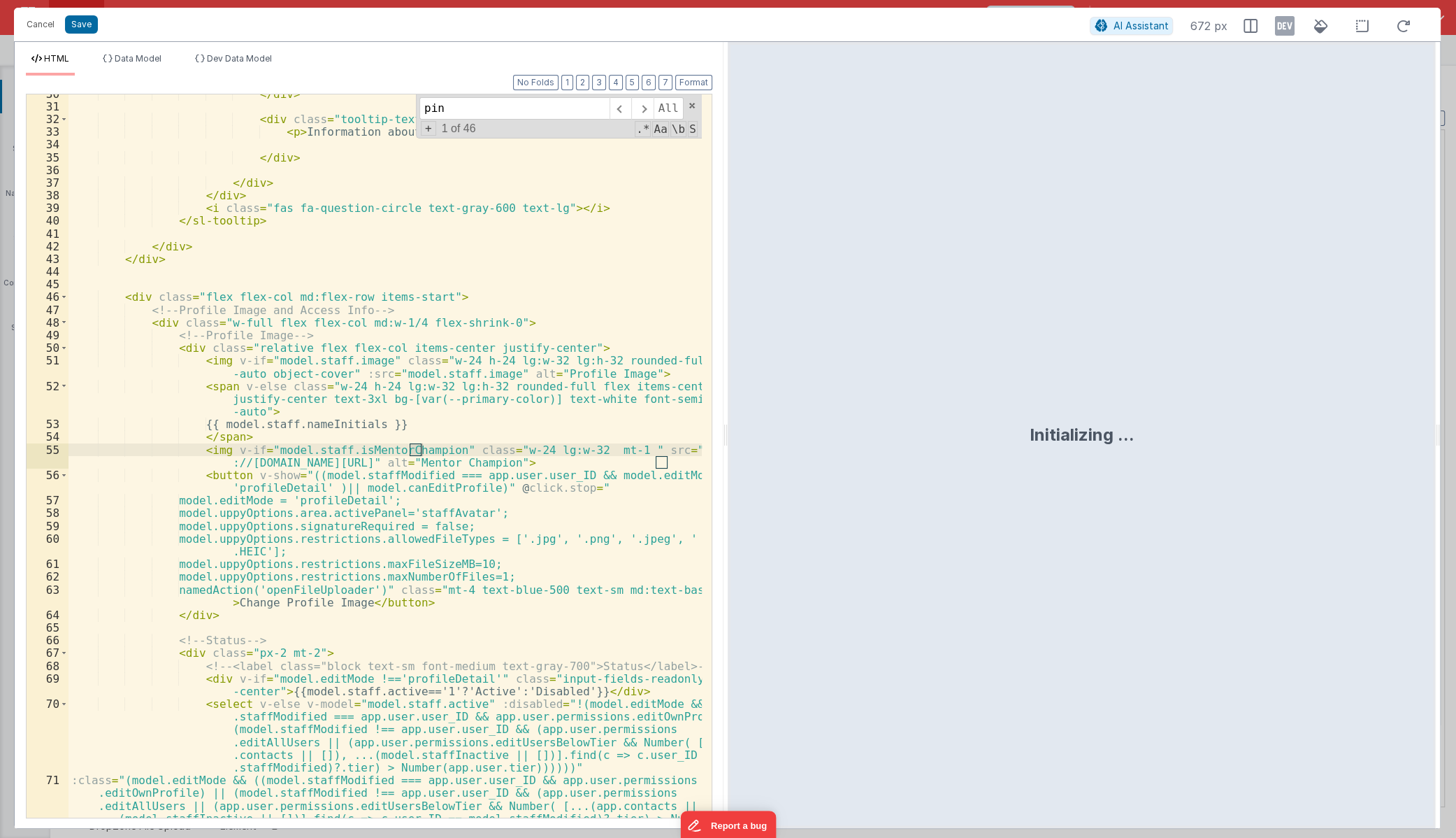
scroll to position [1622, 0]
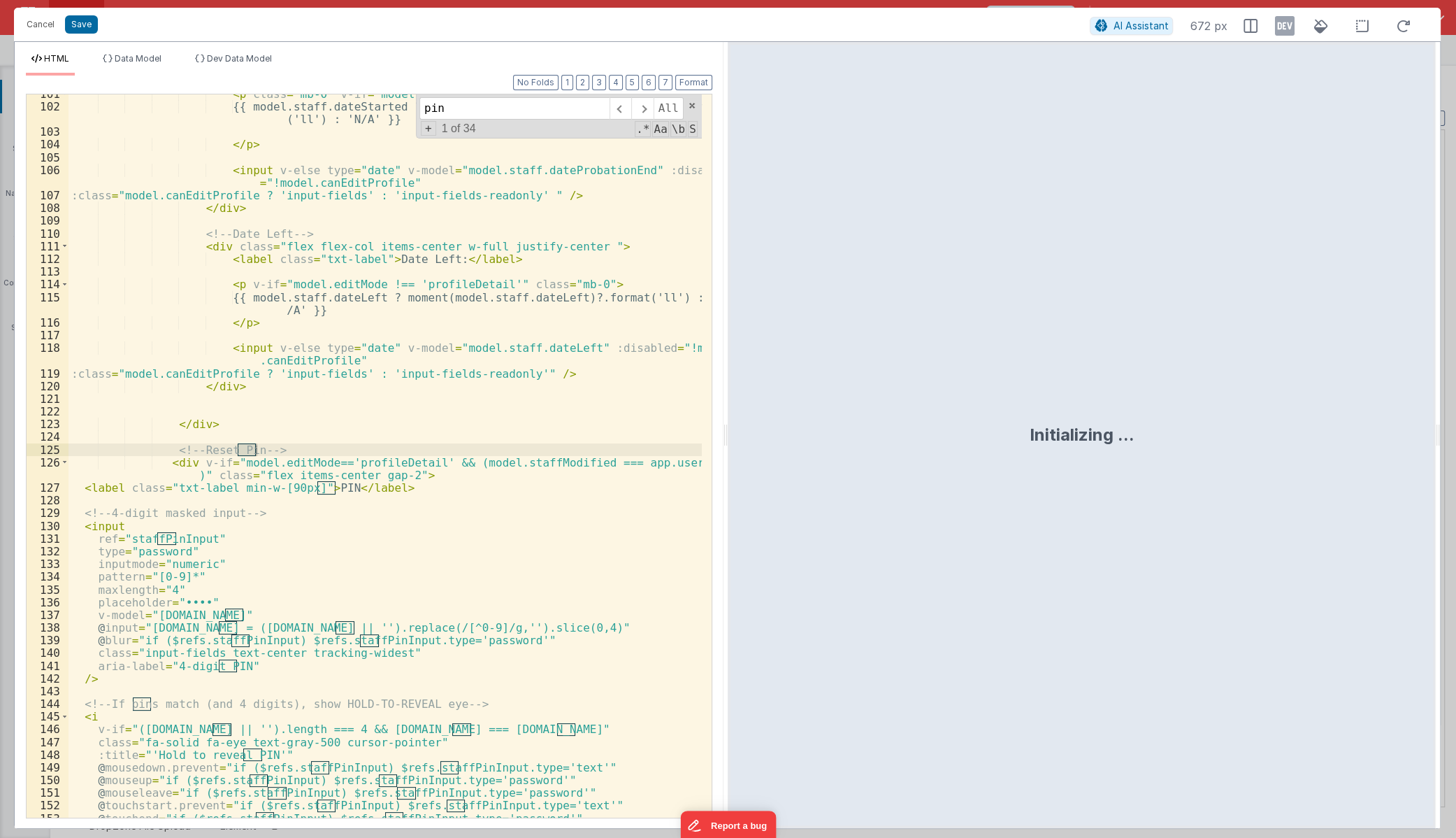
type input "pin"
click at [526, 553] on div "< p class = "mb-0" v-if = "model.editMode !== 'profileDetail'" > {{ model.staff…" at bounding box center [385, 461] width 633 height 748
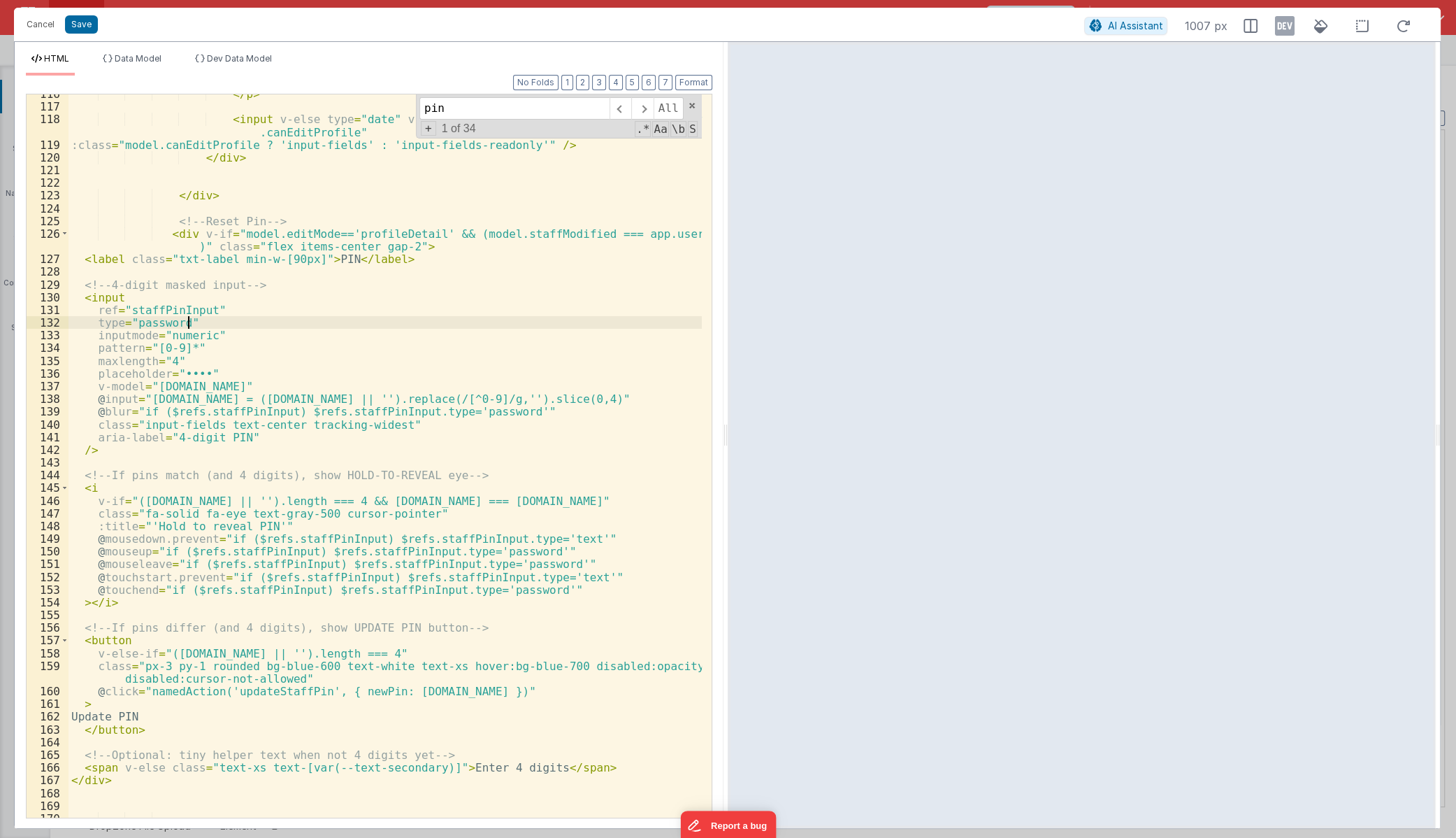
scroll to position [1850, 0]
click at [285, 690] on div "</ p > < input v-else type = "date" v-model = "model.staff.dateLeft" :disabled …" at bounding box center [385, 461] width 633 height 748
click at [454, 554] on div "</ p > < input v-else type = "date" v-model = "model.staff.dateLeft" :disabled …" at bounding box center [385, 461] width 633 height 748
click at [272, 691] on div "</ p > < input v-else type = "date" v-model = "model.staff.dateLeft" :disabled …" at bounding box center [385, 461] width 633 height 748
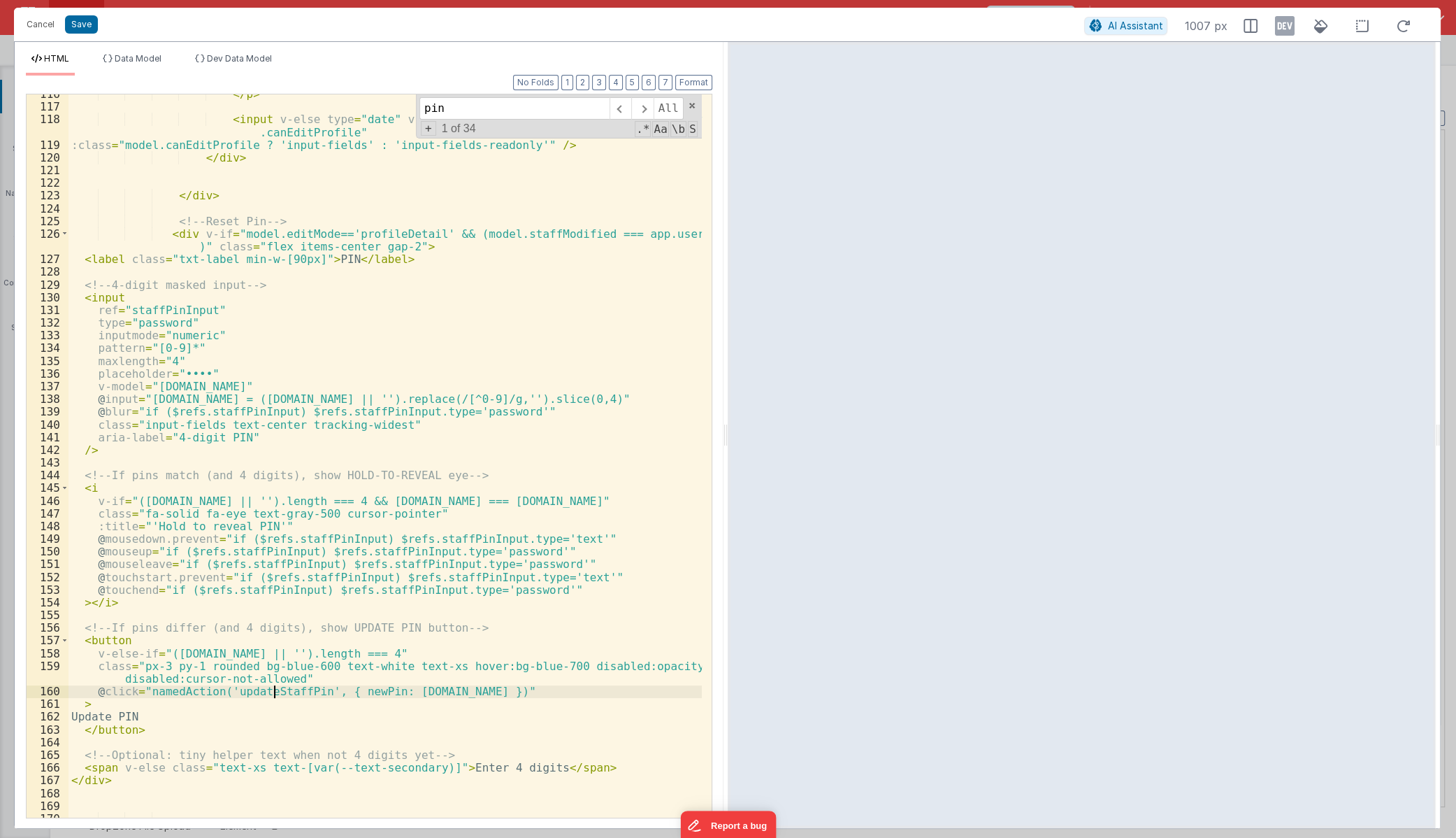
click at [272, 691] on div "</ p > < input v-else type = "date" v-model = "model.staff.dateLeft" :disabled …" at bounding box center [385, 461] width 633 height 748
click at [314, 427] on div "</ p > < input v-else type = "date" v-model = "model.staff.dateLeft" :disabled …" at bounding box center [385, 461] width 633 height 748
click at [85, 28] on button "Save" at bounding box center [81, 24] width 33 height 18
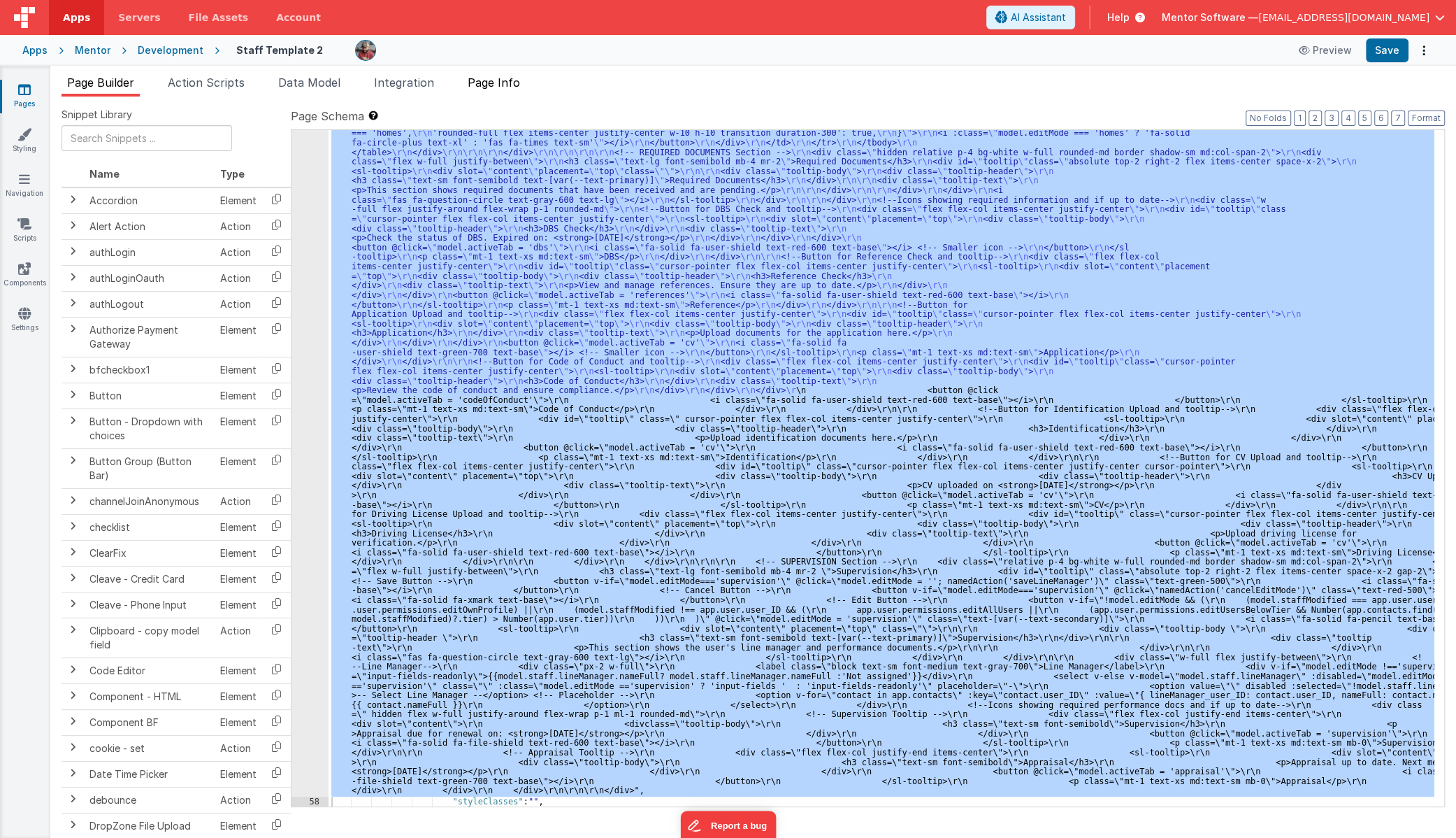
click at [481, 78] on span "Page Info" at bounding box center [493, 82] width 53 height 14
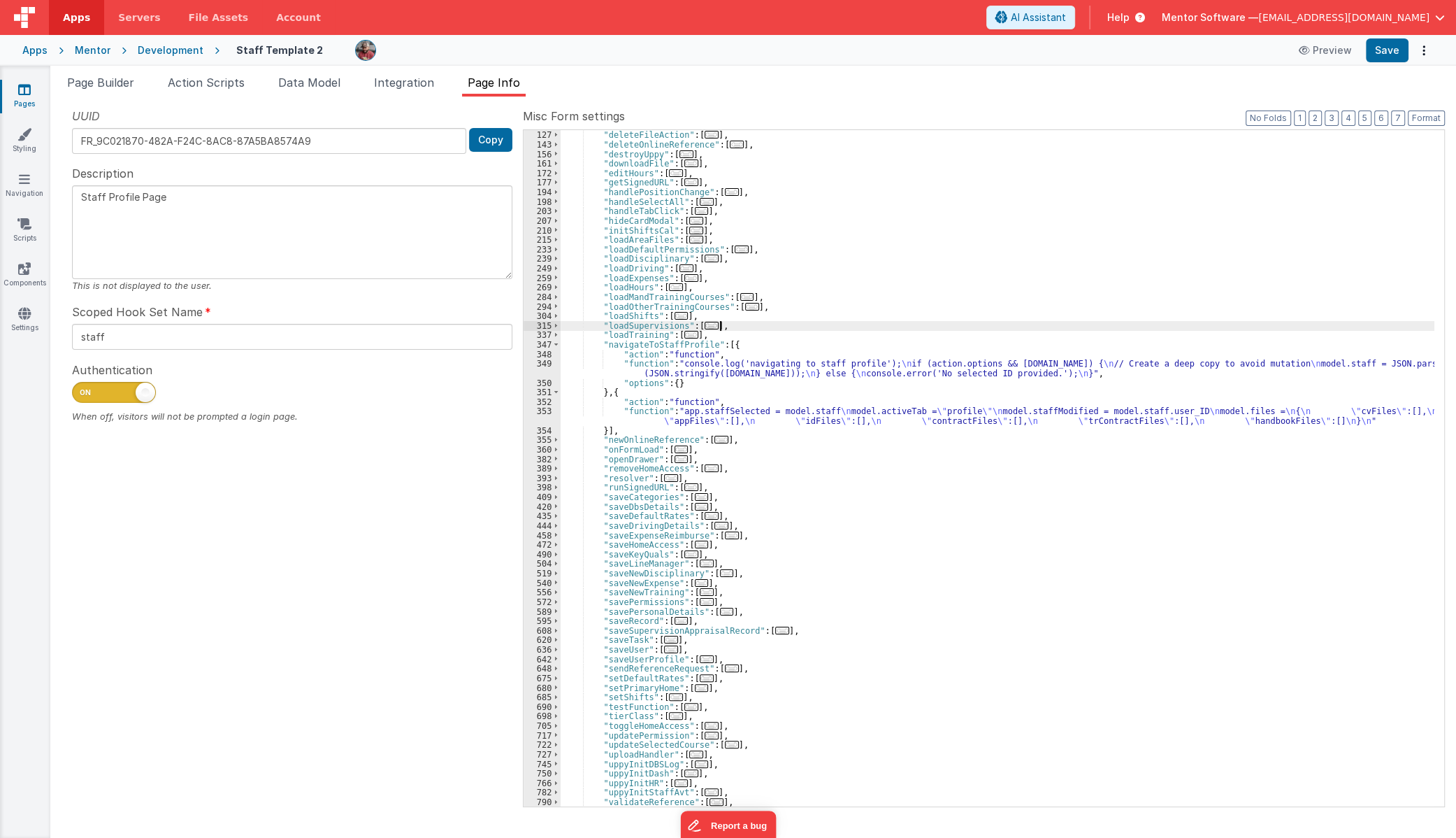
click at [751, 328] on div ""deleteFile" : [ ... ] , "deleteFileAction" : [ ... ] , "deleteOnlineReference"…" at bounding box center [997, 468] width 874 height 695
click at [750, 325] on div ""deleteFile" : [ ... ] , "deleteFileAction" : [ ... ] , "deleteOnlineReference"…" at bounding box center [997, 468] width 874 height 695
click at [750, 320] on div ""deleteFile" : [ ... ] , "deleteFileAction" : [ ... ] , "deleteOnlineReference"…" at bounding box center [997, 468] width 874 height 695
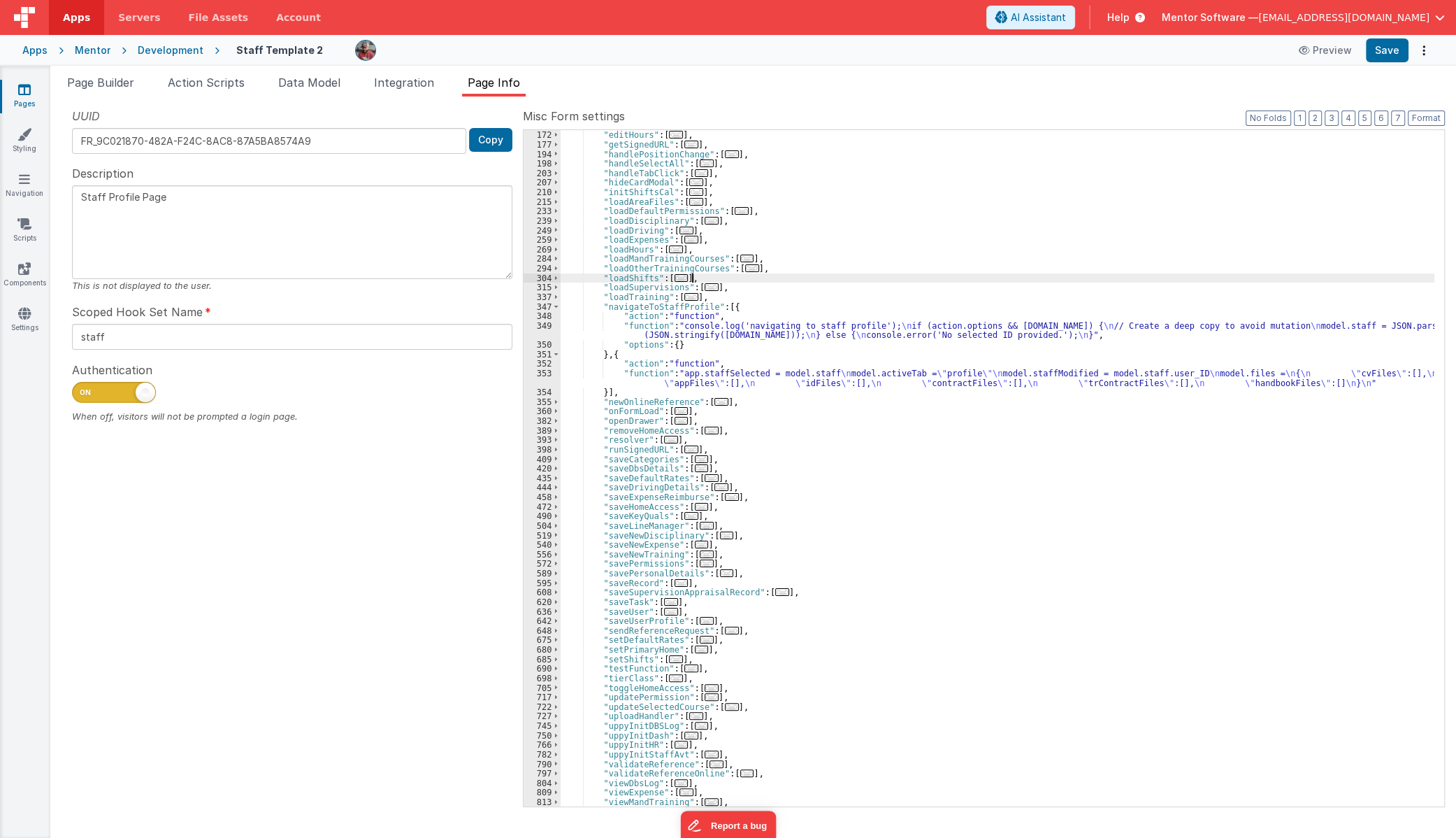
click at [727, 754] on div ""downloadFile" : [ ... ] , "editHours" : [ ... ] , "getSignedURL" : [ ... ] , "…" at bounding box center [997, 468] width 874 height 695
paste textarea
click at [545, 779] on div "792" at bounding box center [542, 784] width 37 height 10
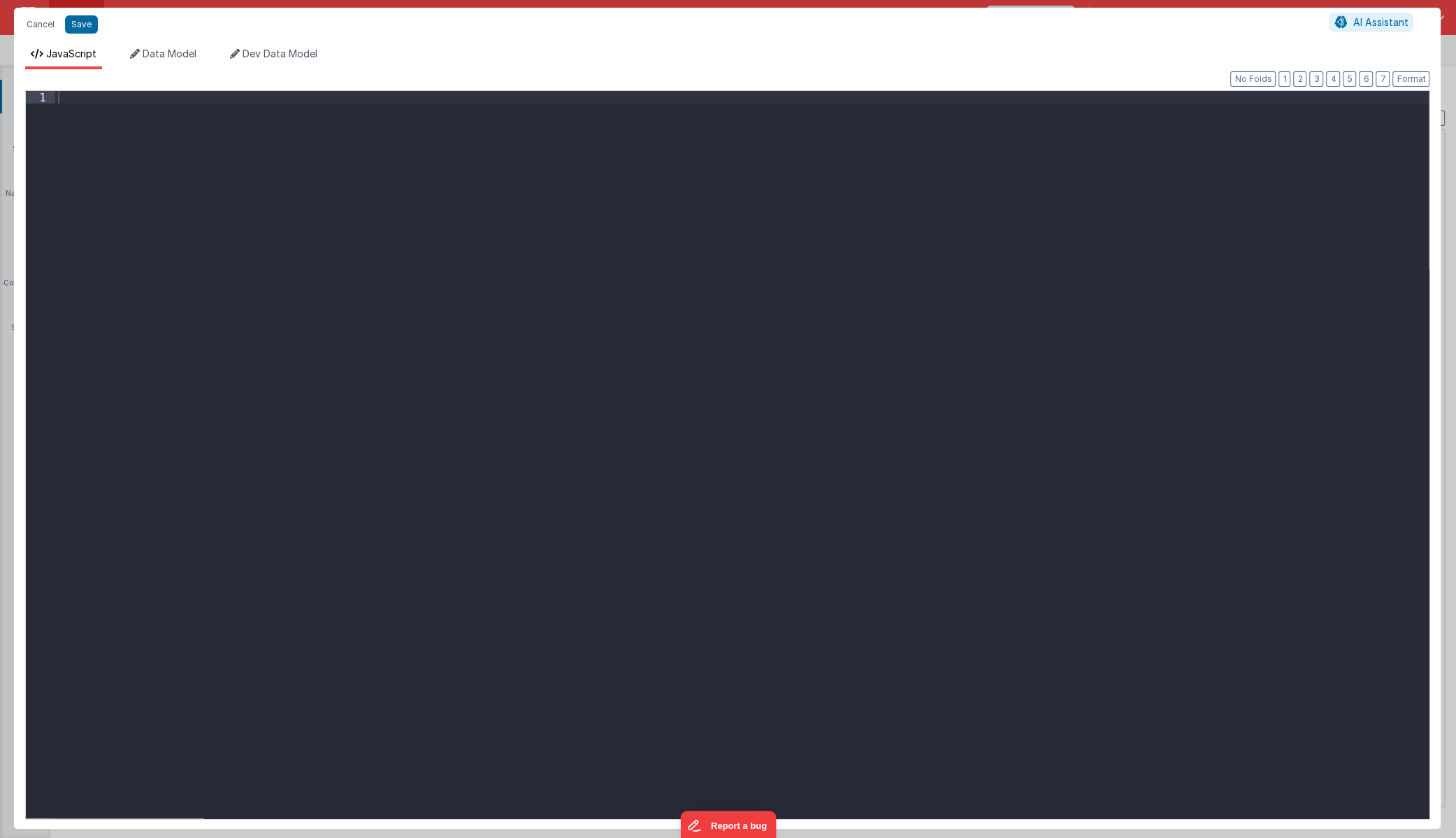
click at [389, 206] on div at bounding box center [742, 467] width 1375 height 753
click at [514, 158] on div "//optimistic change const newPin = action . options . newPin app . user . pin =…" at bounding box center [742, 467] width 1375 height 753
click at [444, 163] on div "//optimistic change const newPin = action . options . newPin app . user . pin =…" at bounding box center [742, 467] width 1375 height 753
click at [85, 26] on button "Save" at bounding box center [81, 24] width 33 height 18
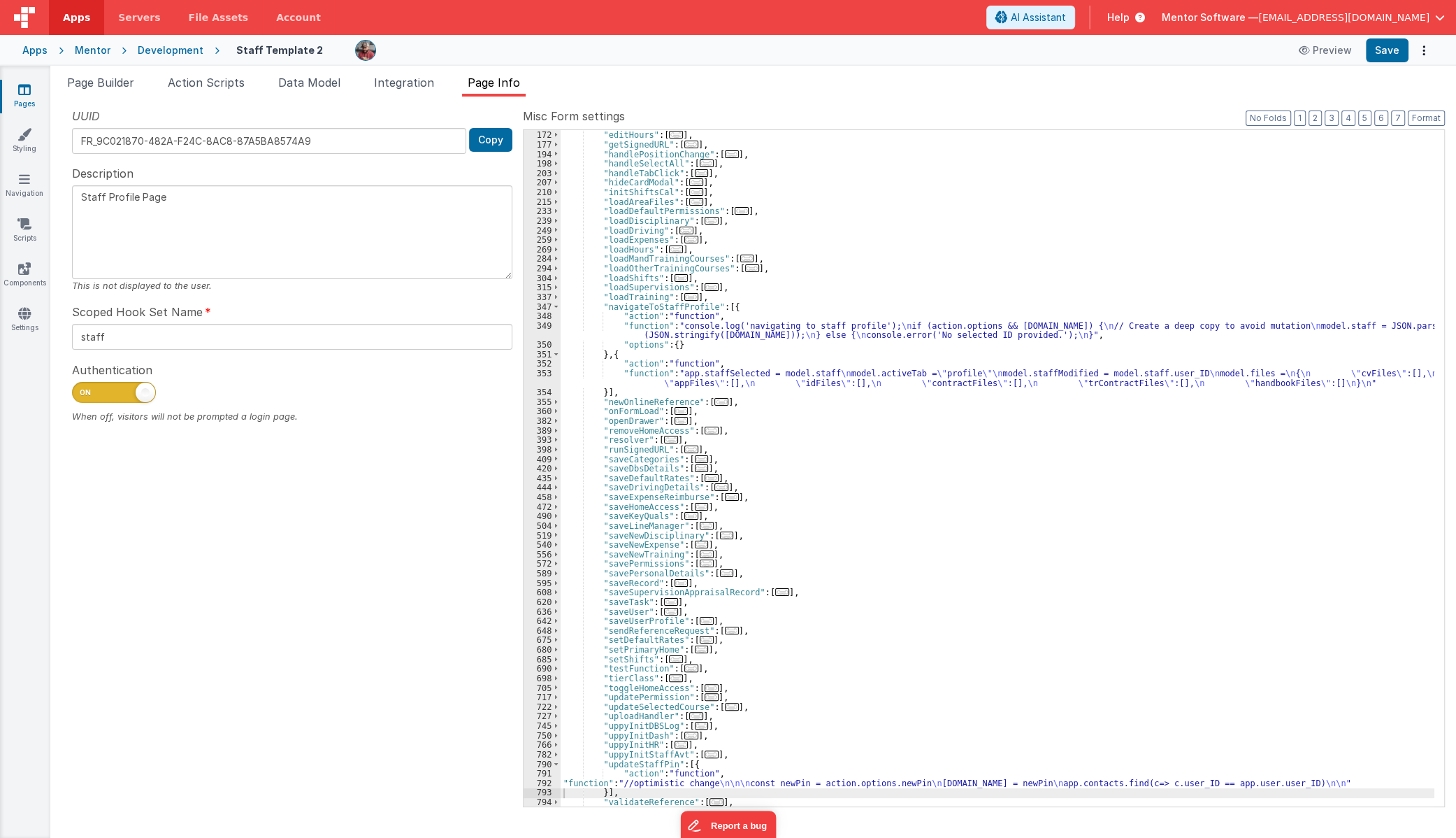
scroll to position [76, 0]
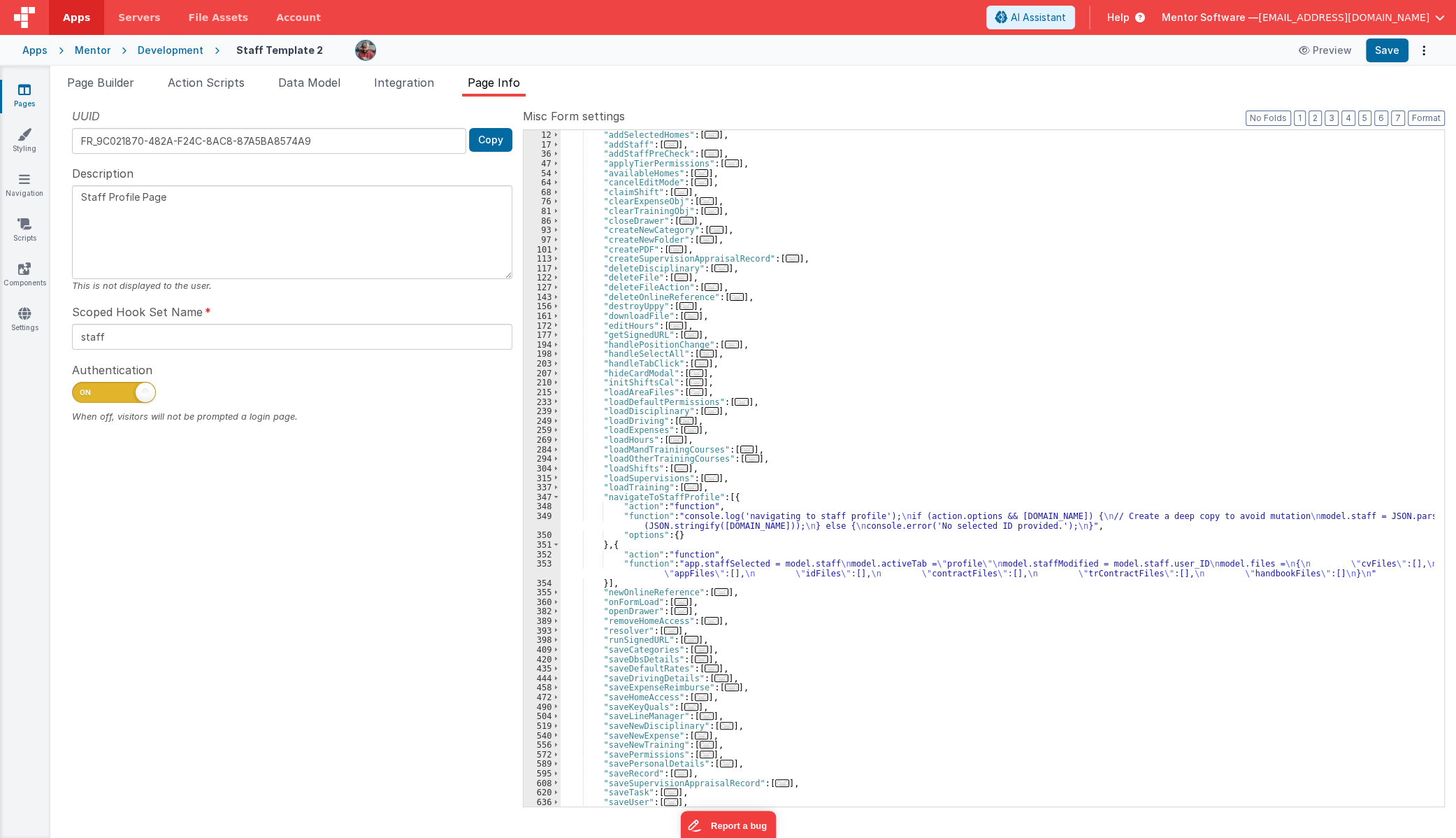
click at [674, 275] on span "..." at bounding box center [681, 277] width 14 height 8
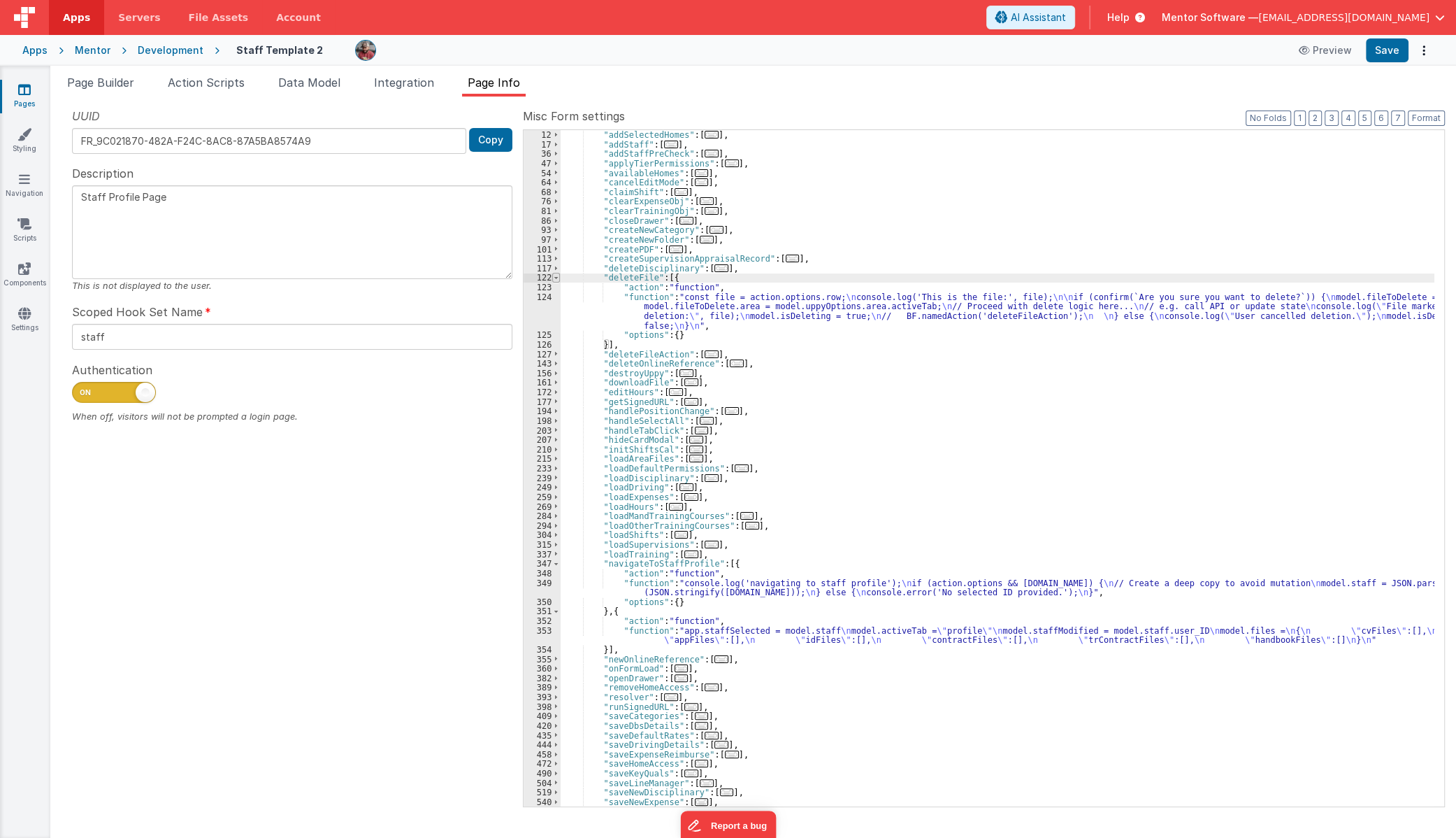
click at [557, 279] on span at bounding box center [555, 277] width 8 height 10
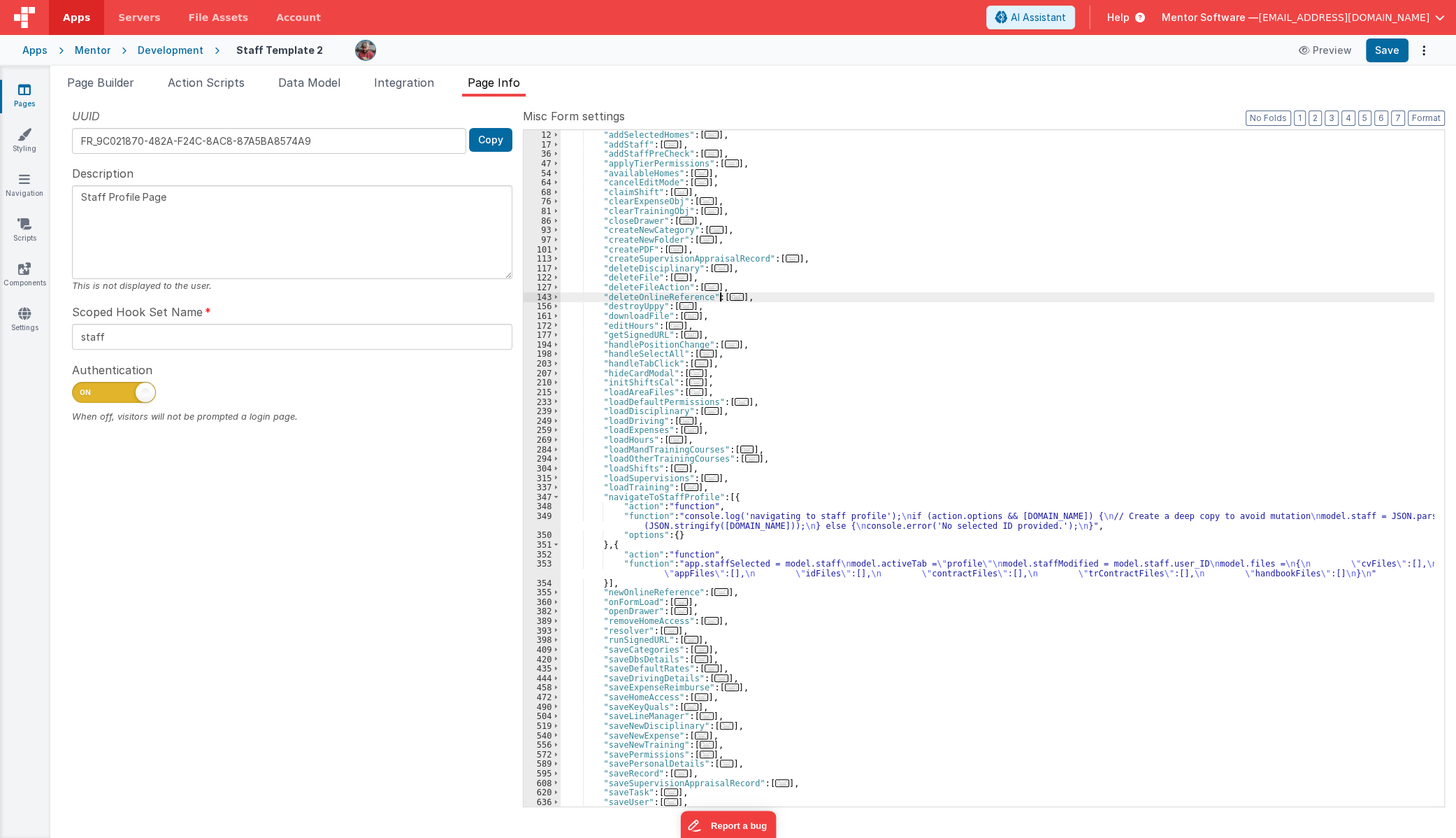
click at [730, 300] on span "..." at bounding box center [736, 297] width 14 height 8
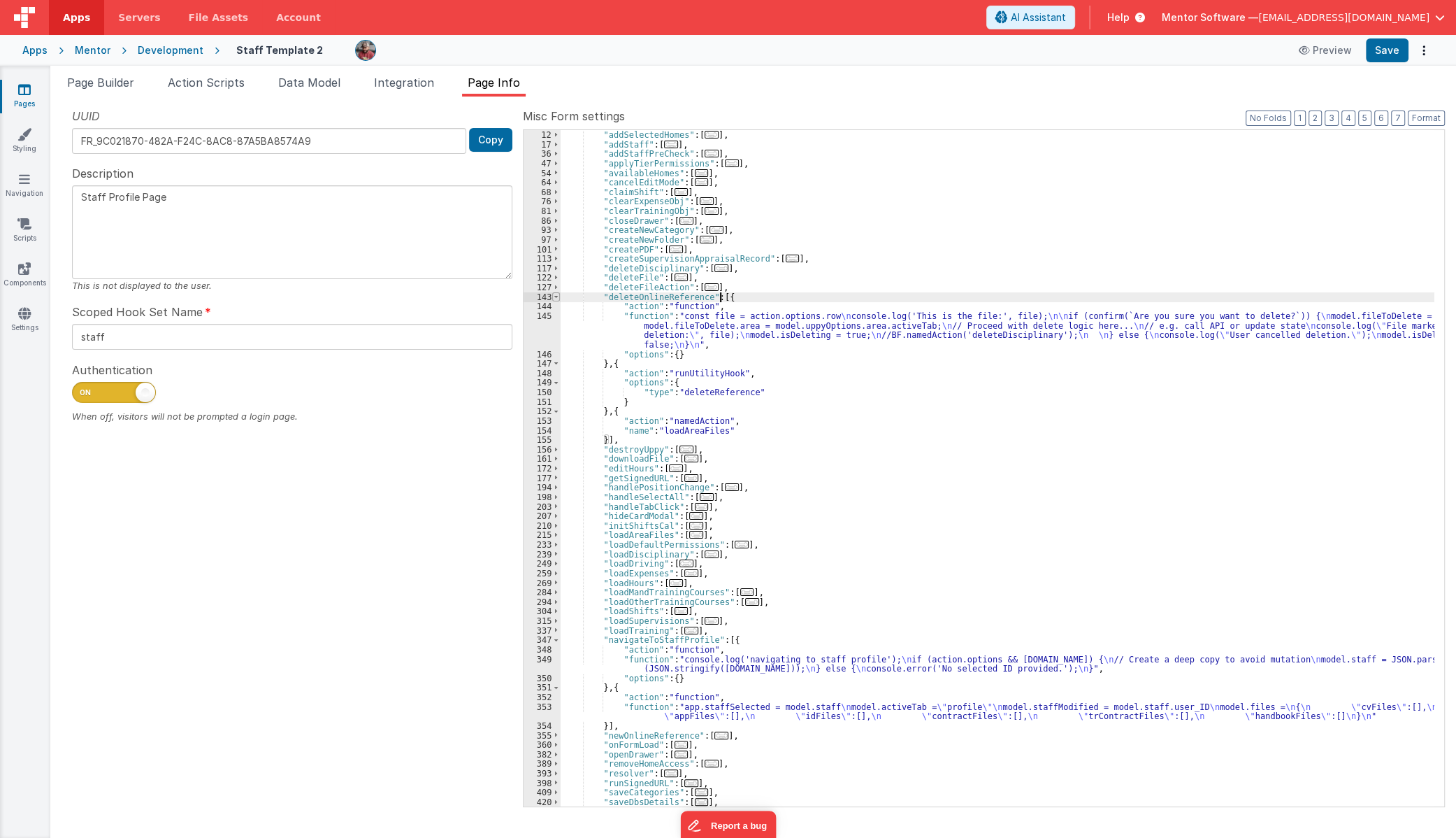
click at [559, 297] on span at bounding box center [555, 297] width 8 height 10
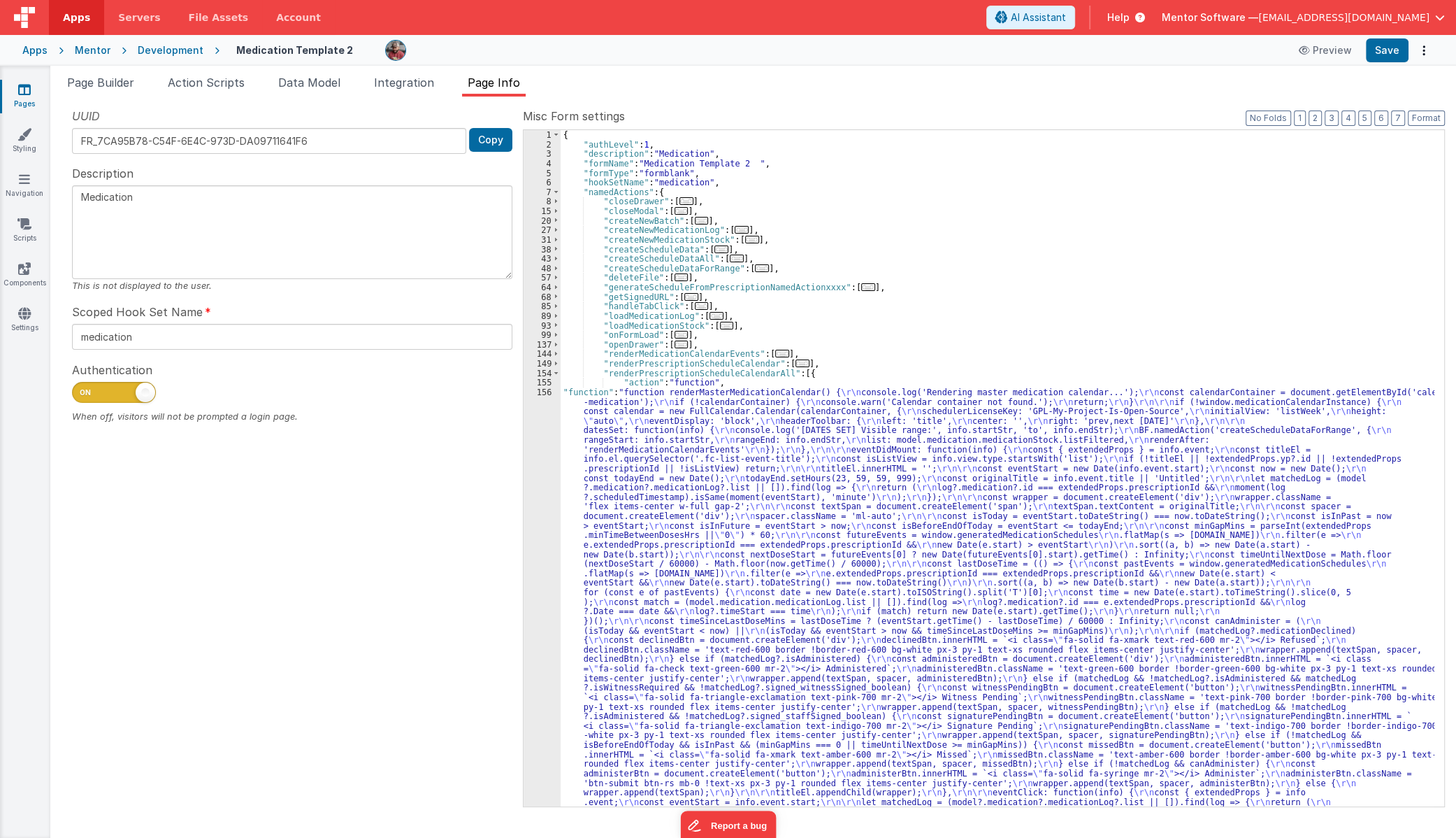
click at [28, 99] on link "Pages" at bounding box center [24, 96] width 50 height 28
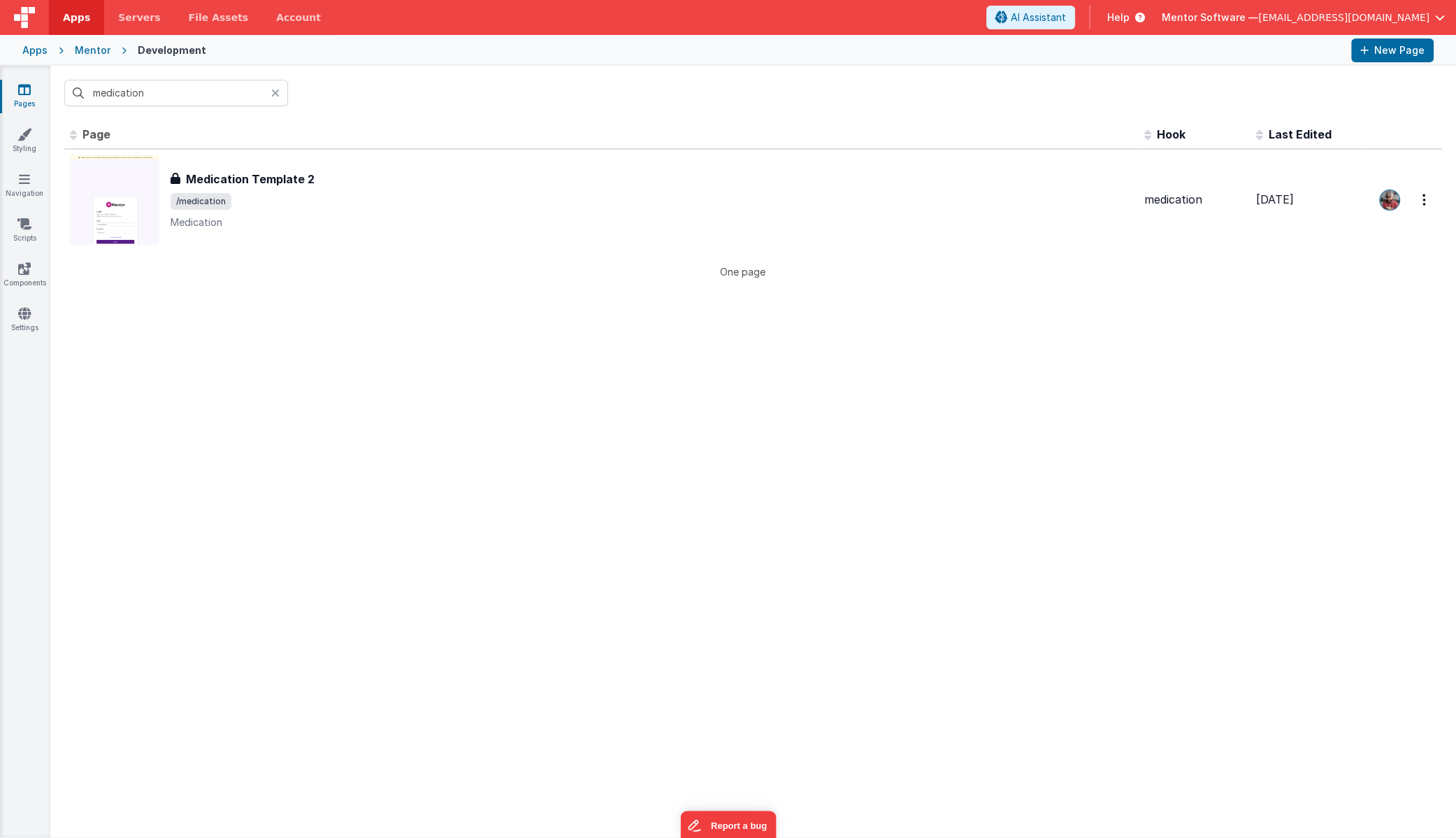
click at [272, 90] on icon at bounding box center [276, 92] width 8 height 11
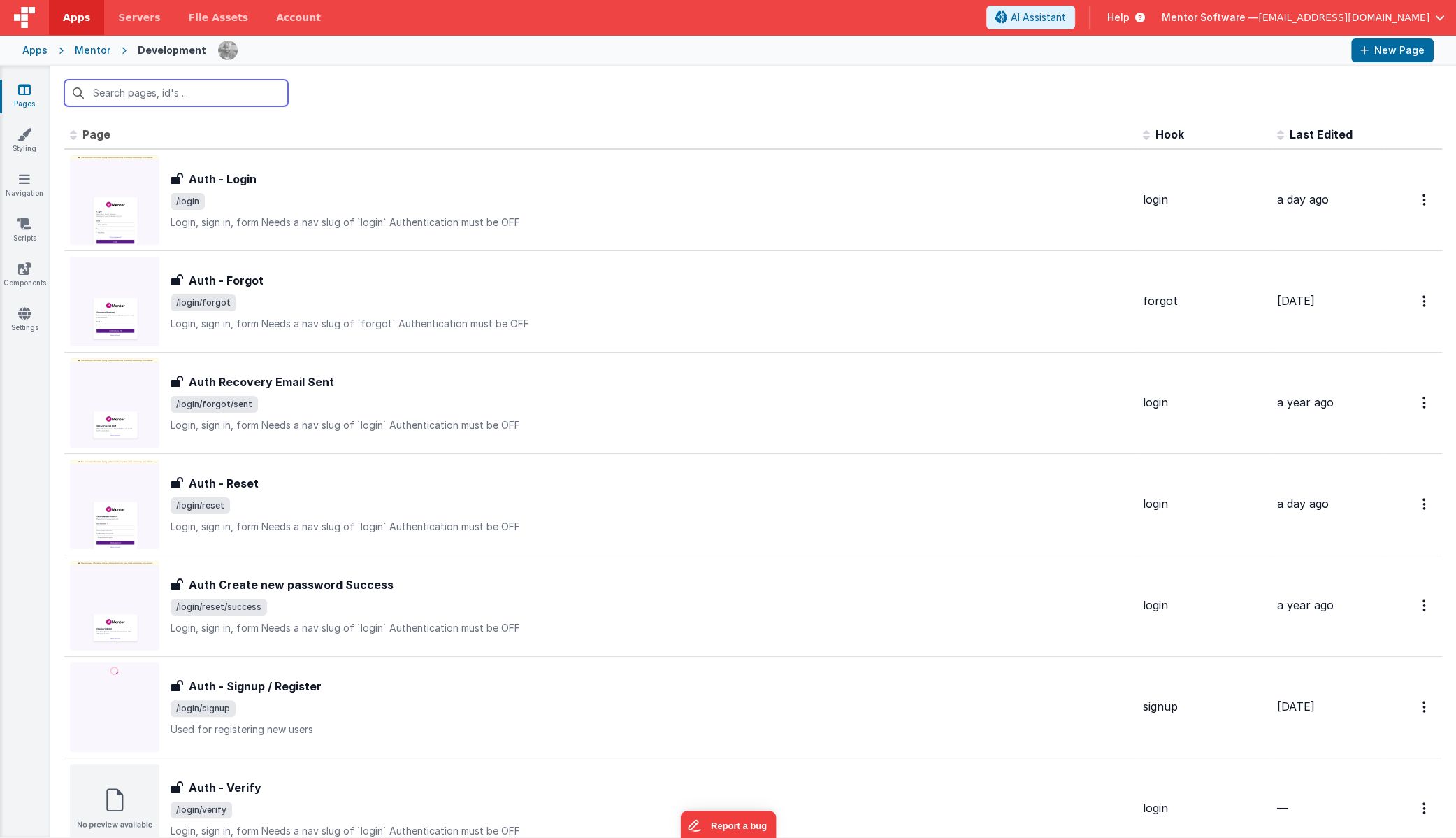
click at [235, 88] on input "text" at bounding box center [176, 93] width 224 height 27
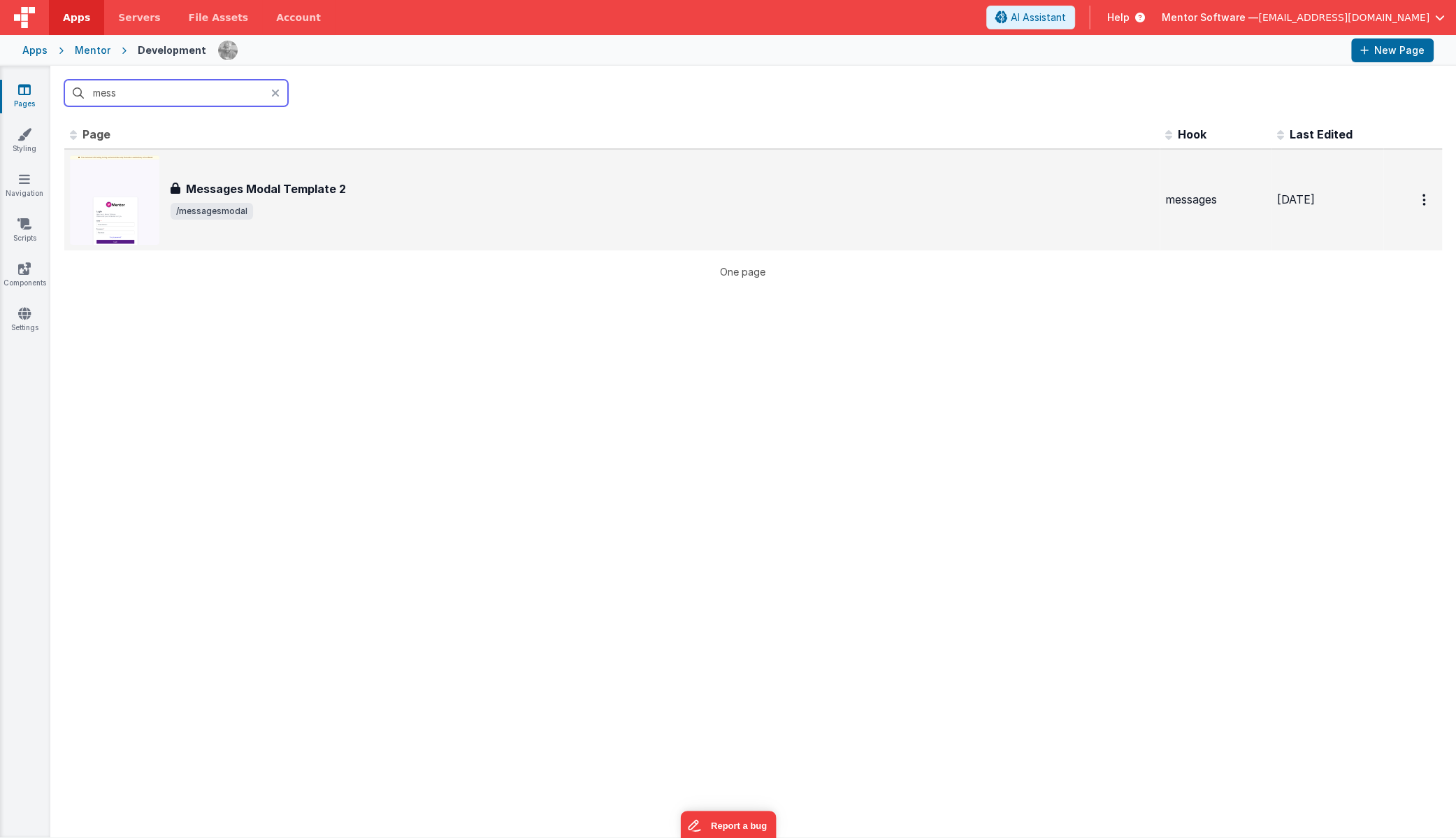
type input "mess"
click at [395, 181] on div "Messages Modal Template 2 Messages Modal Template 2 /messagesmodal" at bounding box center [612, 199] width 1084 height 90
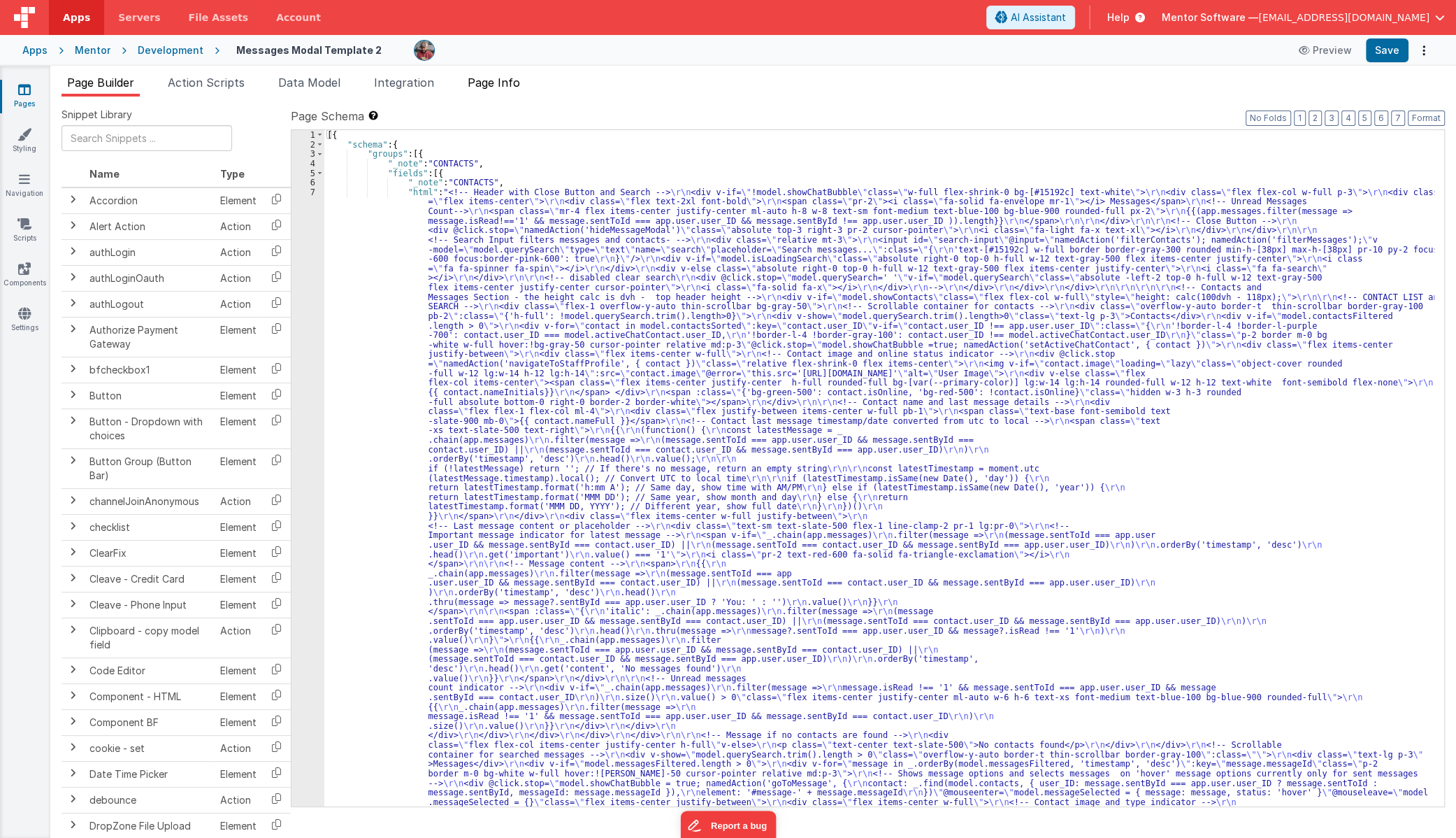
click at [497, 84] on span "Page Info" at bounding box center [493, 82] width 53 height 14
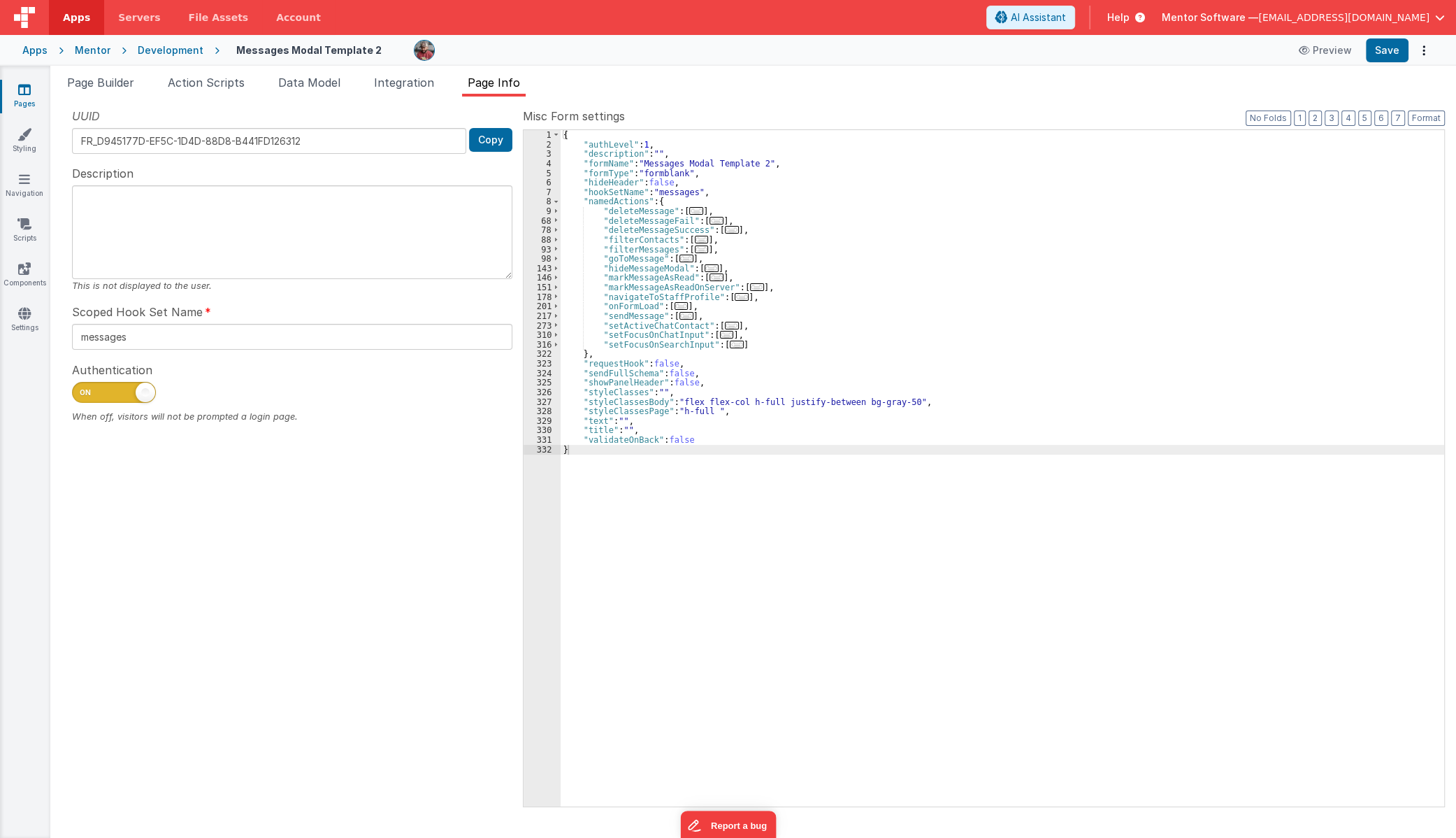
click at [689, 207] on span "..." at bounding box center [696, 210] width 14 height 8
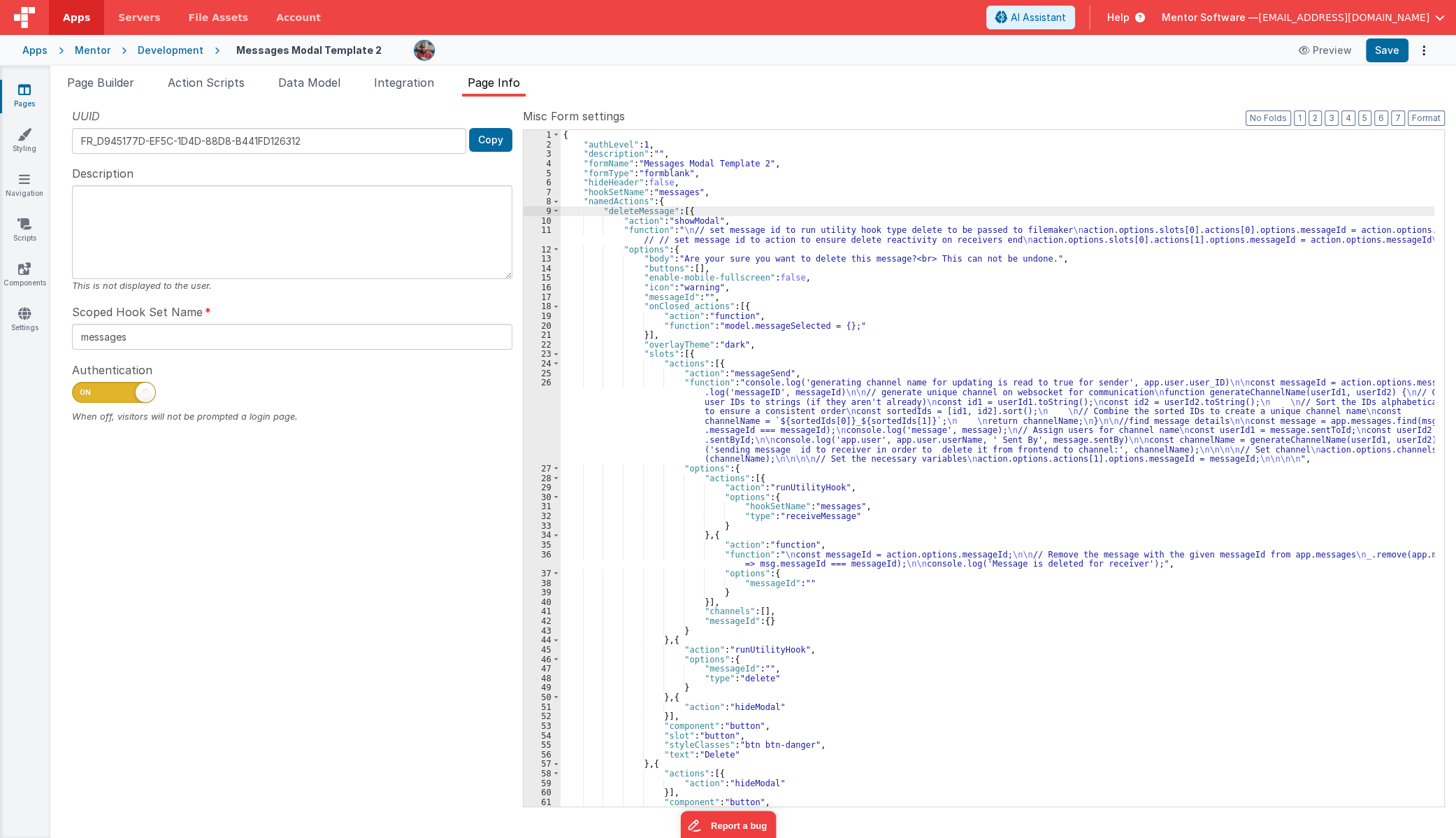
click at [648, 238] on div "{ "authLevel" : 1 , "description" : "" , "formName" : "Messages Modal Template …" at bounding box center [997, 477] width 874 height 695
click at [538, 235] on div "11" at bounding box center [542, 235] width 37 height 19
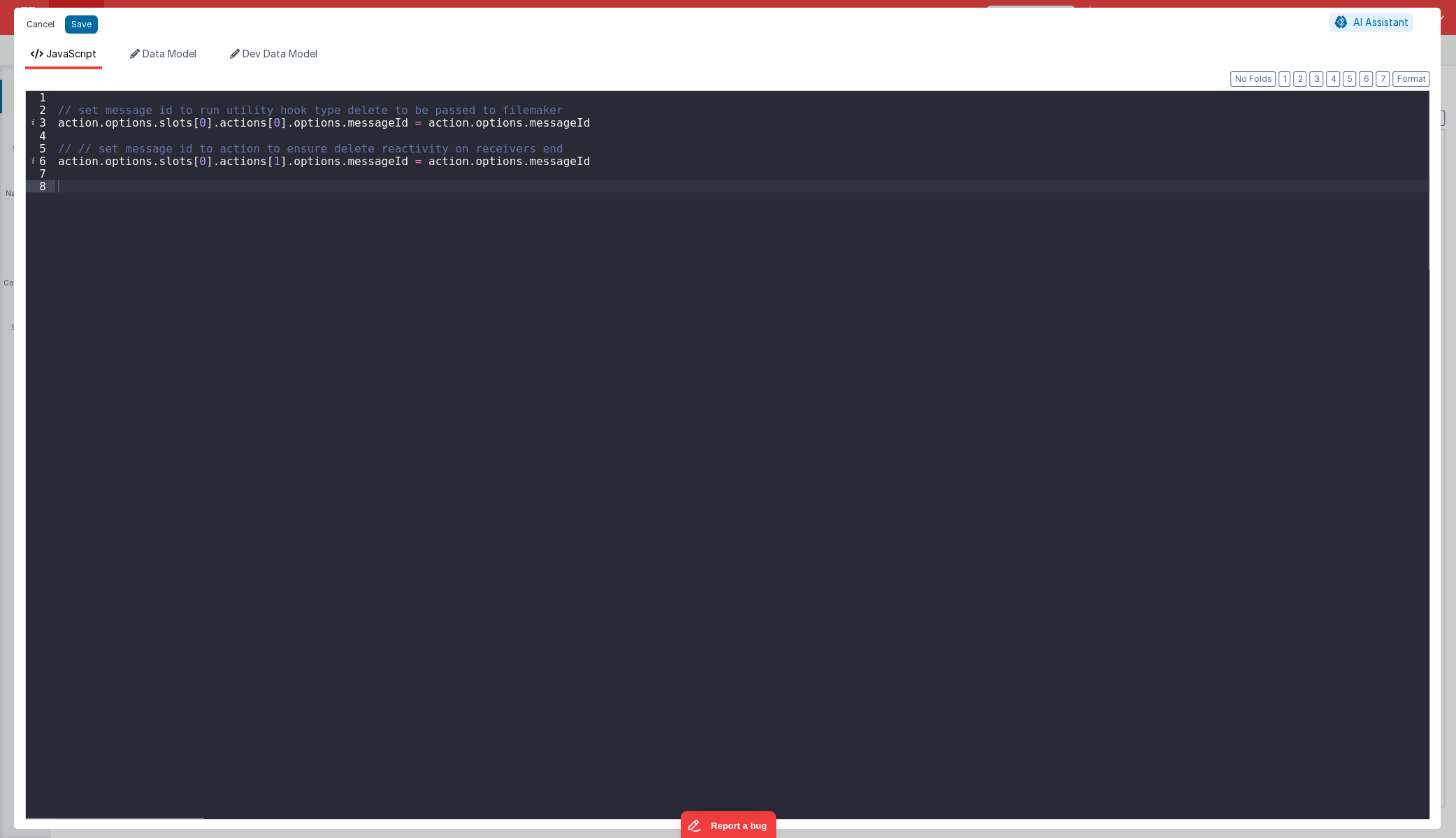
click at [37, 23] on button "Cancel" at bounding box center [40, 24] width 42 height 19
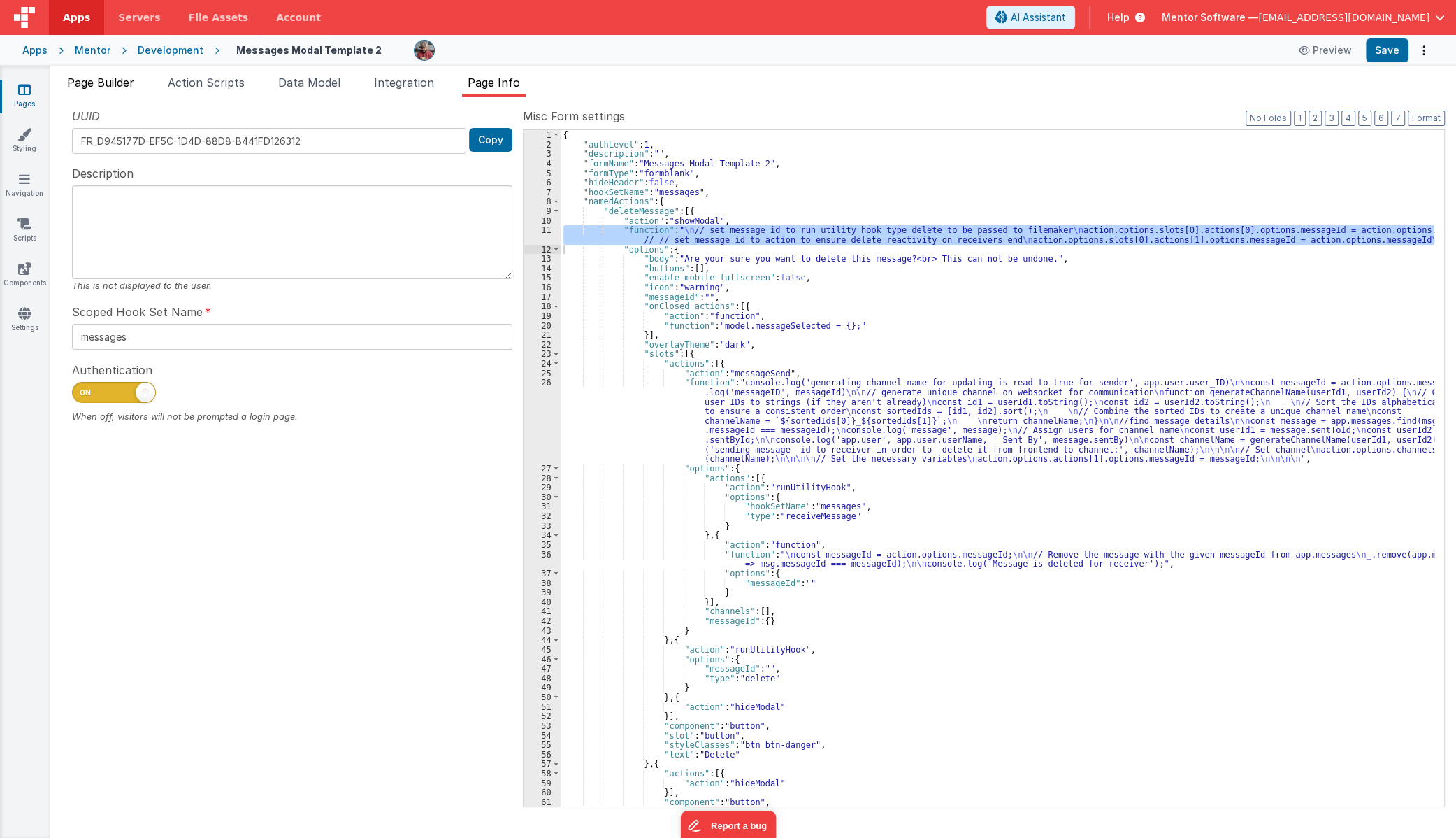
click at [128, 85] on span "Page Builder" at bounding box center [101, 82] width 67 height 14
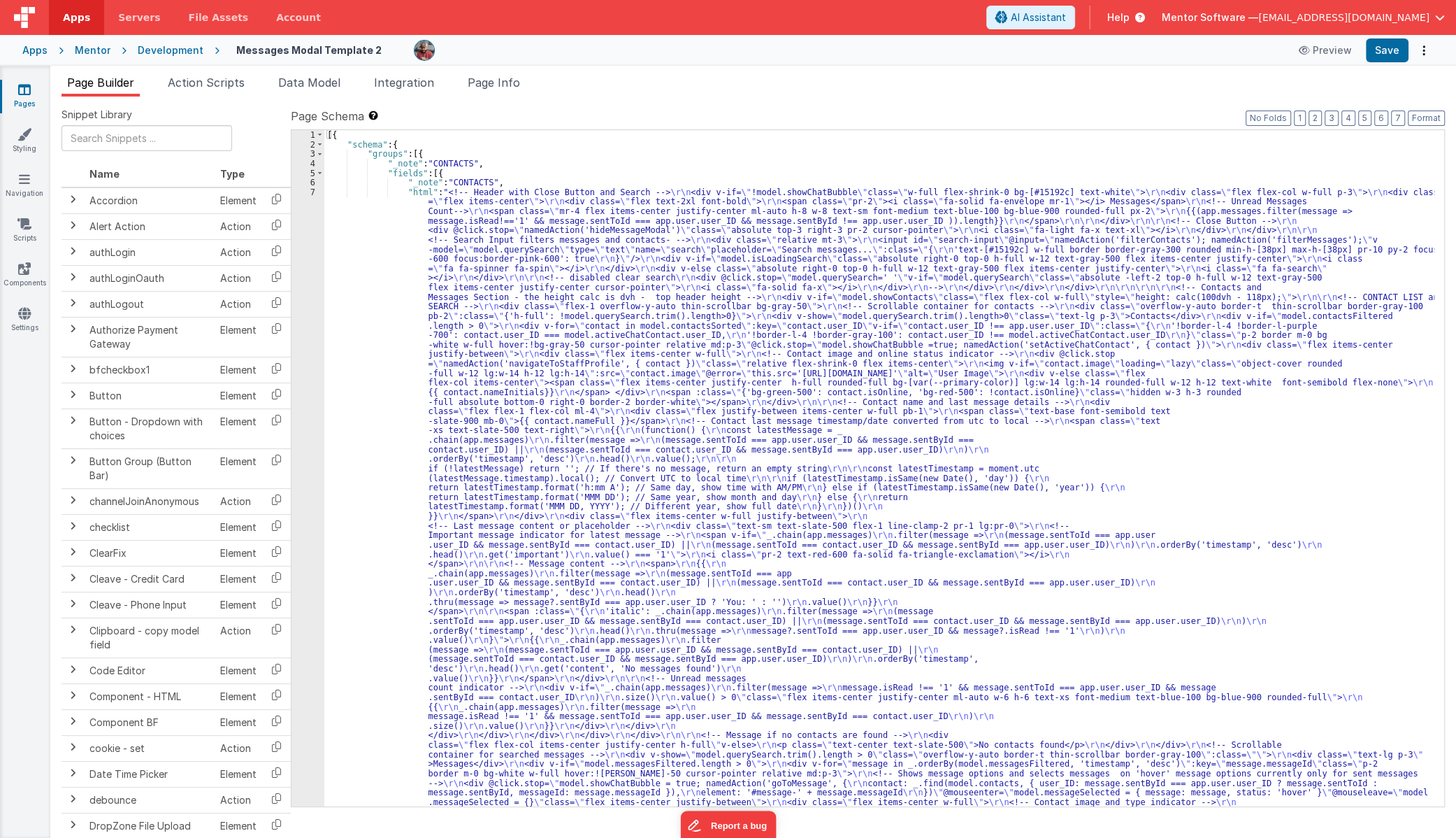
click at [21, 95] on icon at bounding box center [24, 89] width 13 height 14
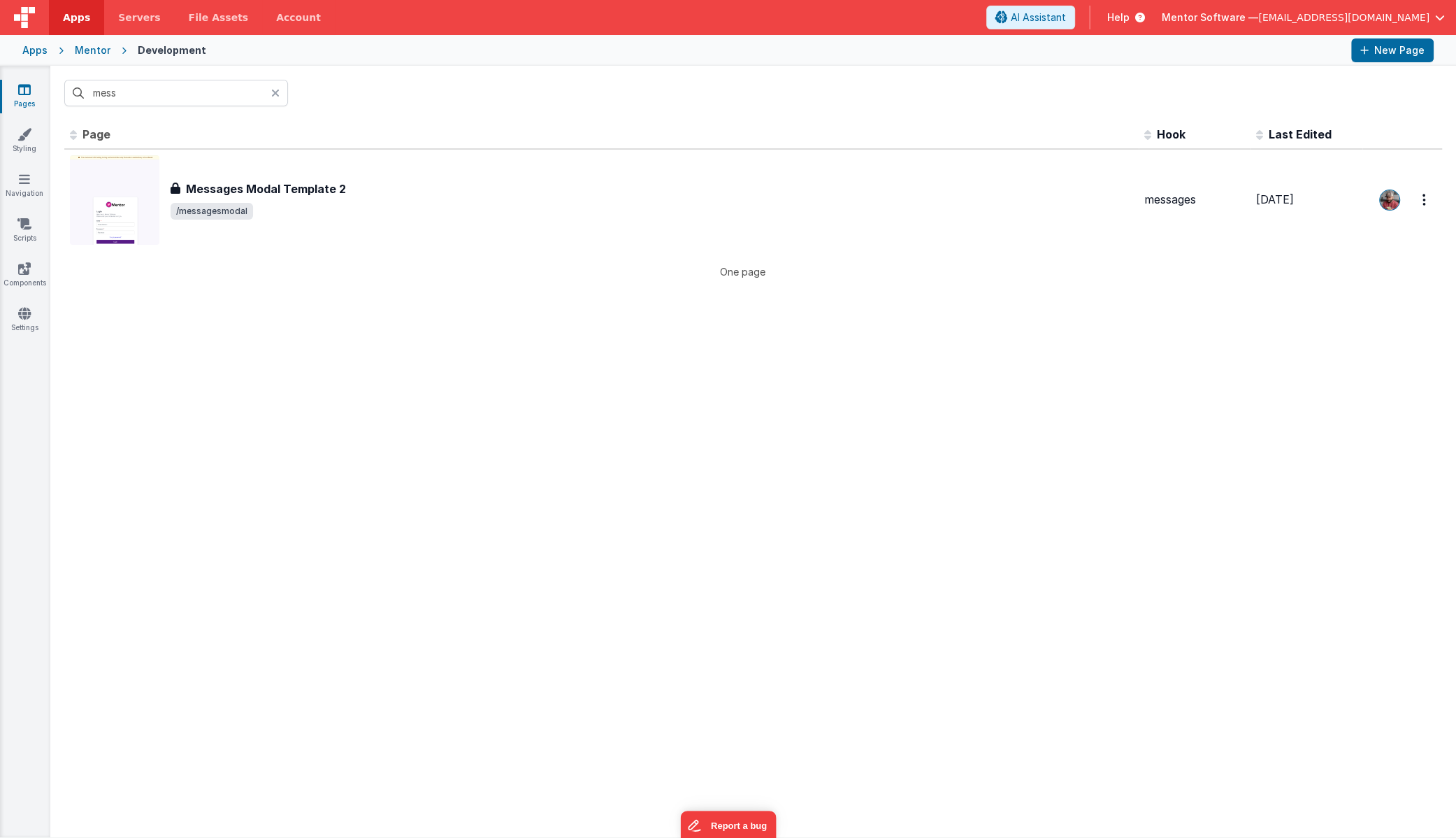
click at [281, 91] on div at bounding box center [280, 93] width 17 height 27
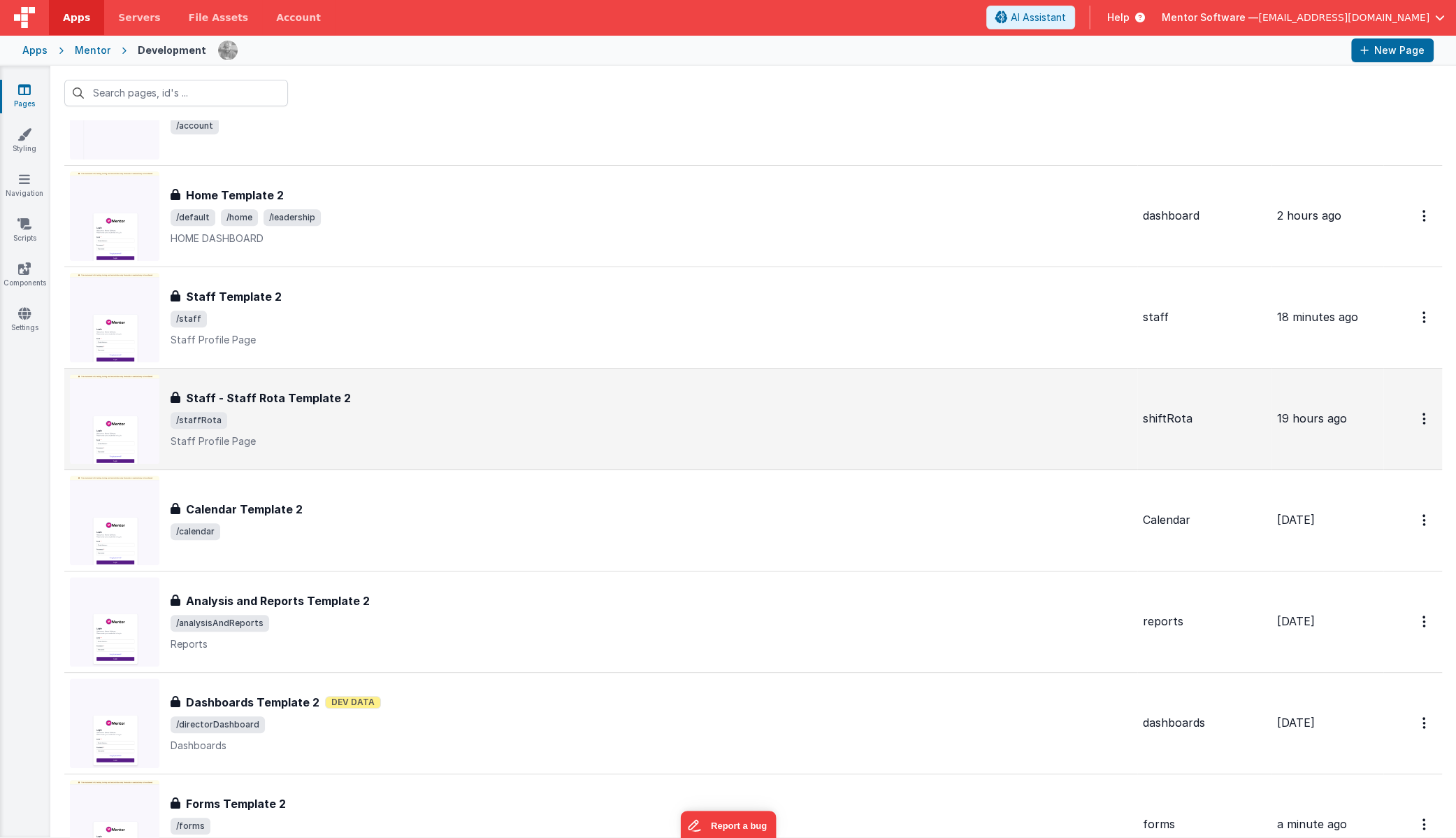
scroll to position [1016, 0]
